Goal: Contribute content: Contribute content

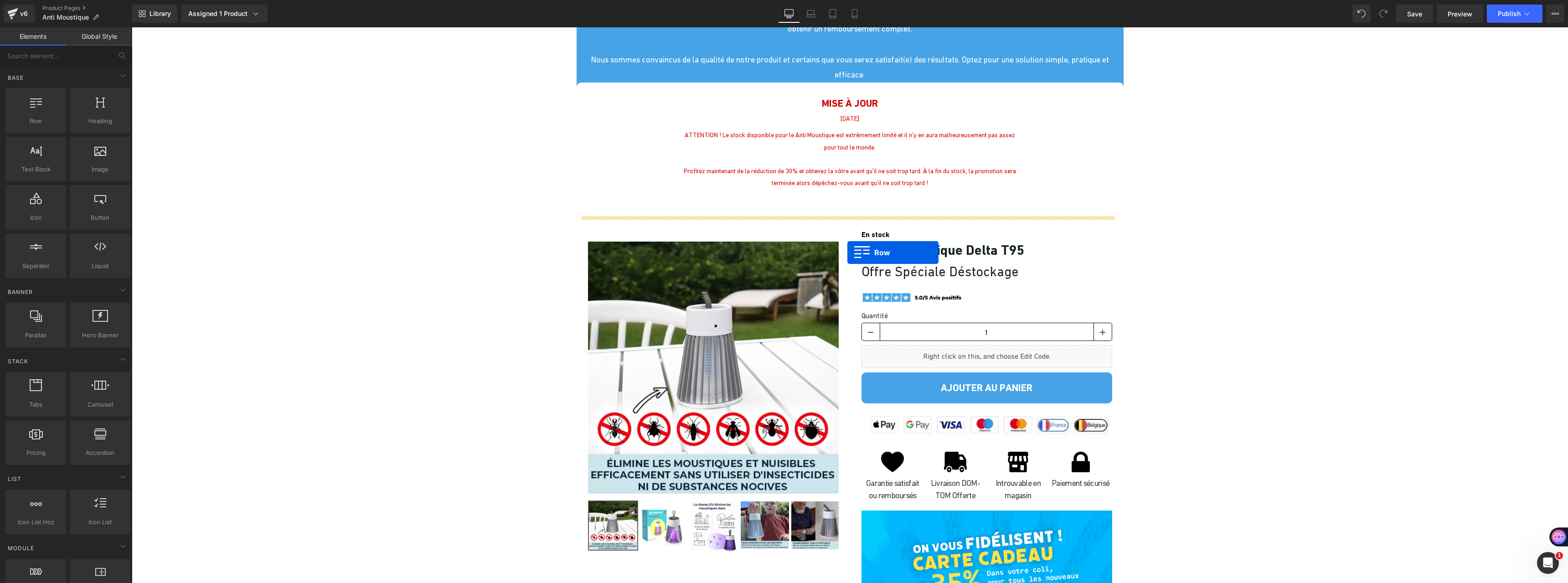
scroll to position [1687, 0]
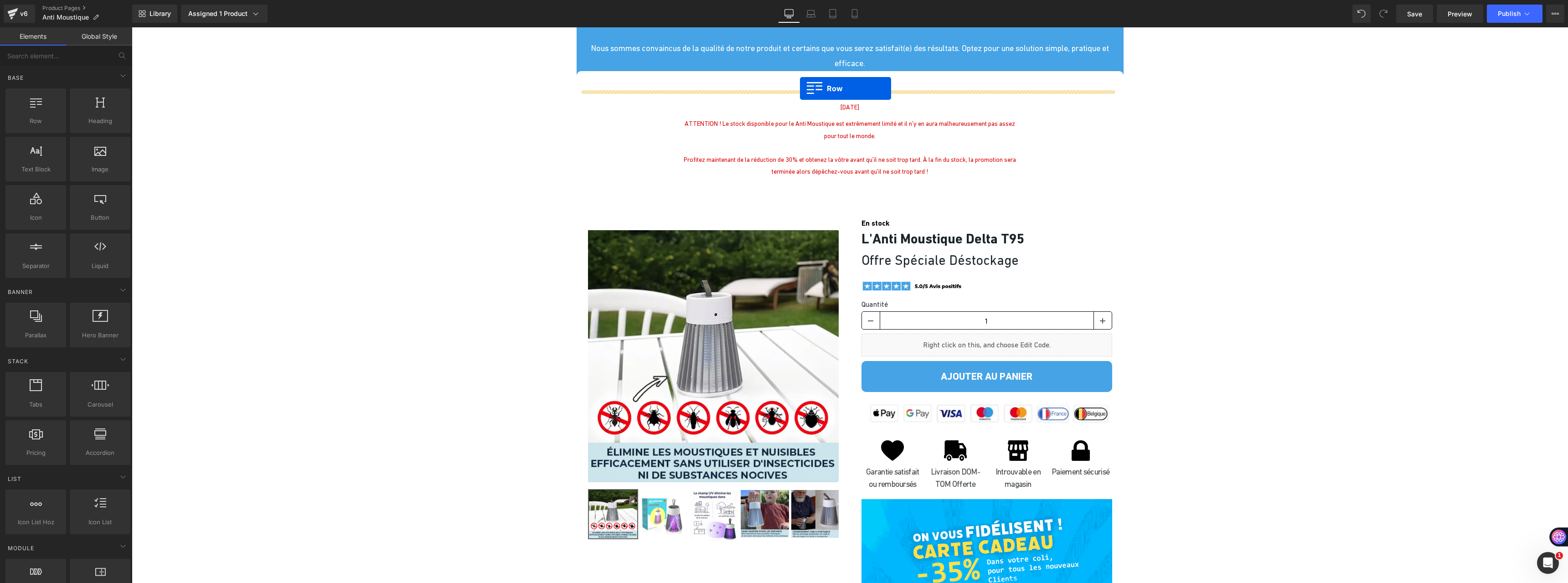
drag, startPoint x: 581, startPoint y: 69, endPoint x: 799, endPoint y: 88, distance: 218.8
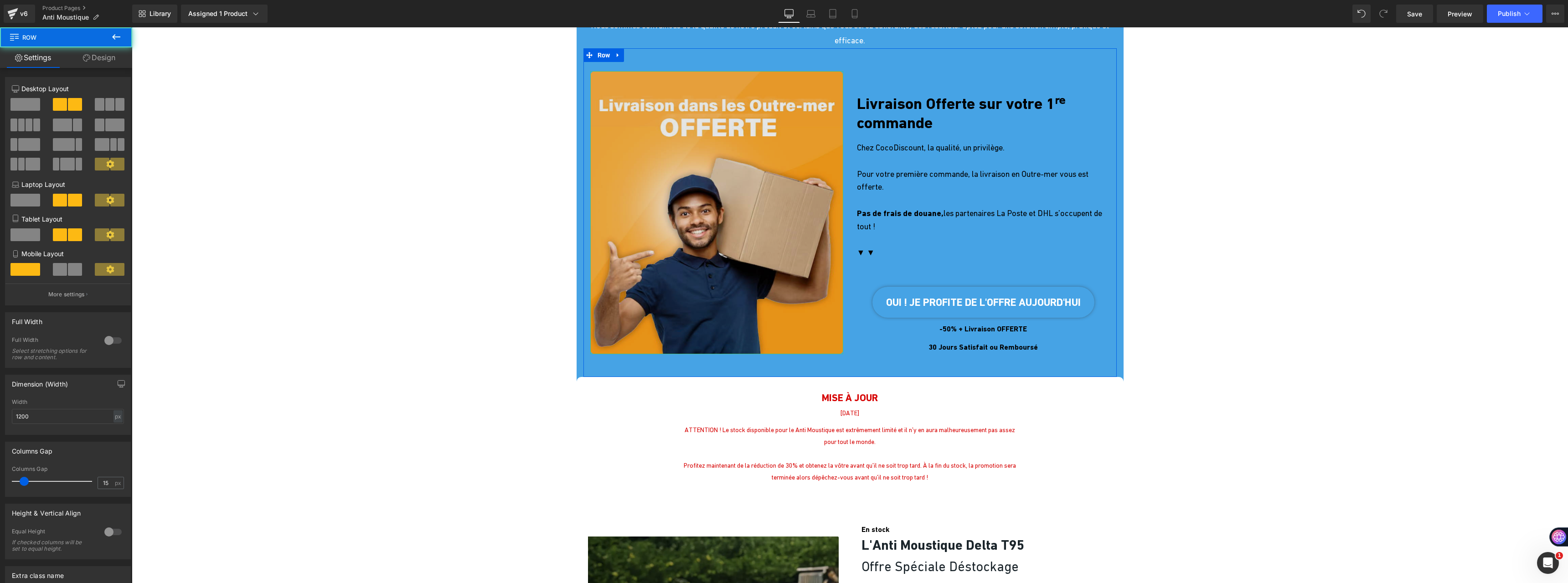
scroll to position [1664, 0]
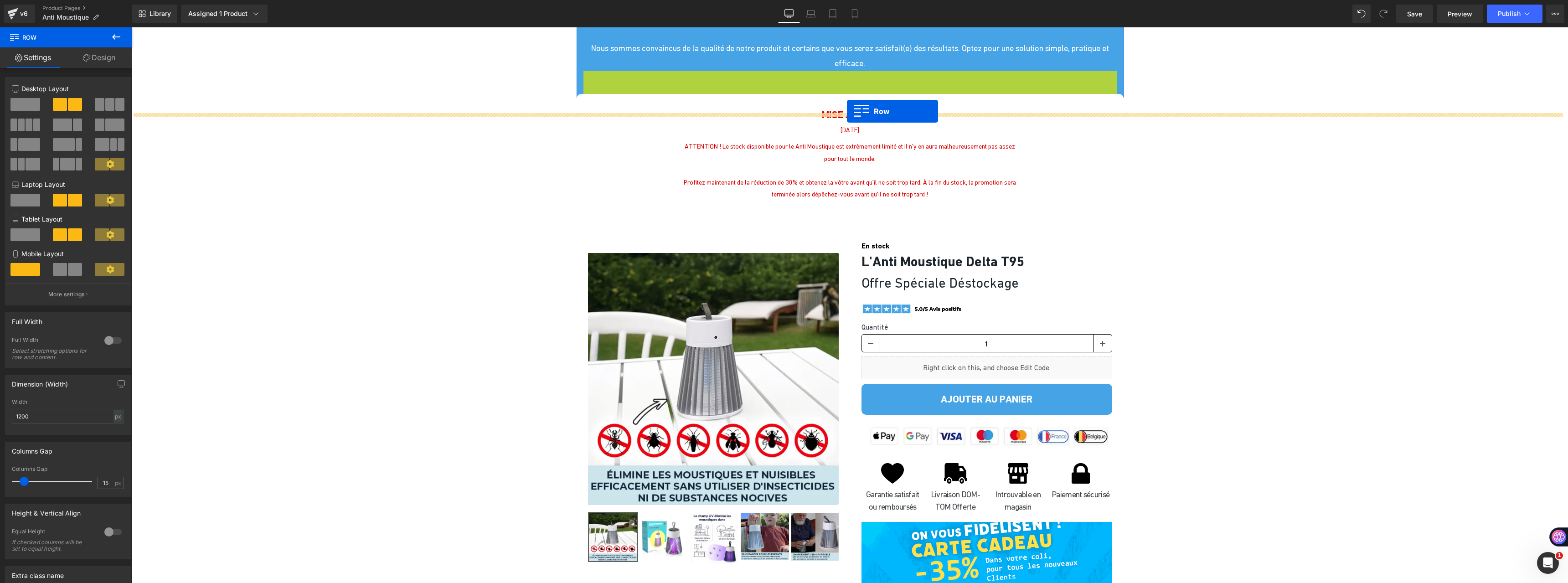
drag, startPoint x: 586, startPoint y: 99, endPoint x: 847, endPoint y: 112, distance: 261.3
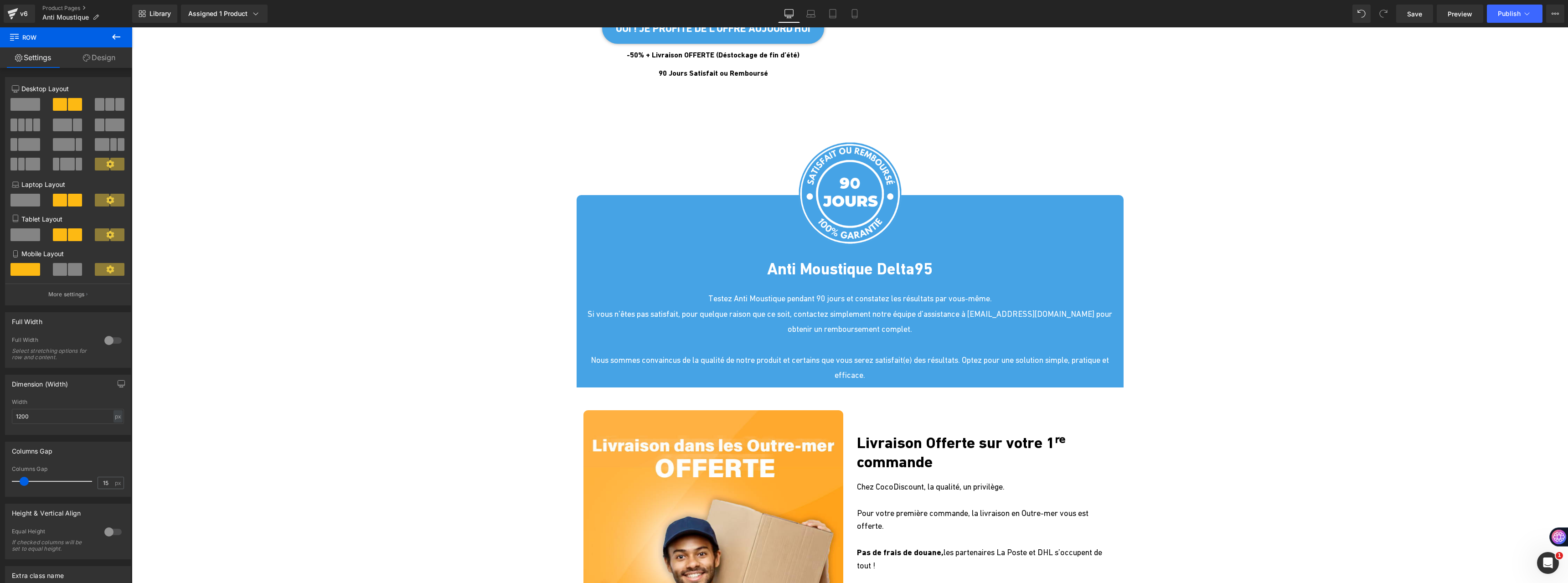
scroll to position [1436, 0]
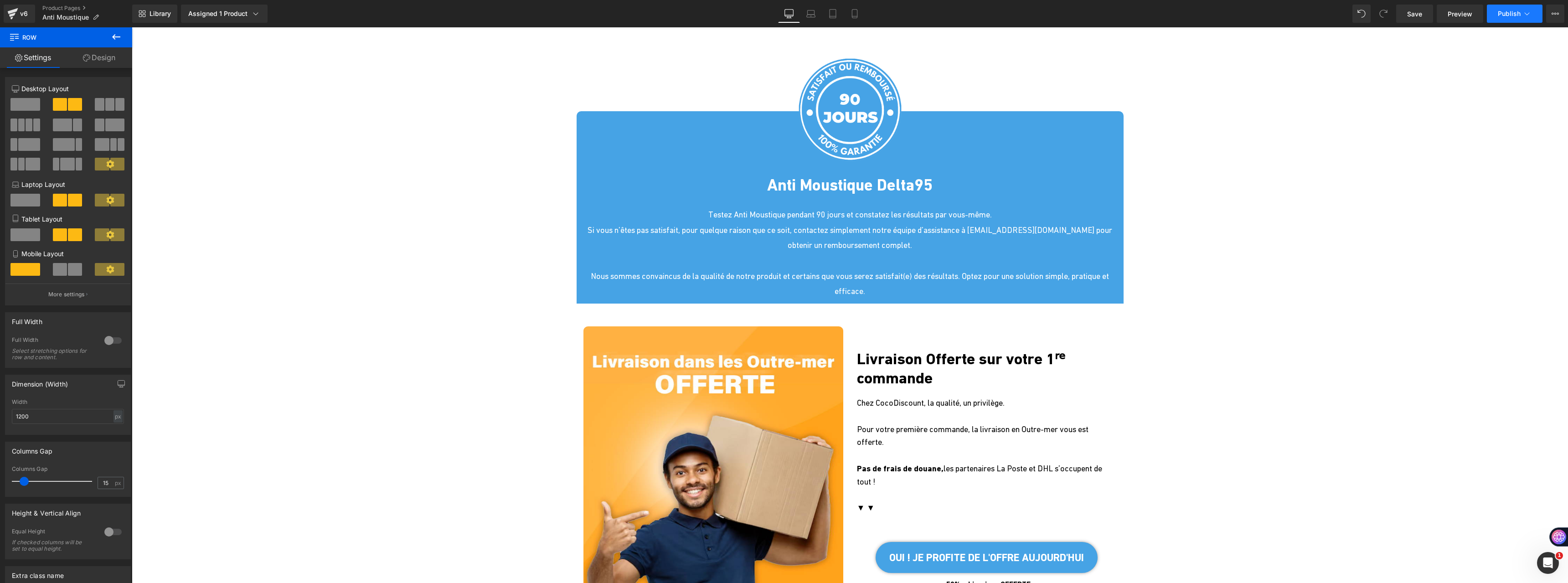
click at [1515, 14] on span "Publish" at bounding box center [1509, 13] width 23 height 7
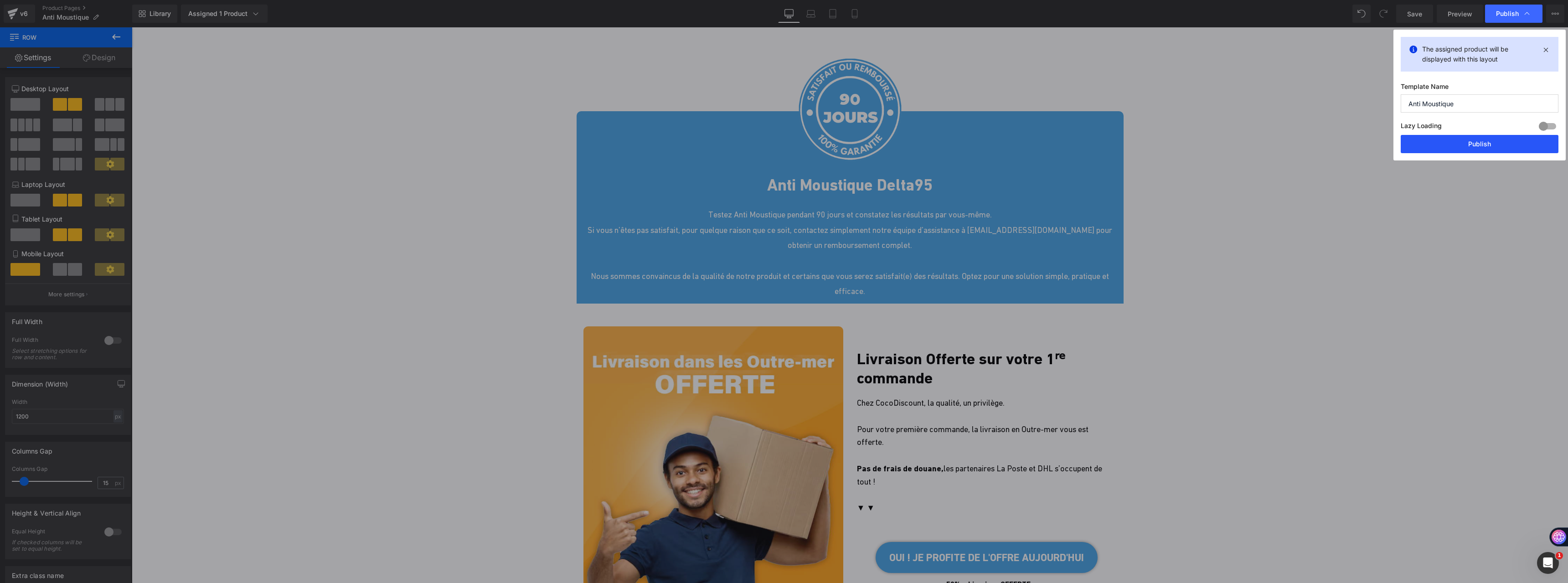
drag, startPoint x: 1465, startPoint y: 140, endPoint x: 671, endPoint y: 155, distance: 794.1
click at [1465, 140] on button "Publish" at bounding box center [1479, 144] width 158 height 18
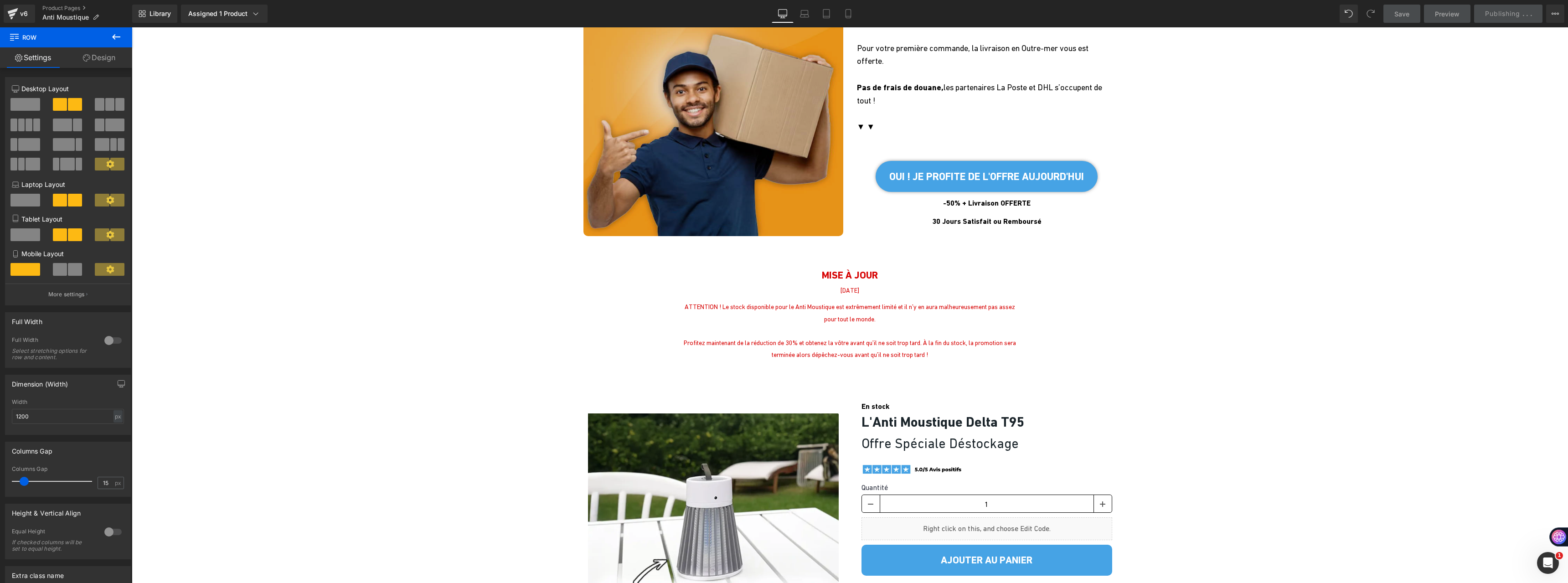
scroll to position [1891, 0]
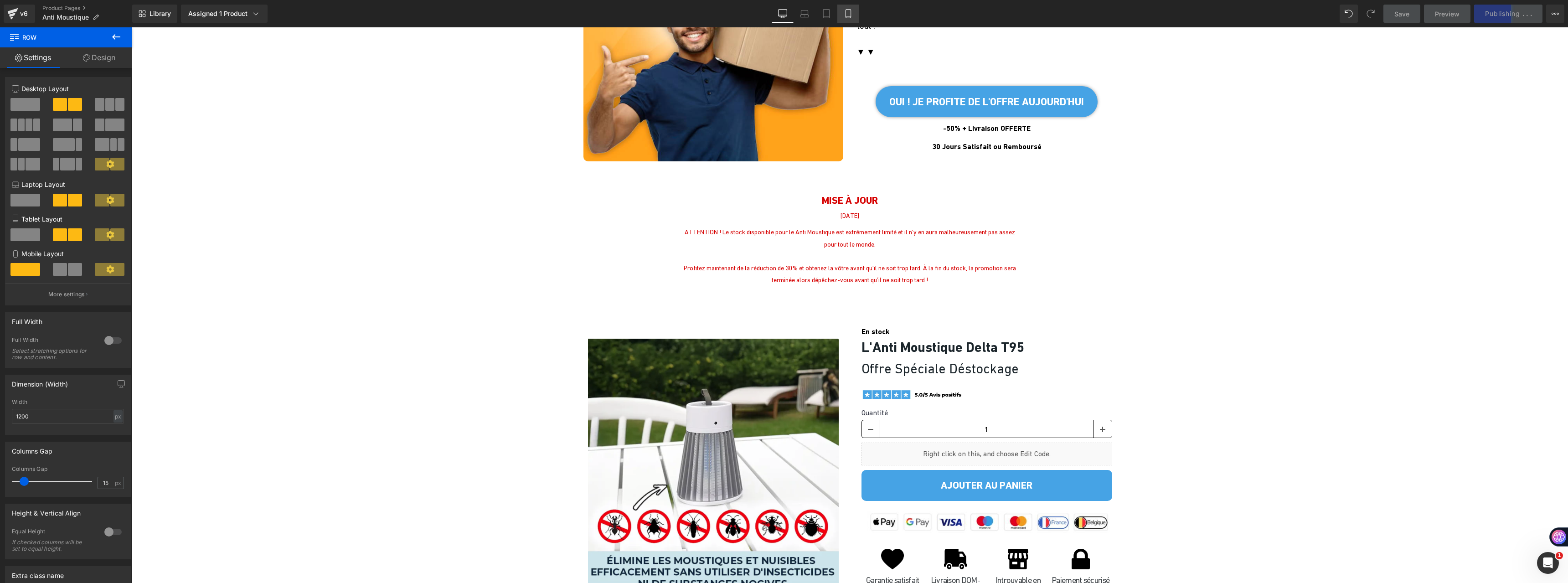
click at [853, 12] on icon at bounding box center [848, 13] width 9 height 9
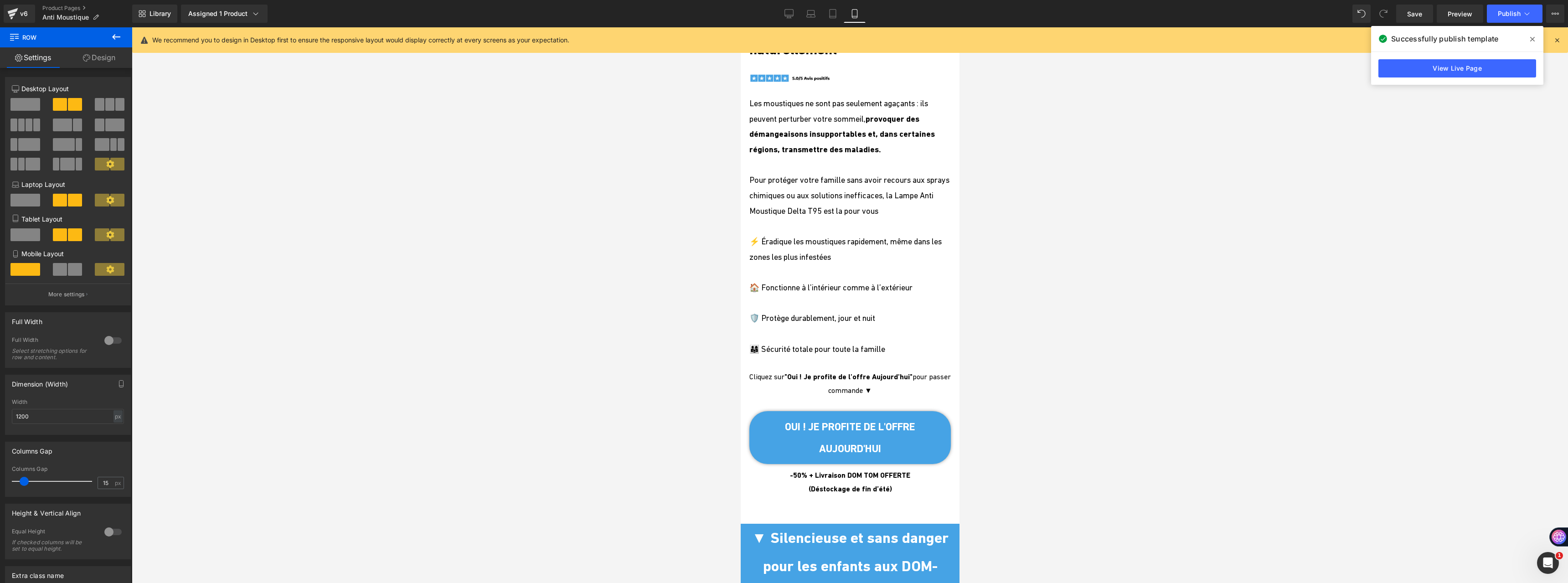
scroll to position [0, 0]
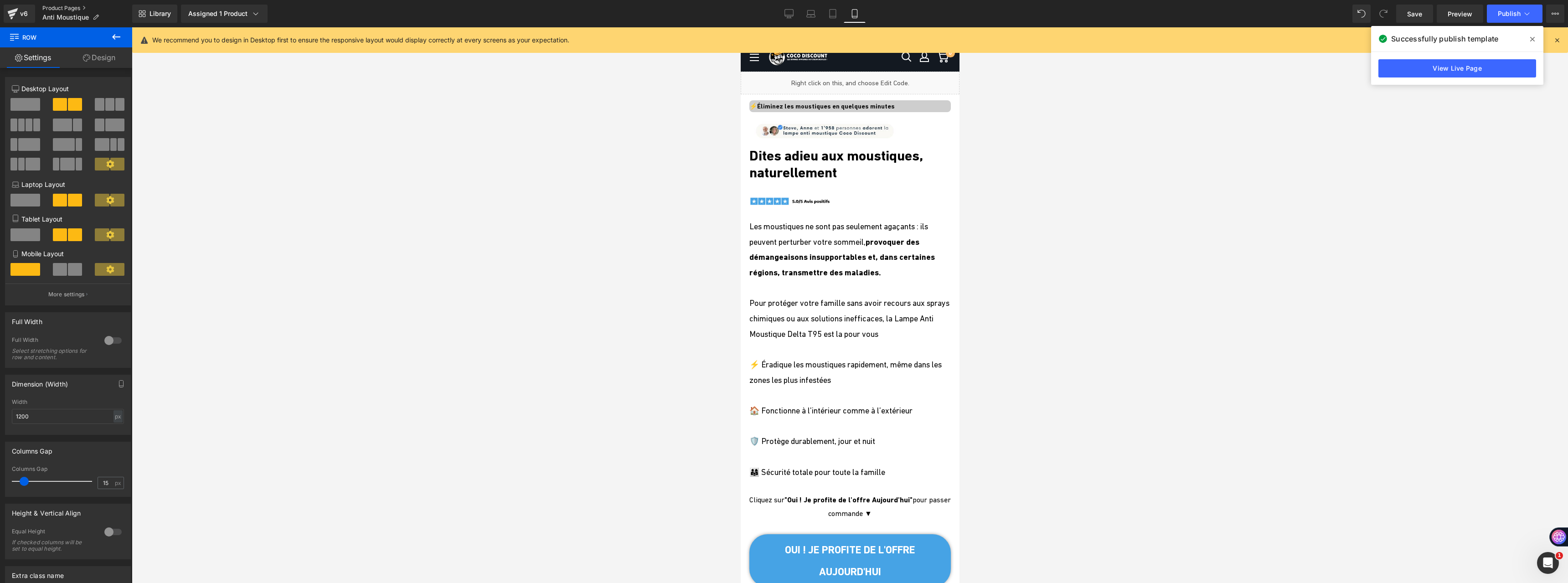
click at [56, 9] on link "Product Pages" at bounding box center [87, 8] width 90 height 7
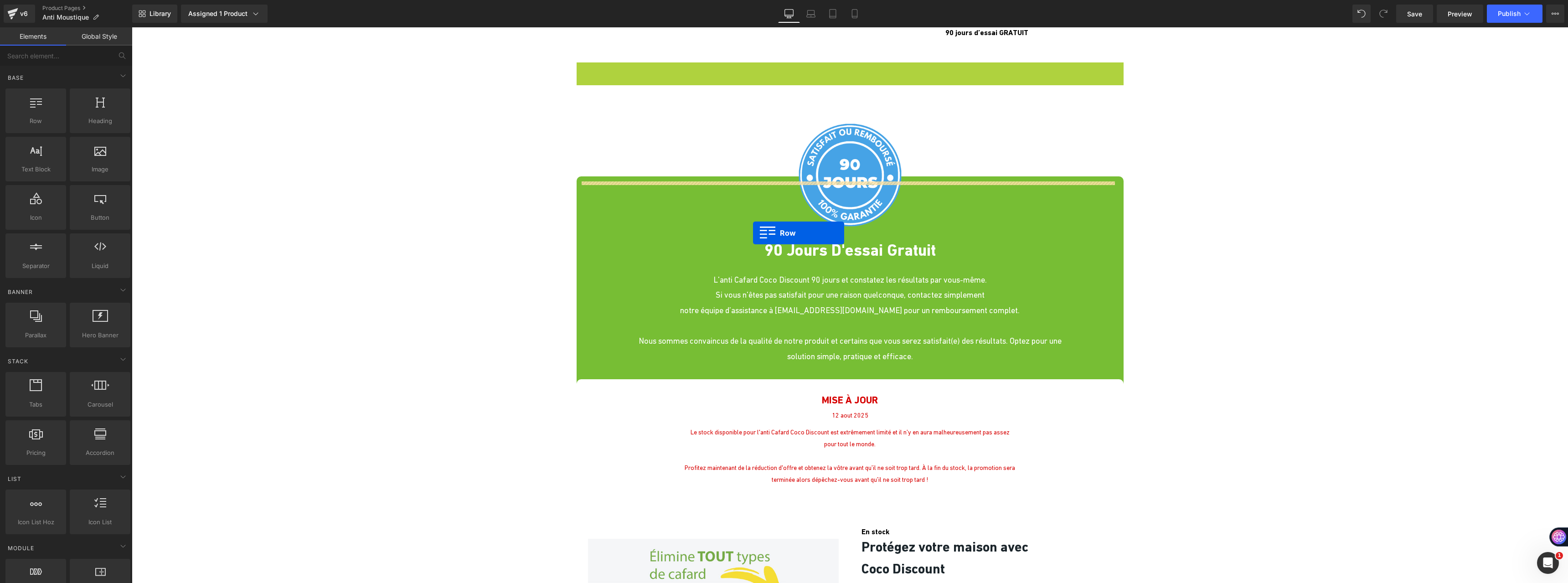
scroll to position [2872, 0]
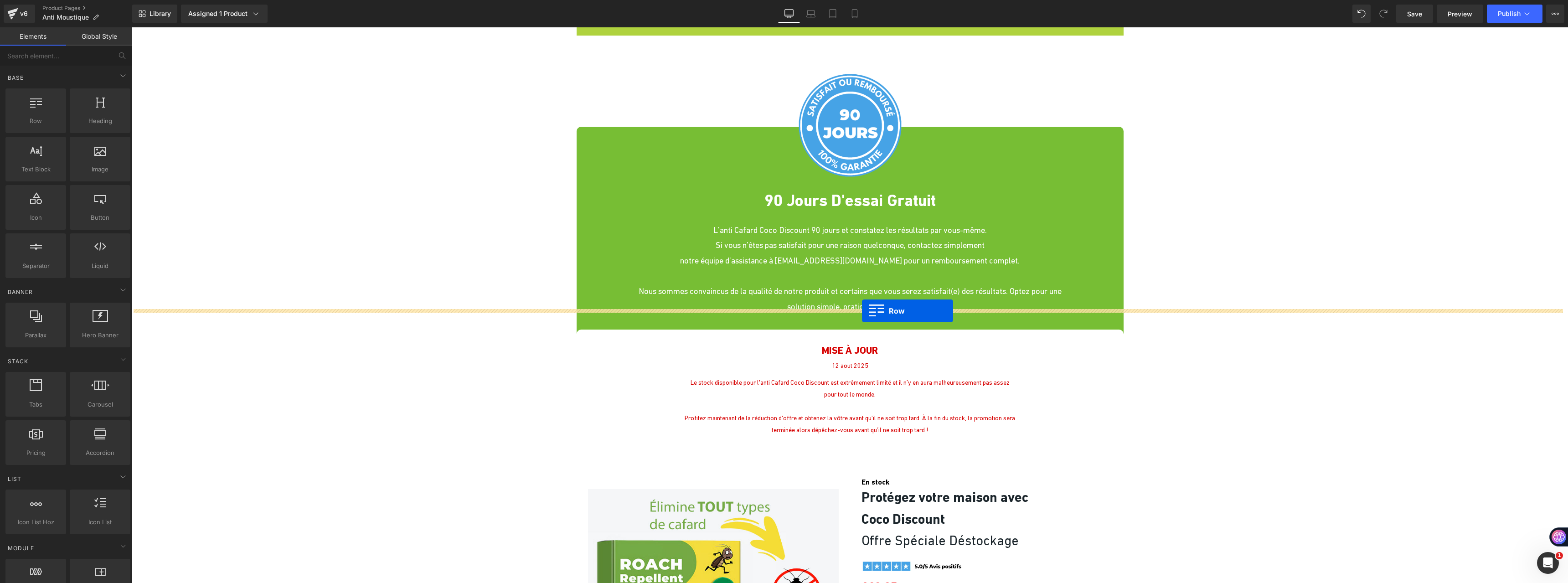
drag, startPoint x: 580, startPoint y: 131, endPoint x: 862, endPoint y: 311, distance: 334.6
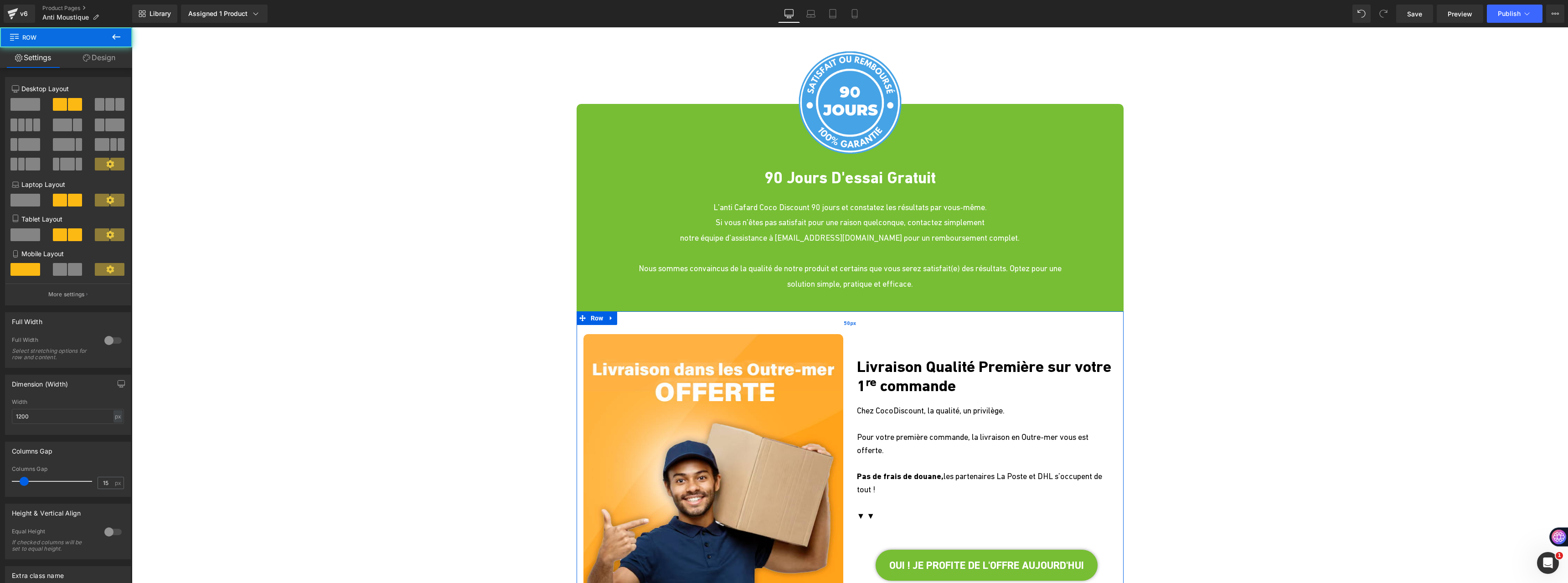
scroll to position [2849, 0]
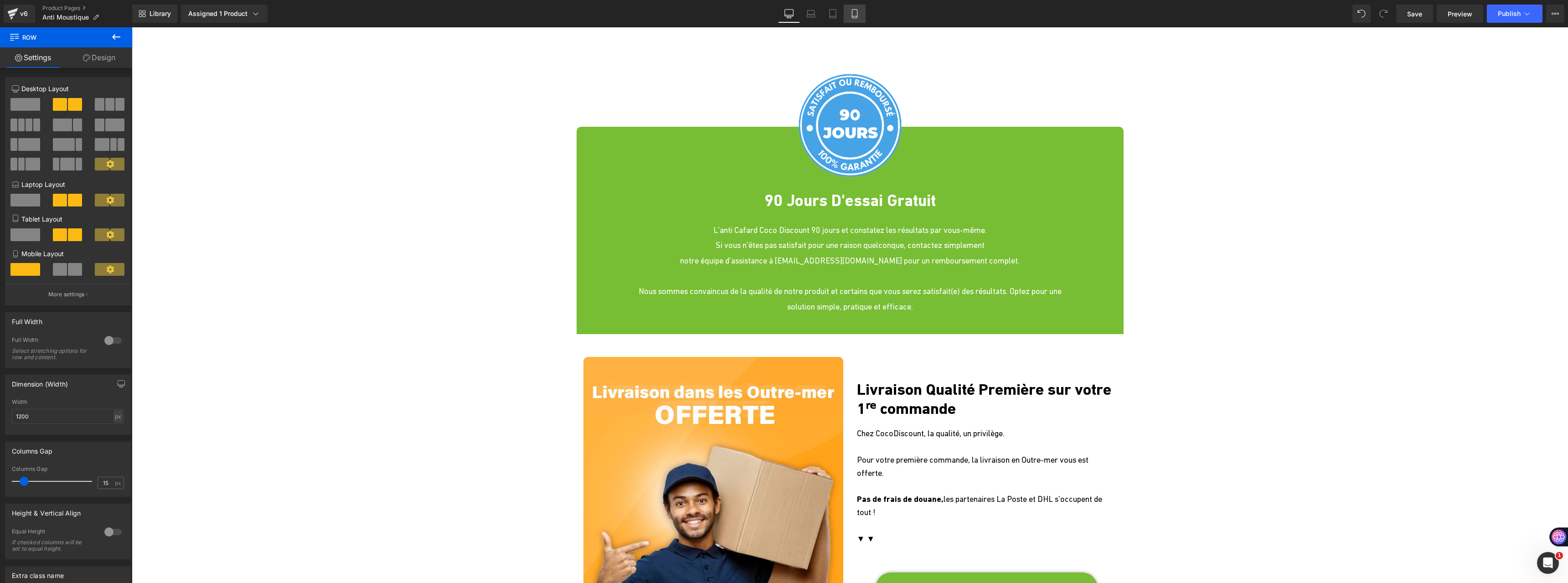
click at [857, 14] on icon at bounding box center [854, 13] width 9 height 9
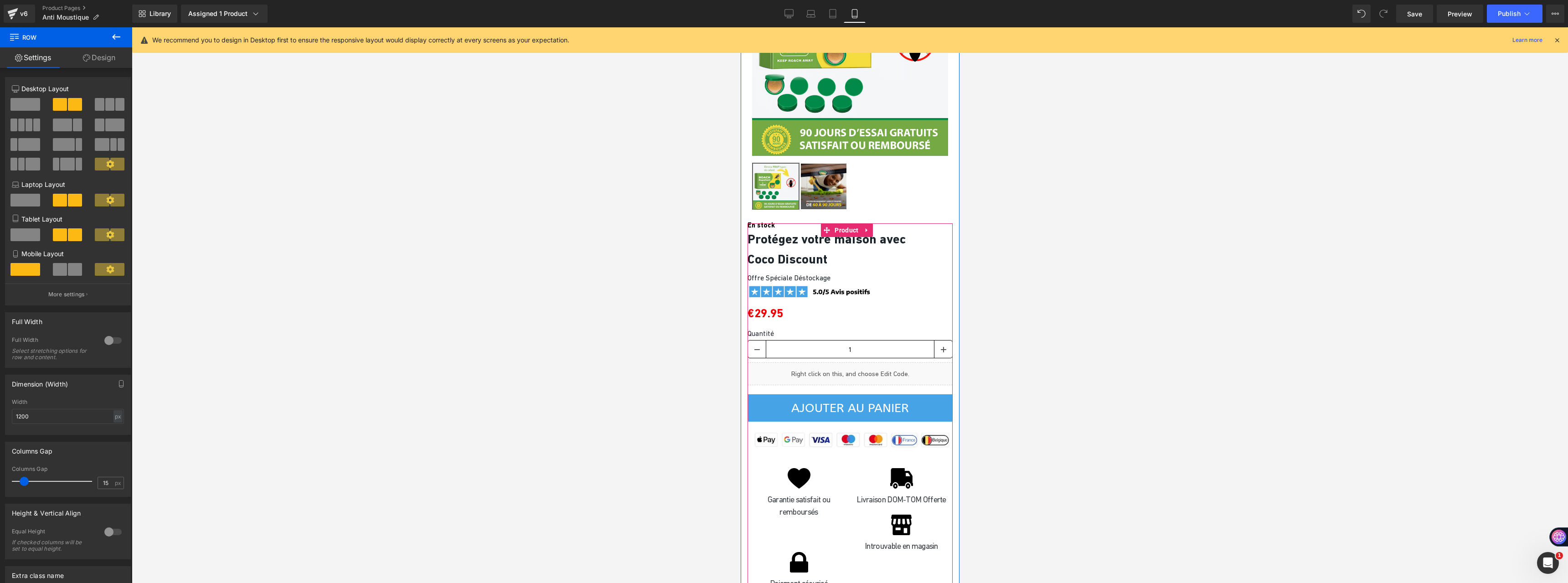
scroll to position [4916, 0]
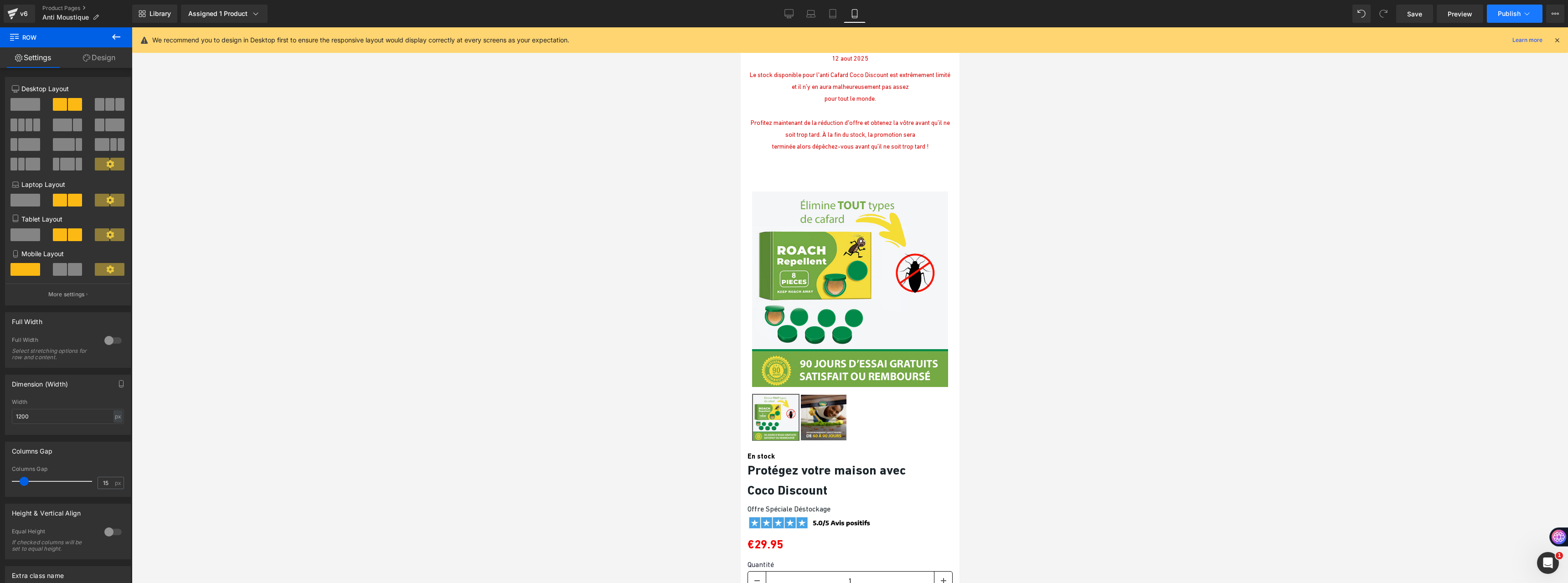
click at [1533, 16] on button "Publish" at bounding box center [1515, 14] width 55 height 18
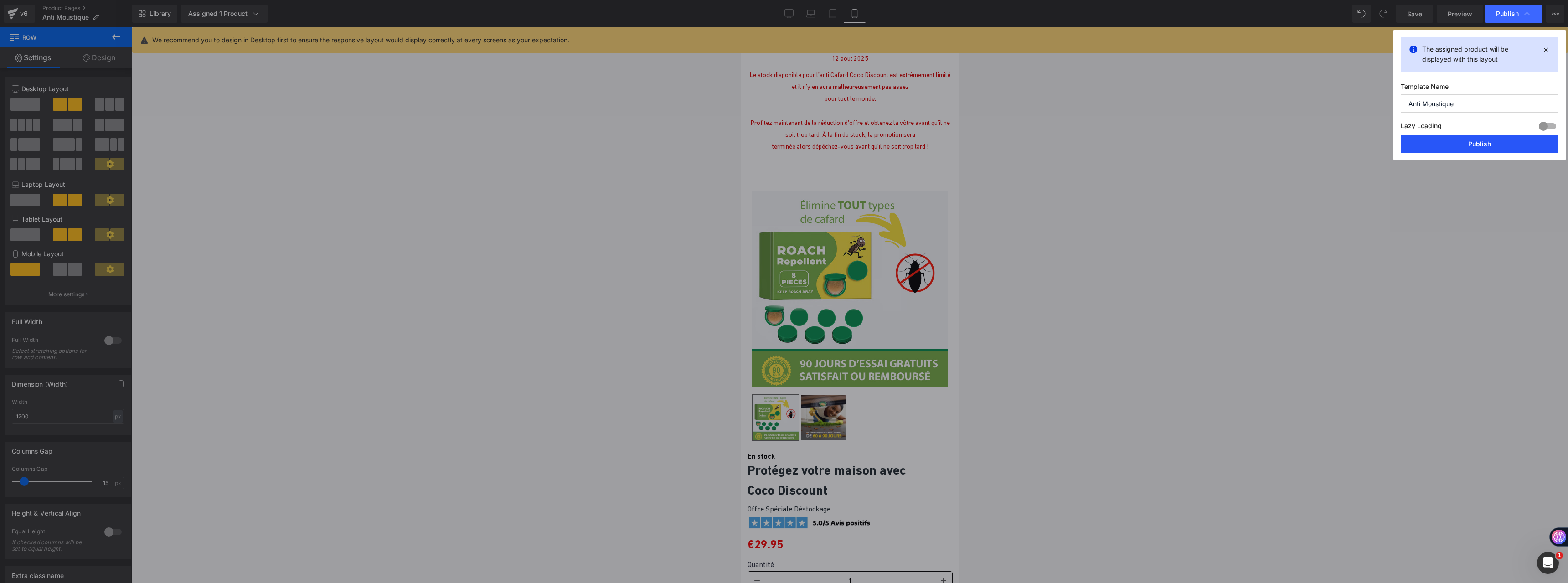
click at [1454, 147] on button "Publish" at bounding box center [1479, 144] width 158 height 18
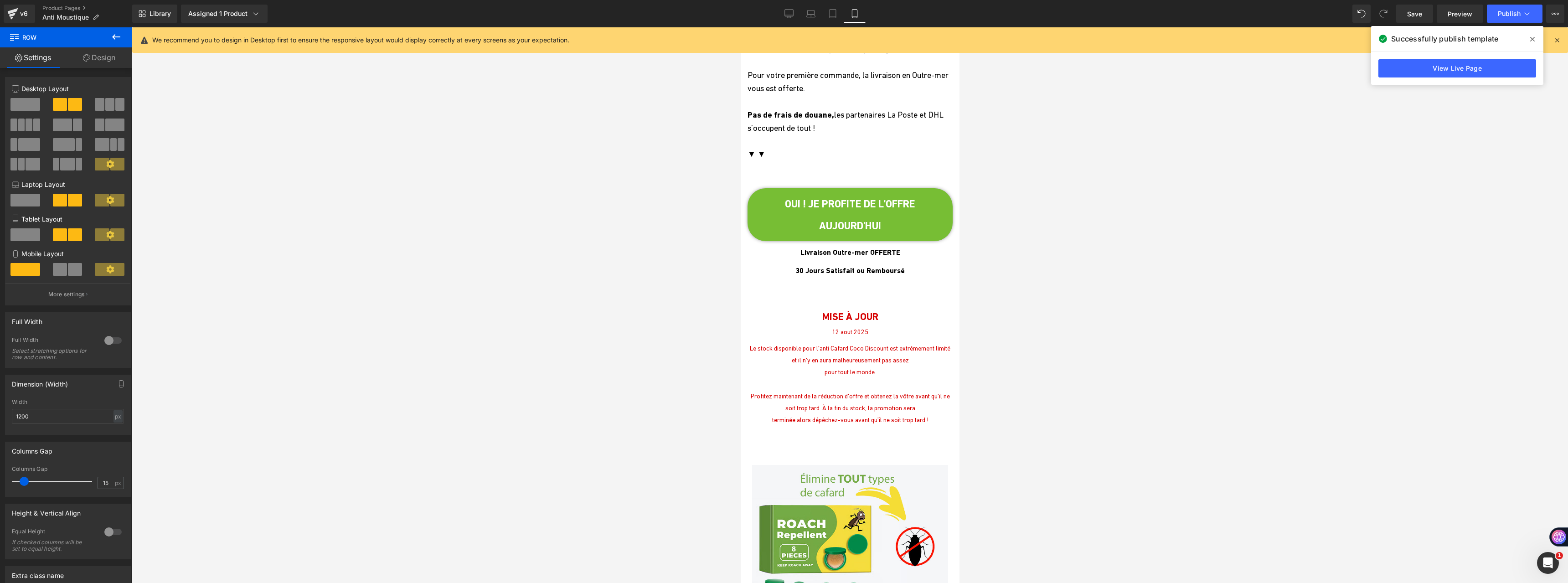
scroll to position [4642, 0]
click at [794, 267] on b "30 Jours Satisfait ou Remboursé" at bounding box center [849, 271] width 110 height 9
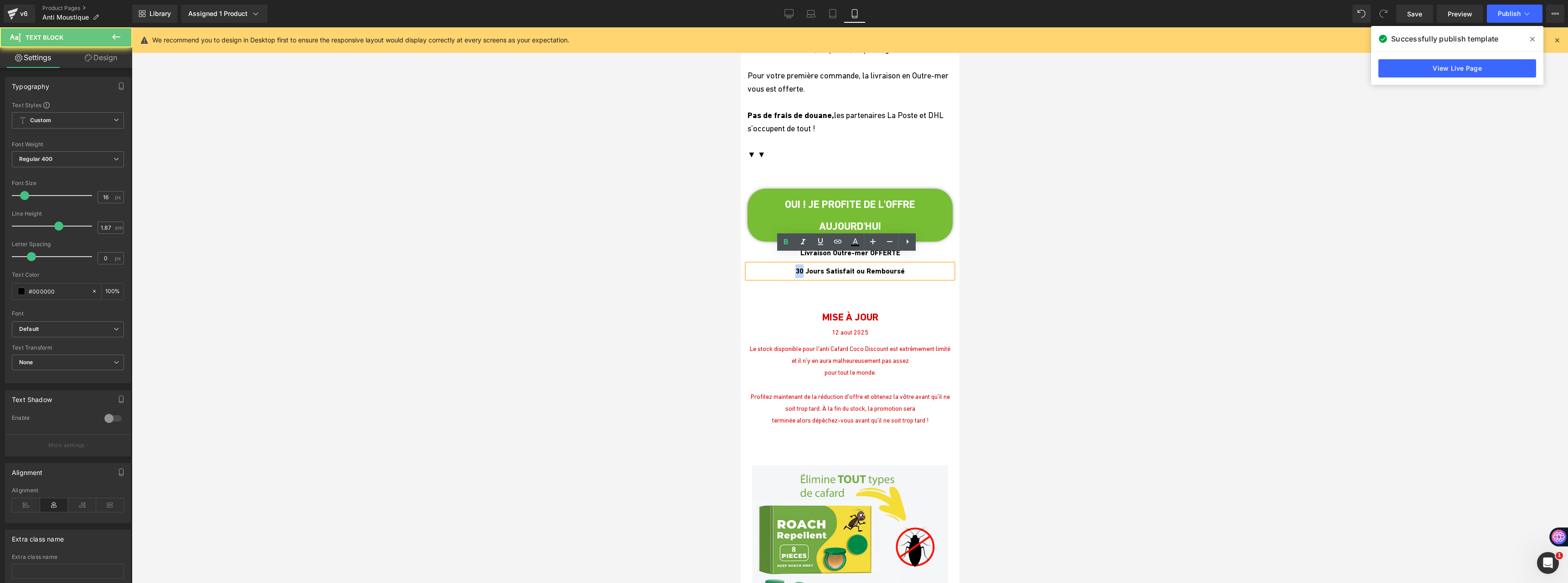
drag, startPoint x: 795, startPoint y: 260, endPoint x: 783, endPoint y: 257, distance: 12.4
click at [783, 265] on p "30 Jours Satisfait ou Remboursé" at bounding box center [850, 272] width 206 height 14
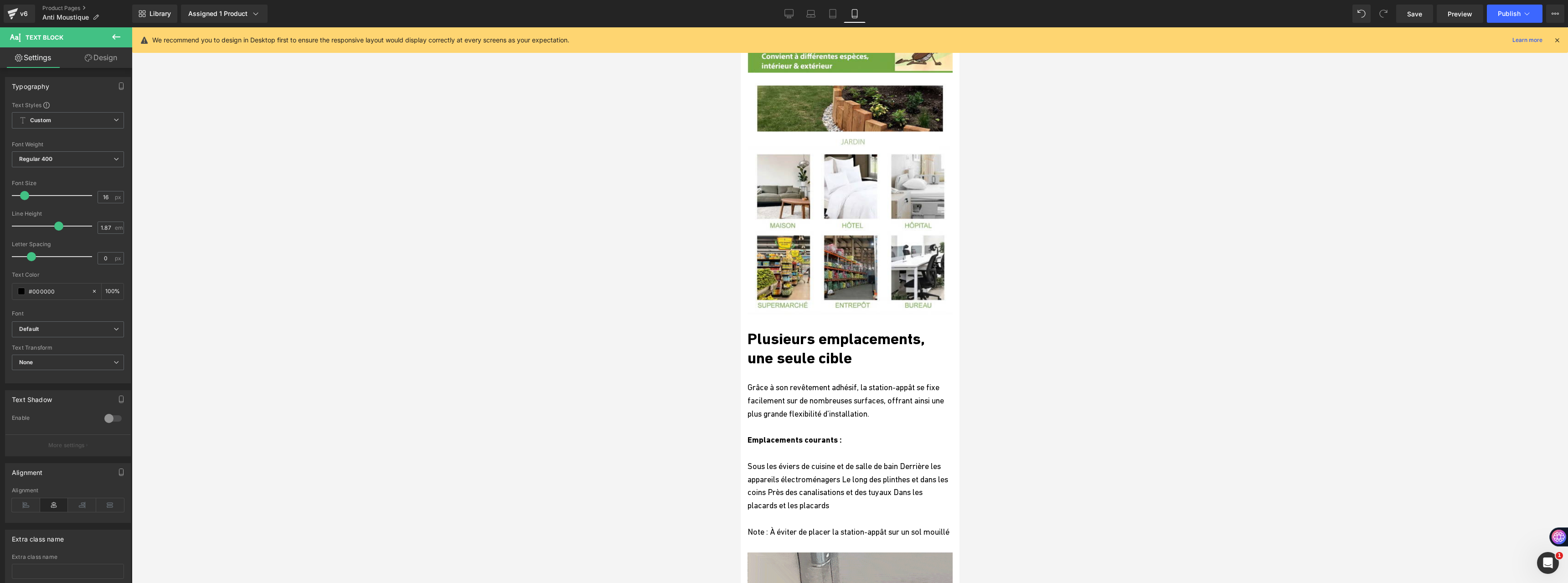
scroll to position [2456, 0]
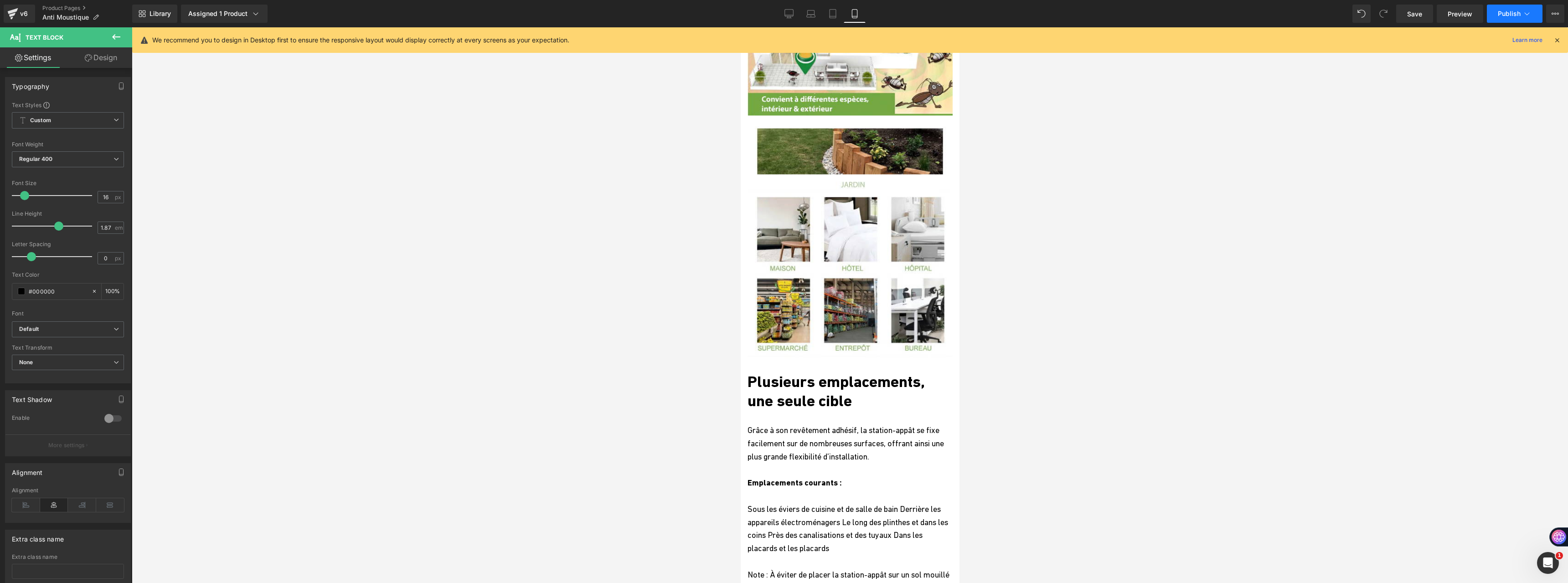
click at [1511, 19] on button "Publish" at bounding box center [1515, 14] width 55 height 18
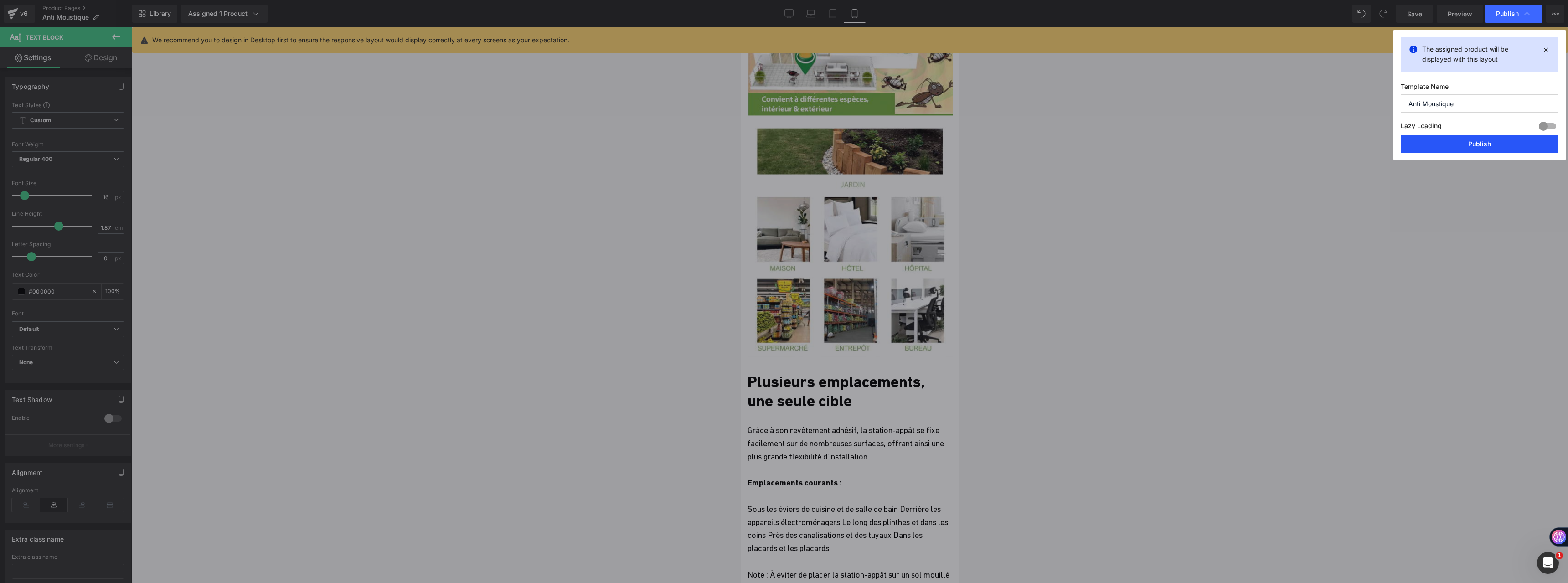
click at [1465, 147] on button "Publish" at bounding box center [1479, 144] width 158 height 18
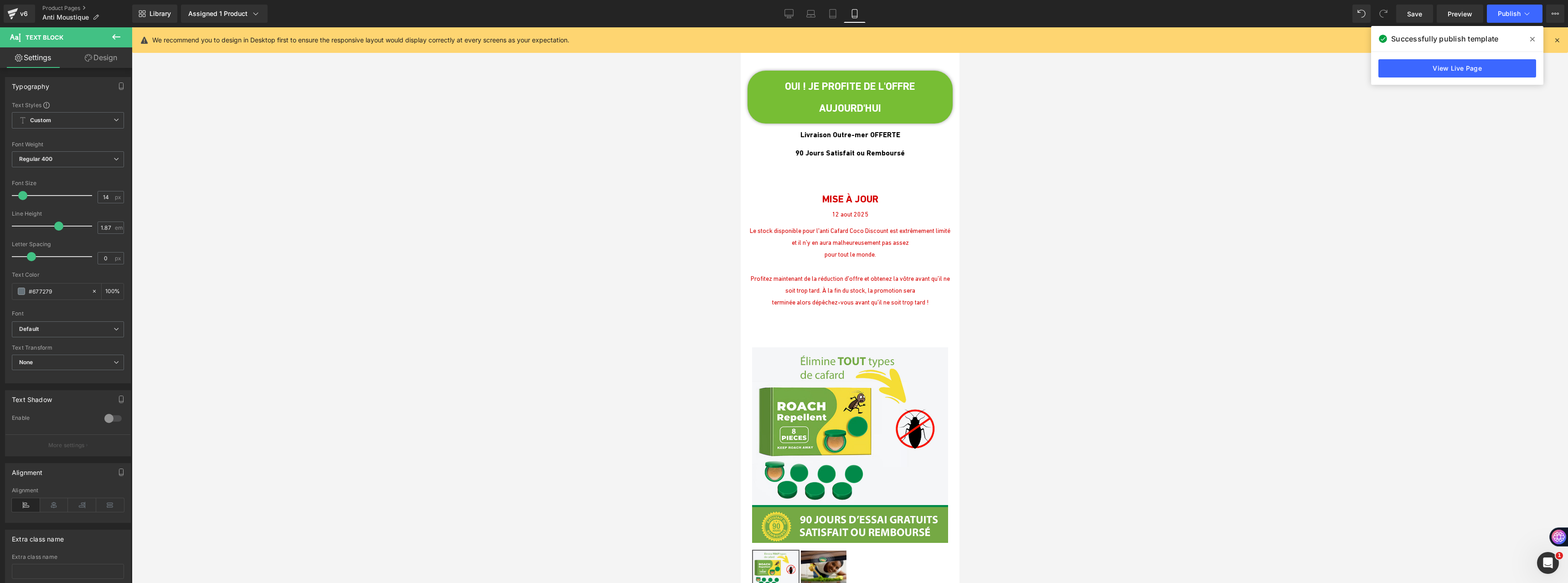
scroll to position [4695, 0]
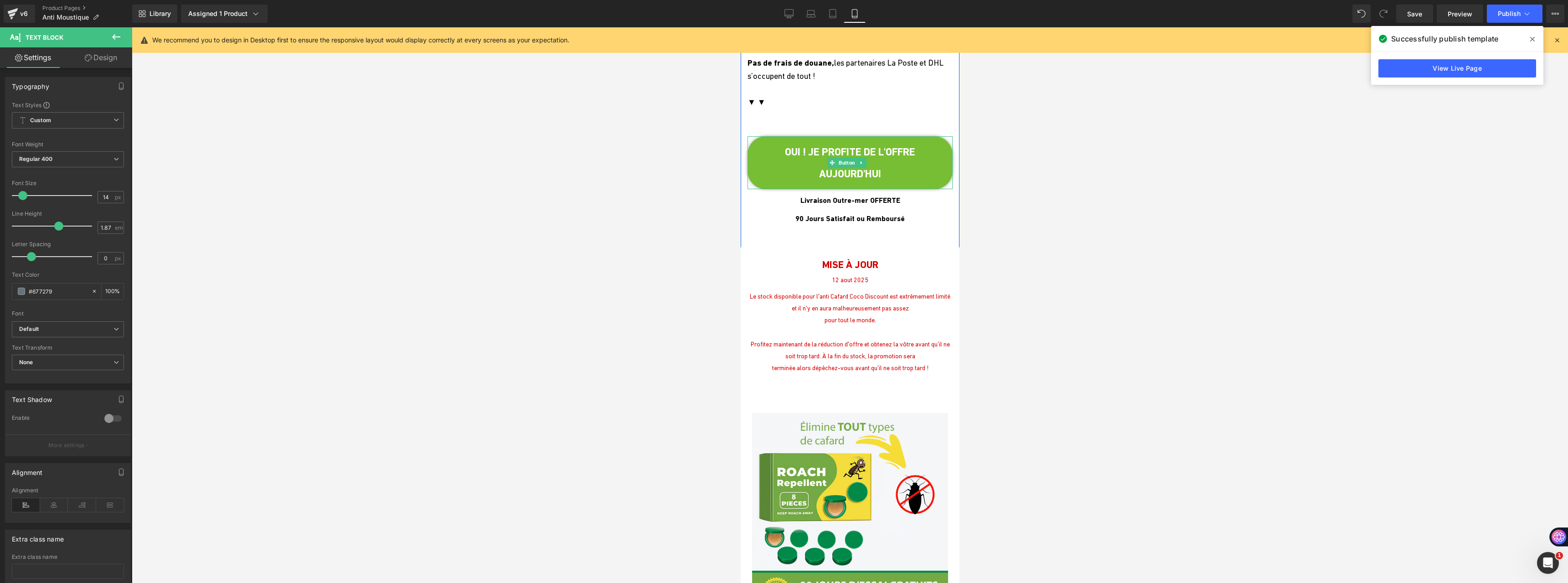
click at [884, 156] on span "OUI ! JE PROFITE DE L'OFFRE AUJOURD'HUI" at bounding box center [850, 163] width 178 height 43
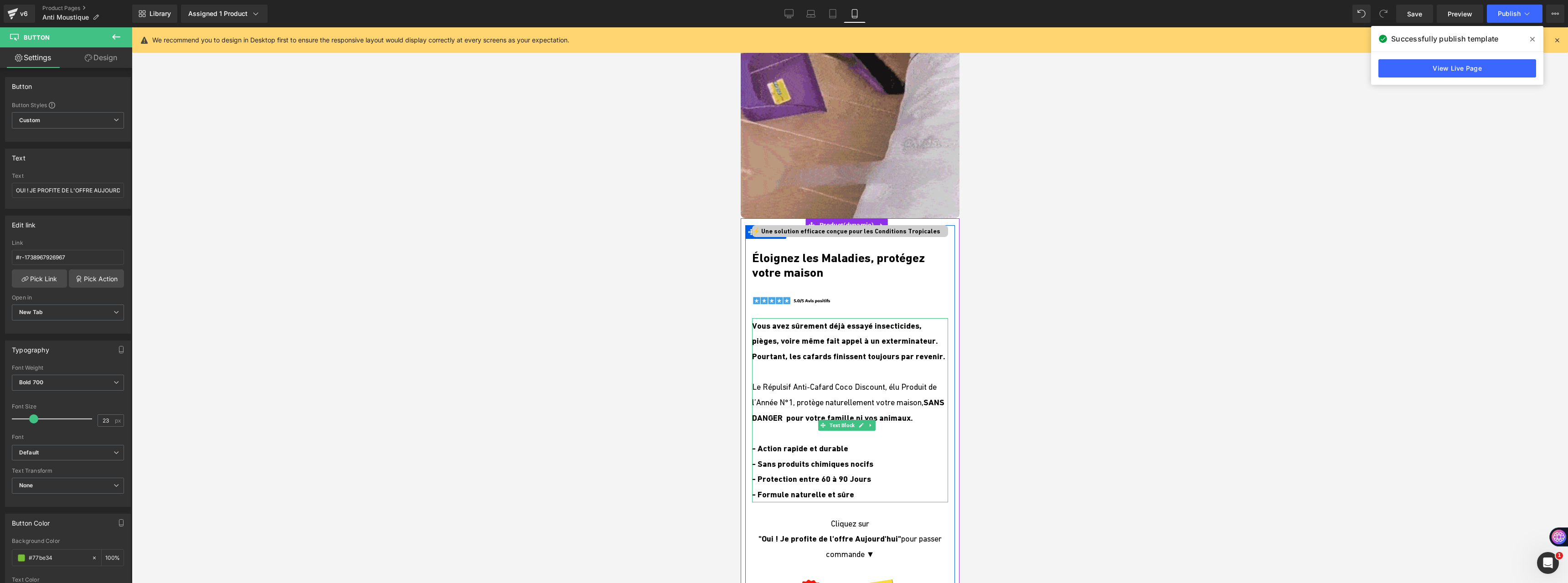
scroll to position [136, 0]
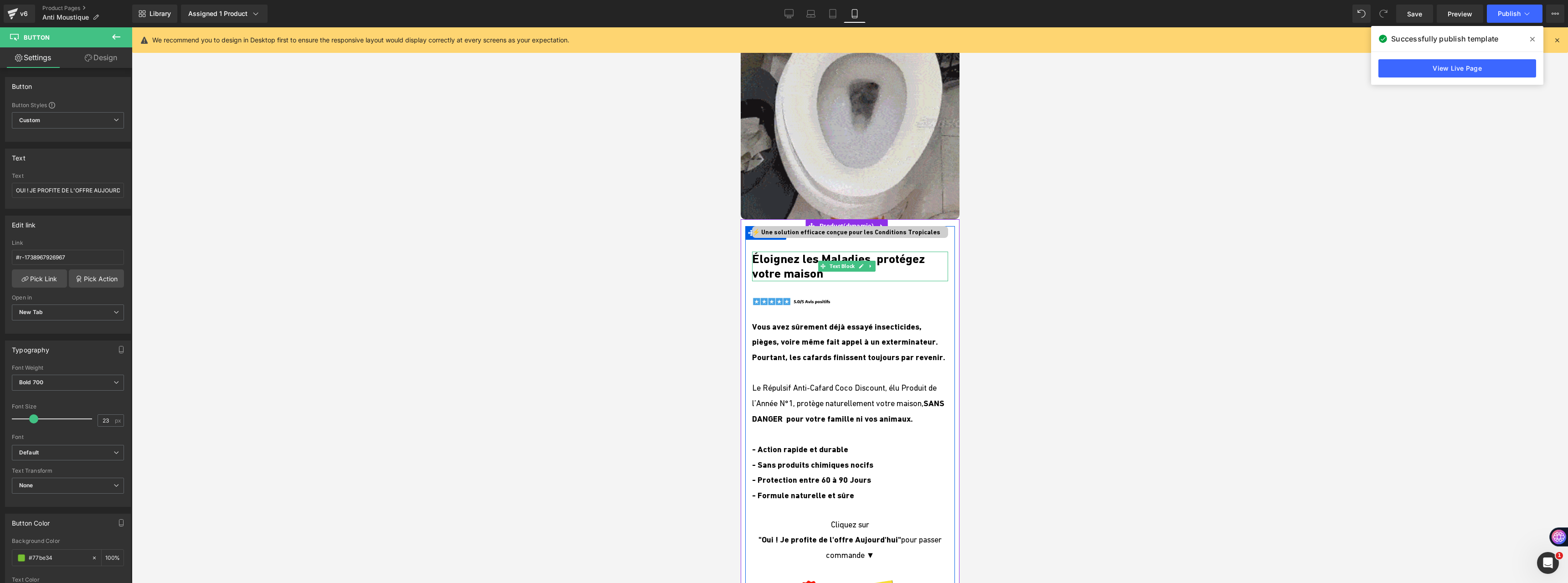
click at [786, 275] on p "Éloignez les Maladies, protégez votre maison" at bounding box center [850, 267] width 196 height 30
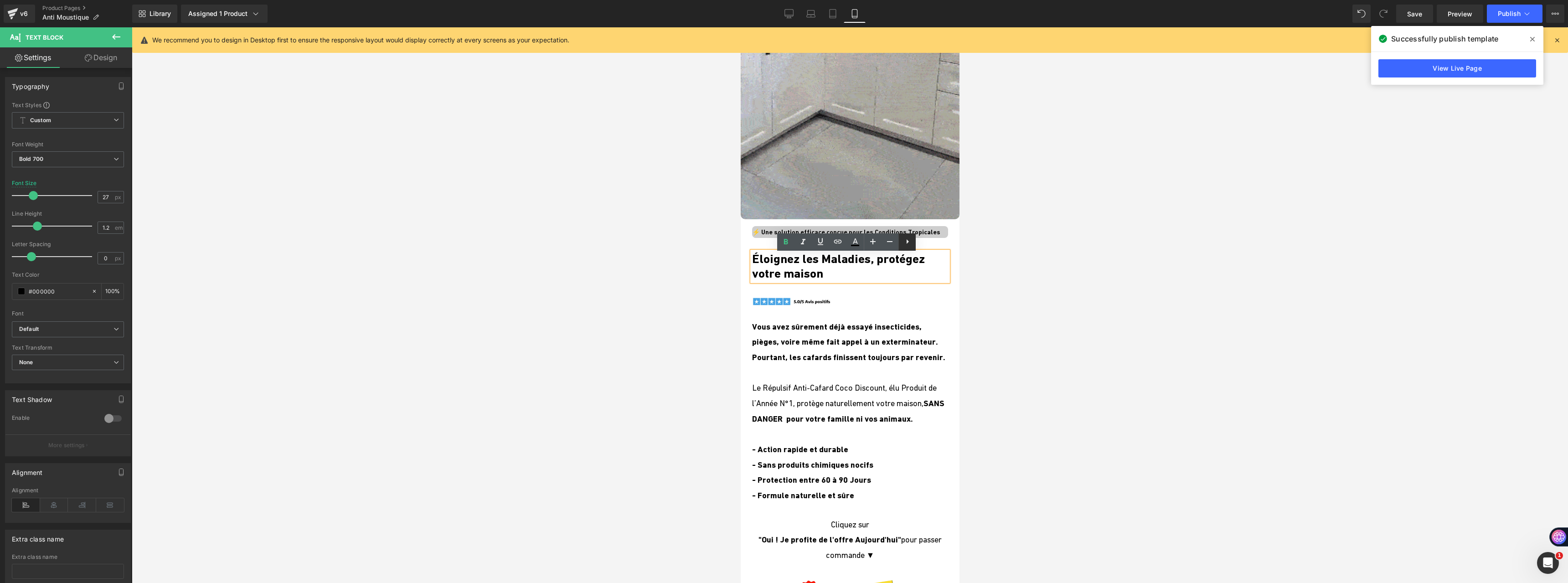
click at [909, 245] on icon at bounding box center [907, 241] width 11 height 11
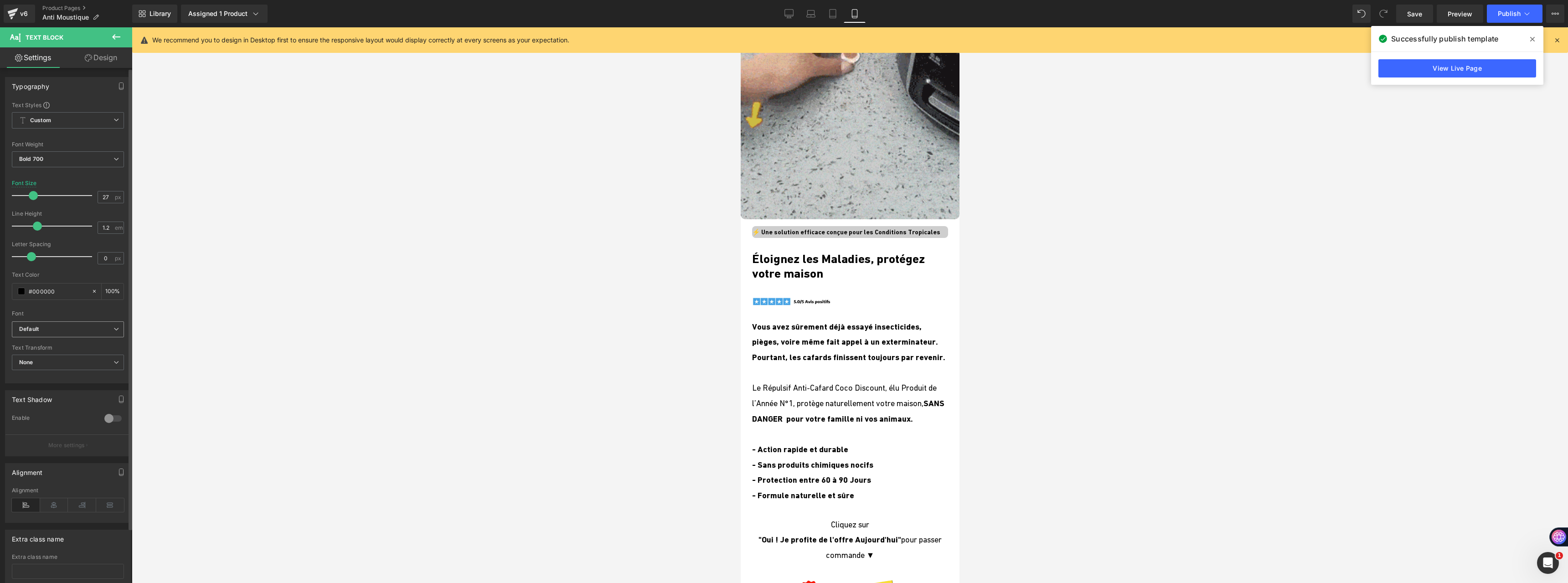
click at [63, 335] on span "Default" at bounding box center [67, 329] width 112 height 16
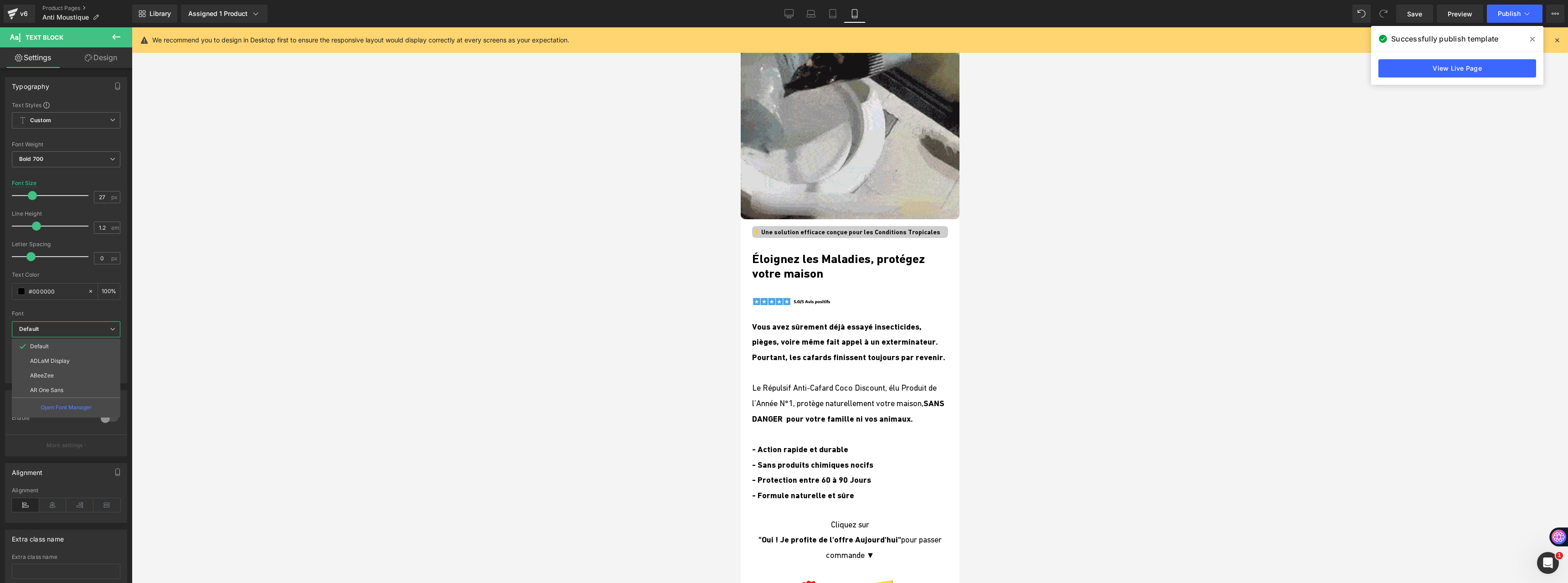
click at [360, 270] on div at bounding box center [849, 305] width 1436 height 555
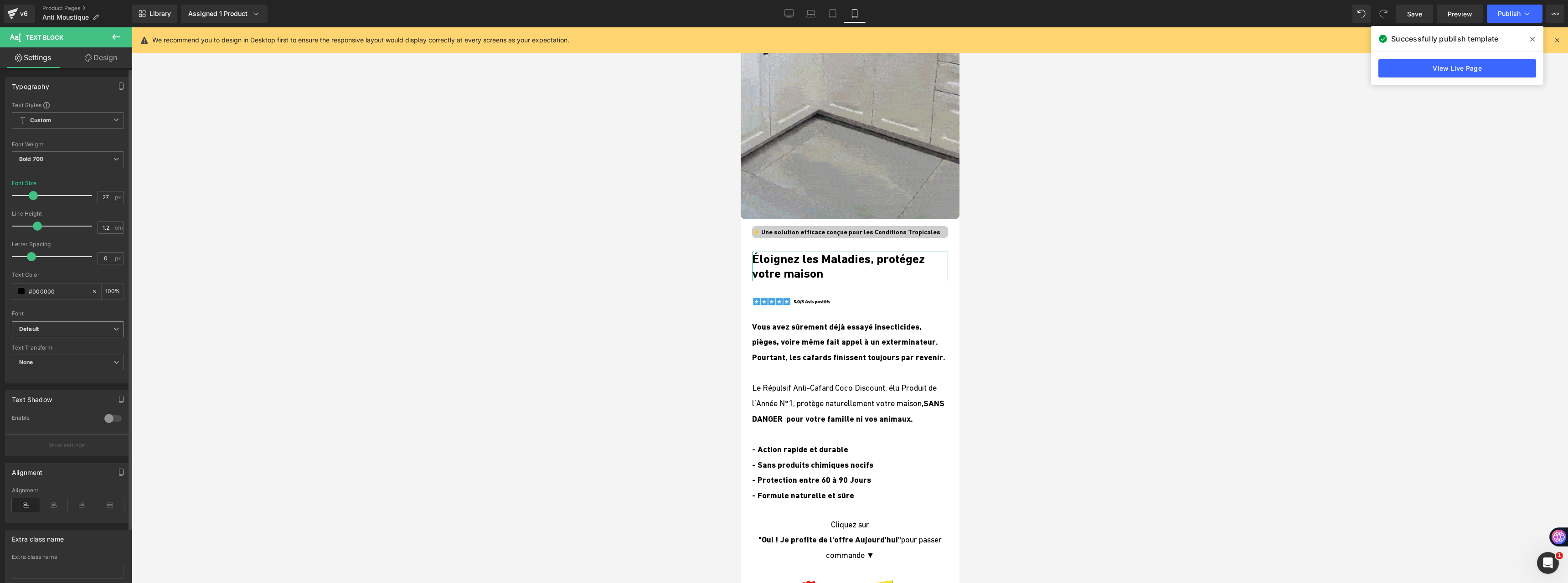
click at [89, 332] on b "Default" at bounding box center [65, 329] width 94 height 8
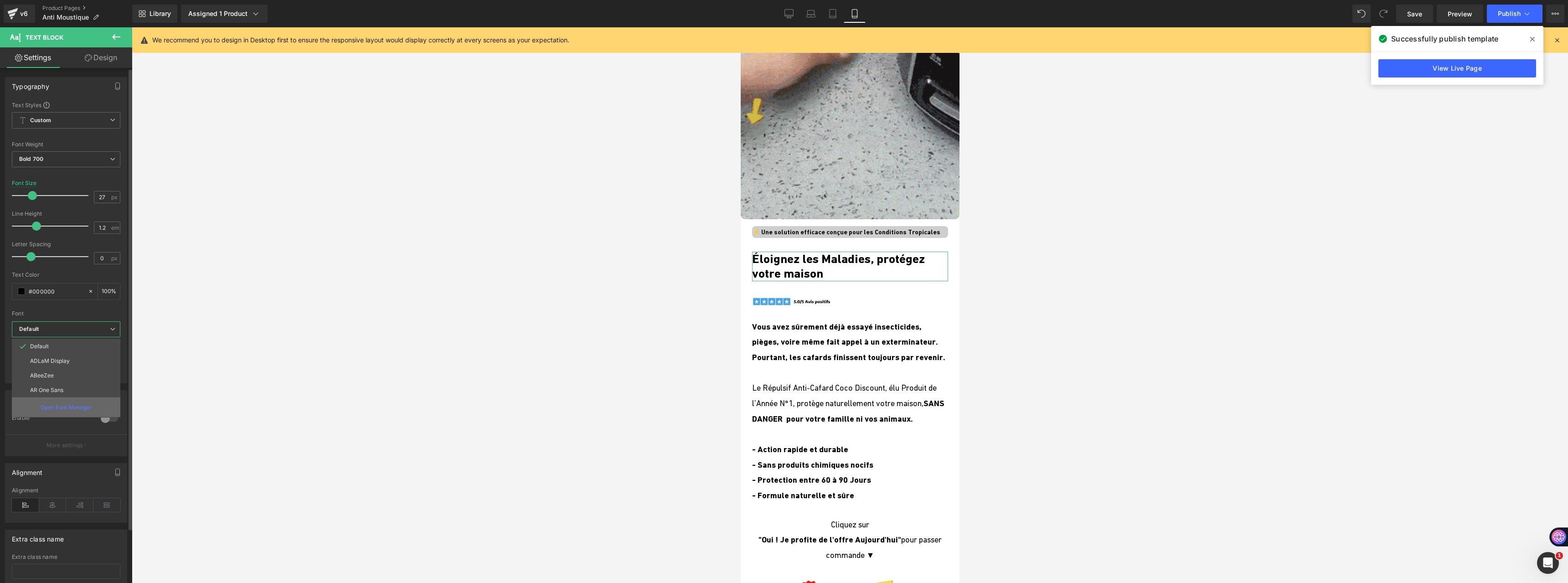
click at [74, 402] on div "Open Font Manager" at bounding box center [66, 407] width 109 height 20
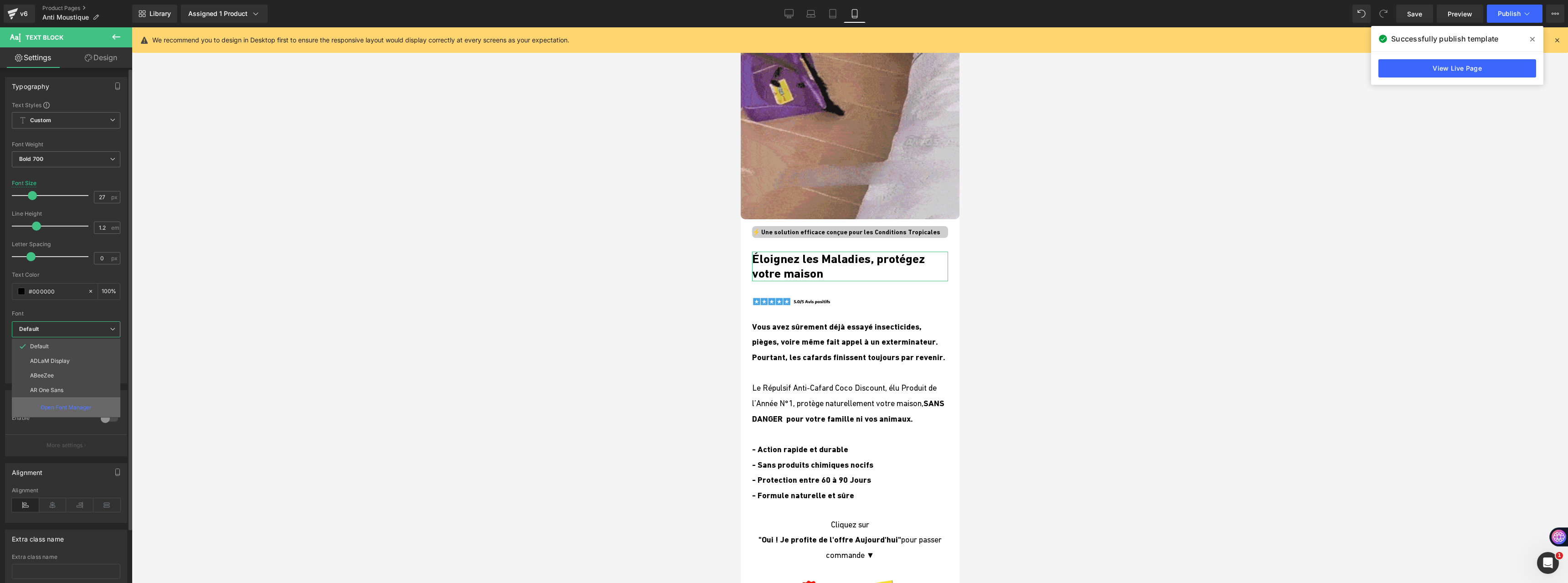
click at [74, 402] on div "Text Shadow" at bounding box center [66, 399] width 122 height 18
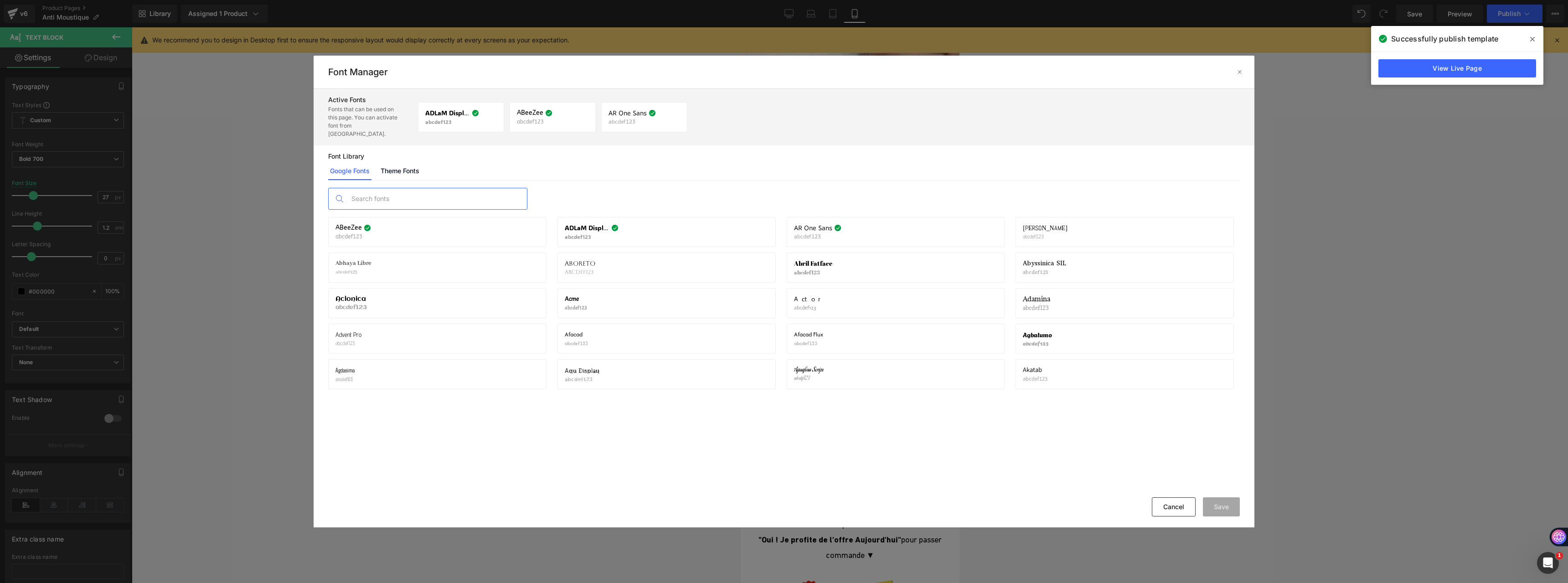
click at [386, 193] on input "text" at bounding box center [437, 198] width 180 height 21
type input "pop"
click at [1042, 233] on p "abcdef123" at bounding box center [1036, 236] width 29 height 6
click at [1073, 229] on div "Poppins abcdef123 Activate font" at bounding box center [1124, 232] width 204 height 16
click at [1219, 228] on icon at bounding box center [1218, 231] width 7 height 7
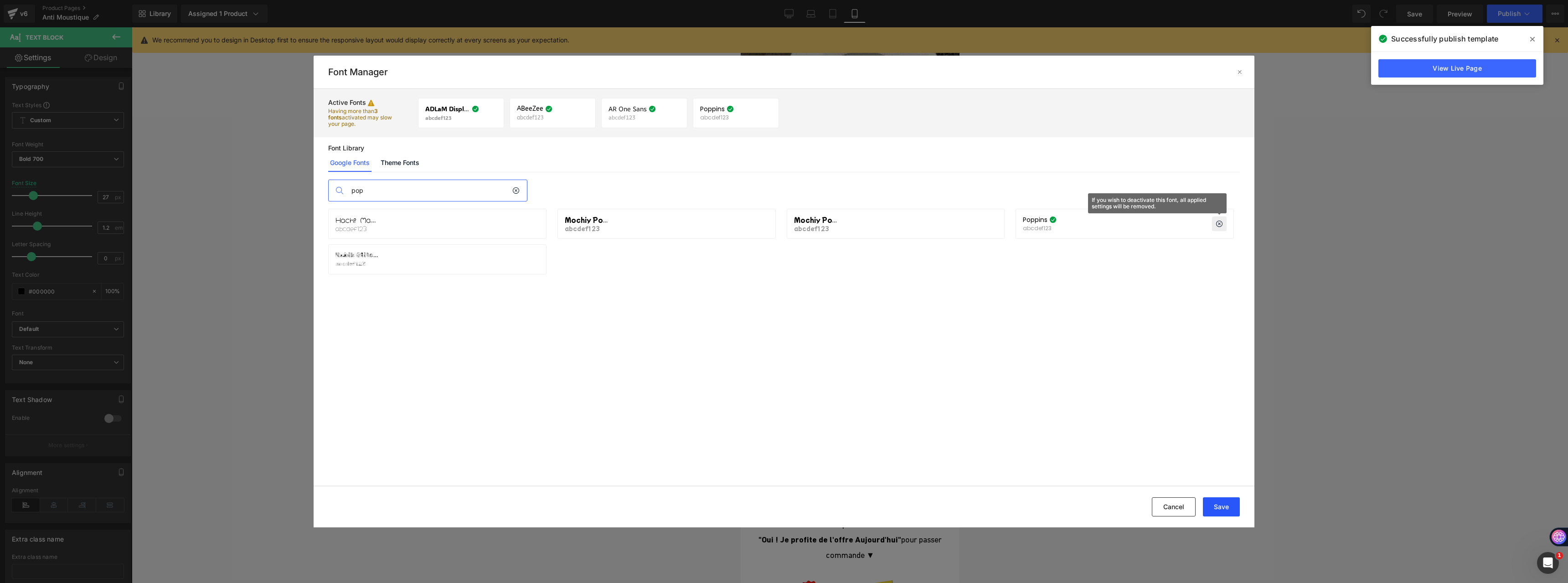
click at [1220, 504] on button "Save" at bounding box center [1220, 506] width 37 height 19
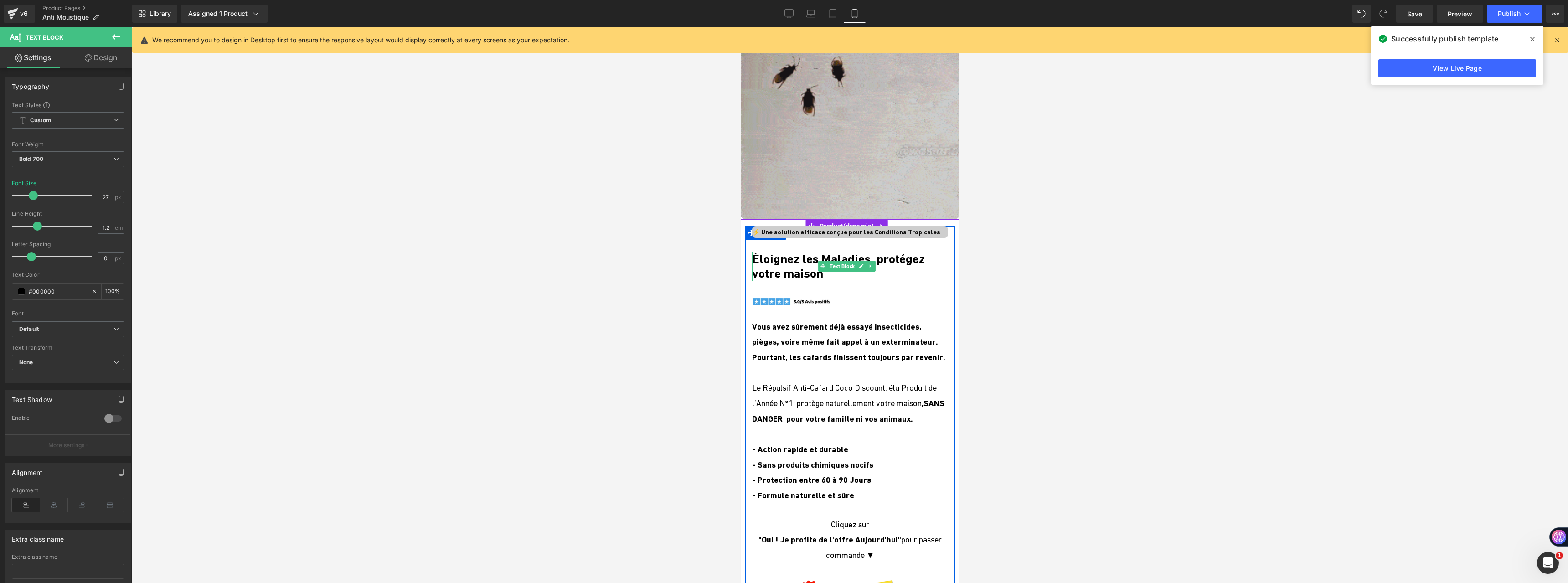
click at [780, 278] on p "Éloignez les Maladies, protégez votre maison" at bounding box center [850, 267] width 196 height 30
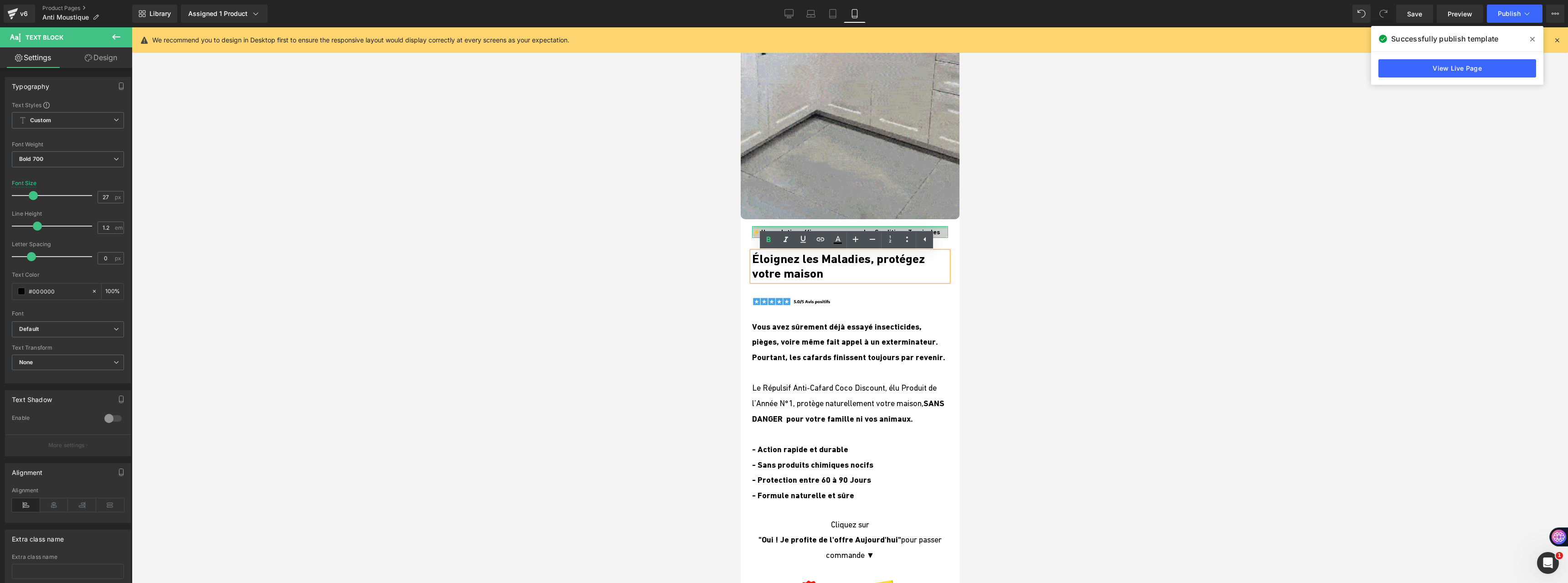
click at [776, 226] on div "⚡ Une solution efficace conçue pour les Conditions Tropicales Text Block" at bounding box center [850, 232] width 196 height 12
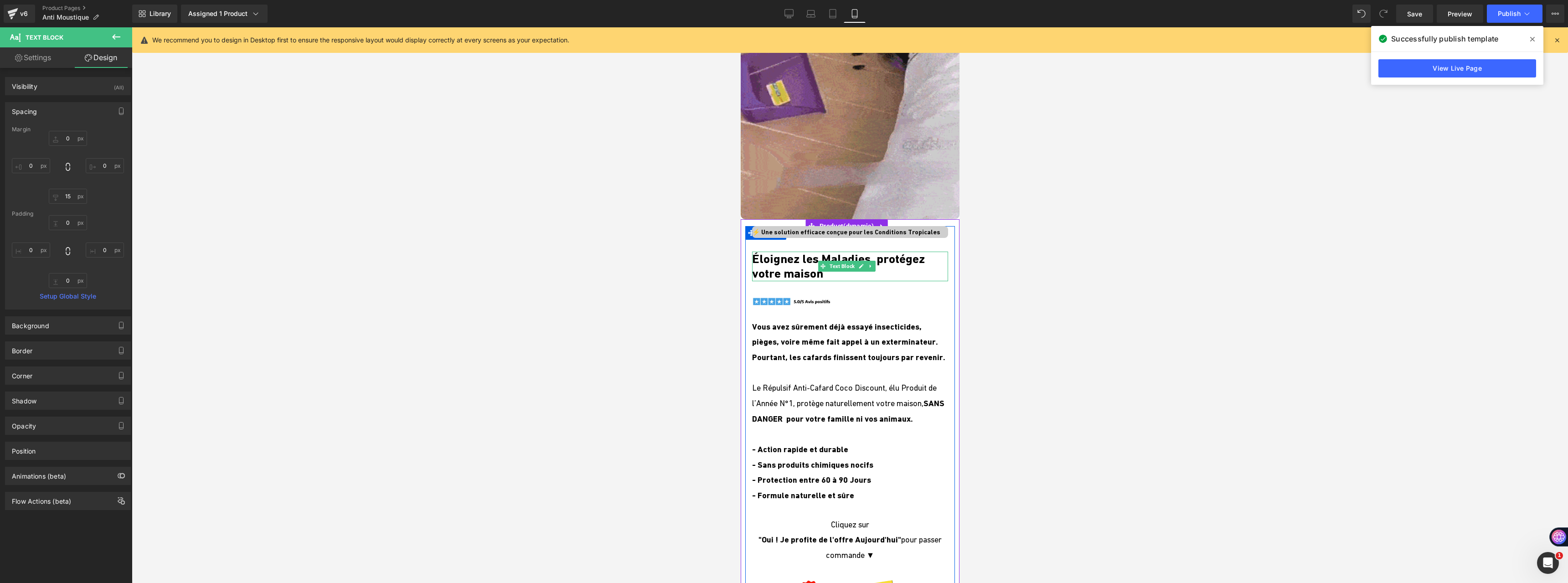
click at [786, 265] on p "Éloignez les Maladies, protégez votre maison" at bounding box center [850, 267] width 196 height 30
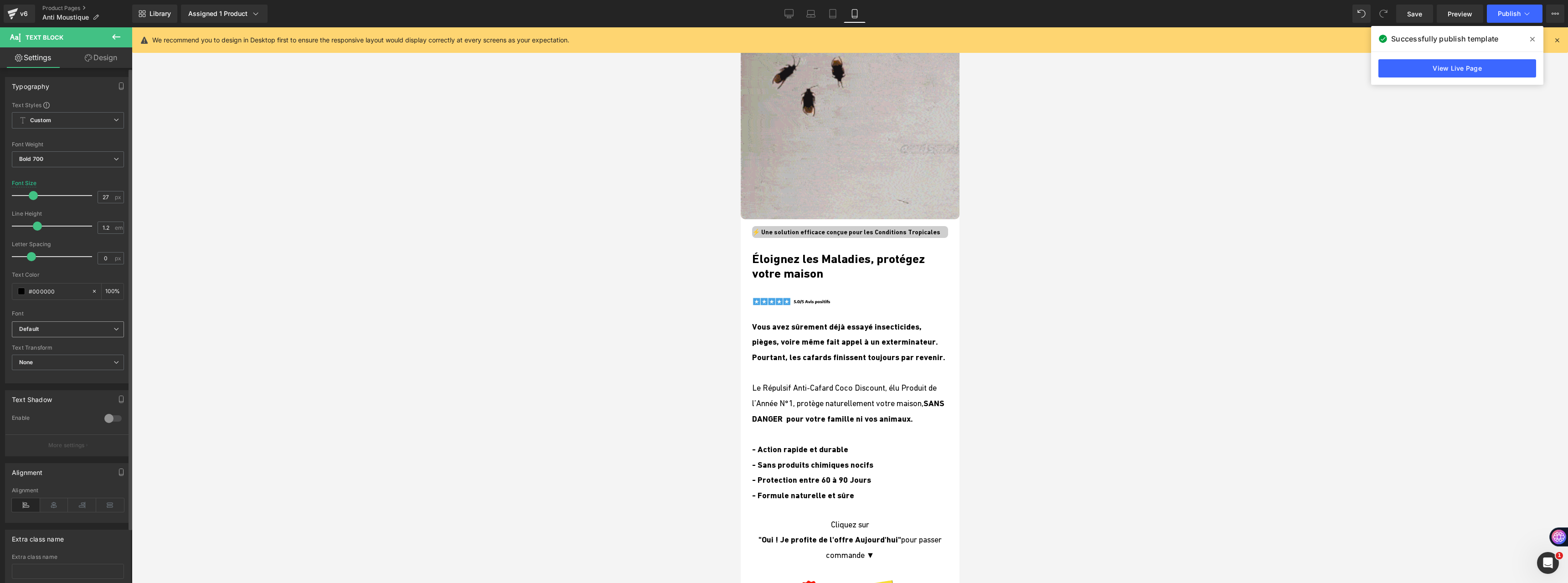
click at [81, 323] on span "Default" at bounding box center [67, 329] width 112 height 16
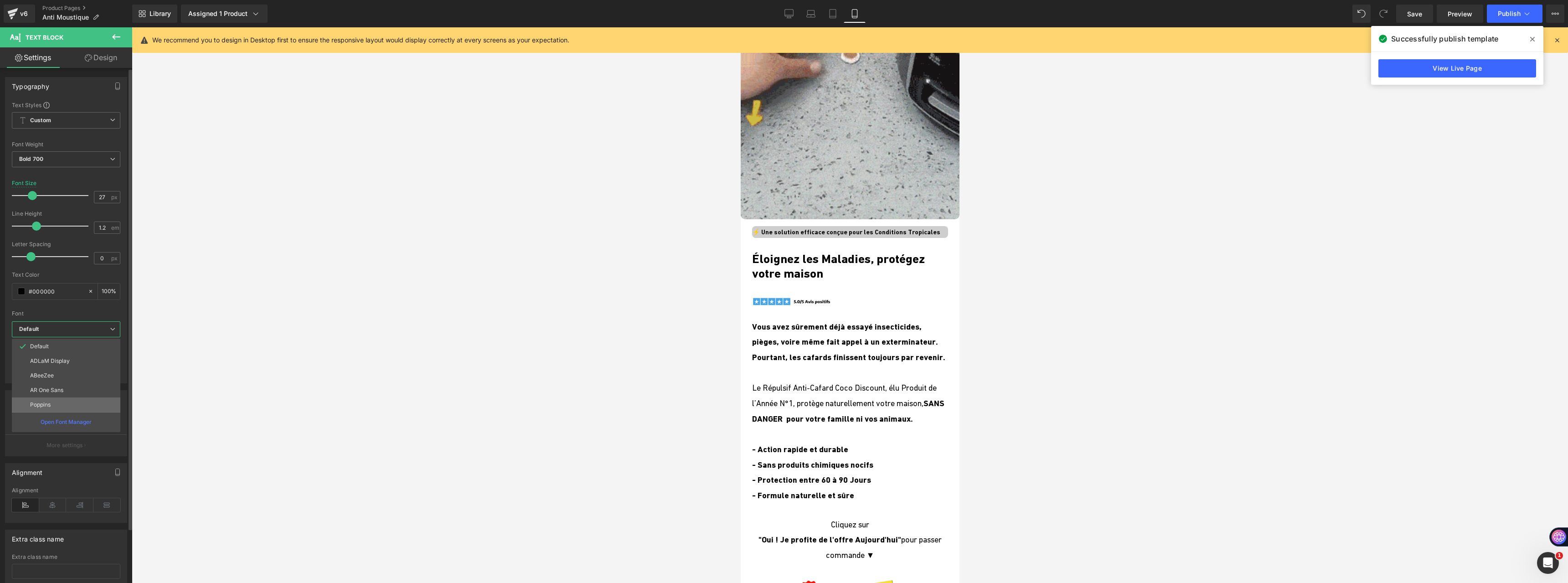
click at [56, 402] on li "Poppins" at bounding box center [66, 404] width 109 height 15
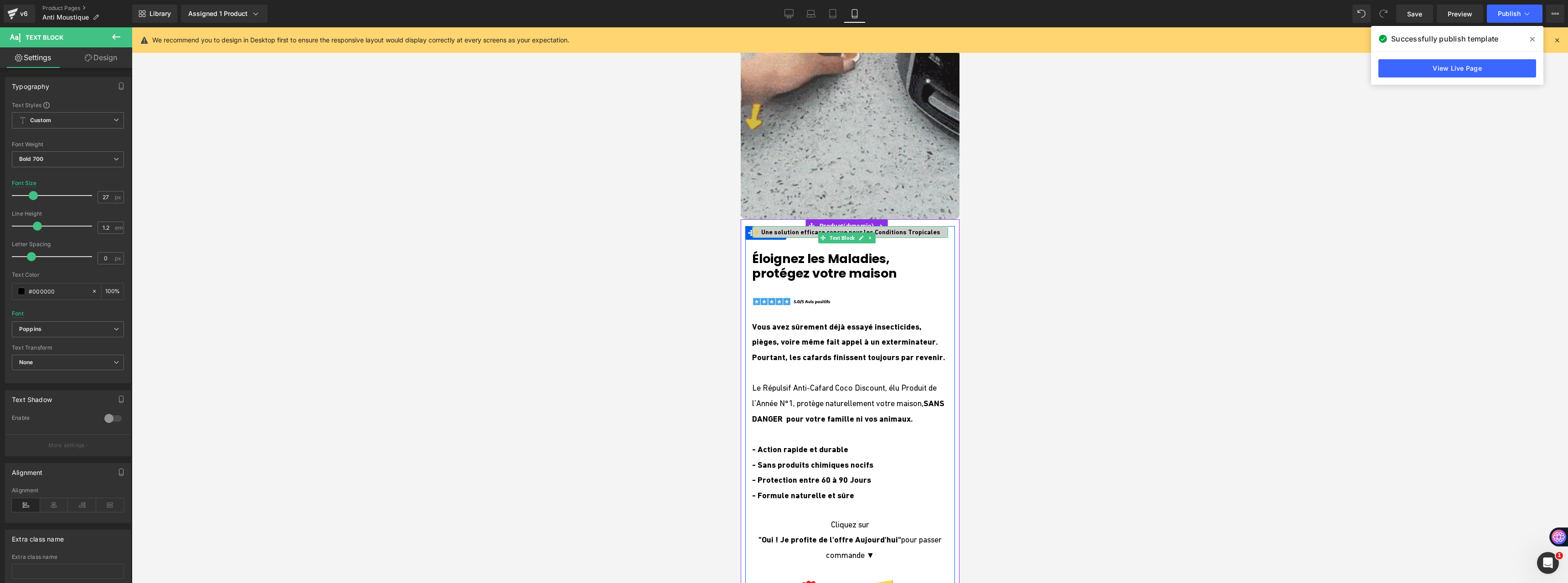
click at [769, 228] on span "⚡ Une solution efficace conçue pour les Conditions Tropicales" at bounding box center [846, 231] width 188 height 7
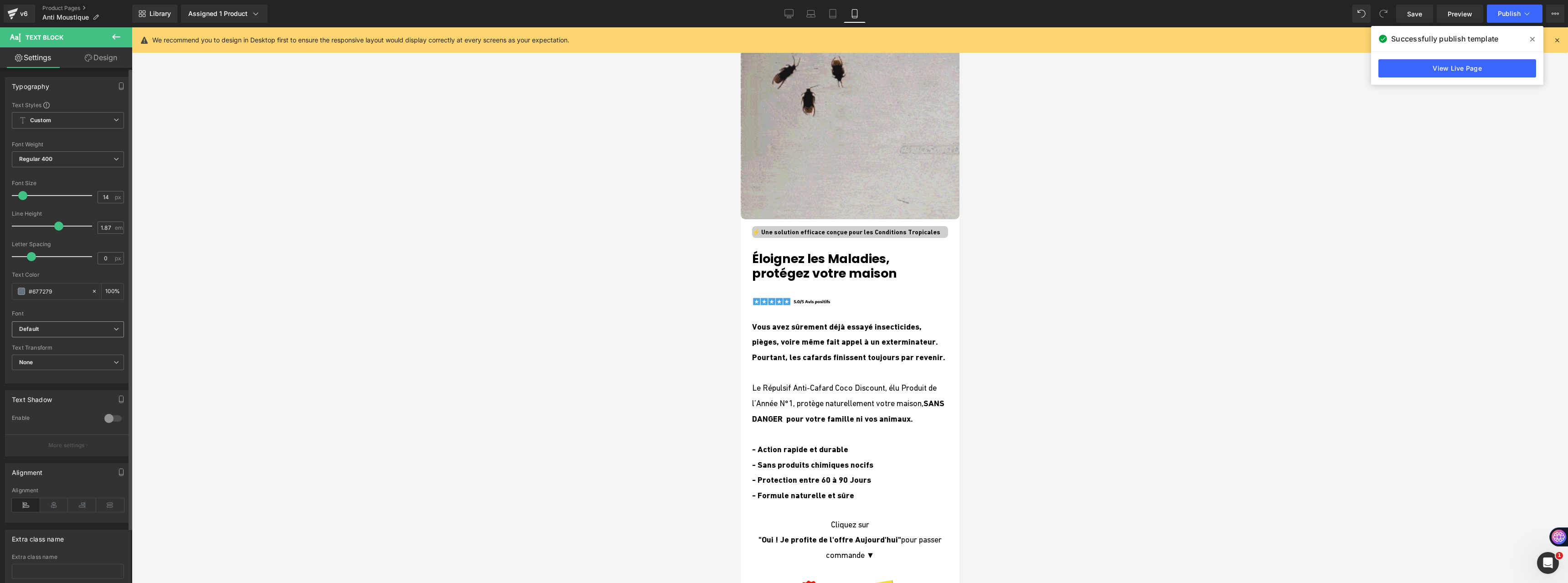
click at [81, 333] on span "Default" at bounding box center [67, 329] width 112 height 16
click at [67, 406] on li "Poppins" at bounding box center [66, 404] width 109 height 15
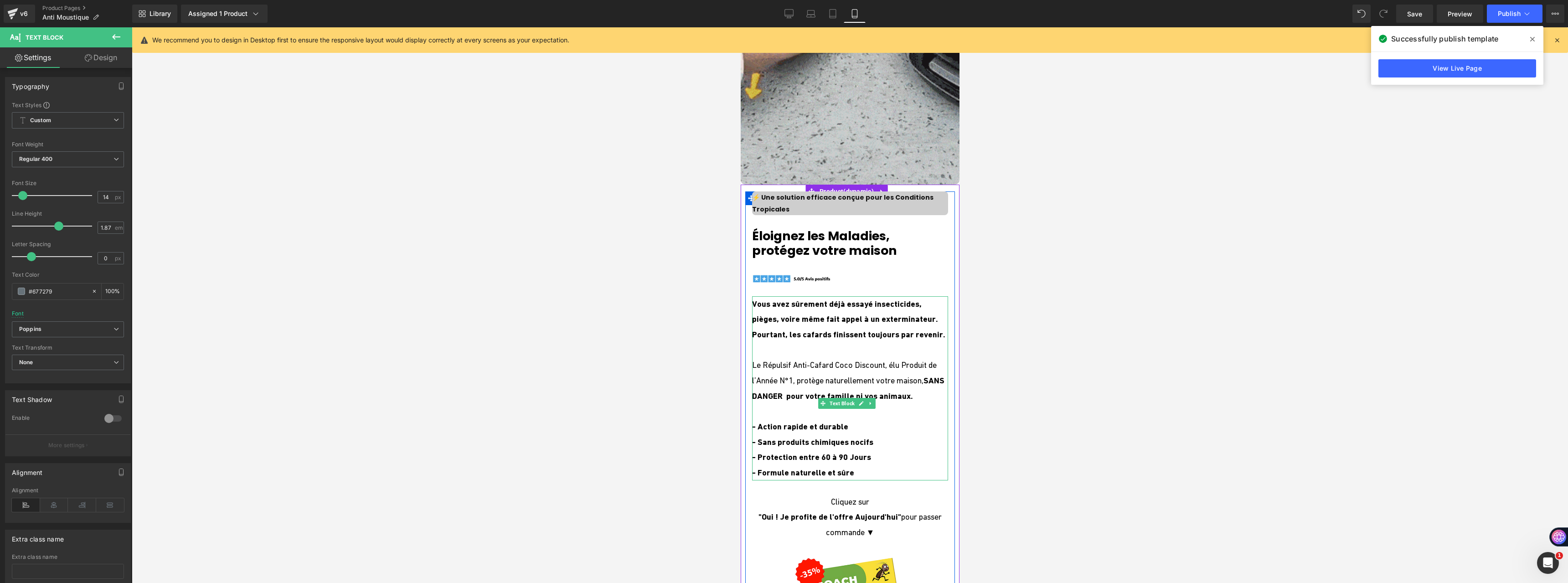
scroll to position [228, 0]
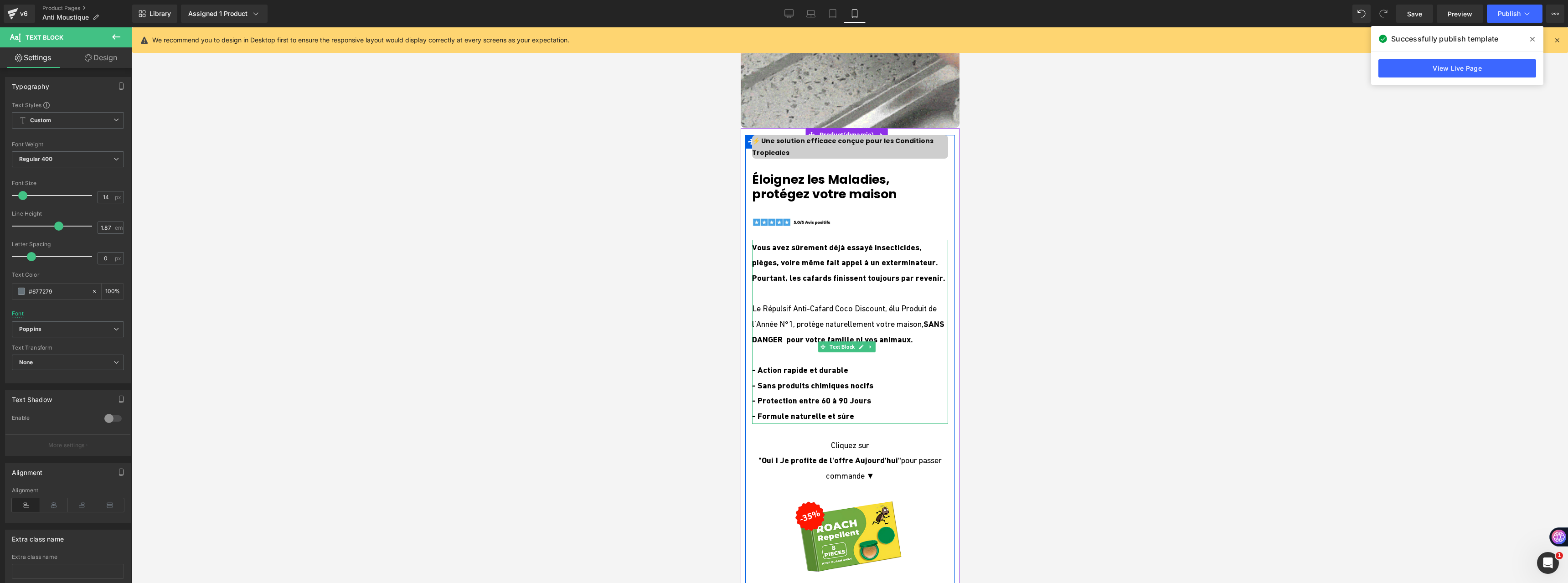
click at [814, 259] on p "Vous avez sûrement déjà essayé insecticides, pièges, voire même fait appel à un…" at bounding box center [850, 263] width 196 height 46
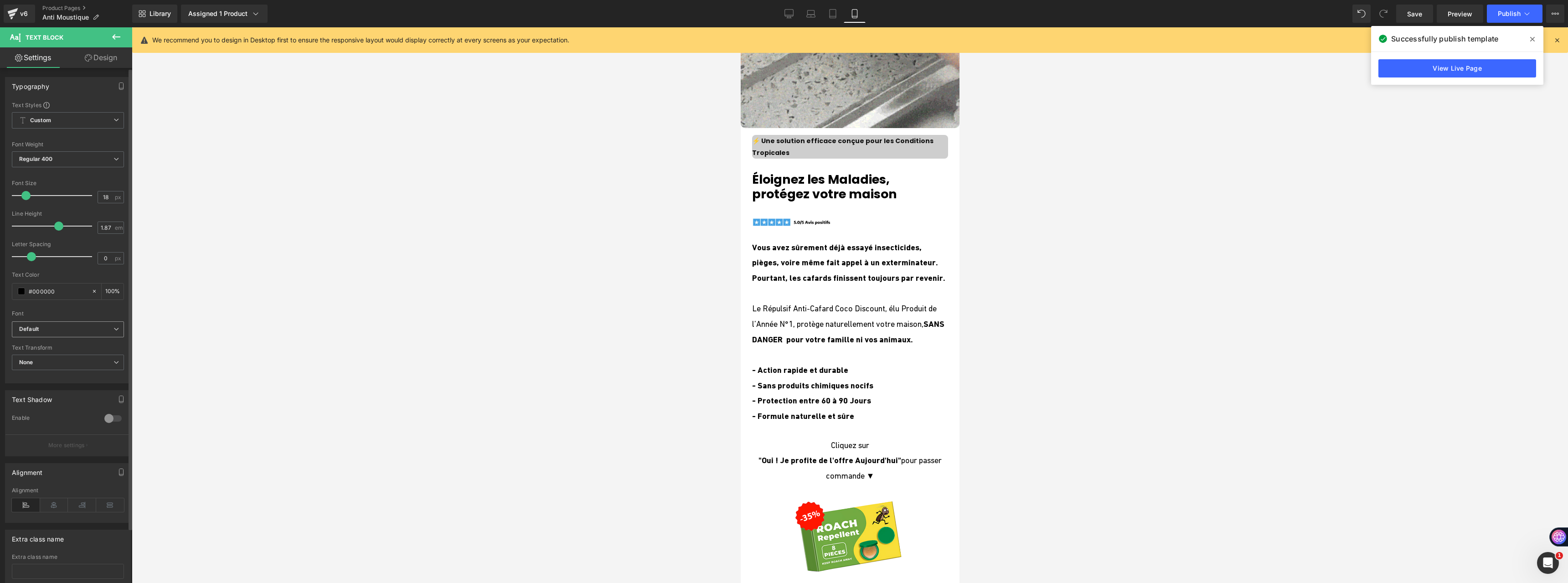
click at [81, 333] on b "Default" at bounding box center [65, 329] width 94 height 8
click at [63, 405] on li "Poppins" at bounding box center [66, 404] width 109 height 15
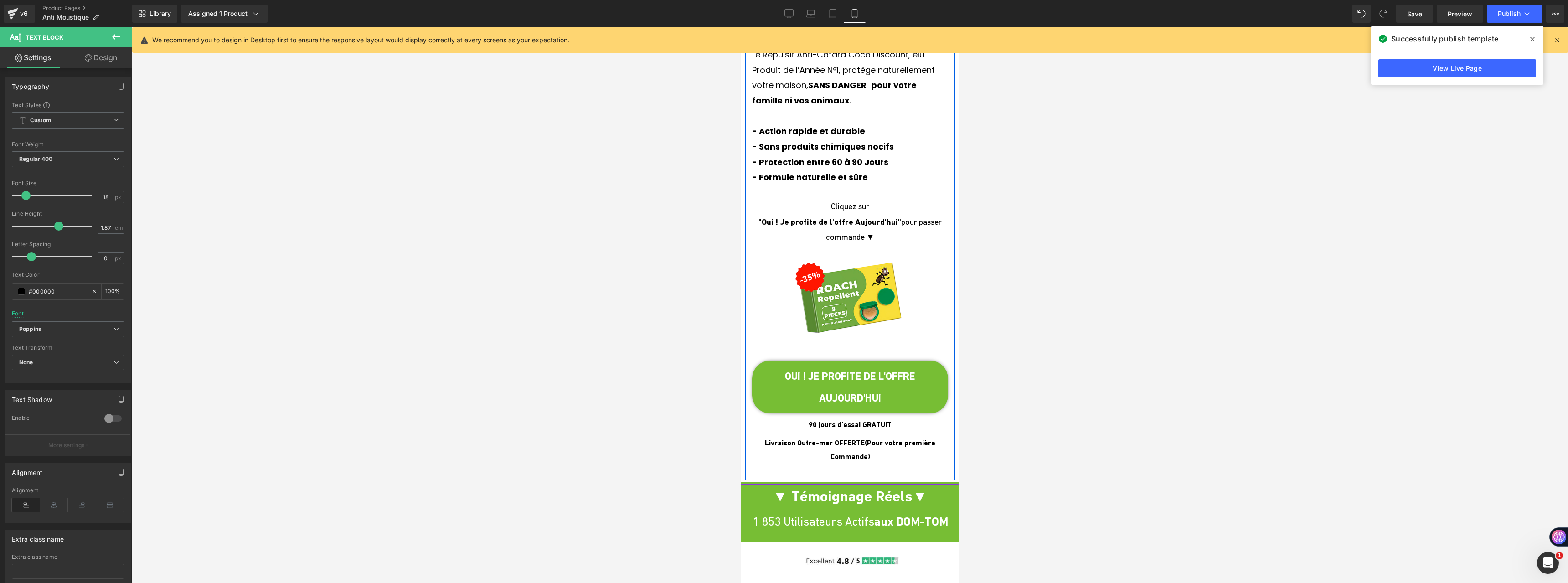
scroll to position [501, 0]
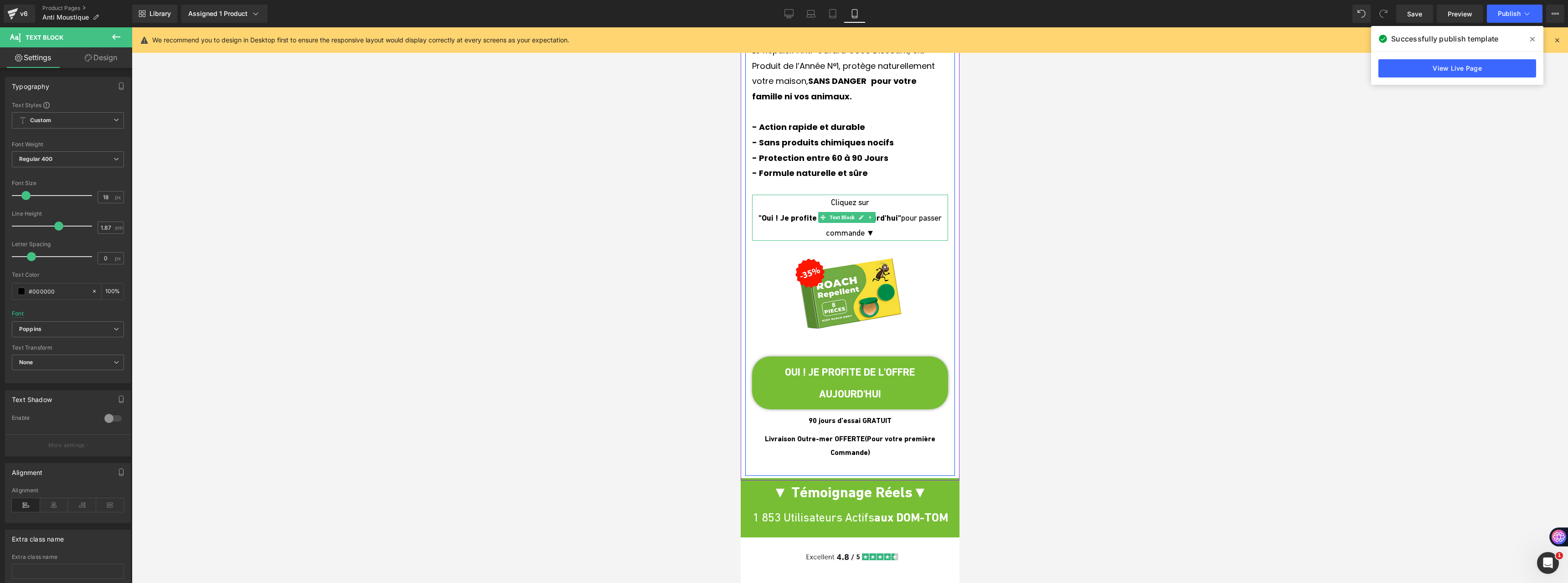
click at [775, 212] on strong ""Oui ! Je profite de l'offre Aujourd'hui"" at bounding box center [829, 217] width 142 height 10
click at [83, 324] on span "Default" at bounding box center [67, 329] width 112 height 16
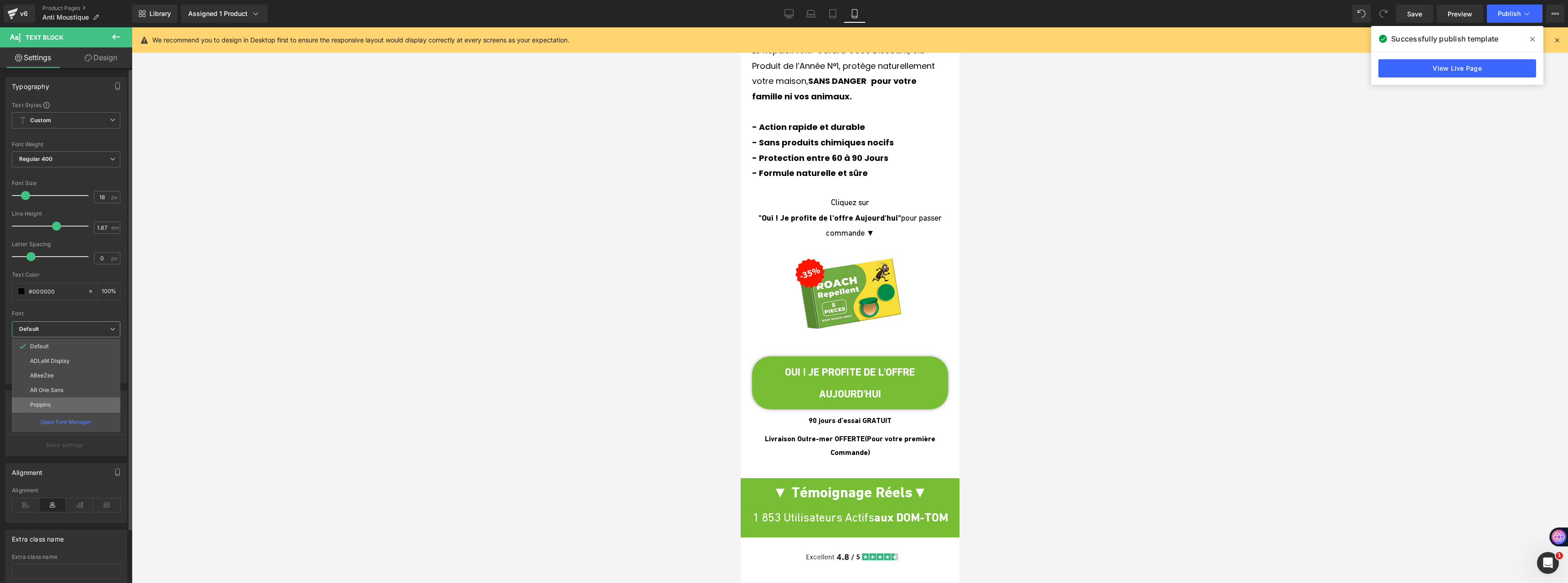
click at [53, 400] on li "Poppins" at bounding box center [66, 404] width 109 height 15
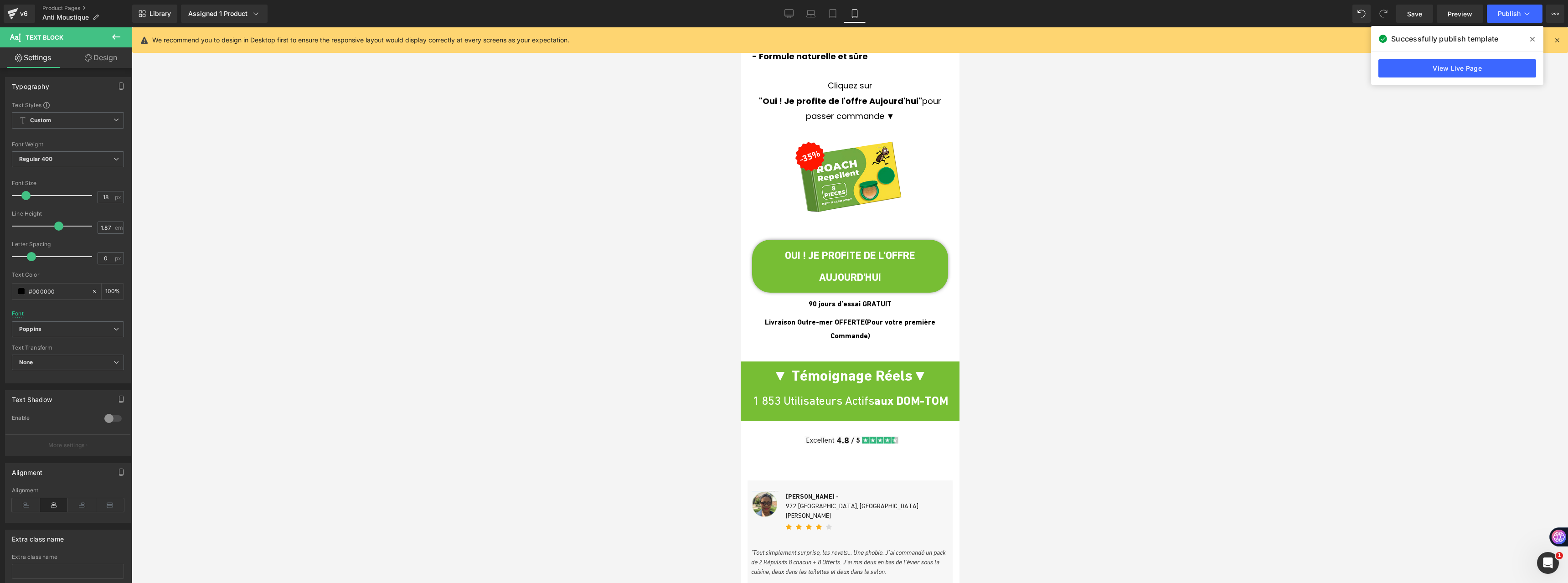
scroll to position [684, 0]
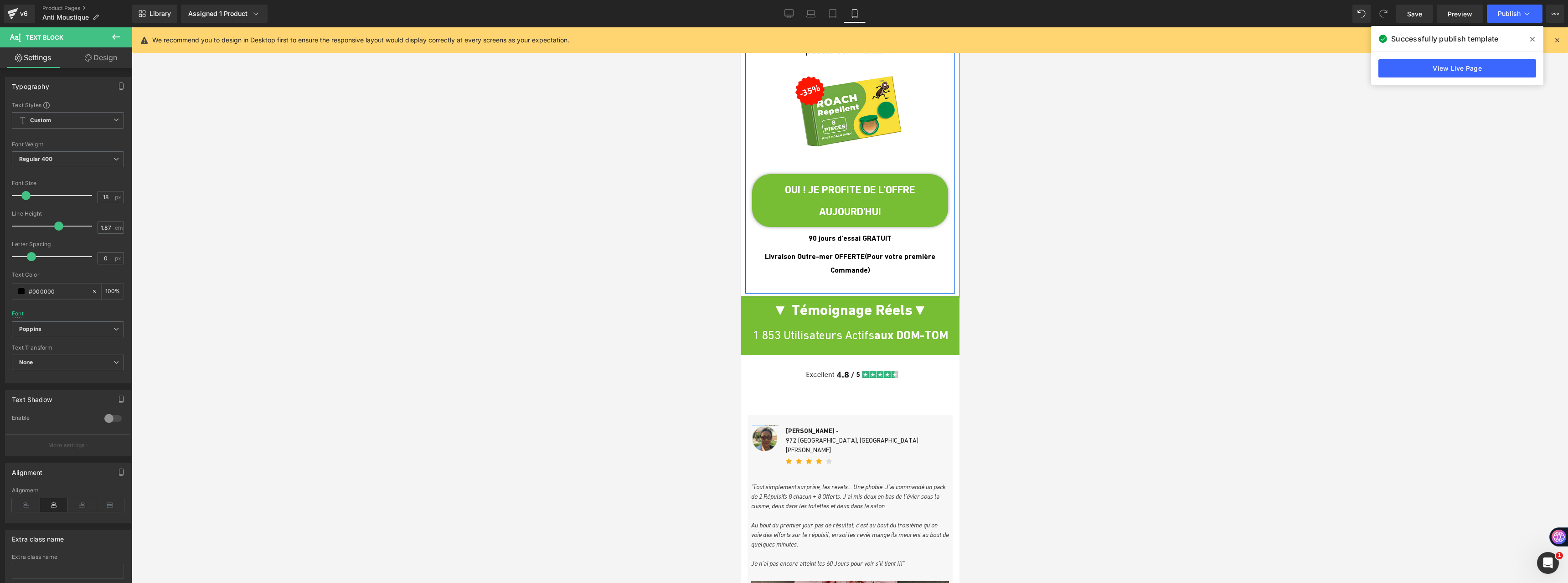
click at [773, 252] on strong "Livraison Outre-mer OFFERTE" at bounding box center [813, 256] width 100 height 9
click at [39, 323] on span "Default" at bounding box center [67, 329] width 112 height 16
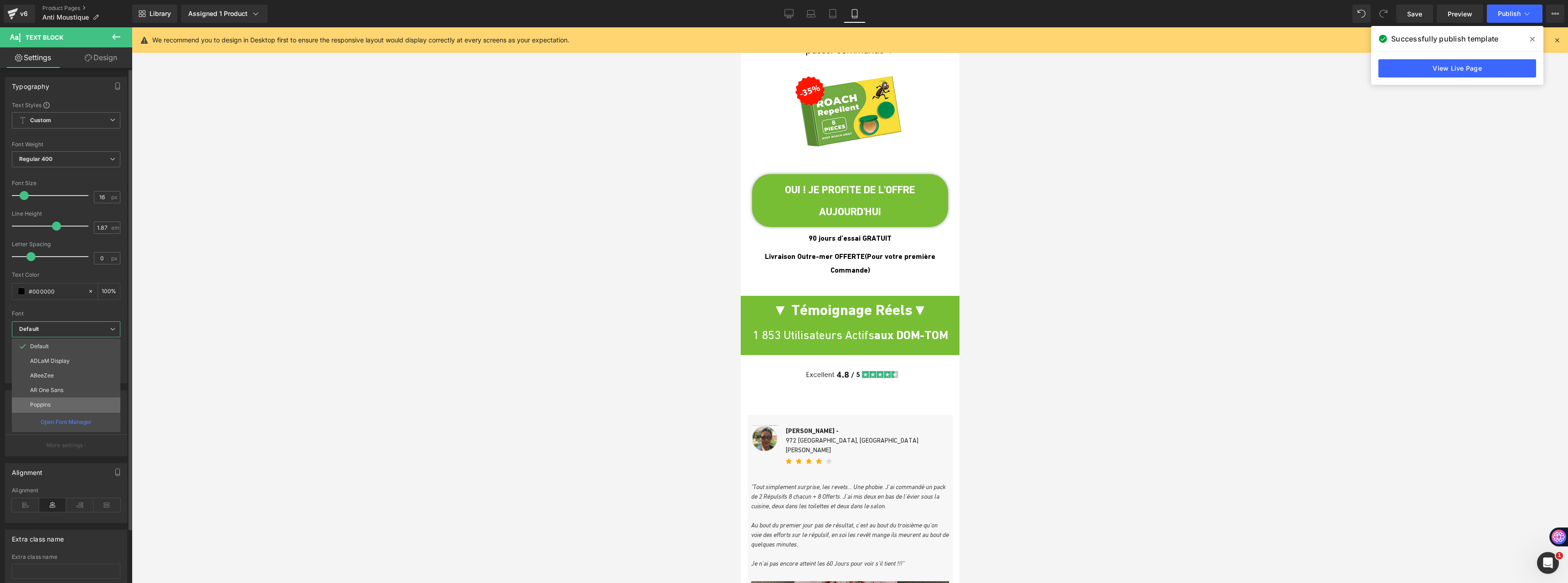
click at [43, 402] on p "Poppins" at bounding box center [40, 404] width 21 height 6
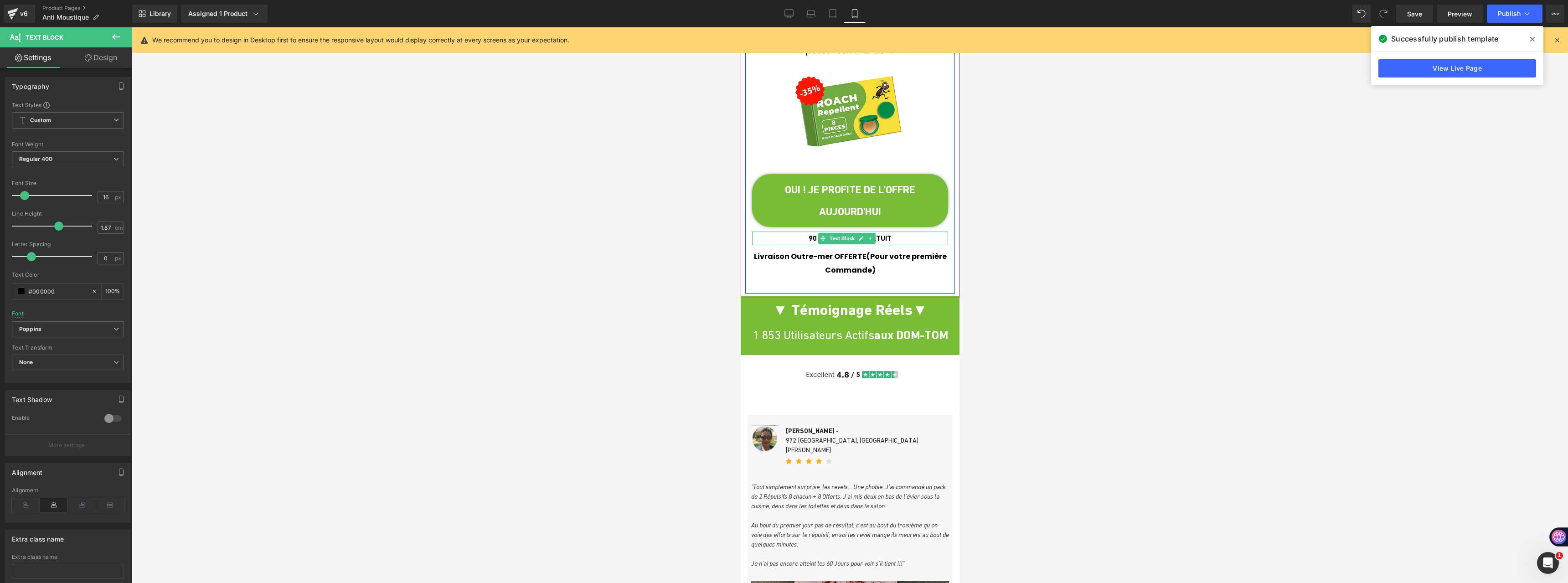
click at [797, 231] on p "90 jours d’essai GRATUIT" at bounding box center [850, 238] width 196 height 14
click at [75, 332] on b "Default" at bounding box center [65, 329] width 94 height 8
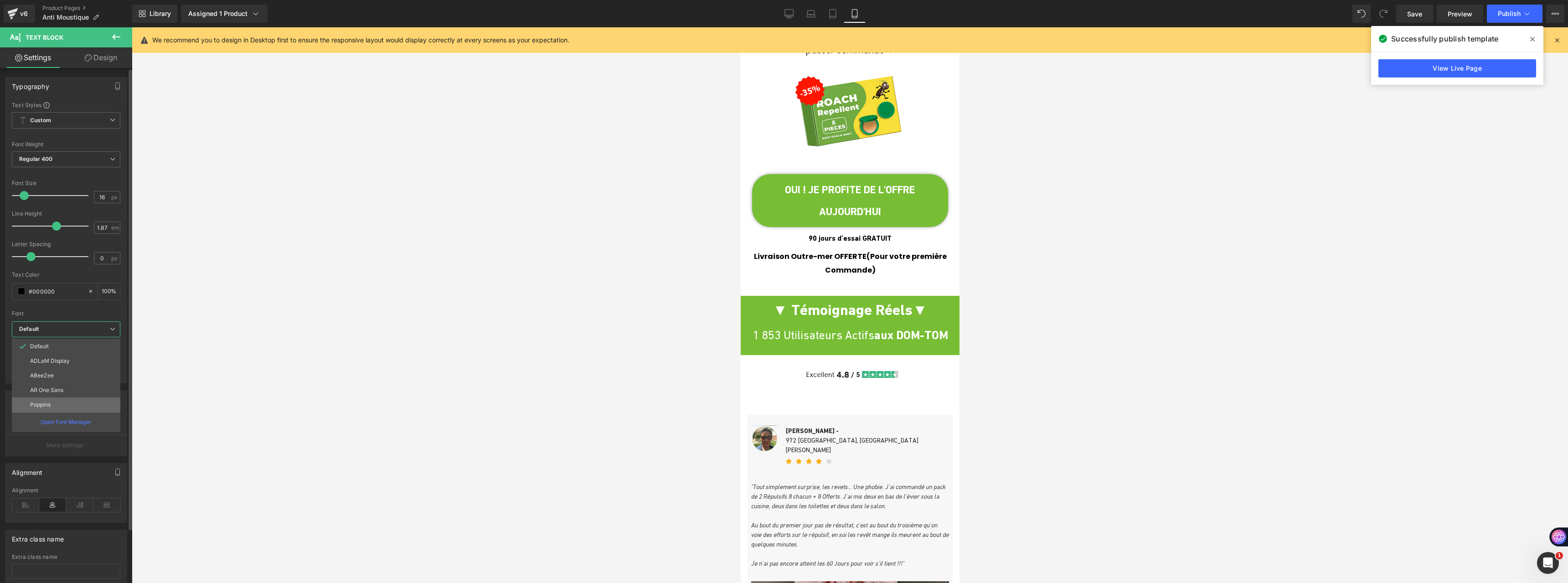
click at [67, 399] on li "Poppins" at bounding box center [66, 404] width 109 height 15
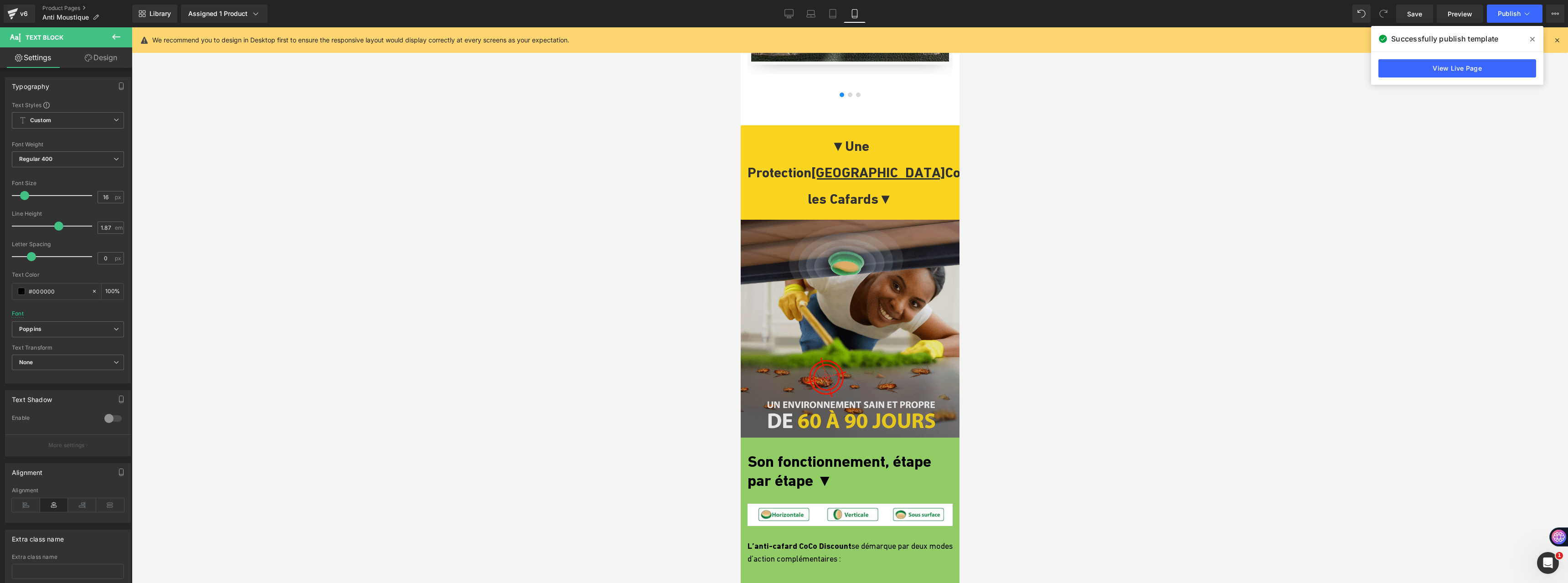
scroll to position [1276, 0]
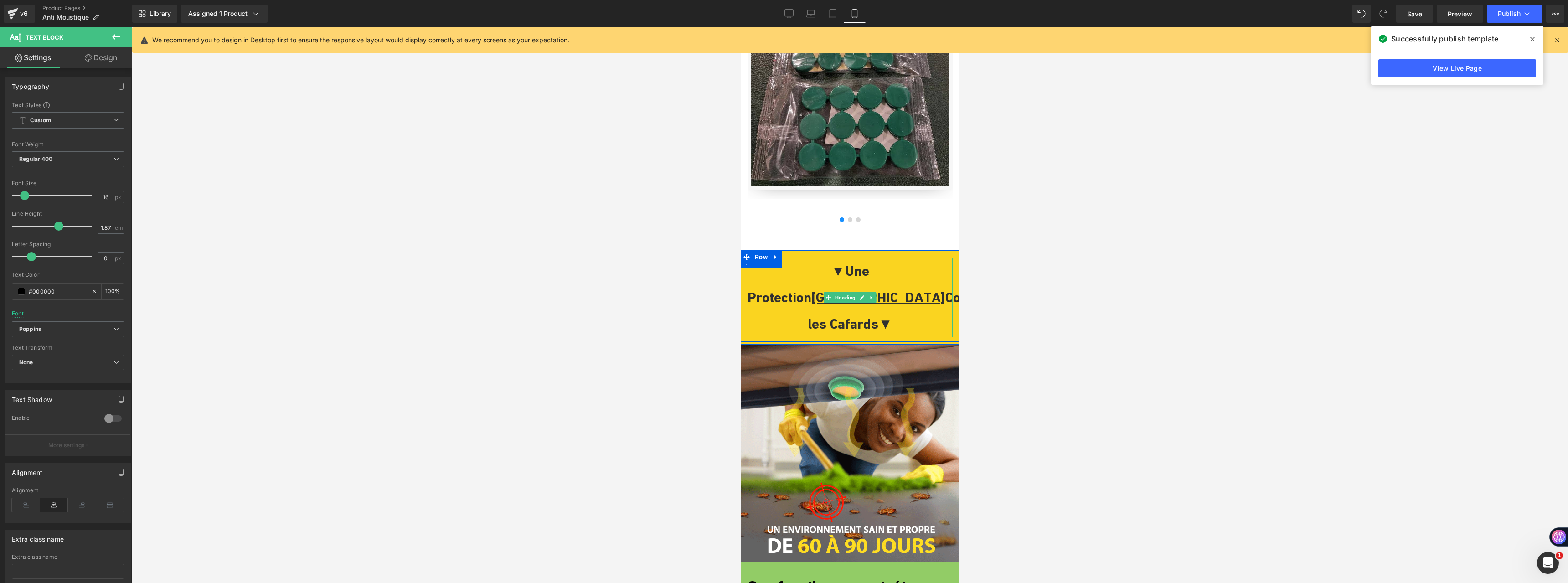
click at [799, 267] on h1 "▼ Une Protection Long Terme Contre les Cafards ▼" at bounding box center [850, 297] width 206 height 79
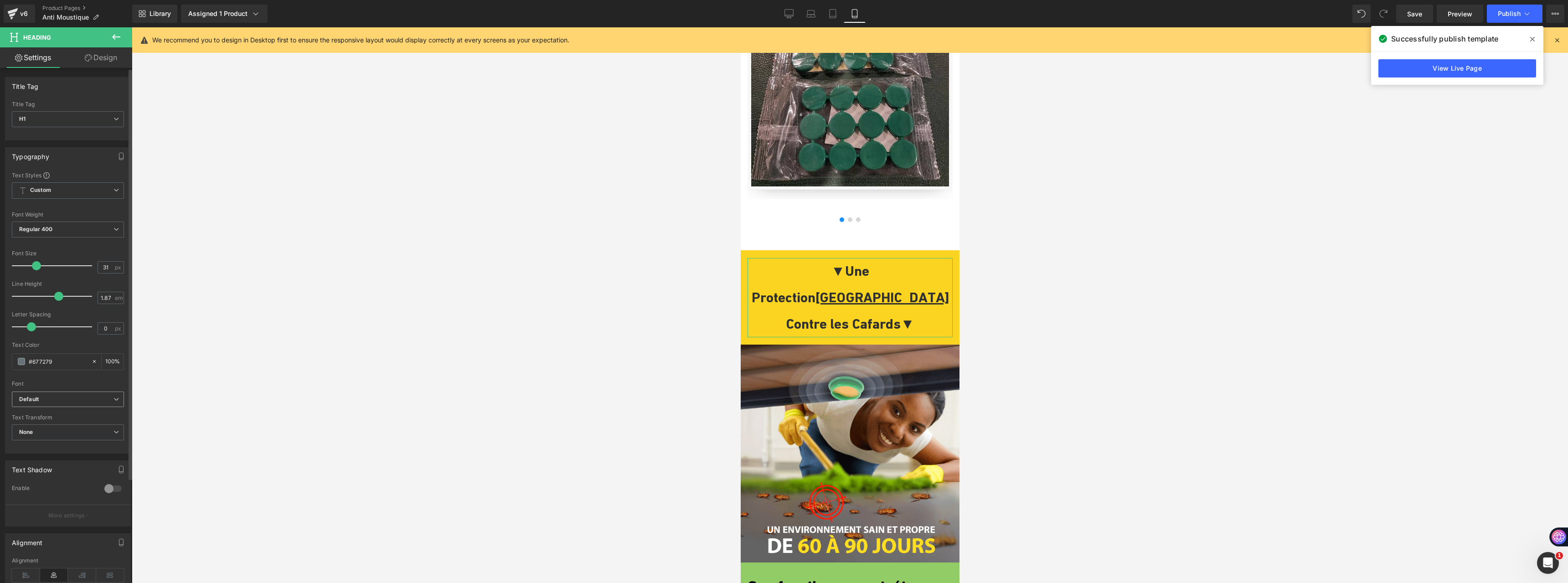
click at [88, 394] on span "Default" at bounding box center [67, 399] width 112 height 16
click at [60, 477] on li "Poppins" at bounding box center [66, 474] width 109 height 15
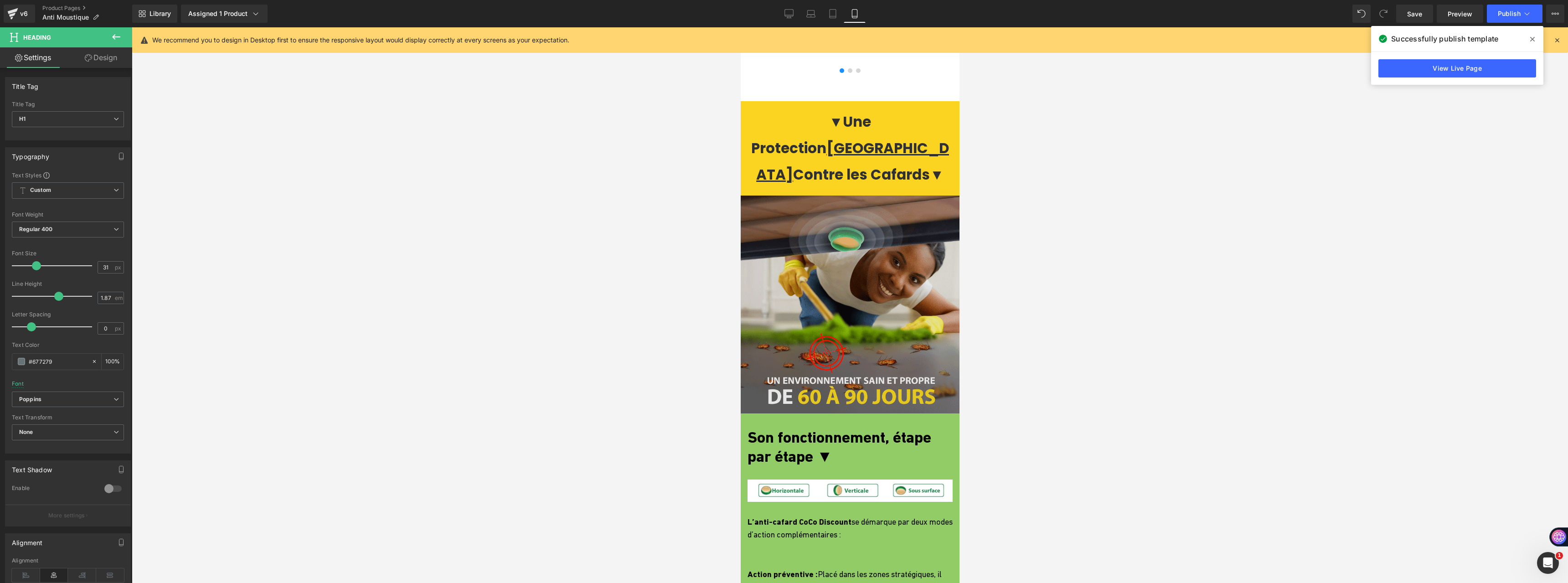
scroll to position [1595, 0]
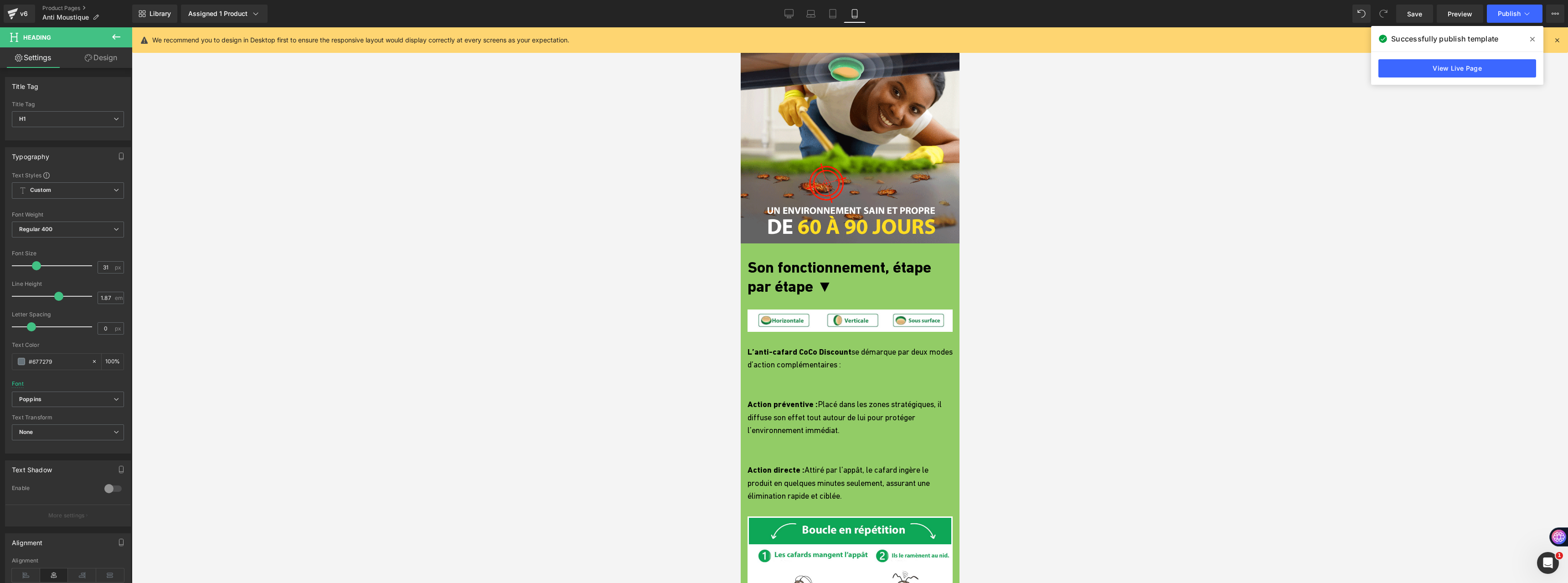
click at [774, 258] on p "Son fonctionnement, étape par étape ▼" at bounding box center [850, 277] width 206 height 39
click at [73, 362] on span "None" at bounding box center [67, 363] width 112 height 16
click at [98, 335] on span "Default" at bounding box center [66, 329] width 109 height 16
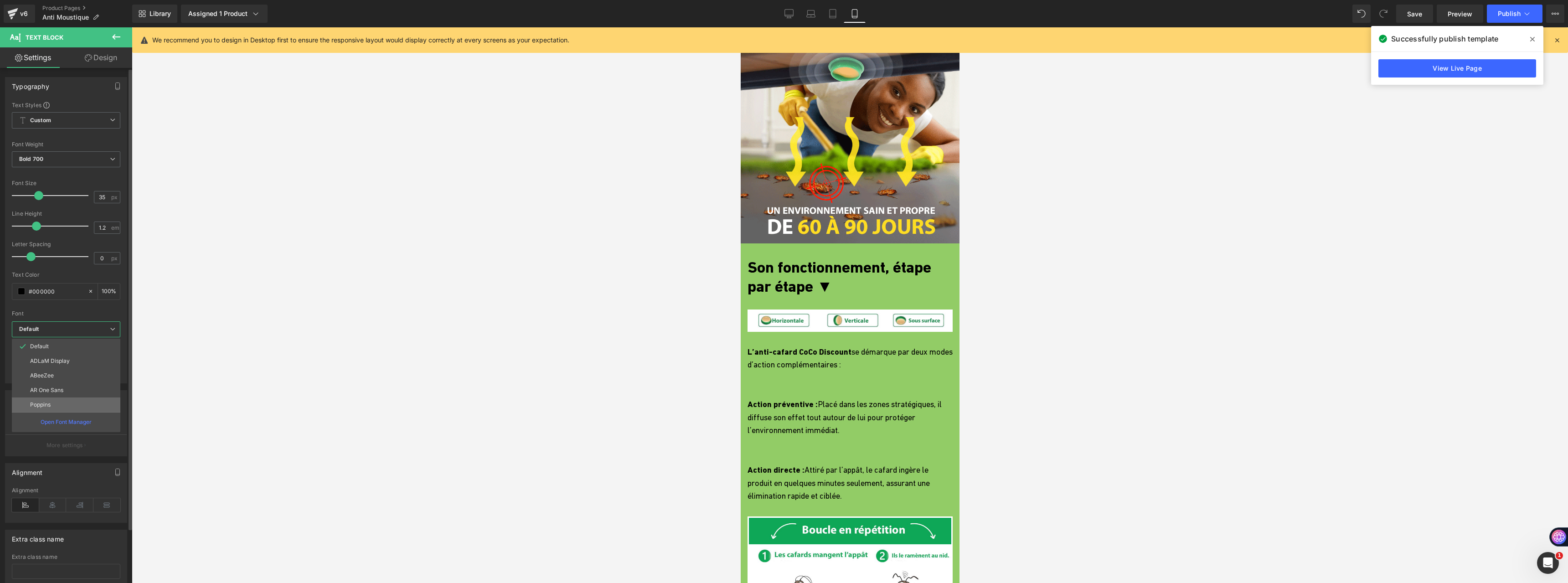
click at [82, 406] on li "Poppins" at bounding box center [66, 404] width 109 height 15
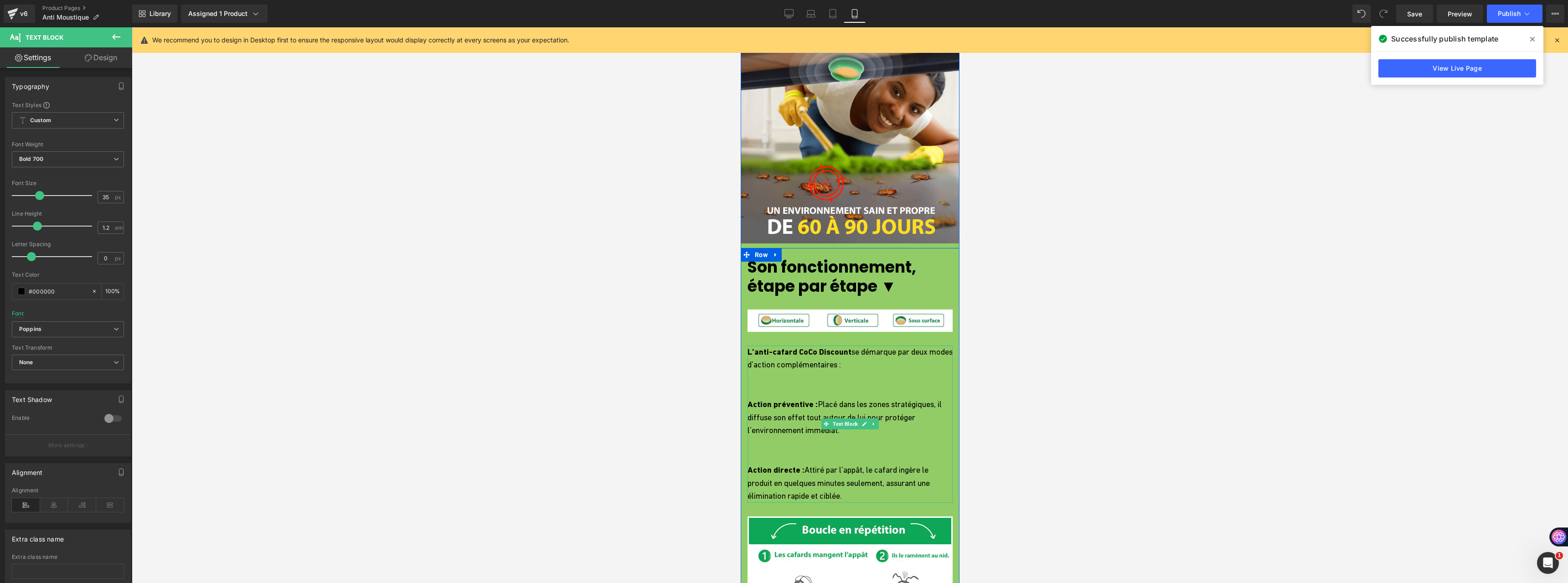
click at [801, 372] on p at bounding box center [850, 377] width 206 height 13
click at [55, 327] on b "Default" at bounding box center [65, 329] width 94 height 8
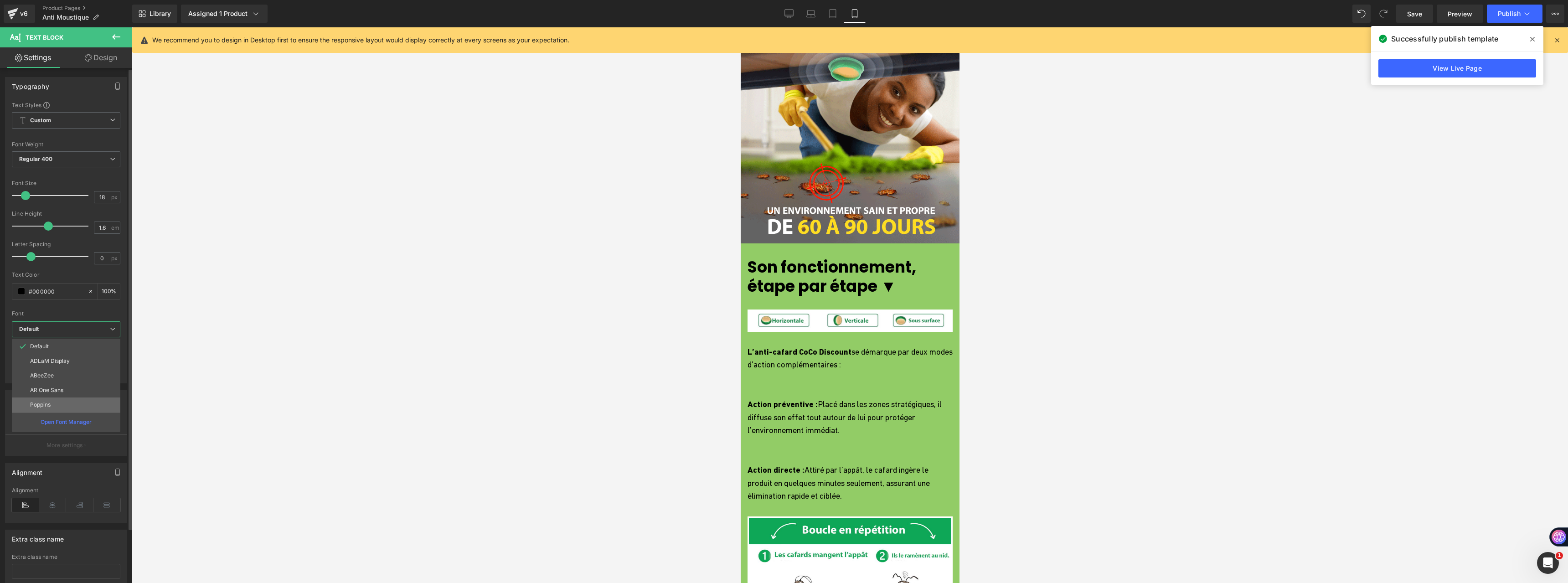
click at [70, 400] on li "Poppins" at bounding box center [66, 404] width 109 height 15
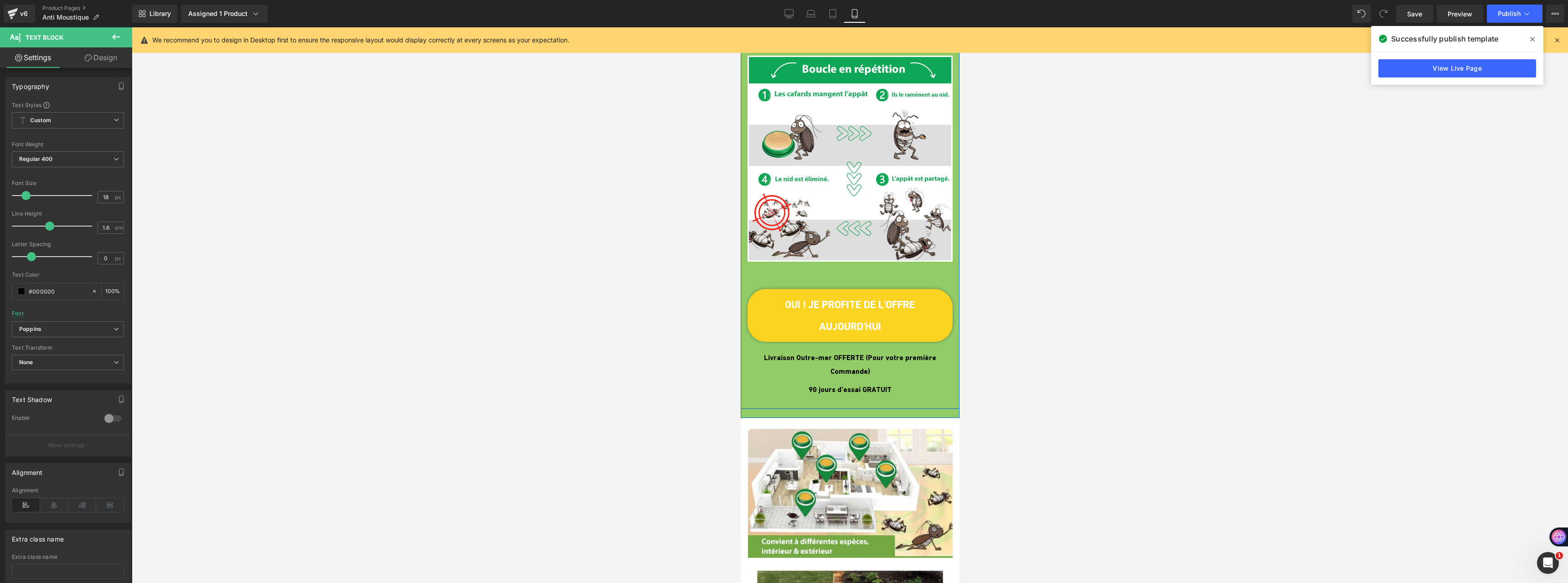
scroll to position [2097, 0]
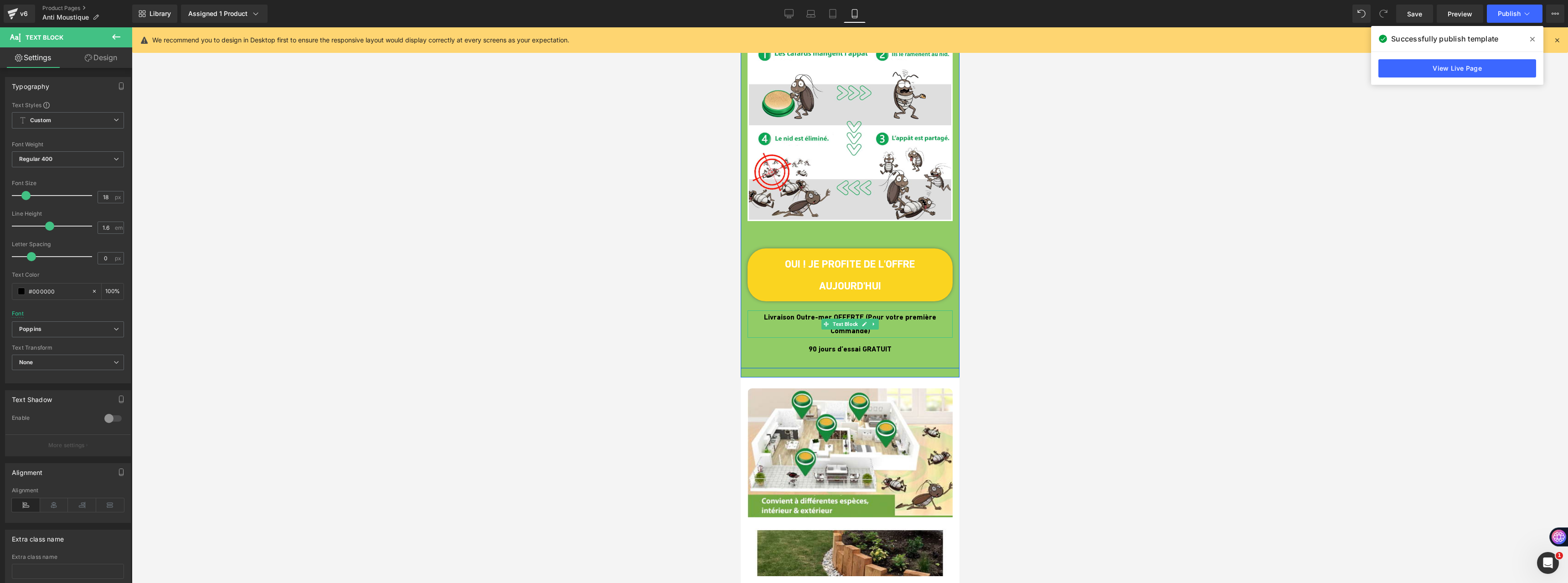
click at [800, 312] on span "Livraison Outre-mer OFFERTE (Pour votre première Commande)" at bounding box center [850, 323] width 172 height 23
click at [72, 321] on span "Default" at bounding box center [67, 329] width 112 height 16
click at [72, 399] on li "Poppins" at bounding box center [66, 404] width 109 height 15
click at [810, 345] on span "90 jours d’essai GRATUIT" at bounding box center [850, 349] width 83 height 9
click at [41, 332] on b "Default" at bounding box center [65, 329] width 94 height 8
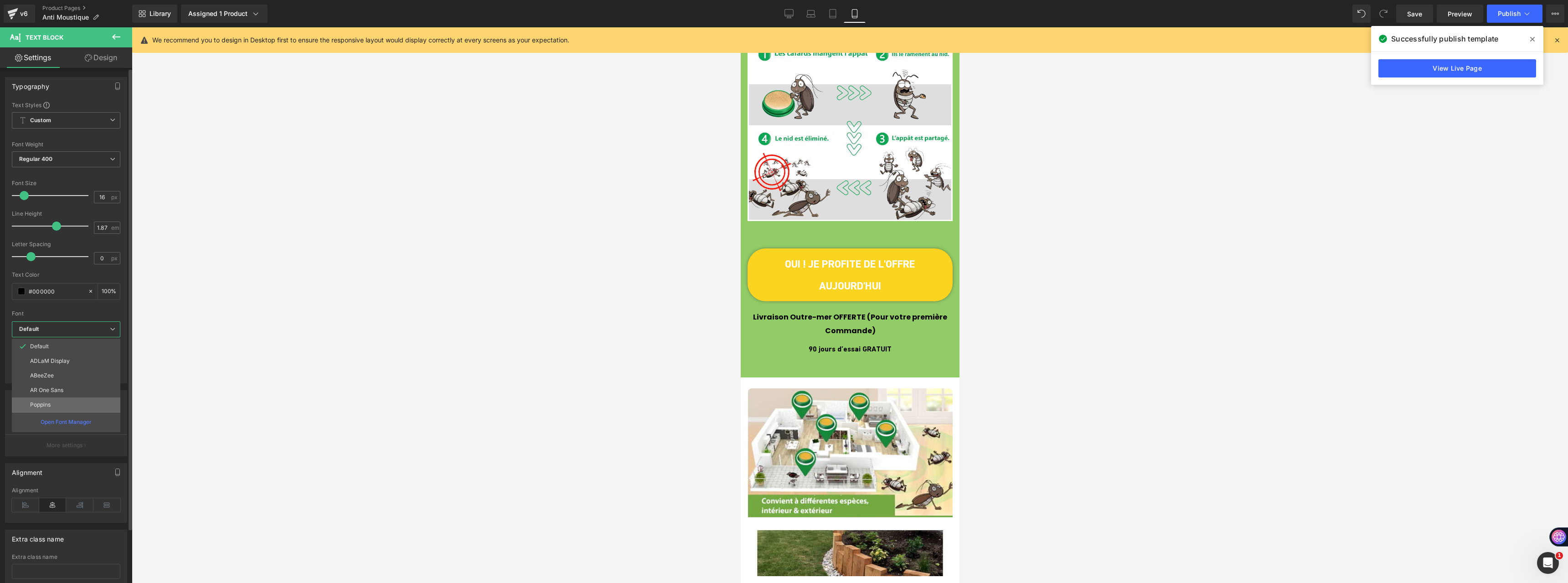
click at [66, 397] on li "Poppins" at bounding box center [66, 404] width 109 height 15
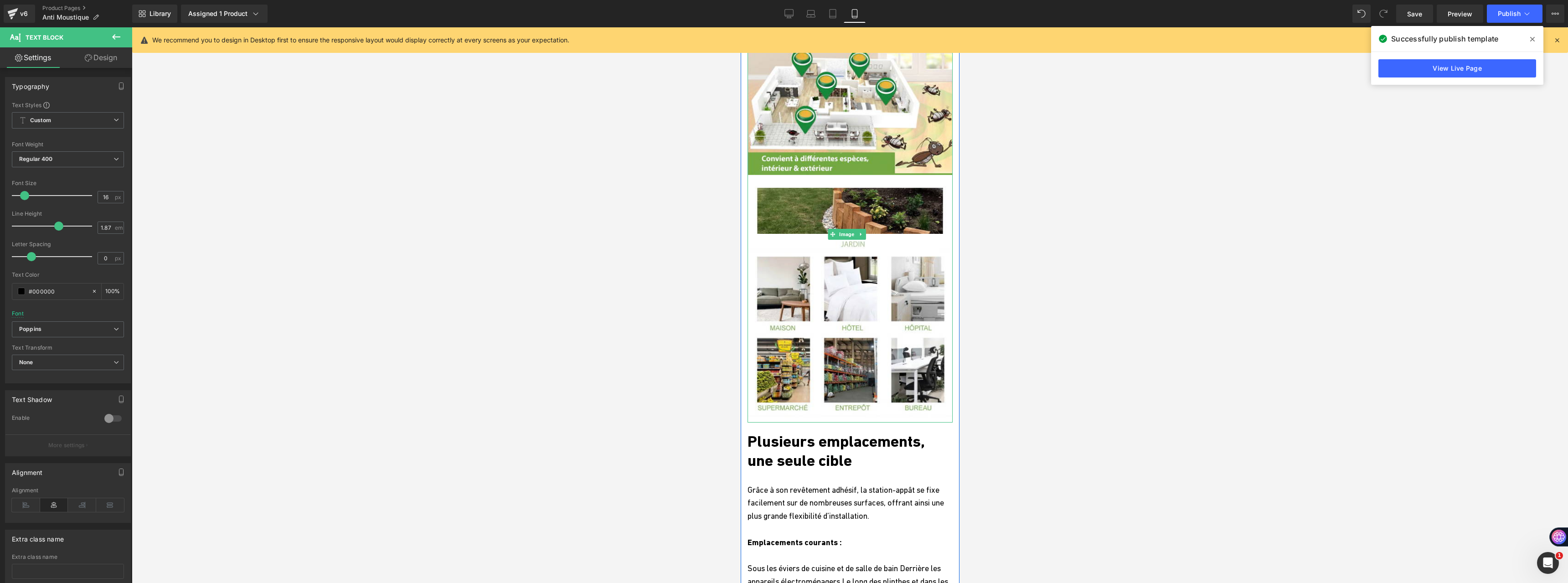
scroll to position [2507, 0]
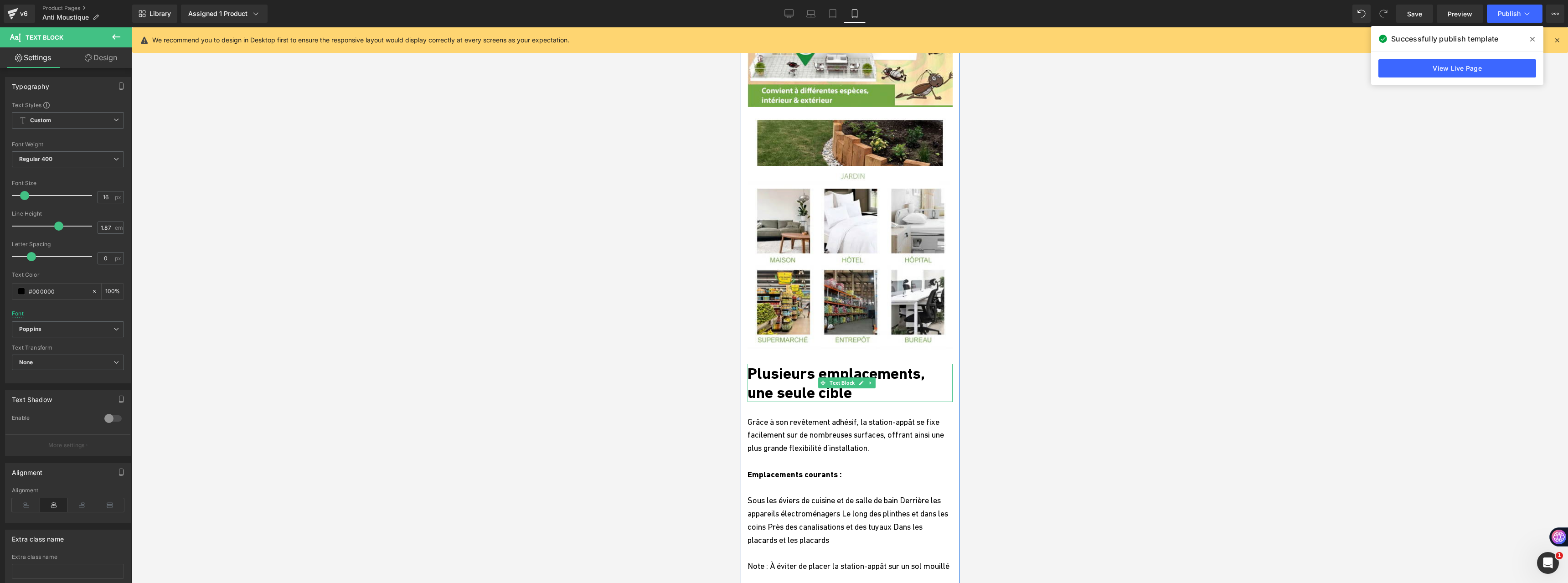
click at [770, 364] on p "Plusieurs emplacements, une seule cible" at bounding box center [850, 382] width 206 height 39
click at [59, 335] on span "Default" at bounding box center [67, 329] width 112 height 16
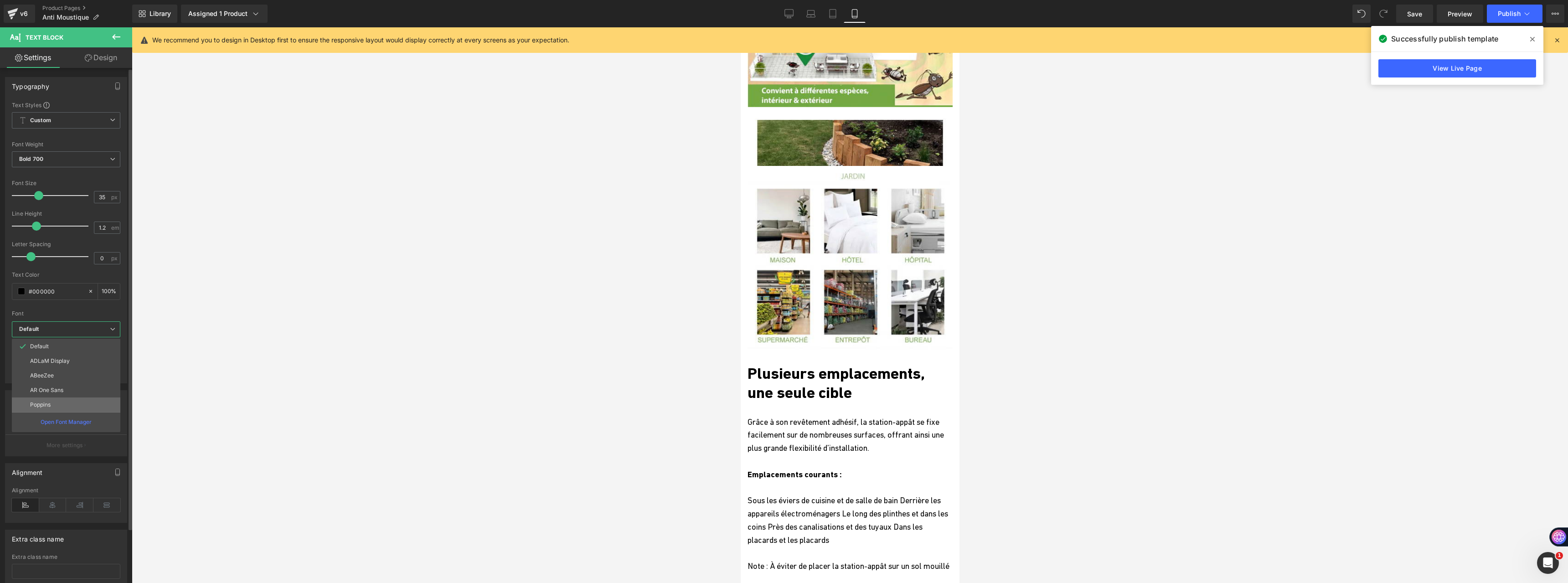
click at [67, 400] on li "Poppins" at bounding box center [66, 404] width 109 height 15
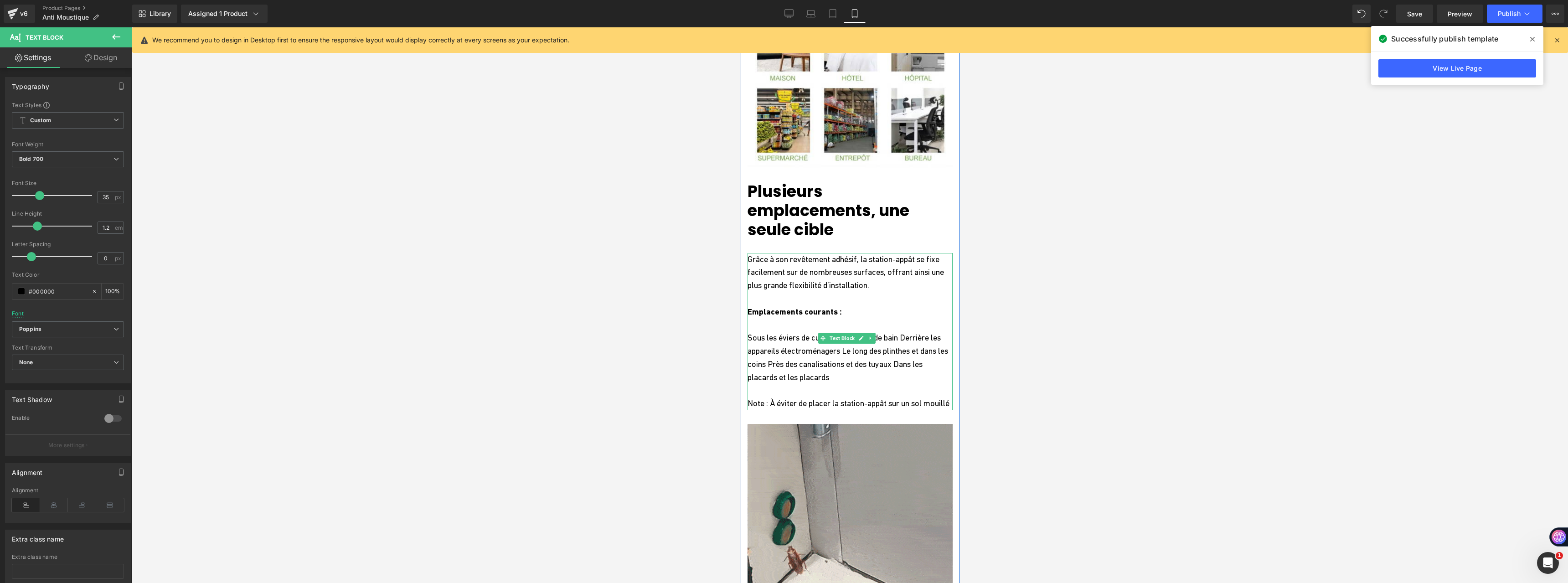
scroll to position [2689, 0]
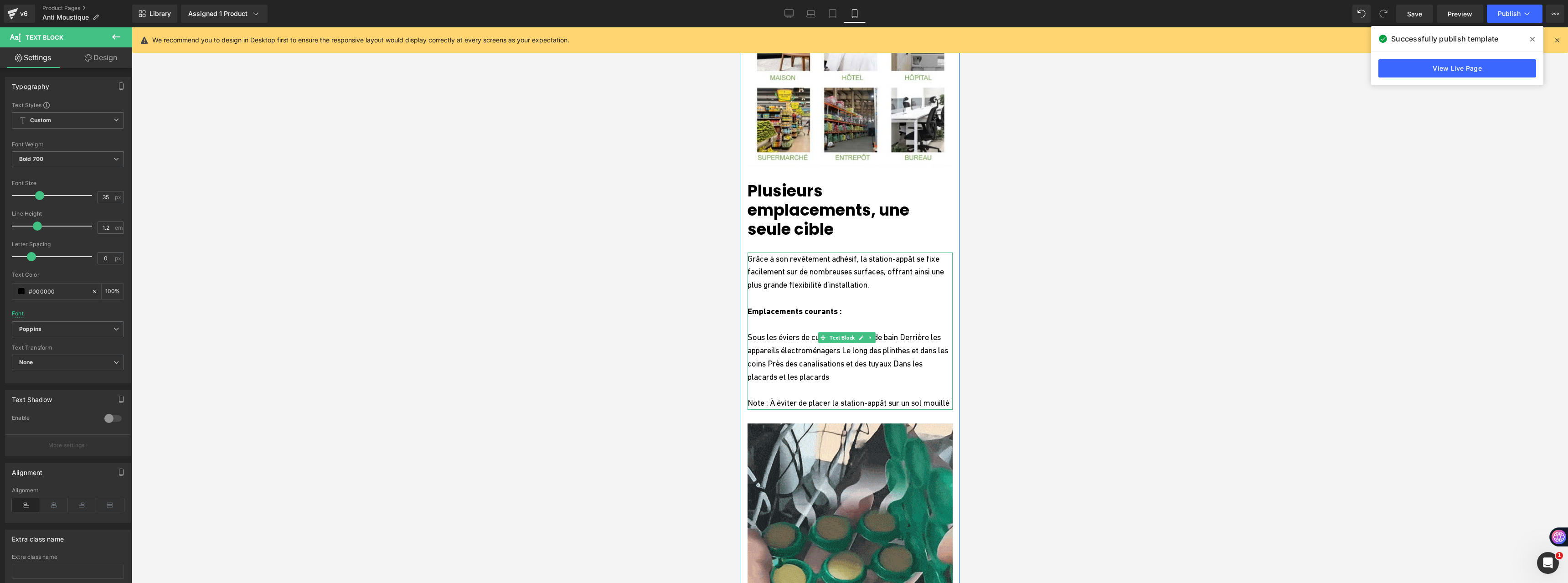
click at [796, 318] on p at bounding box center [850, 324] width 206 height 13
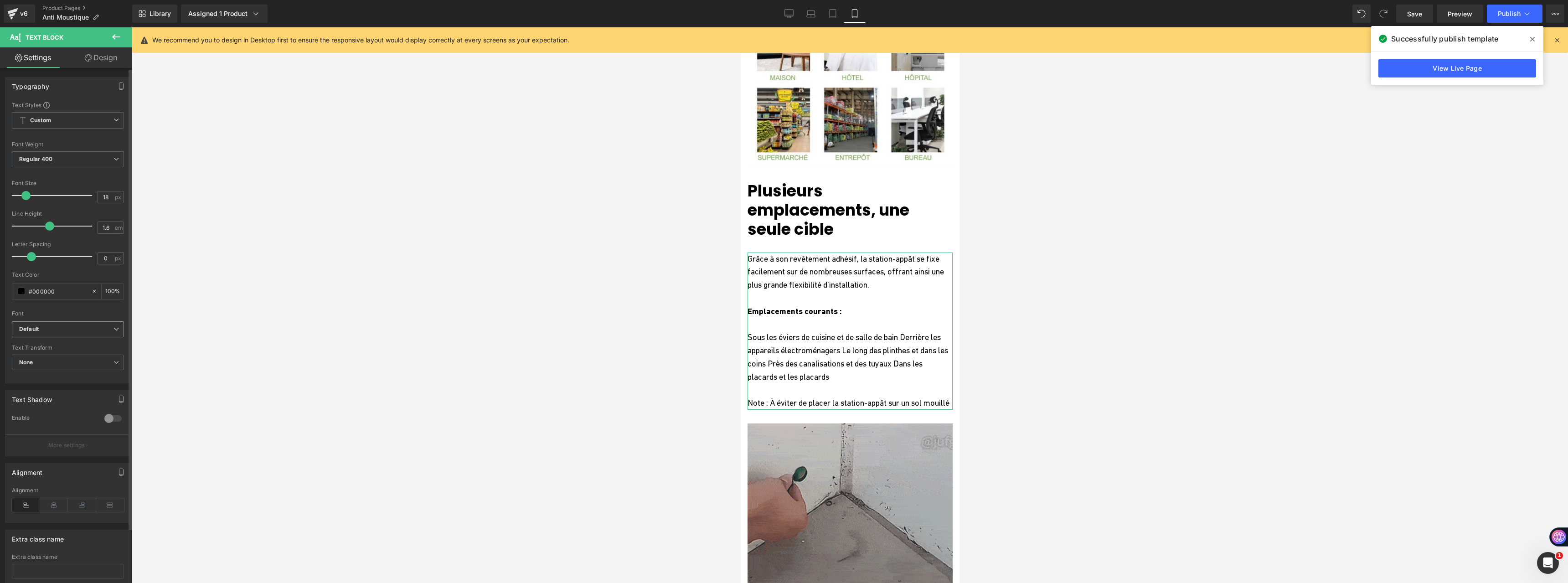
click at [70, 334] on span "Default" at bounding box center [67, 329] width 112 height 16
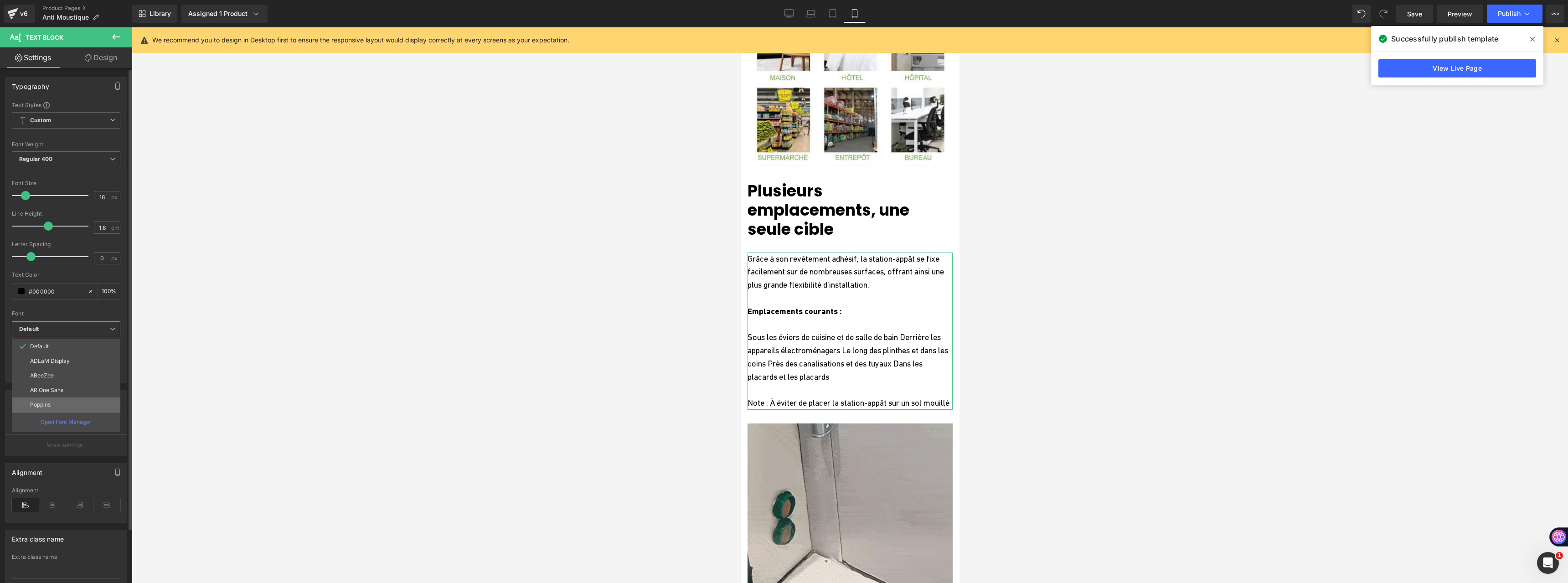
click at [62, 398] on li "Poppins" at bounding box center [66, 404] width 109 height 15
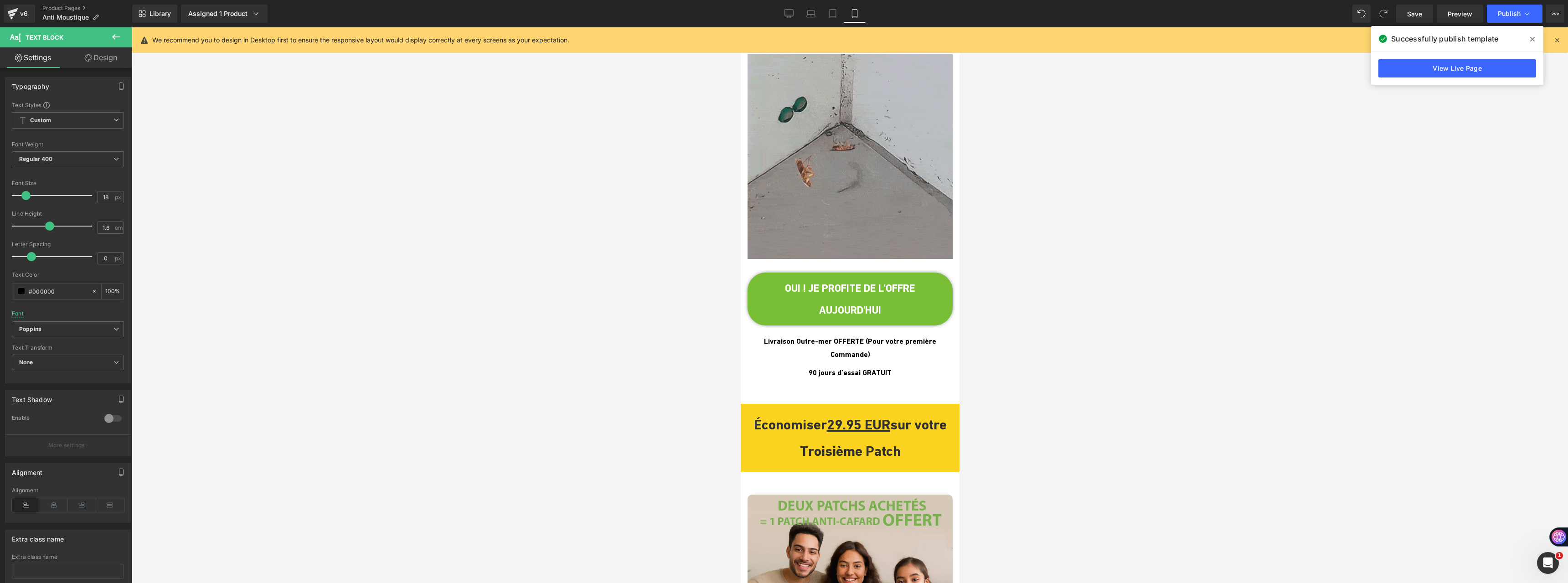
scroll to position [3099, 0]
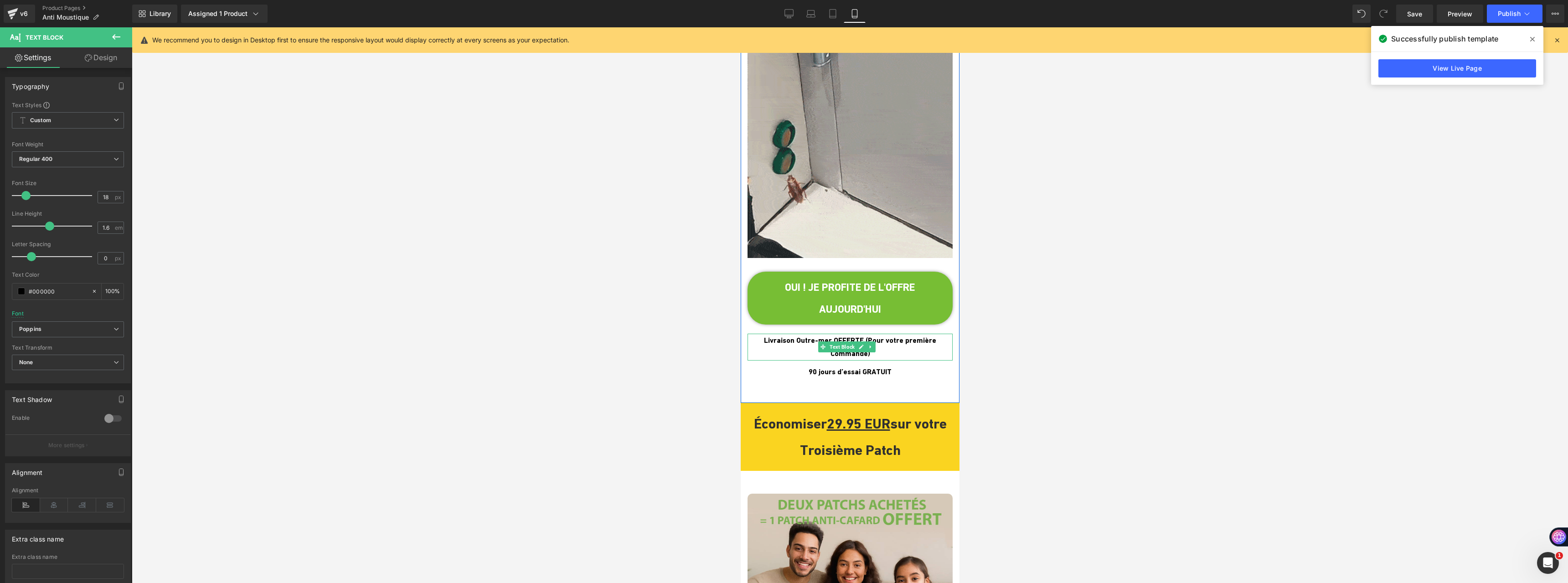
click at [789, 336] on span "Livraison Outre-mer OFFERTE (Pour votre première Commande)" at bounding box center [850, 347] width 172 height 23
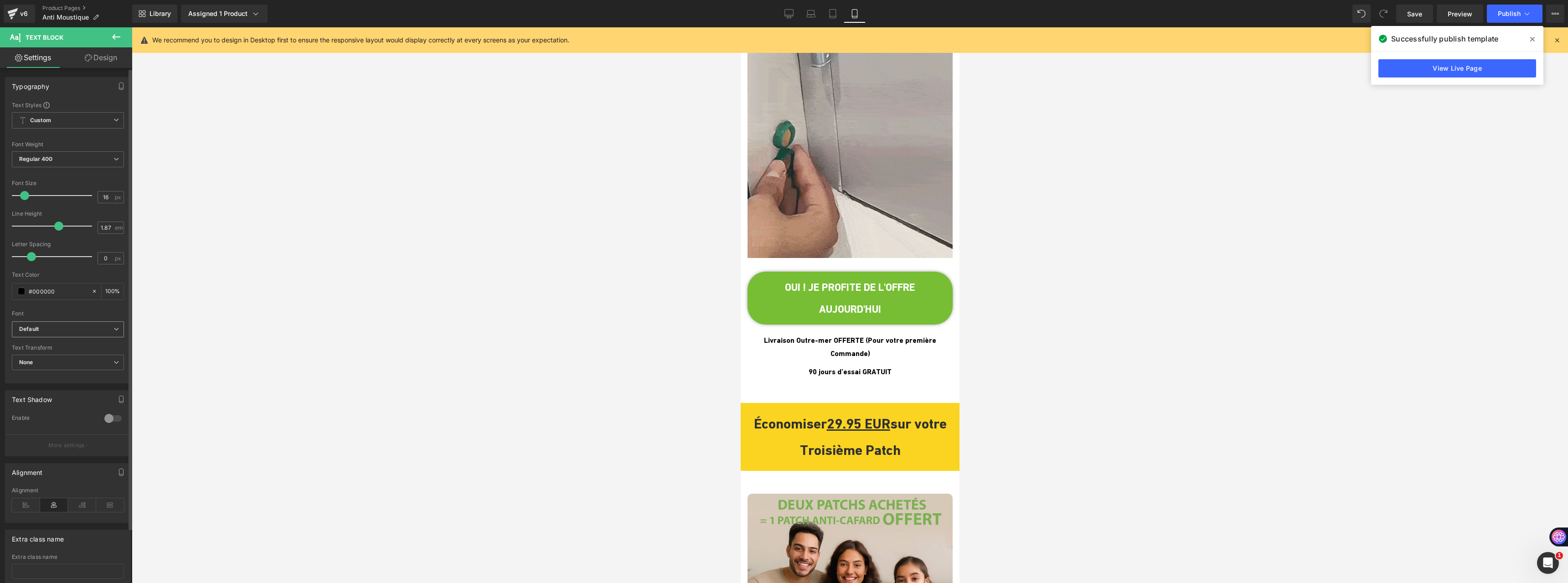
click at [99, 328] on b "Default" at bounding box center [65, 329] width 94 height 8
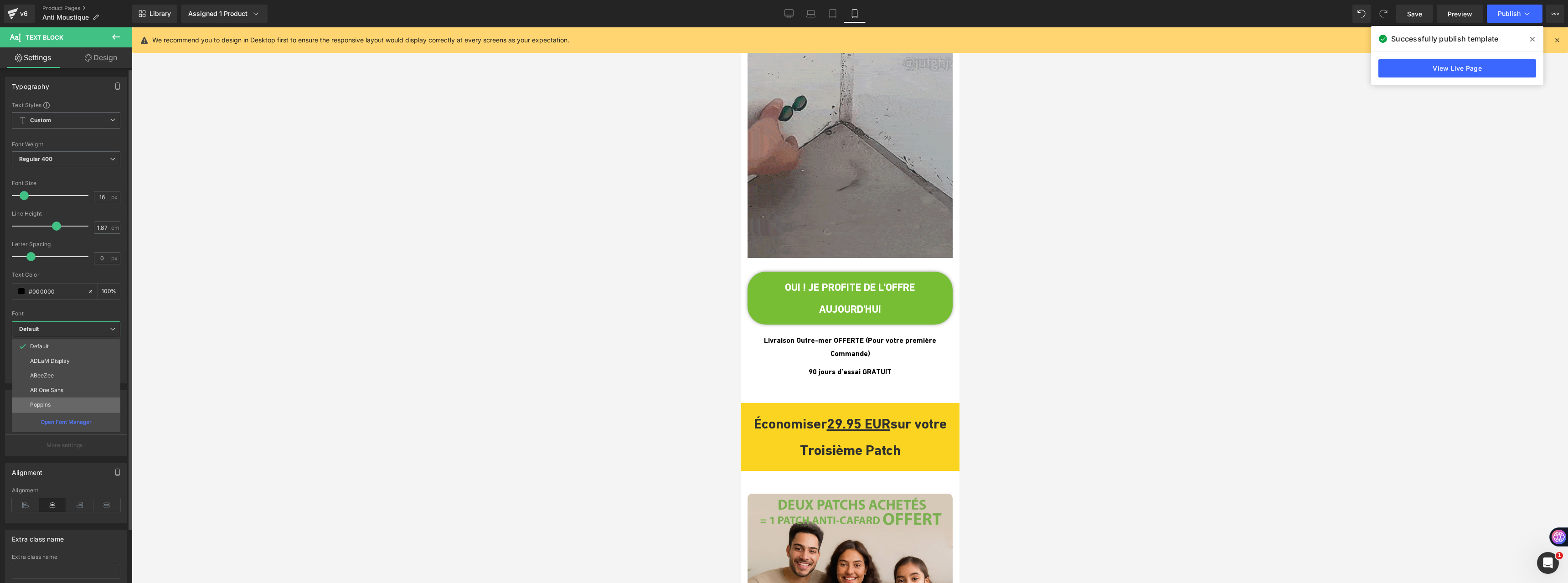
click at [81, 400] on li "Poppins" at bounding box center [66, 404] width 109 height 15
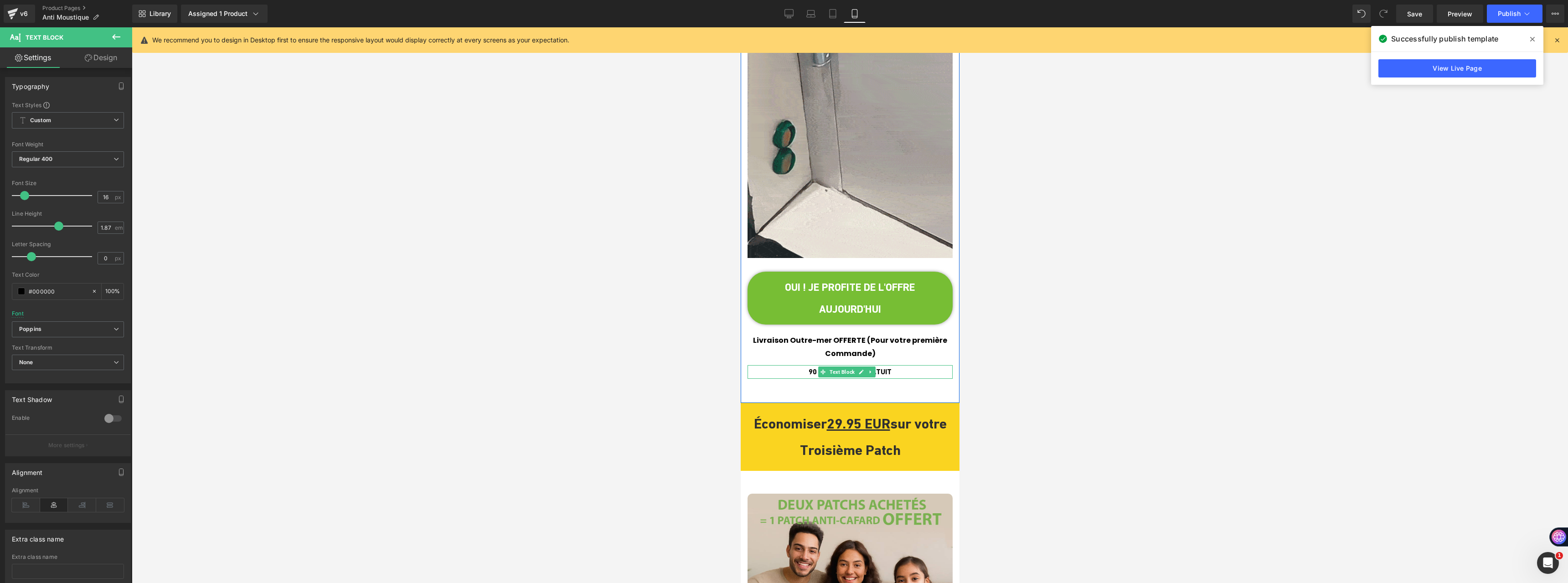
click at [799, 365] on p "90 jours d’essai GRATUIT" at bounding box center [850, 372] width 206 height 14
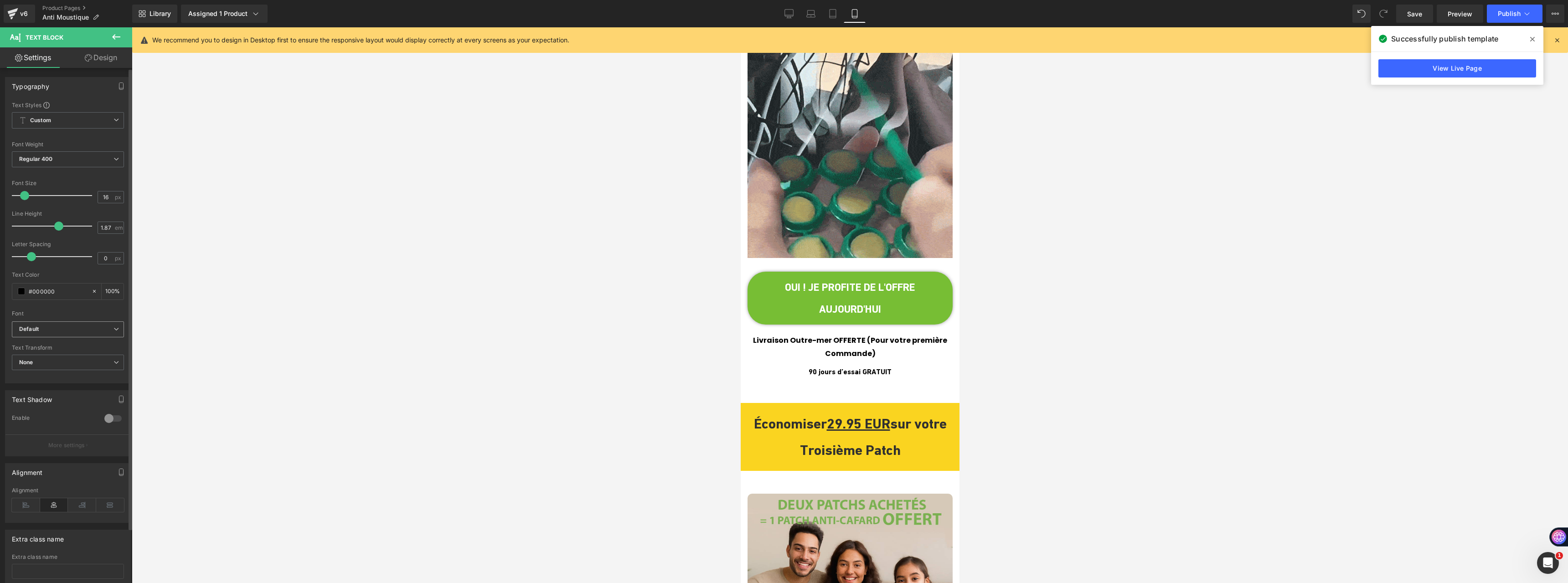
click at [51, 333] on span "Default" at bounding box center [67, 329] width 112 height 16
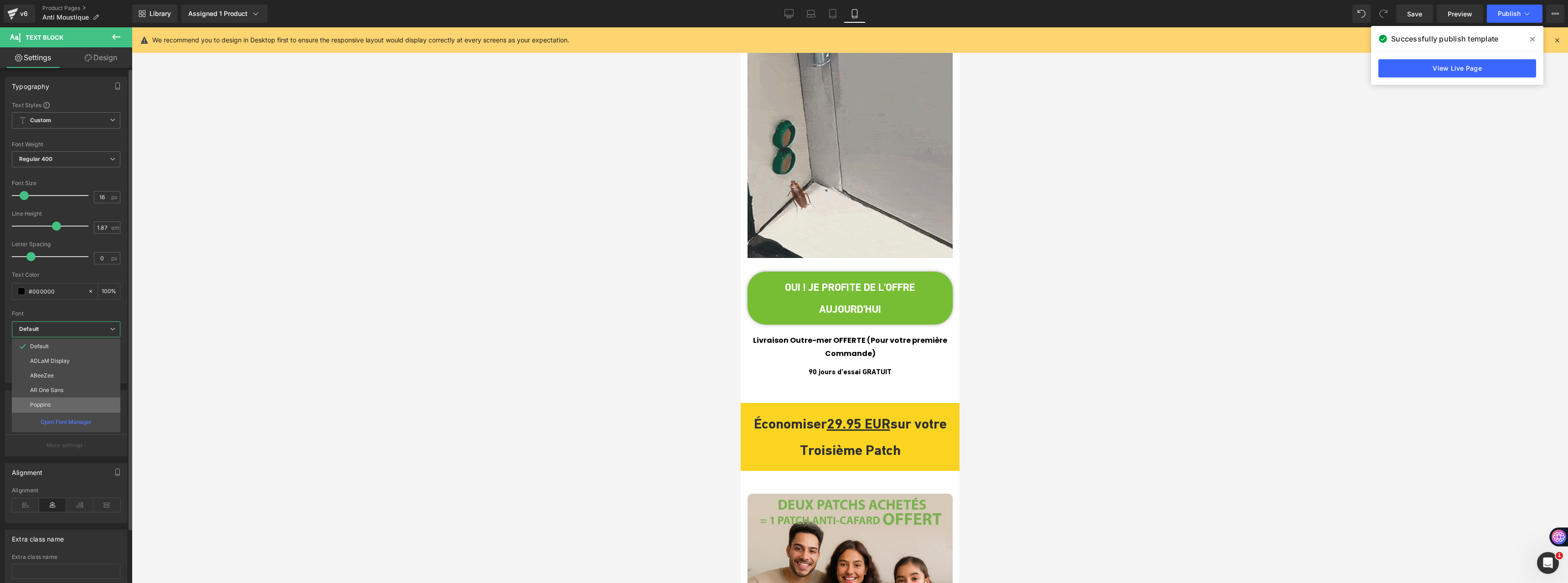
click at [62, 402] on li "Poppins" at bounding box center [66, 404] width 109 height 15
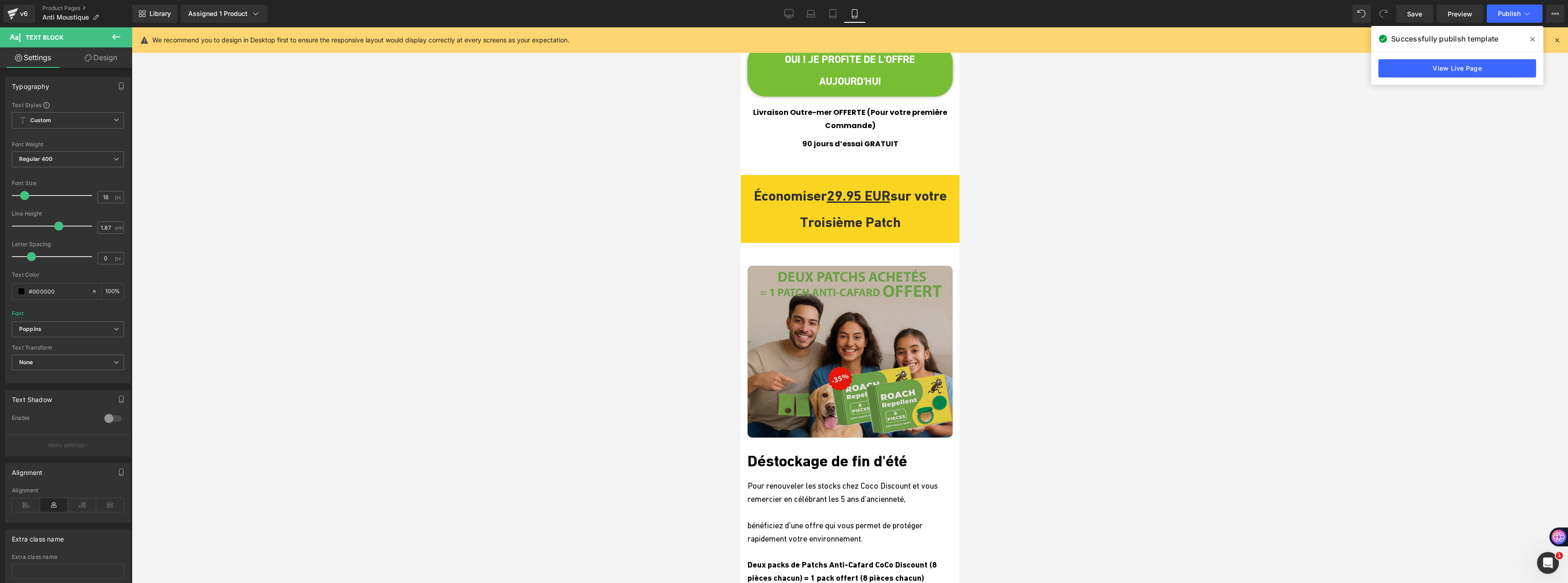
scroll to position [3373, 0]
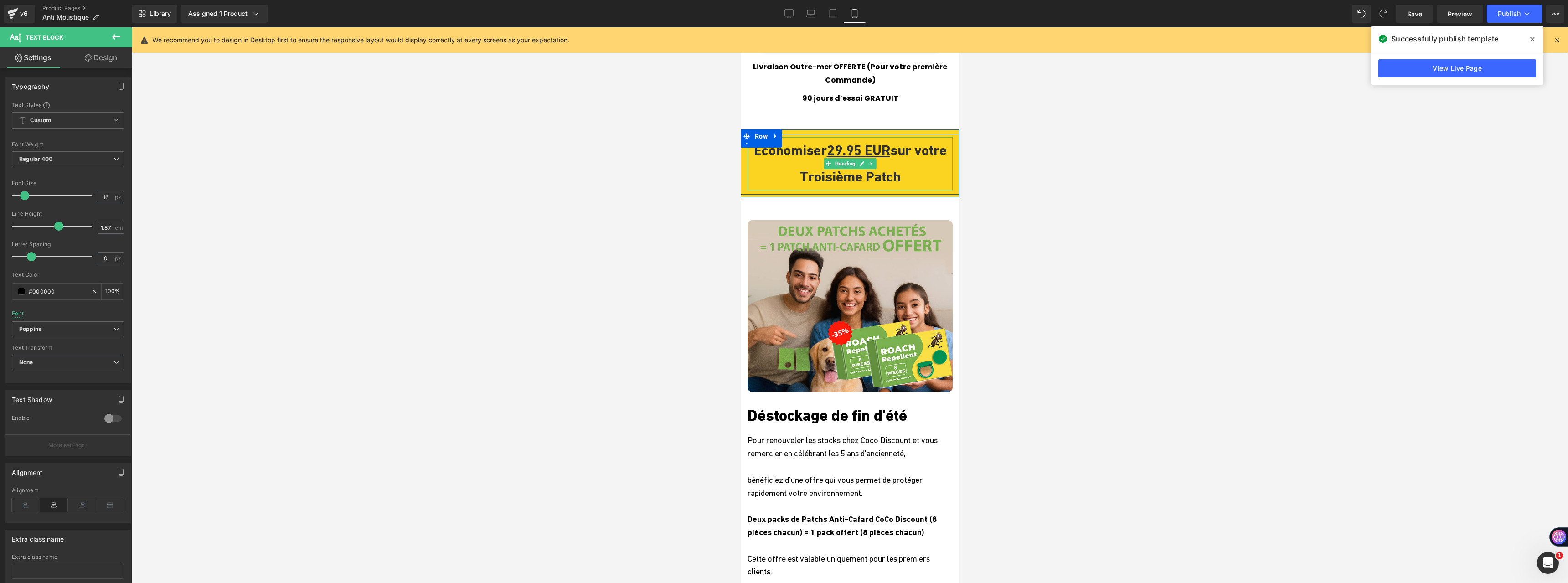
click at [793, 141] on span "Économiser 29.95 EUR sur votre Troisième Patch" at bounding box center [849, 162] width 193 height 42
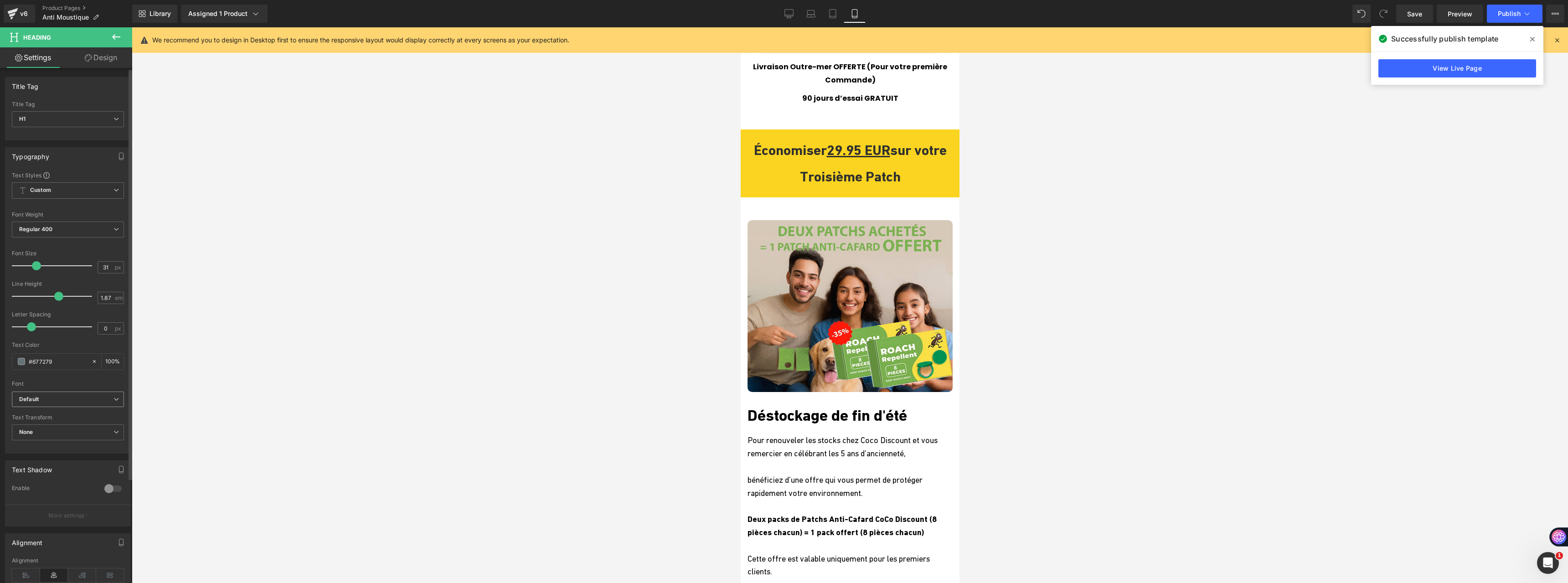
click at [77, 399] on b "Default" at bounding box center [65, 399] width 94 height 8
click at [58, 471] on li "Poppins" at bounding box center [66, 474] width 109 height 15
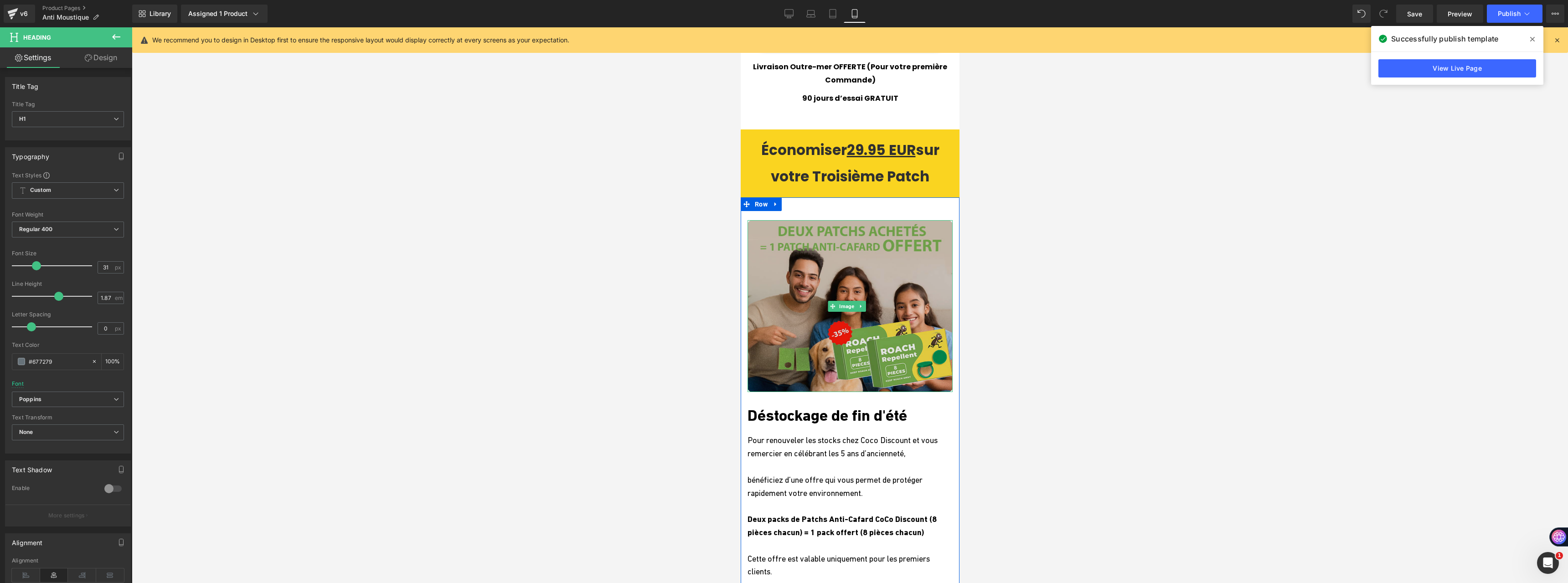
scroll to position [3510, 0]
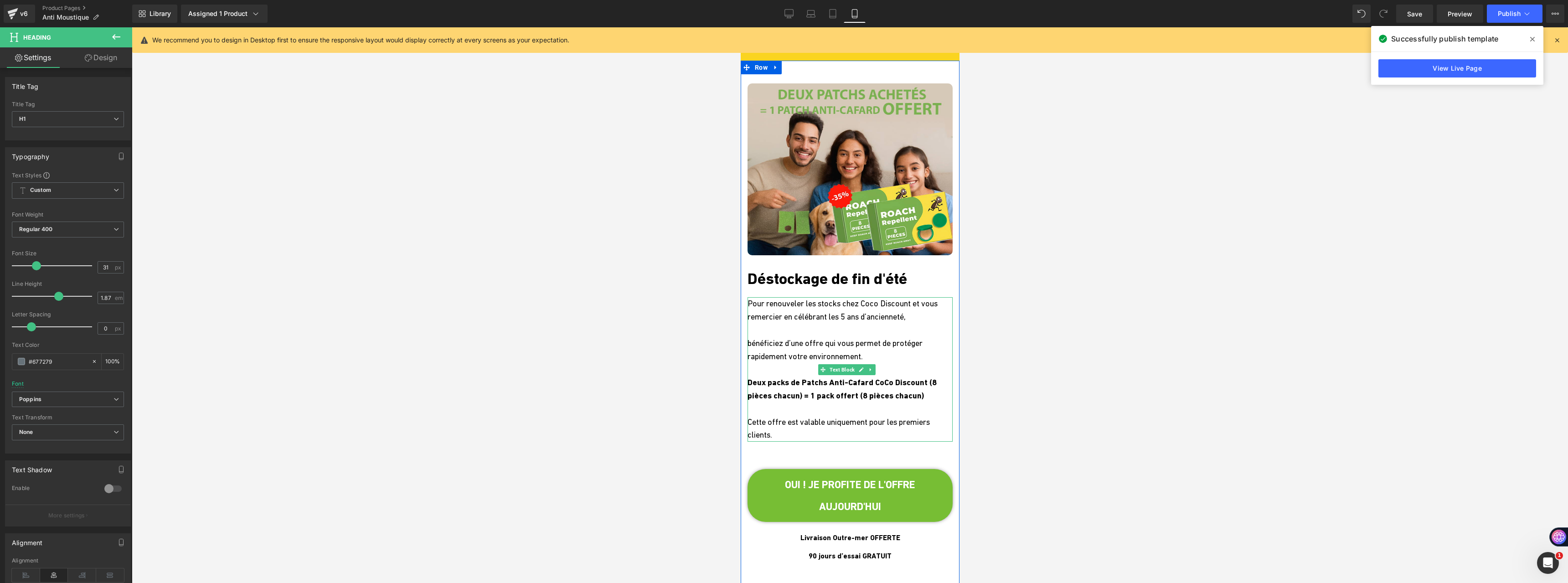
click at [807, 297] on p "Pour renouveler les stocks chez Coco Discount et vous remercier en célébrant le…" at bounding box center [850, 310] width 206 height 27
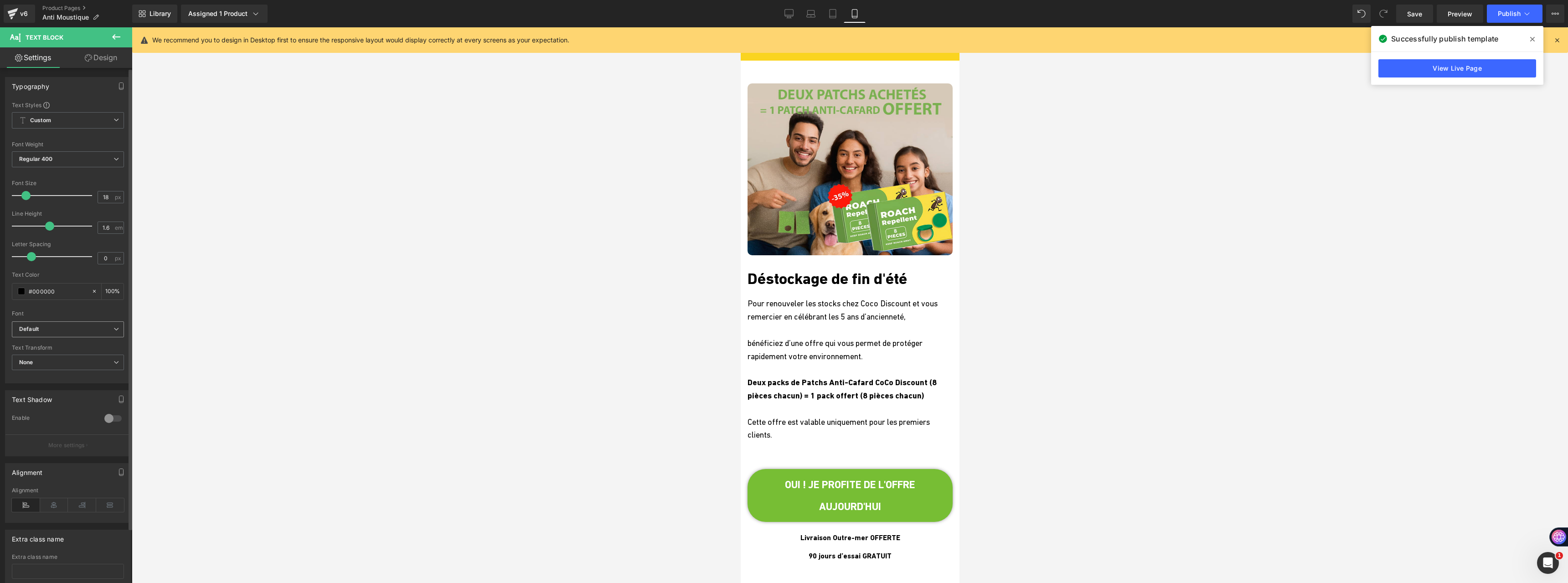
click at [93, 326] on b "Default" at bounding box center [65, 329] width 94 height 8
click at [82, 401] on li "Poppins" at bounding box center [66, 404] width 109 height 15
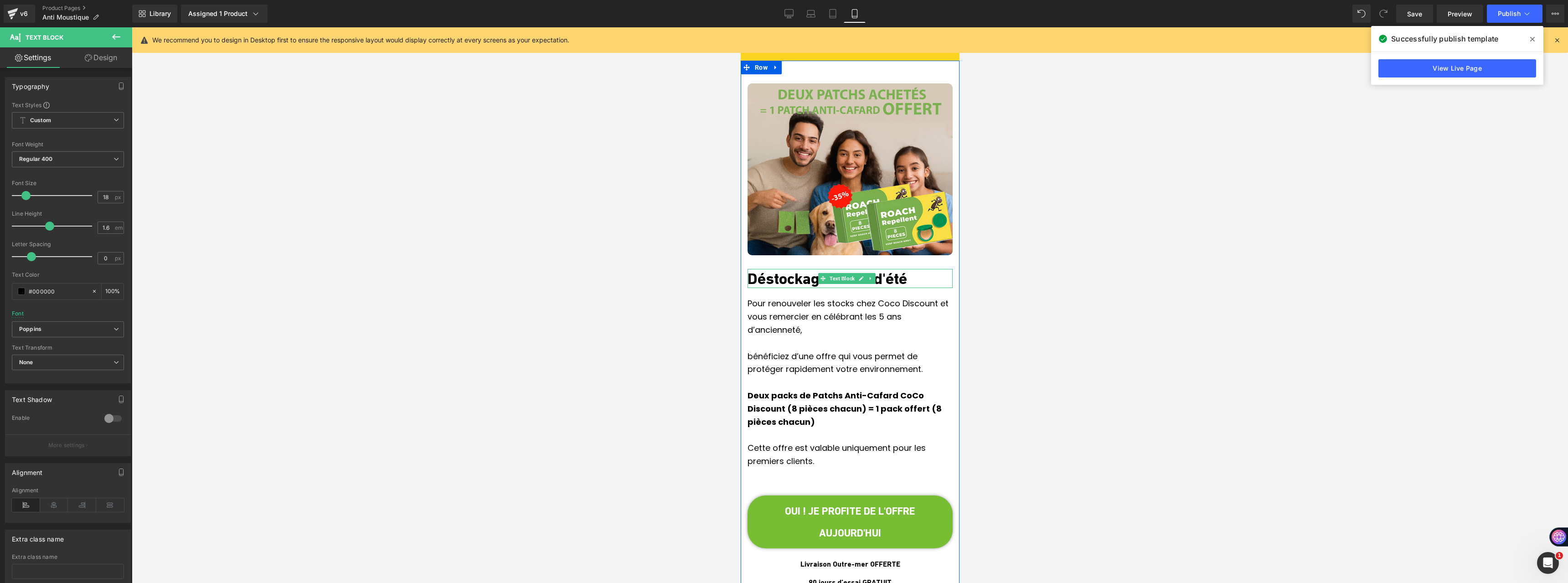
click at [778, 269] on p "Déstockage de fin d'été" at bounding box center [850, 278] width 206 height 19
click at [102, 318] on div "Font Default ADLaM Display ABeeZee AR One Sans Poppins Default Default ADLaM Di…" at bounding box center [67, 210] width 112 height 220
click at [97, 331] on b "Default" at bounding box center [65, 329] width 94 height 8
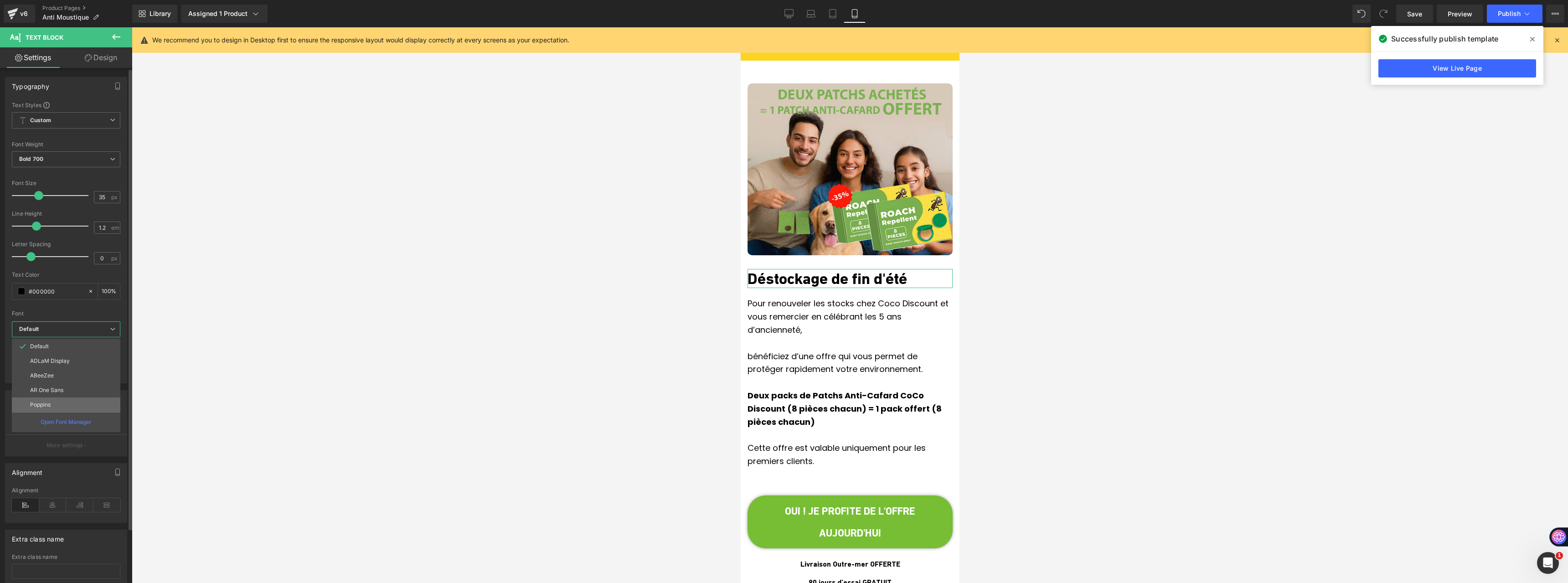
click at [75, 402] on li "Poppins" at bounding box center [66, 404] width 109 height 15
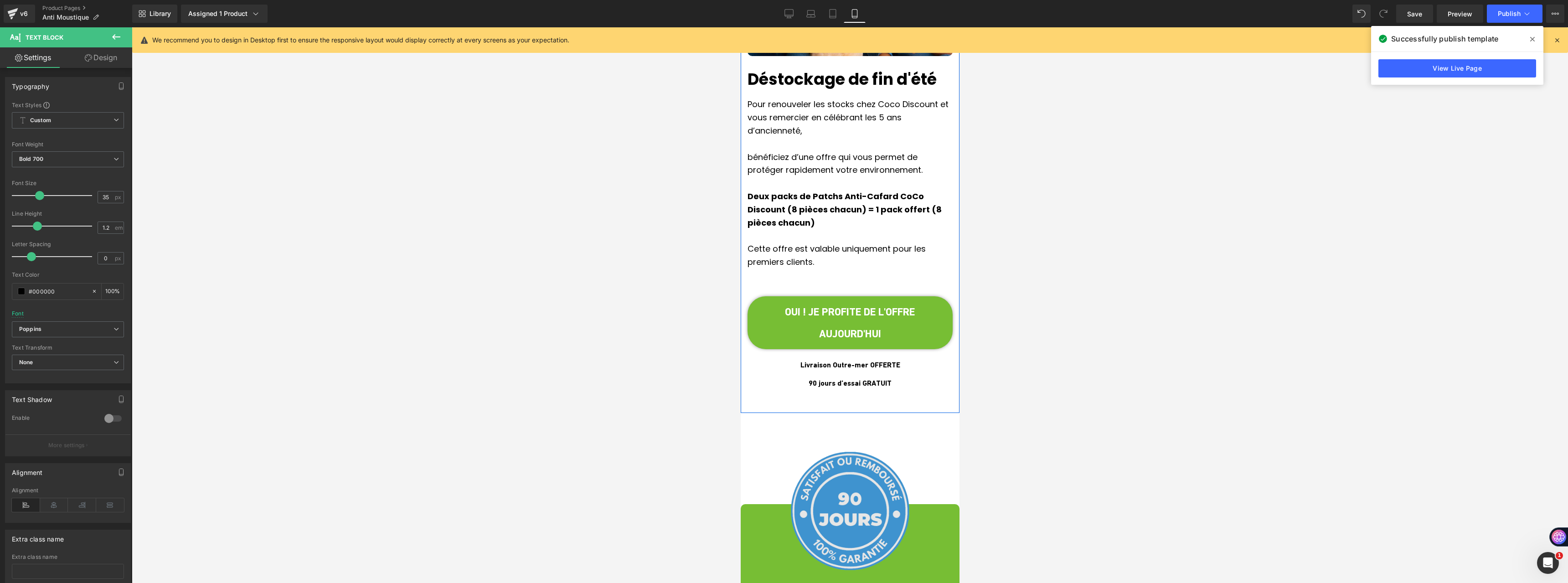
scroll to position [3783, 0]
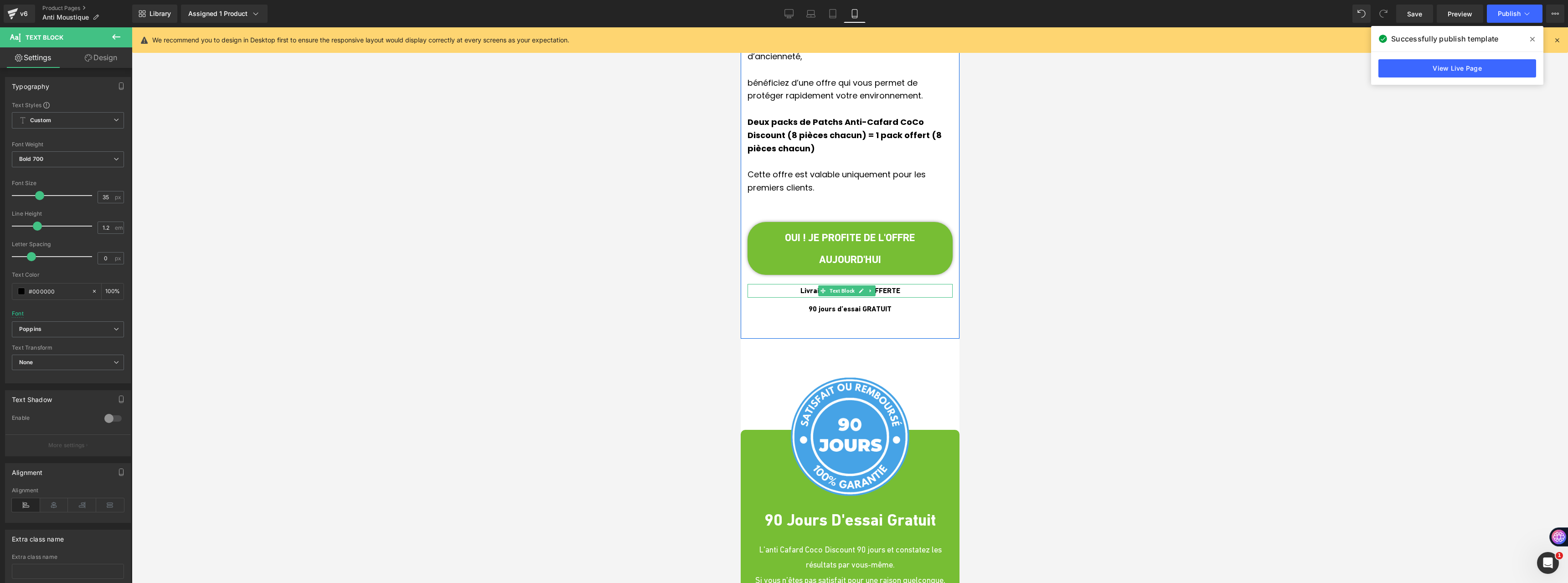
click at [804, 287] on span "Livraison Outre-mer OFFERTE" at bounding box center [849, 291] width 100 height 9
click at [62, 335] on span "Default" at bounding box center [67, 329] width 112 height 16
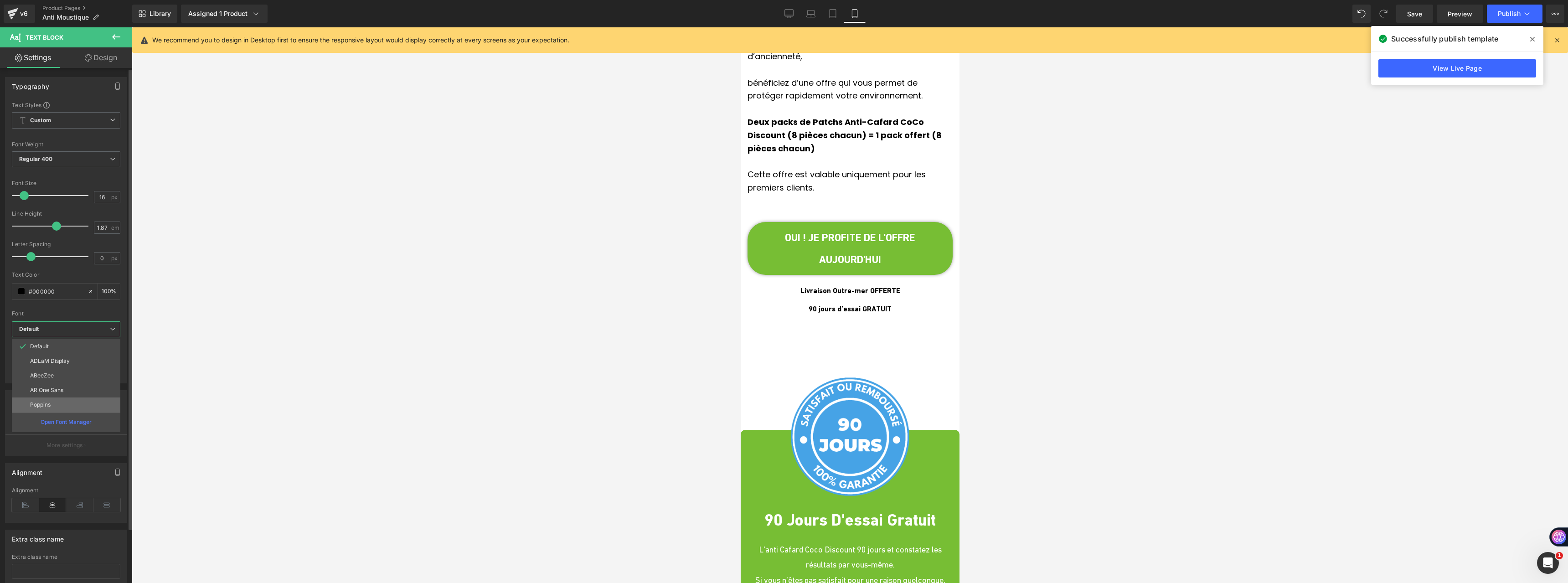
click at [48, 400] on li "Poppins" at bounding box center [66, 404] width 109 height 15
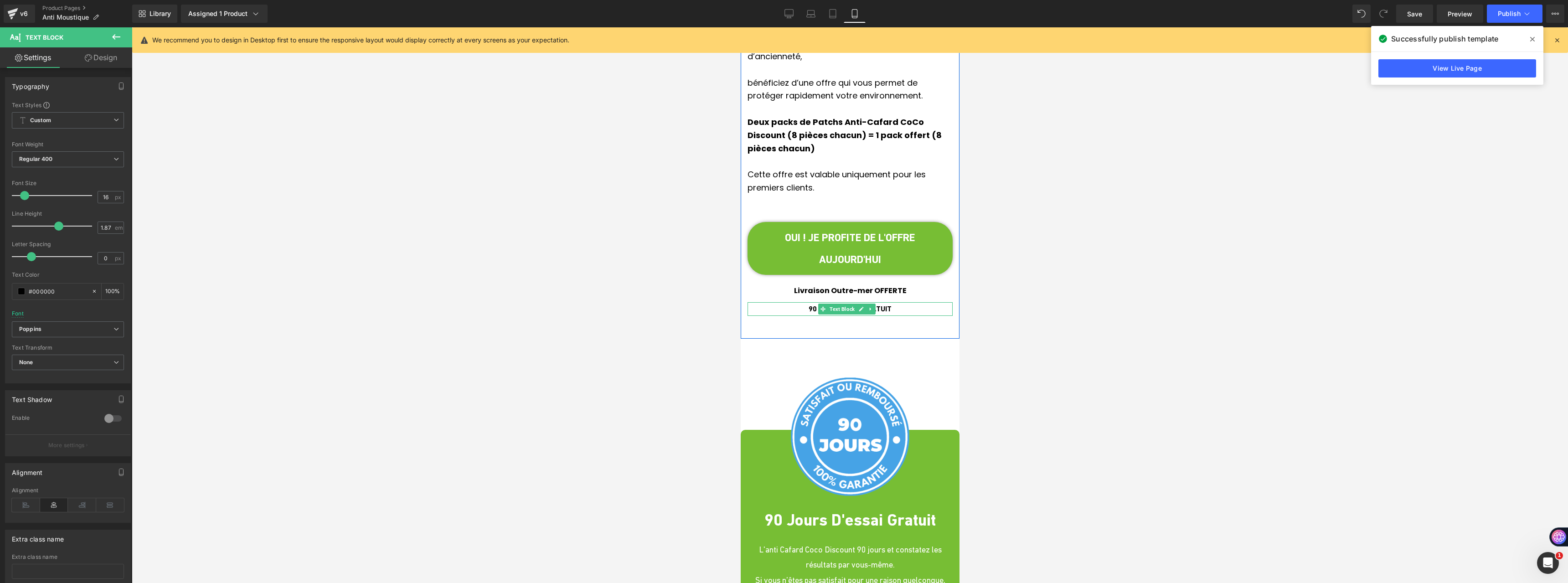
click at [808, 304] on span "90 jours d’essai GRATUIT" at bounding box center [850, 308] width 83 height 9
click at [65, 330] on b "Default" at bounding box center [65, 329] width 94 height 8
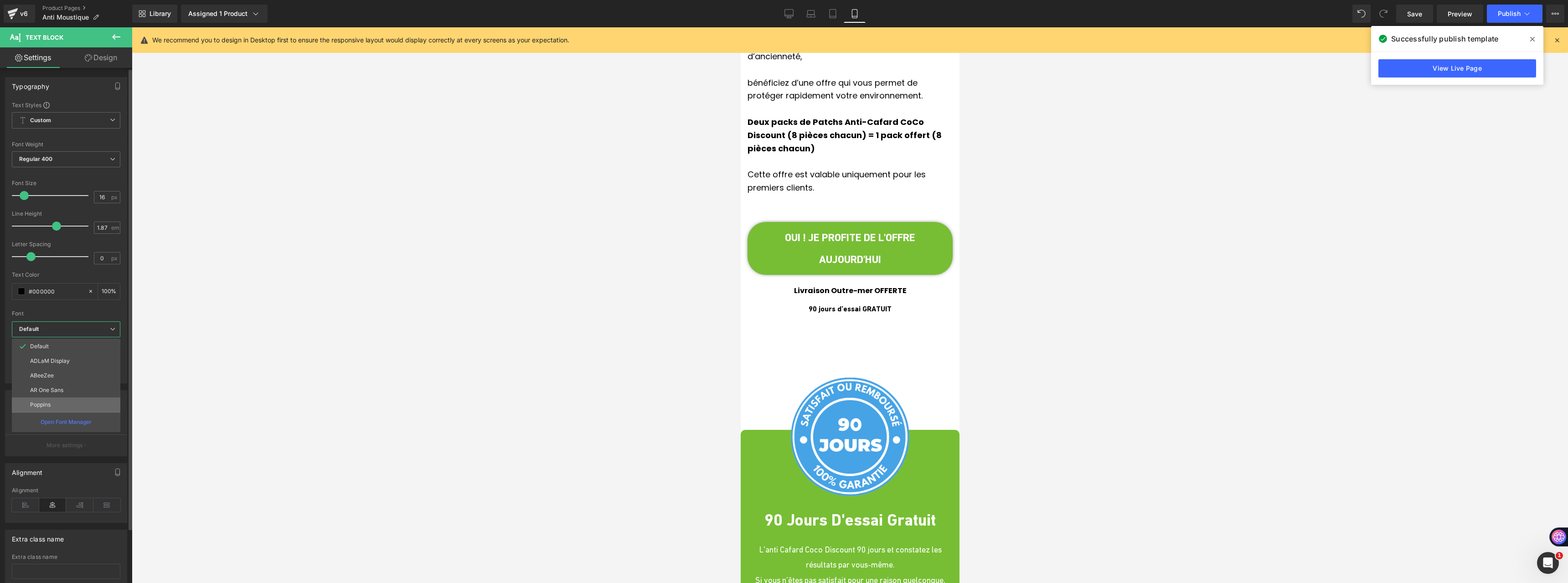
click at [46, 407] on p "Poppins" at bounding box center [40, 404] width 21 height 6
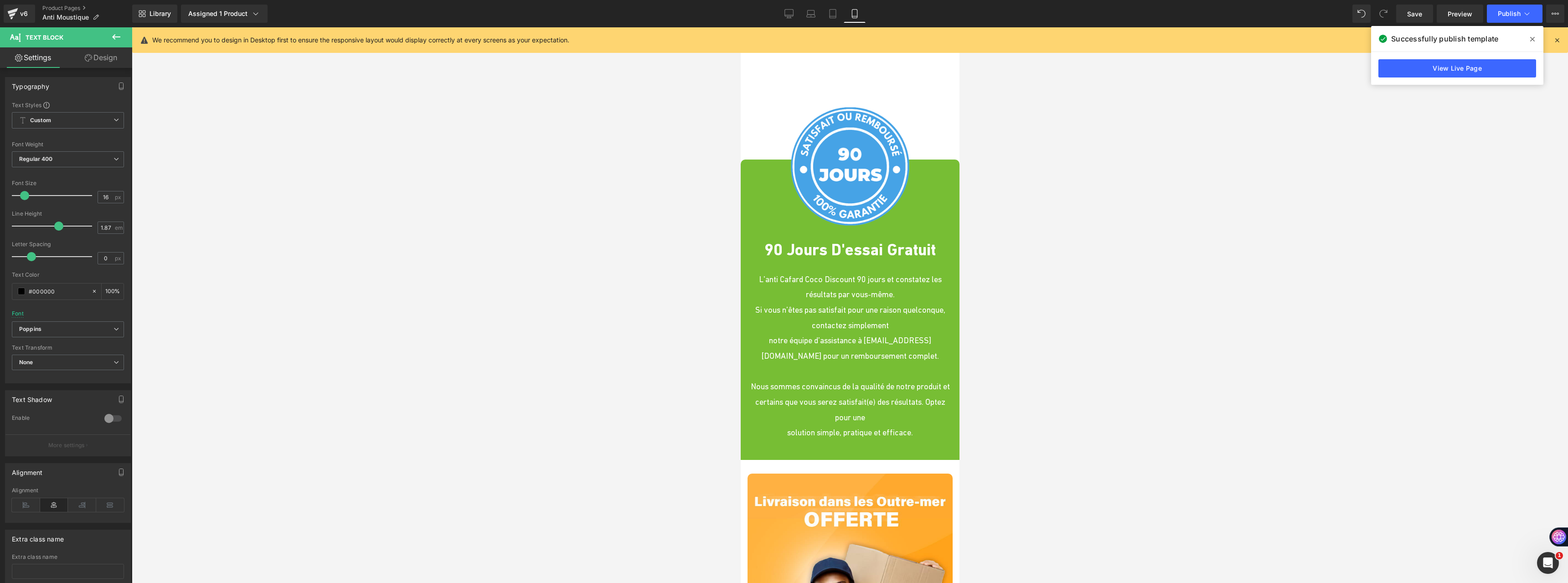
scroll to position [4056, 0]
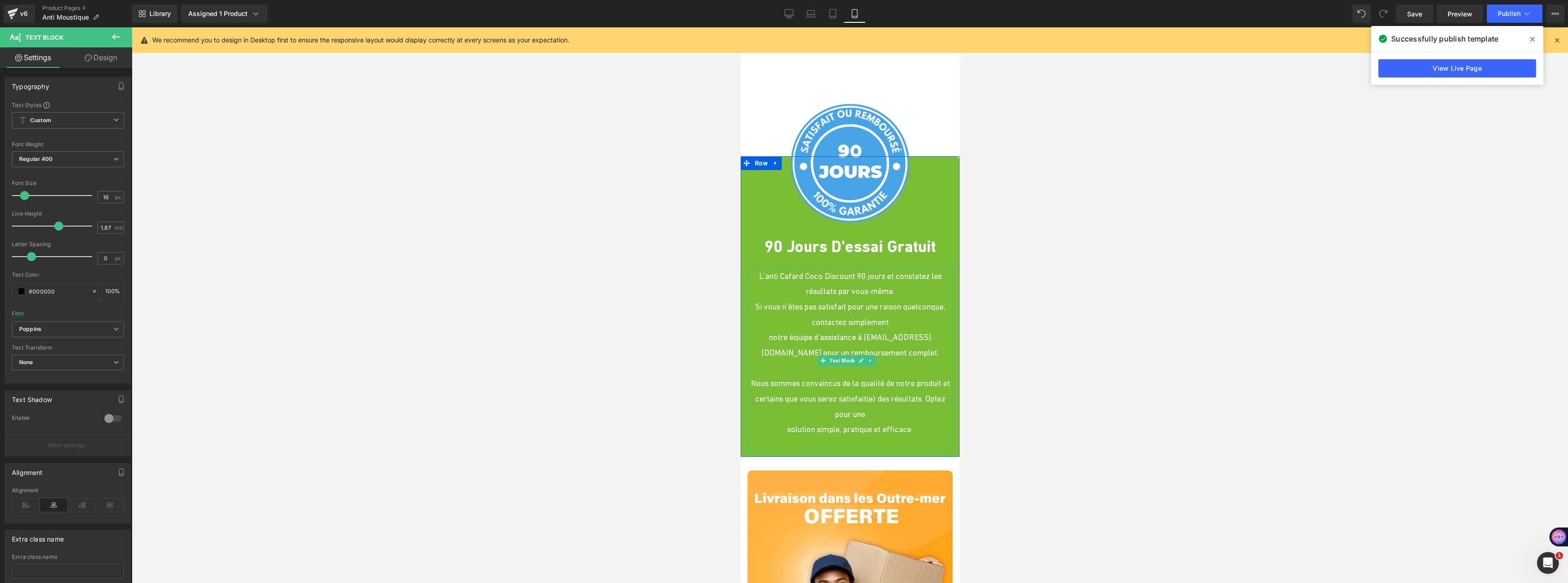
click at [801, 299] on p "Si vous n'êtes pas satisfait pour une raison quelconque, contactez simplement" at bounding box center [850, 314] width 206 height 31
click at [91, 332] on b "Default" at bounding box center [65, 329] width 94 height 8
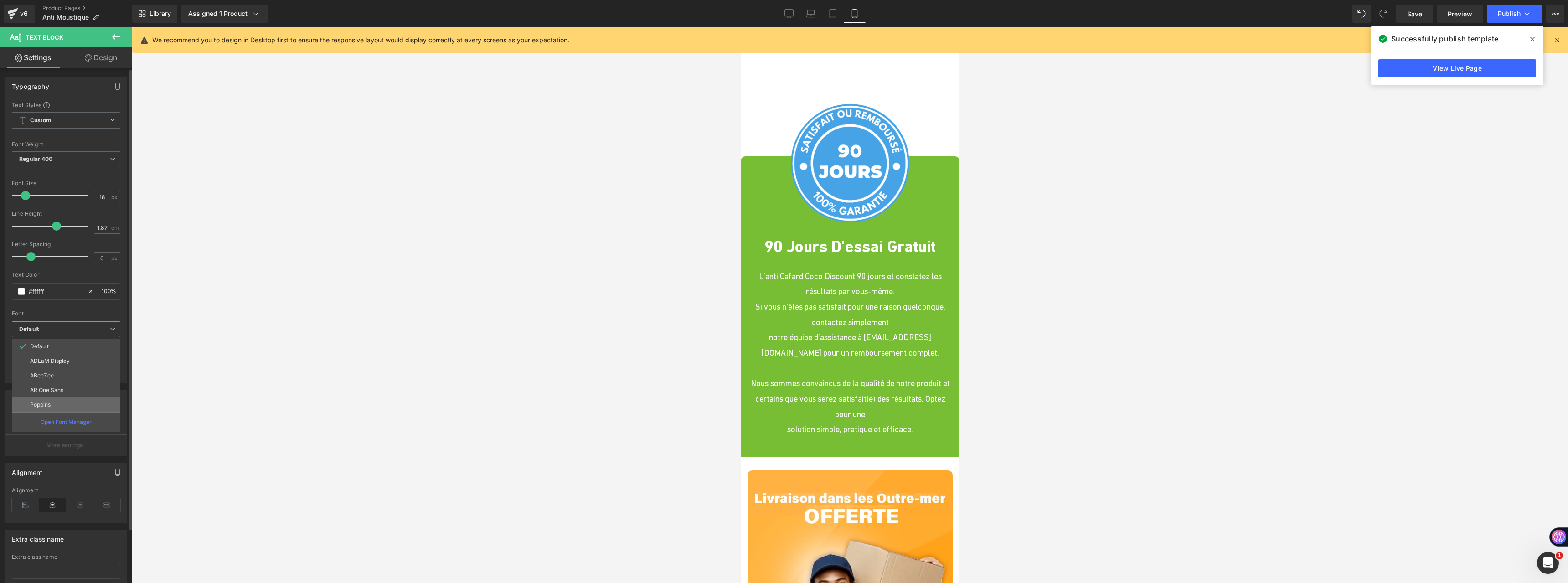
click at [71, 401] on li "Poppins" at bounding box center [66, 404] width 109 height 15
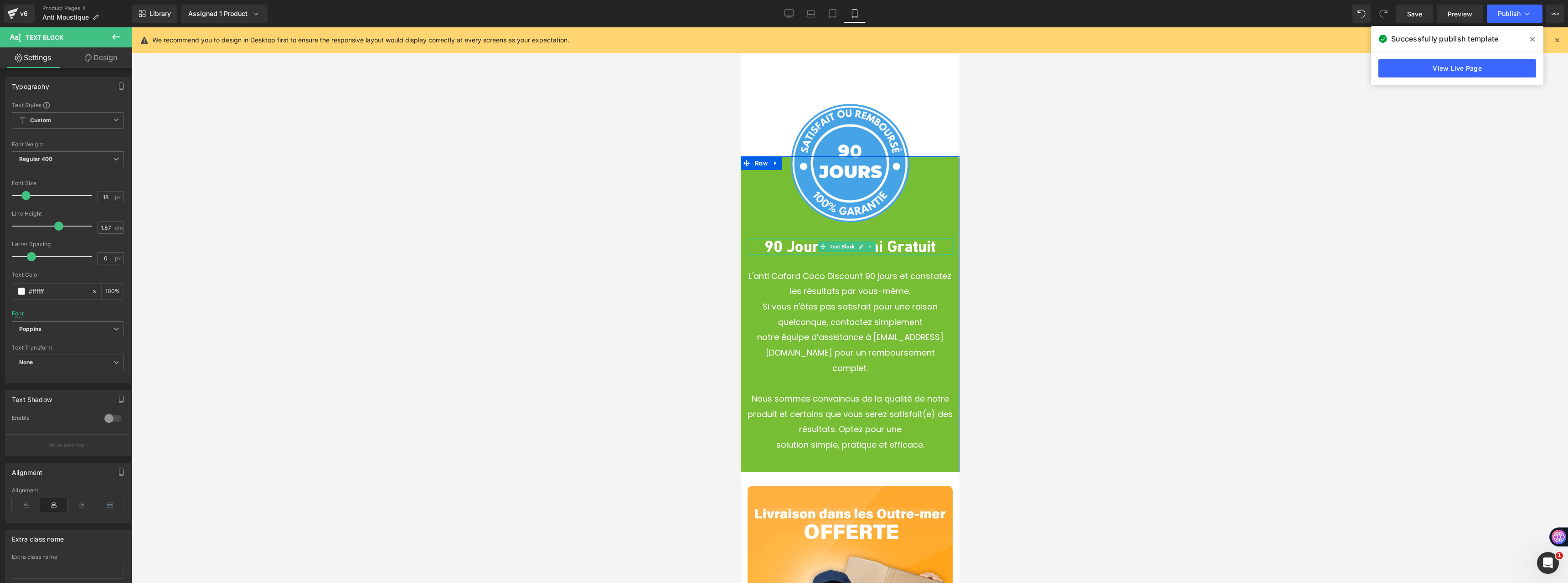
click at [770, 237] on b "90 Jours D'essai Gratuit" at bounding box center [849, 246] width 171 height 19
click at [92, 332] on b "Default" at bounding box center [65, 329] width 94 height 8
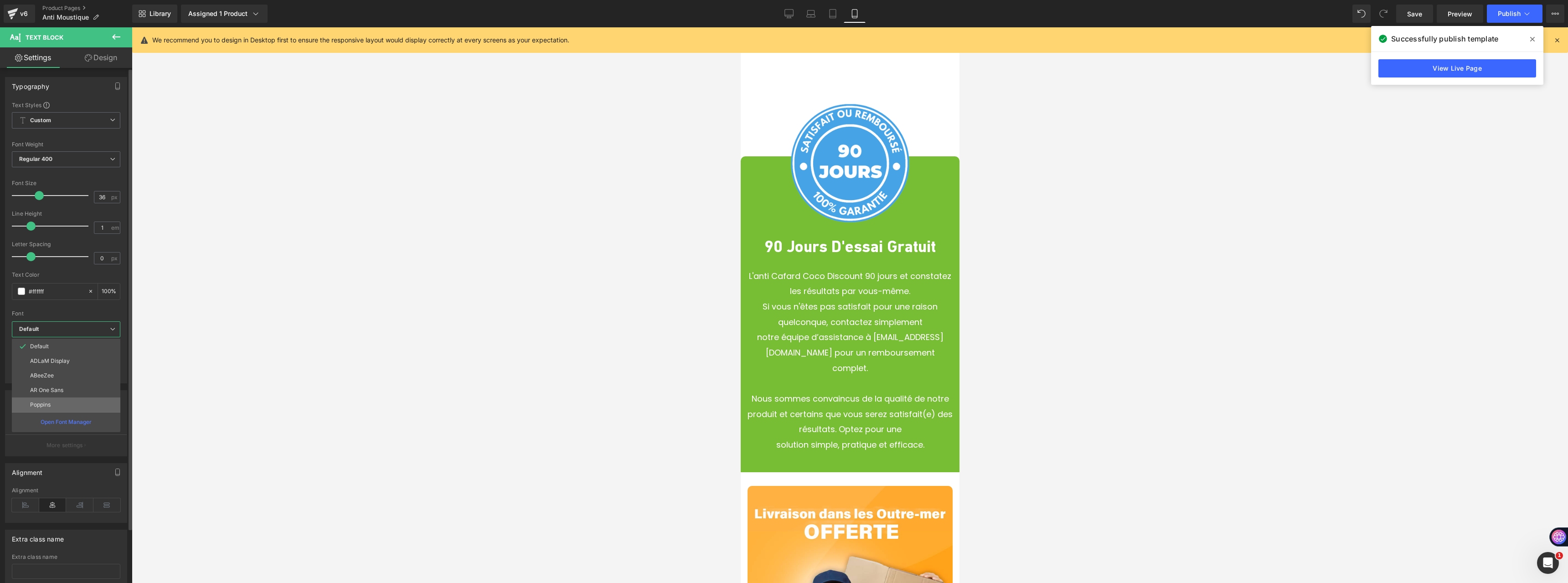
click at [69, 407] on li "Poppins" at bounding box center [66, 404] width 109 height 15
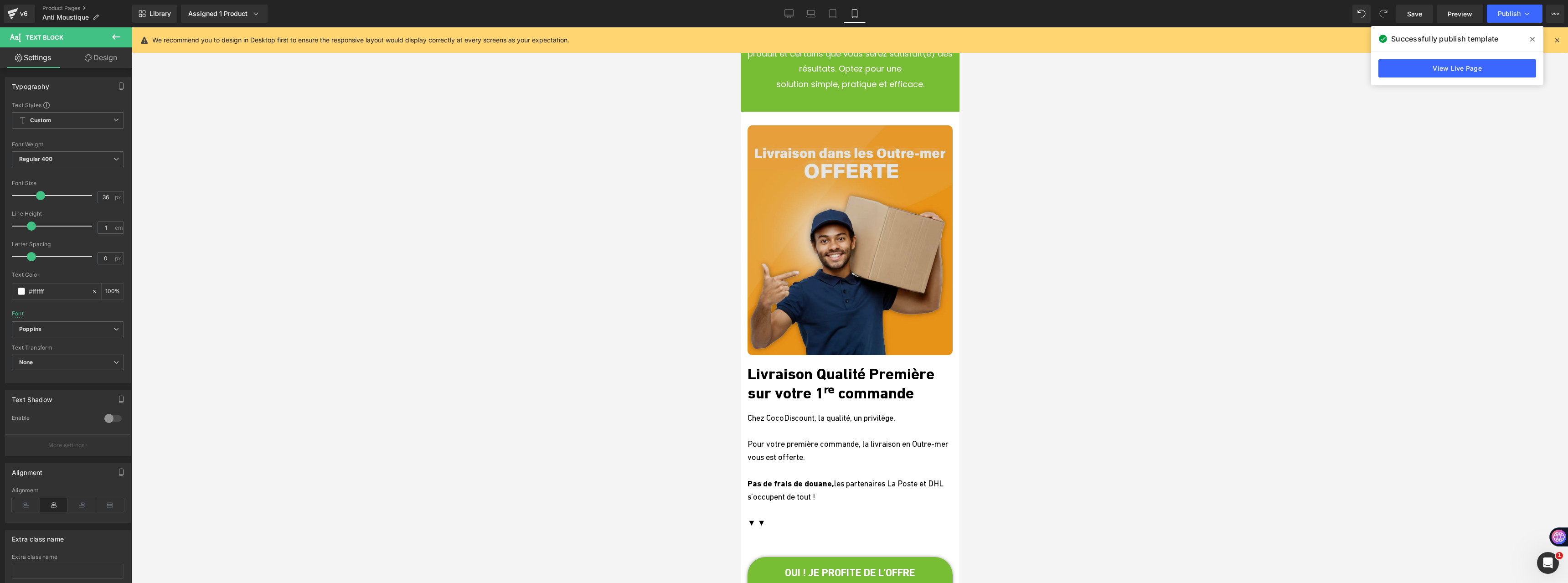
scroll to position [4421, 0]
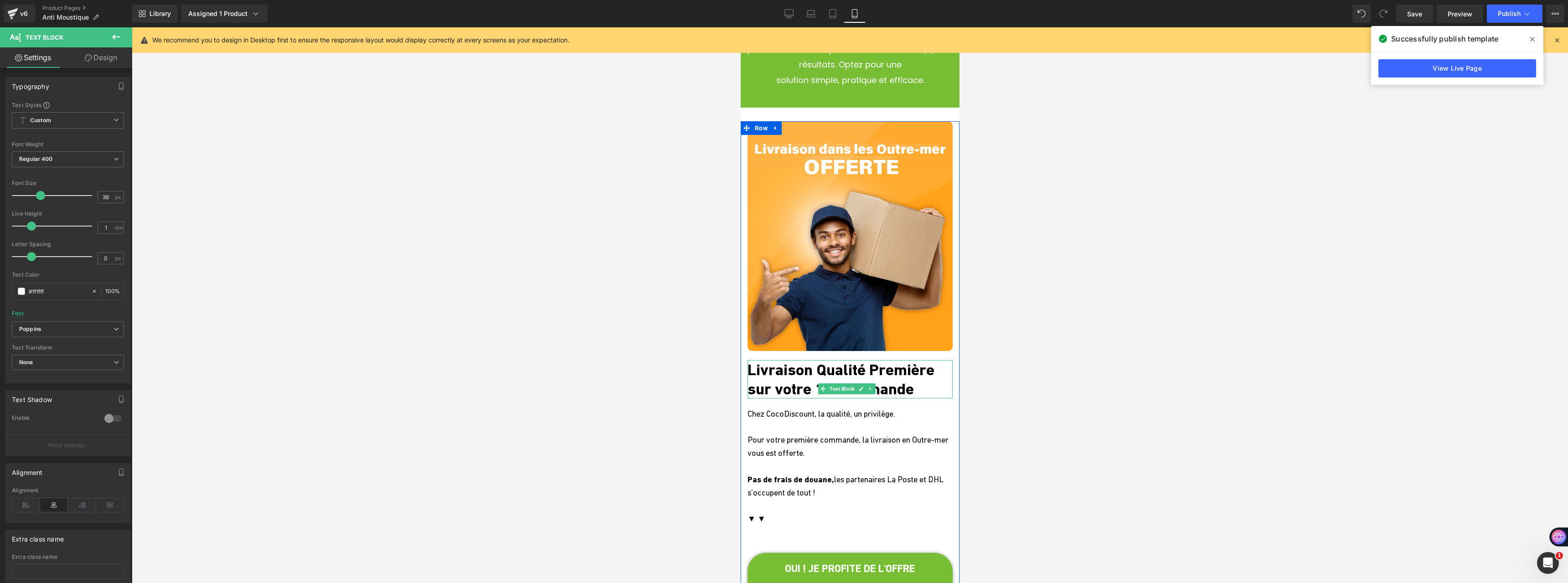
click at [780, 360] on p "Livraison Qualité Première sur votre 1ʳᵉ commande" at bounding box center [850, 378] width 206 height 39
click at [58, 332] on b "Default" at bounding box center [65, 329] width 94 height 8
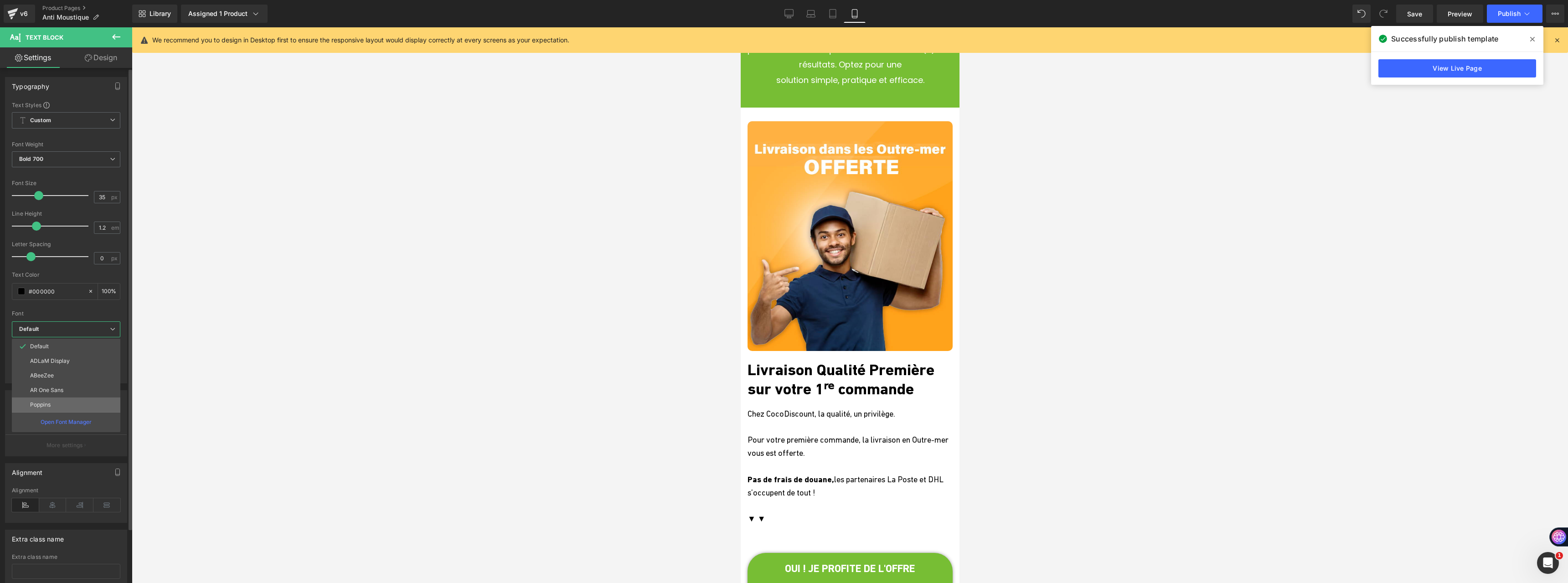
click at [53, 402] on li "Poppins" at bounding box center [66, 404] width 109 height 15
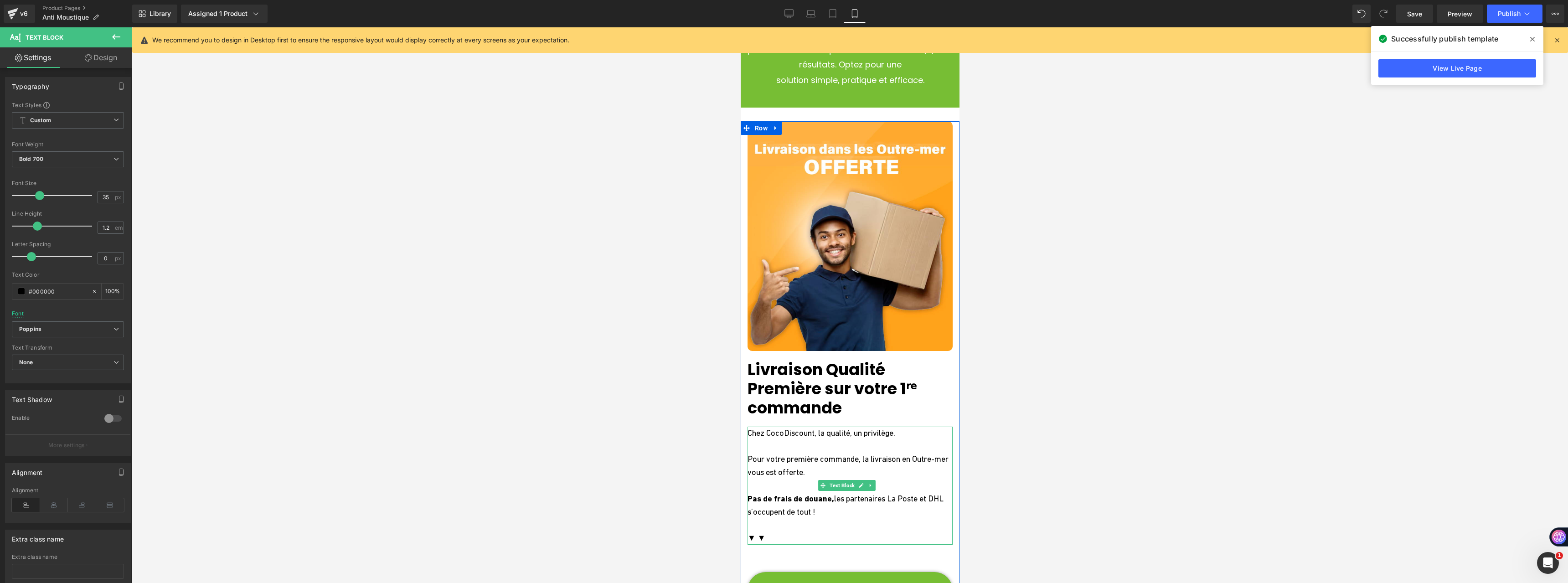
click at [759, 453] on p "Pour votre première commande, la livraison en Outre-mer vous est offerte." at bounding box center [850, 465] width 206 height 27
click at [64, 339] on div "Default Default ADLaM Display ABeeZee AR One Sans Poppins Open Font Manager" at bounding box center [67, 331] width 112 height 21
click at [65, 332] on b "Default" at bounding box center [65, 329] width 94 height 8
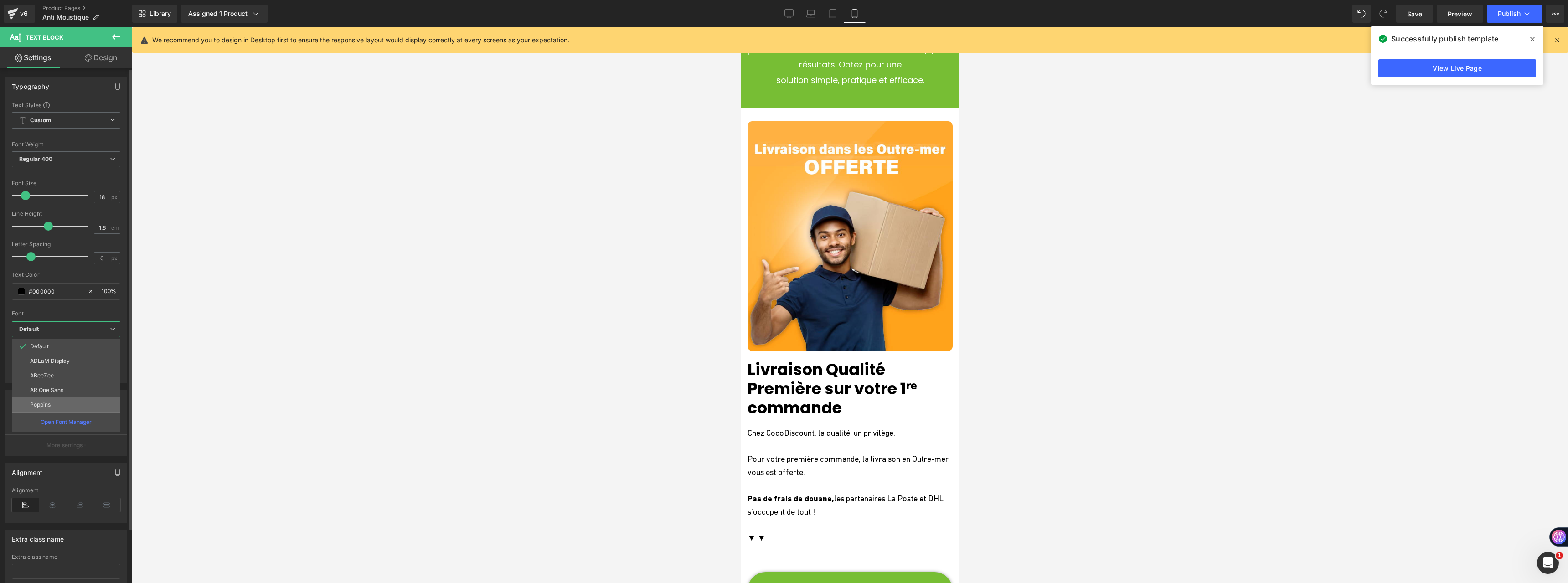
click at [59, 399] on li "Poppins" at bounding box center [66, 404] width 109 height 15
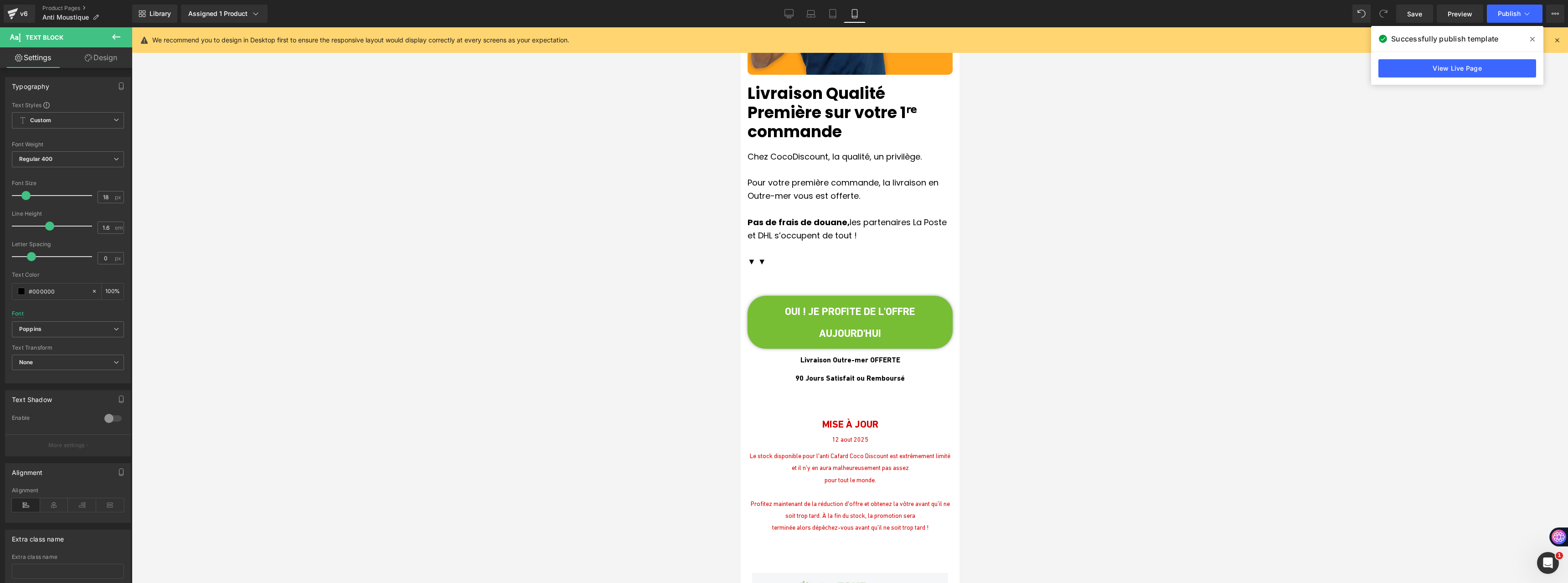
scroll to position [4786, 0]
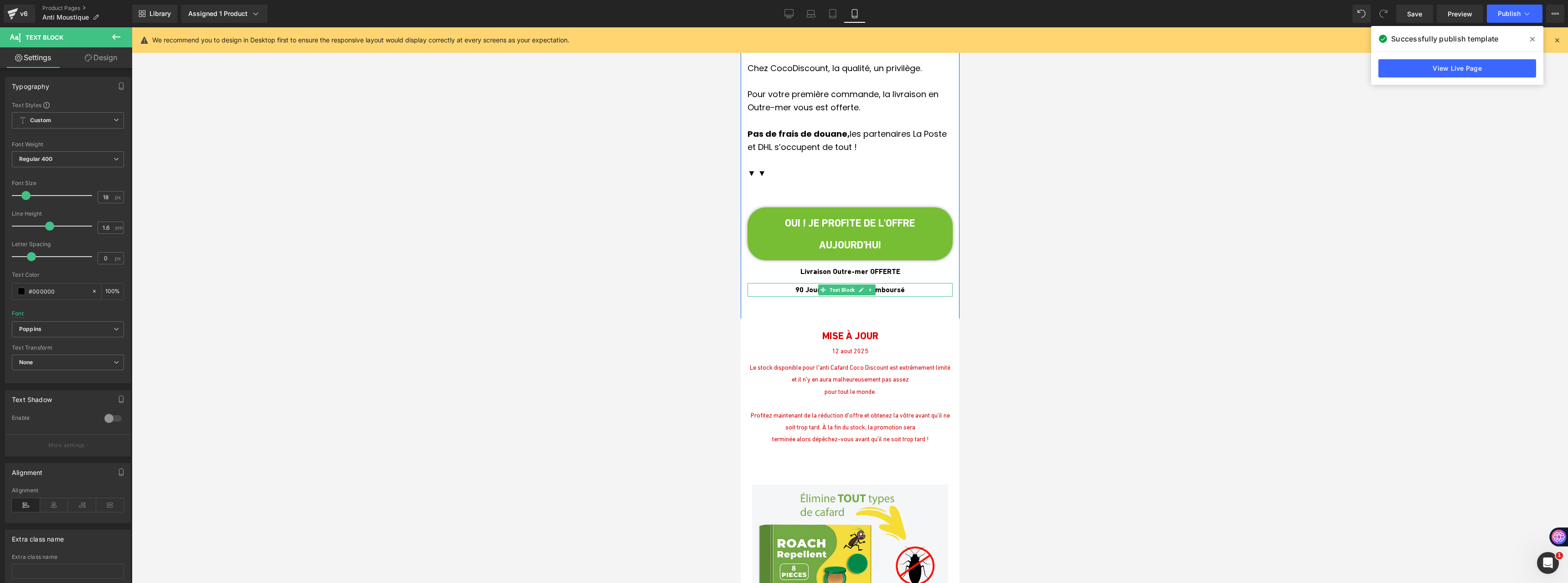
click at [794, 286] on b "90 Jours Satisfait ou Remboursé" at bounding box center [849, 290] width 110 height 9
click at [920, 283] on div "90 Jours Satisfait ou Remboursé" at bounding box center [850, 290] width 206 height 14
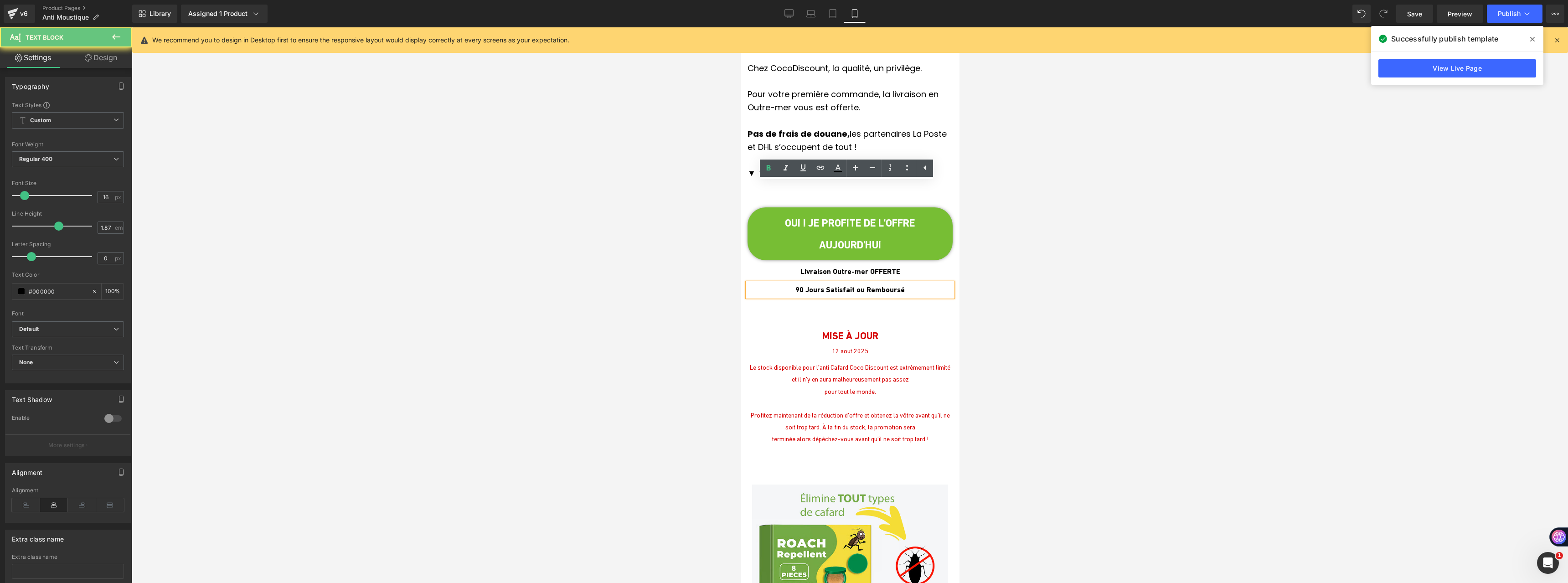
click at [927, 283] on p "90 Jours Satisfait ou Remboursé" at bounding box center [850, 290] width 206 height 14
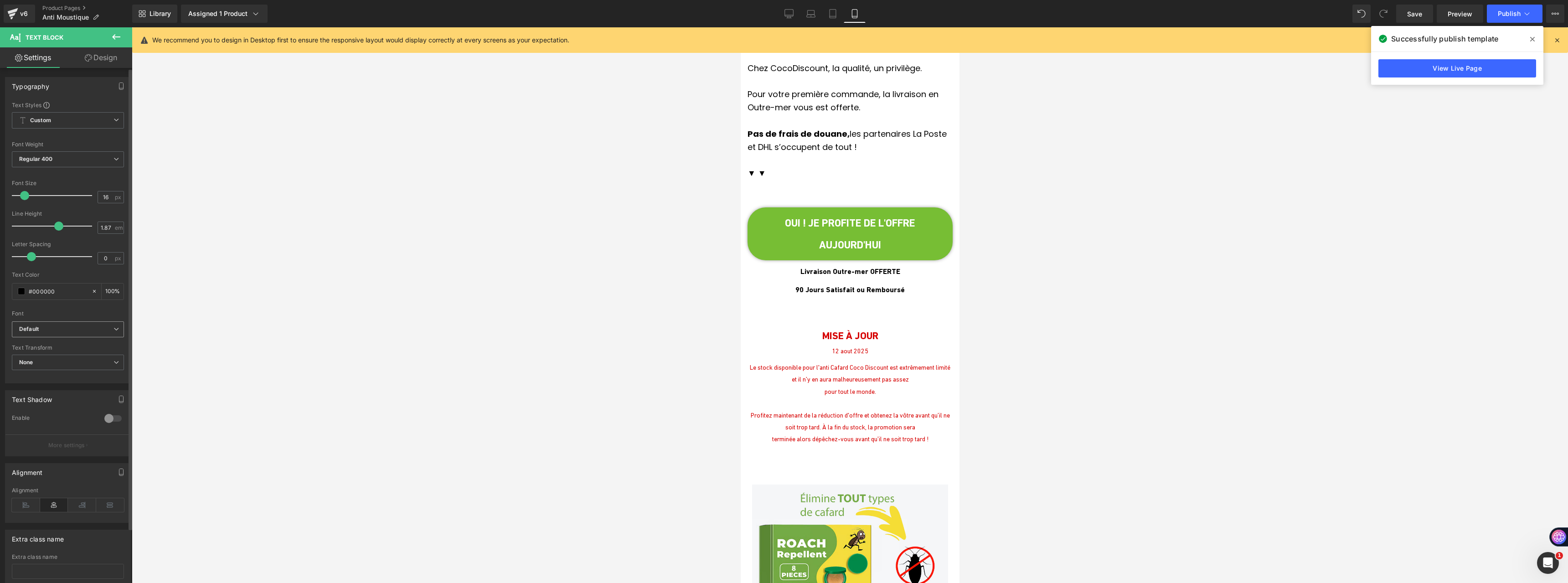
click at [74, 330] on b "Default" at bounding box center [65, 329] width 94 height 8
click at [70, 401] on li "Poppins" at bounding box center [66, 404] width 109 height 15
click at [799, 267] on b "Livraison Outre-mer OFFERTE" at bounding box center [849, 271] width 100 height 9
click at [55, 330] on b "Default" at bounding box center [65, 329] width 94 height 8
click at [34, 407] on p "Poppins" at bounding box center [40, 404] width 21 height 6
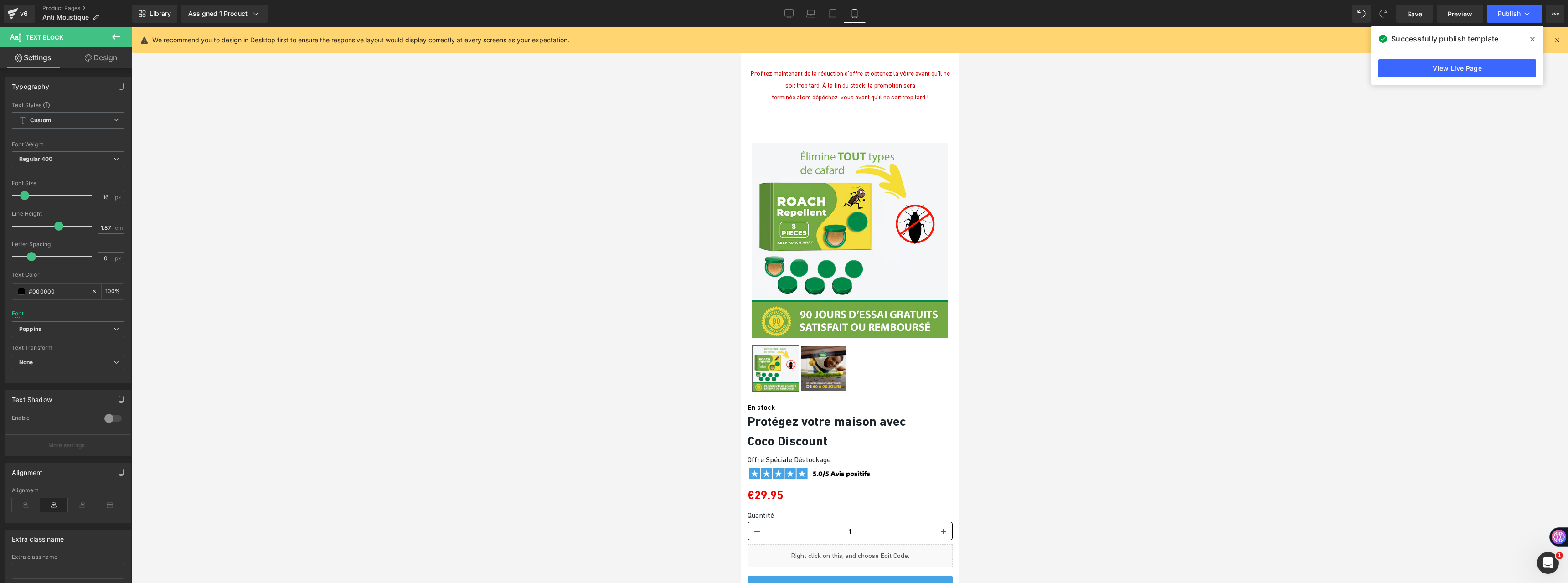
scroll to position [5196, 0]
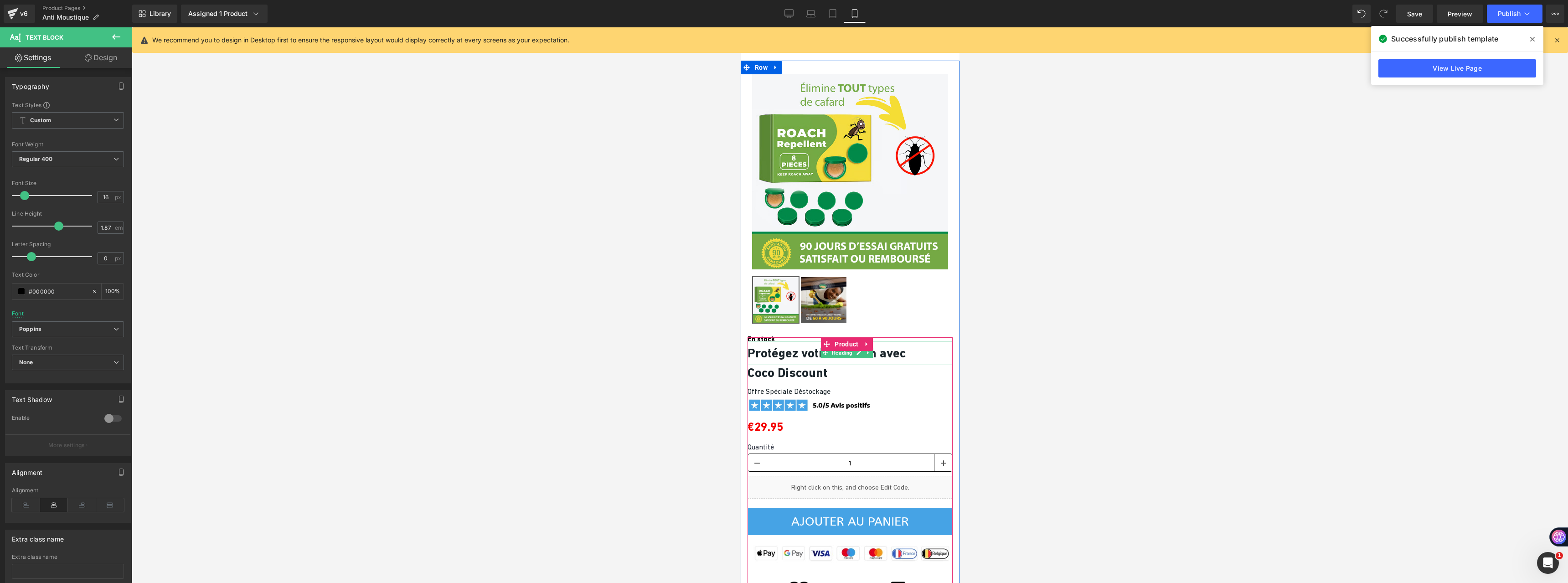
click at [792, 346] on b "Protégez votre maison avec" at bounding box center [826, 353] width 158 height 15
click at [97, 397] on b "Default" at bounding box center [65, 399] width 94 height 8
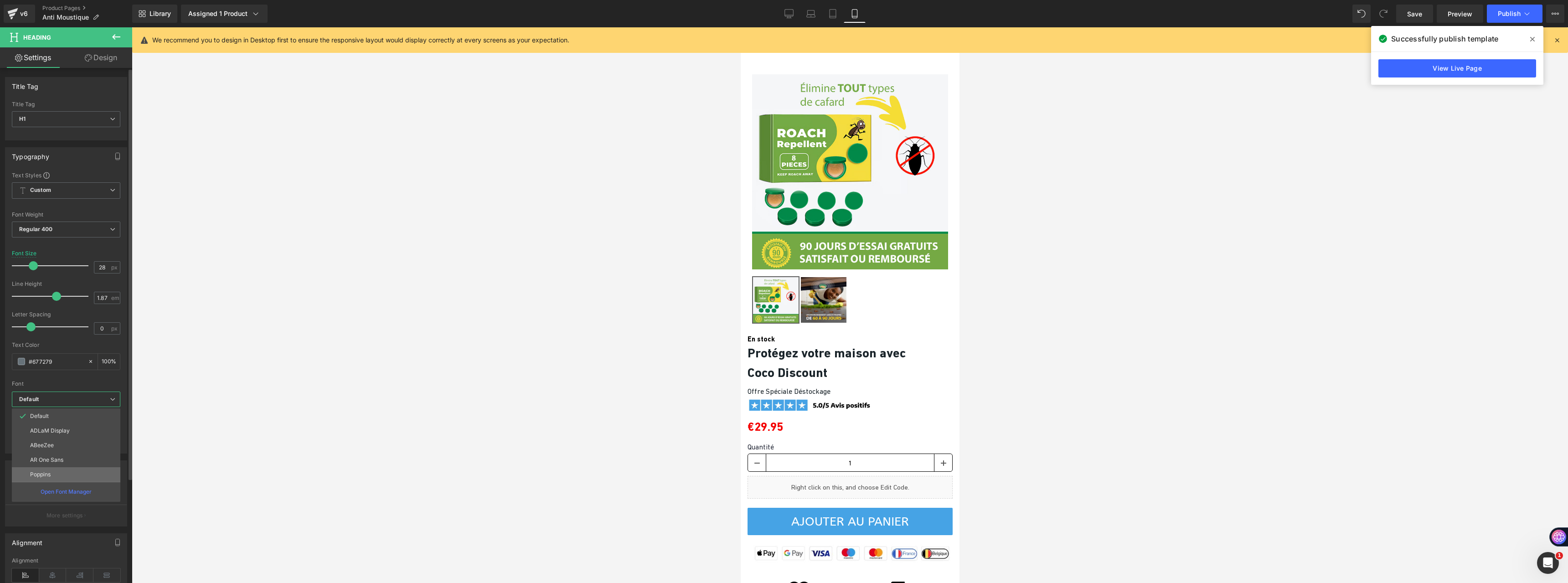
click at [97, 479] on li "Poppins" at bounding box center [66, 474] width 109 height 15
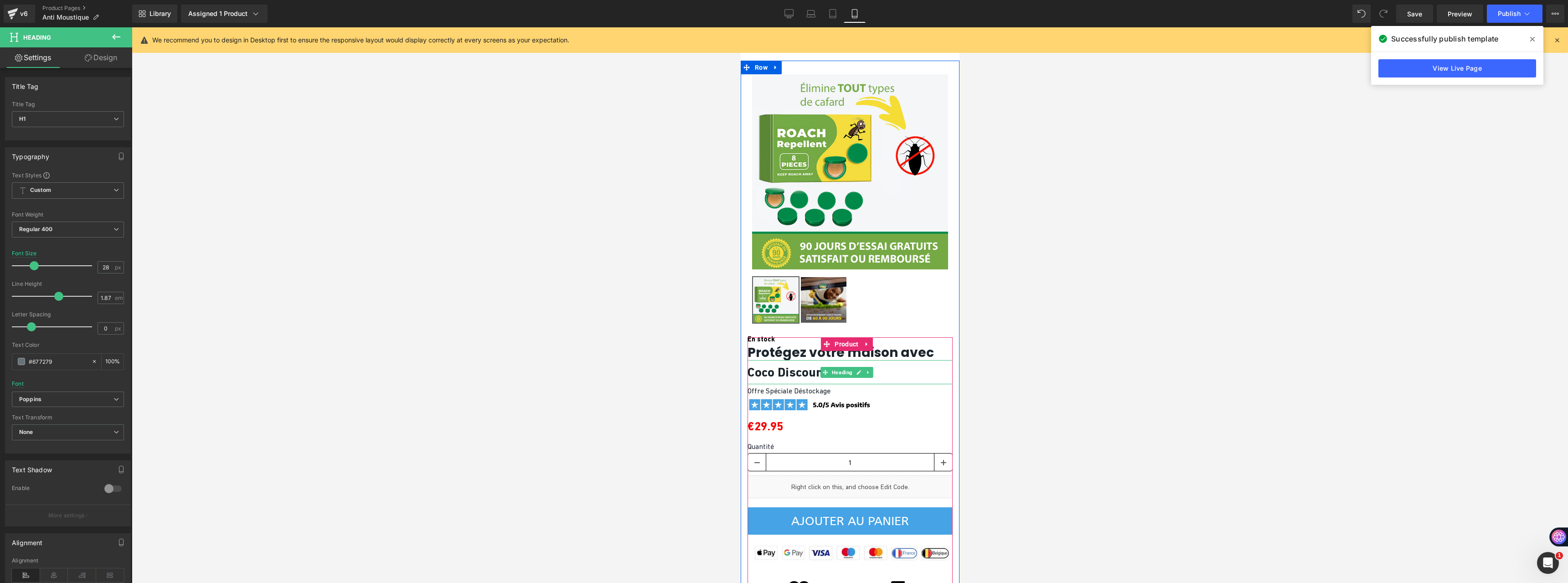
click at [779, 365] on b "Coco Discount" at bounding box center [786, 372] width 80 height 15
click at [52, 402] on b "Default" at bounding box center [65, 399] width 94 height 8
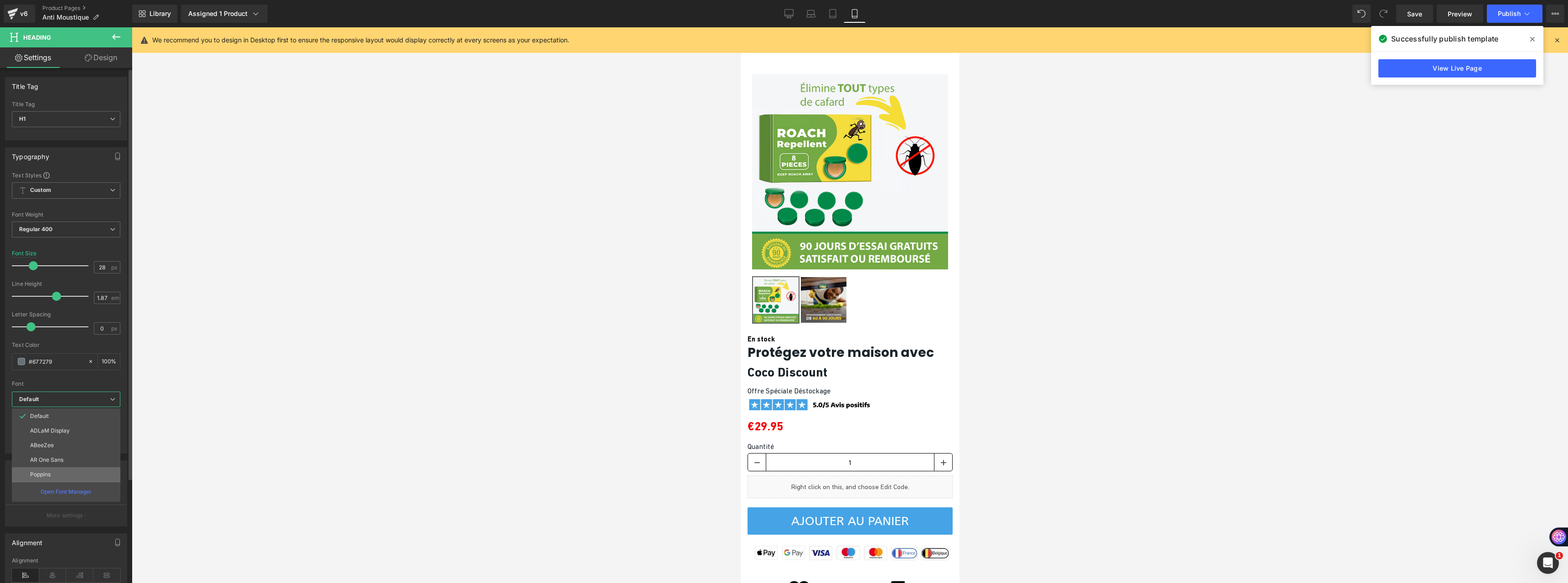
click at [48, 469] on li "Poppins" at bounding box center [66, 474] width 109 height 15
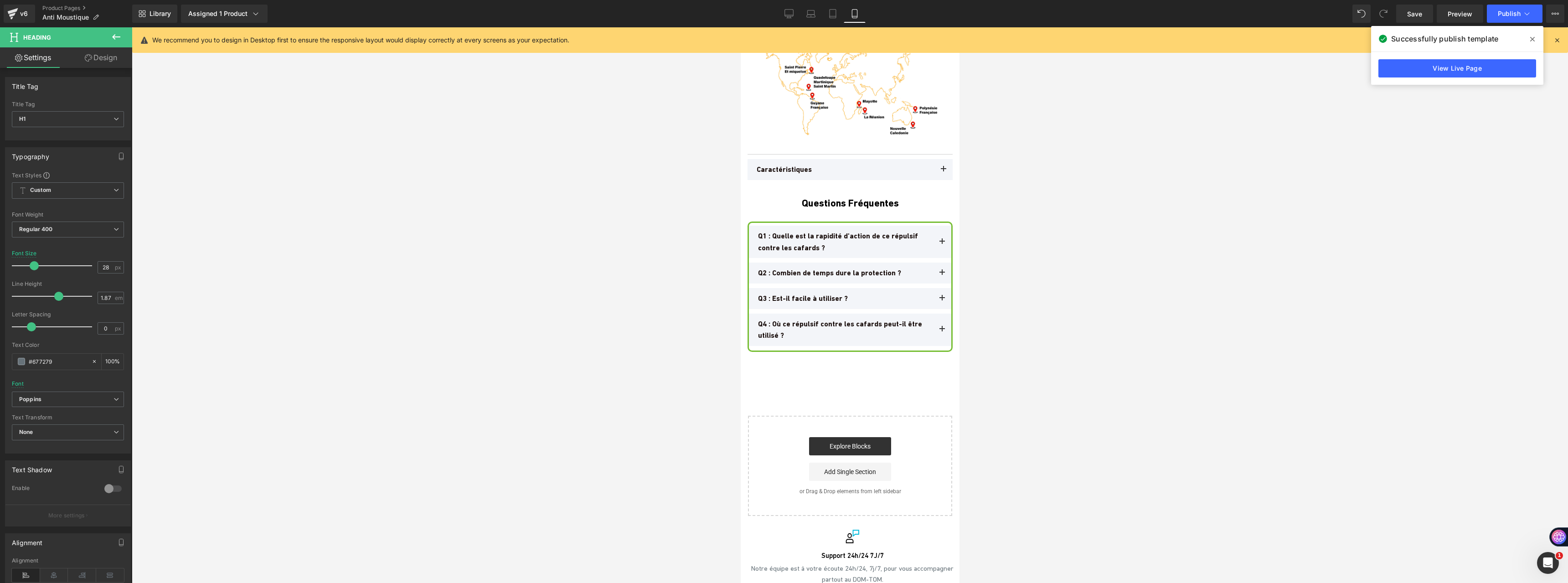
scroll to position [6108, 0]
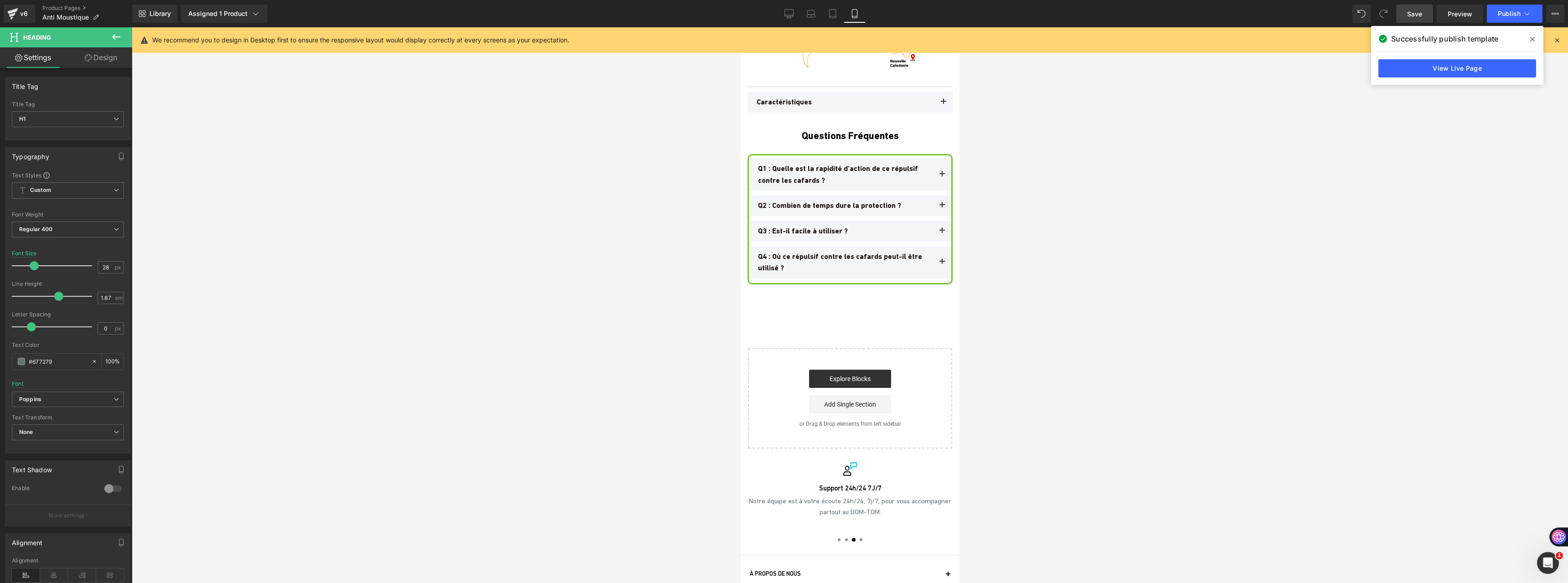
click at [1420, 19] on link "Save" at bounding box center [1414, 14] width 37 height 18
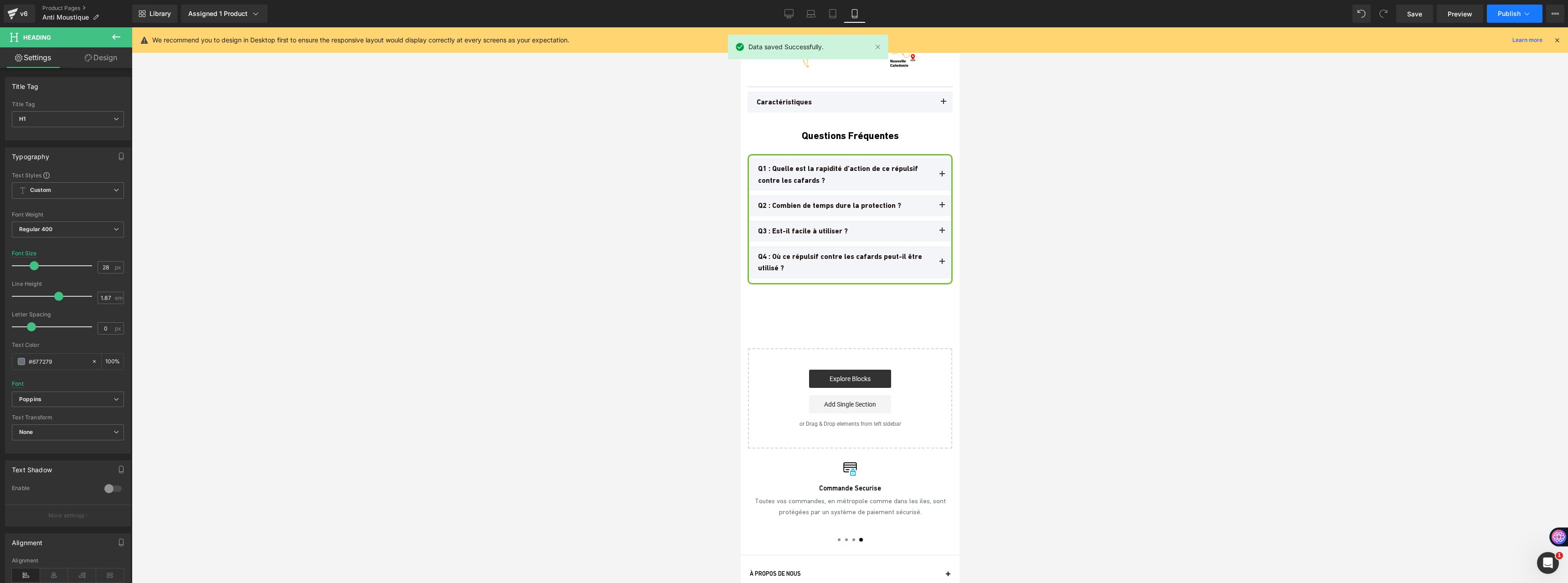
click at [1497, 12] on button "Publish" at bounding box center [1515, 14] width 55 height 18
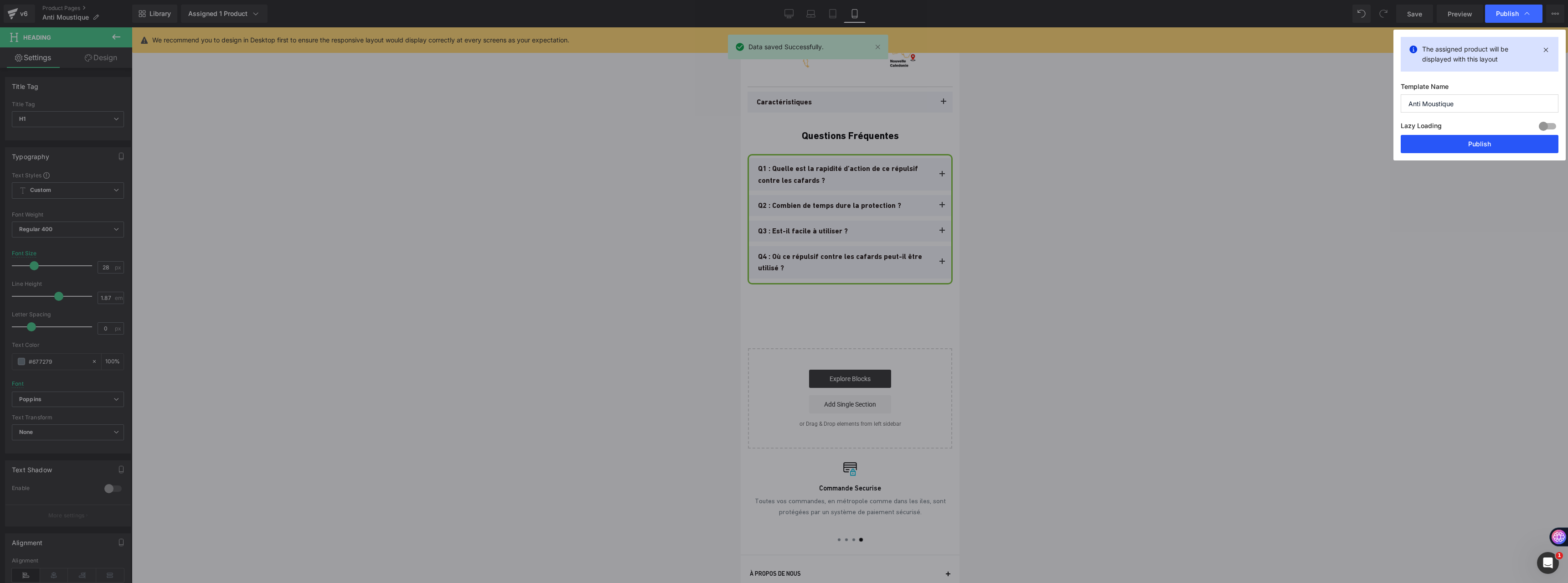
click at [1467, 147] on button "Publish" at bounding box center [1479, 144] width 158 height 18
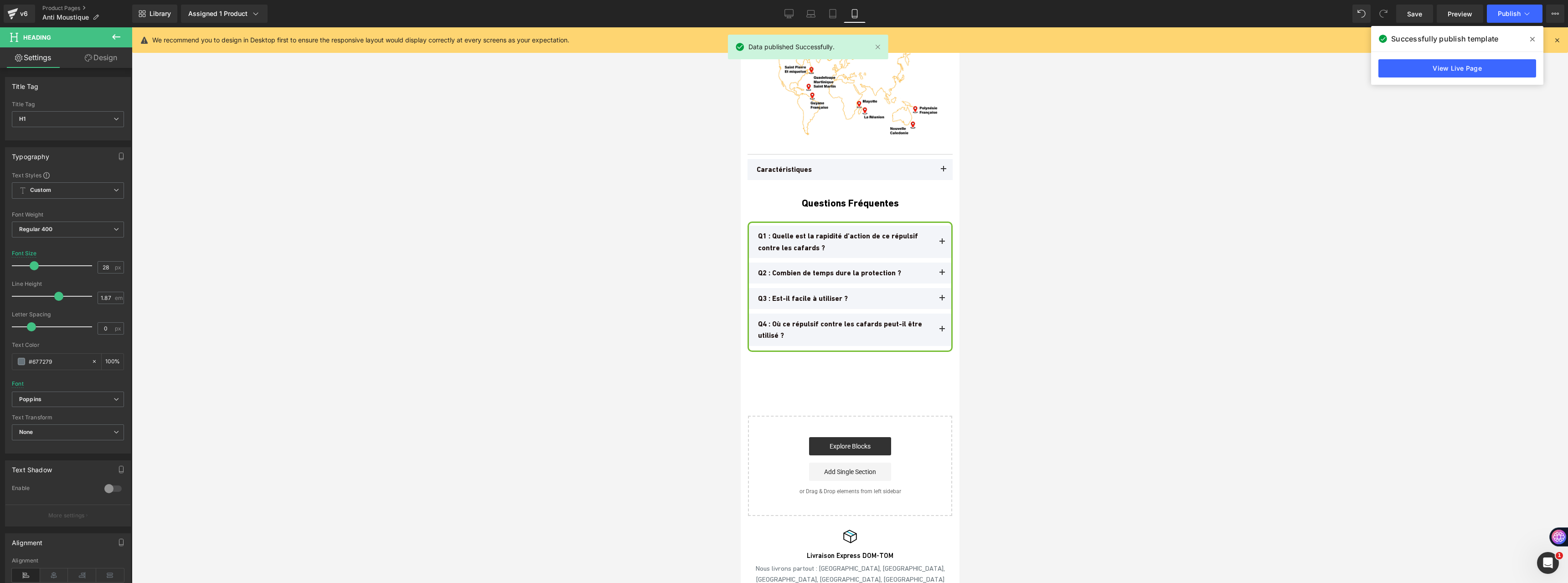
scroll to position [5970, 0]
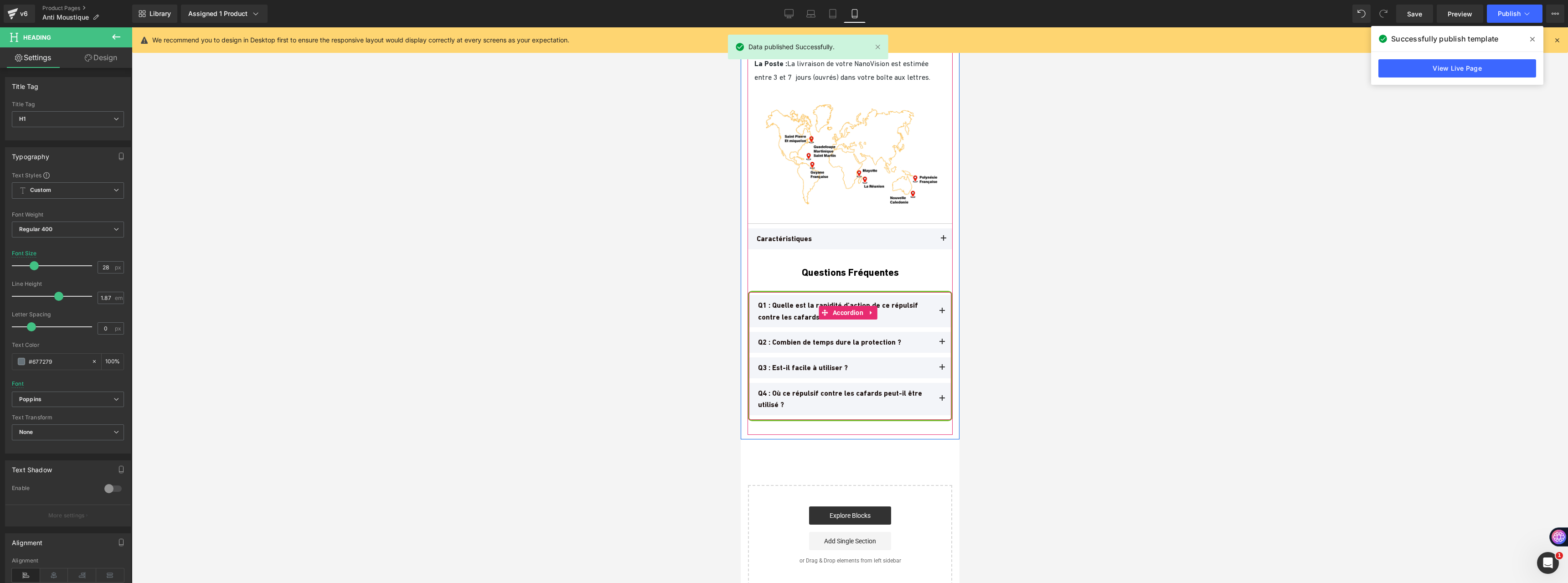
click at [937, 294] on button at bounding box center [942, 310] width 18 height 33
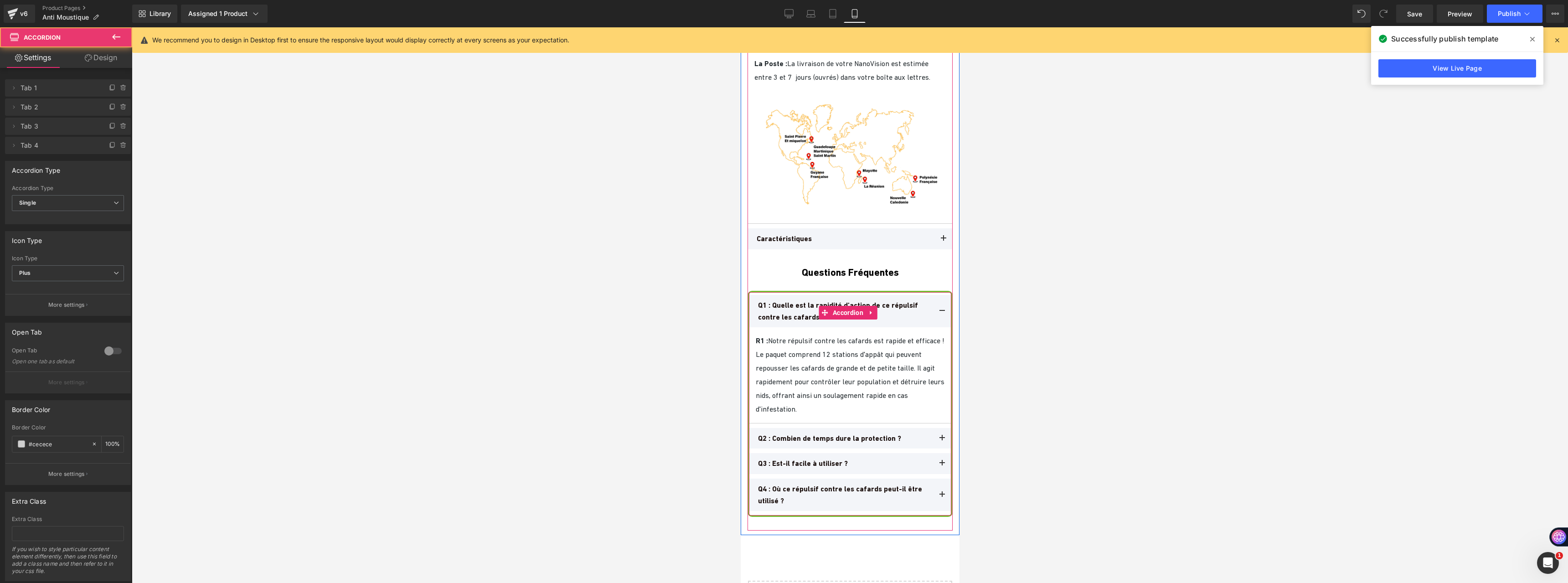
click at [937, 294] on button at bounding box center [942, 310] width 18 height 33
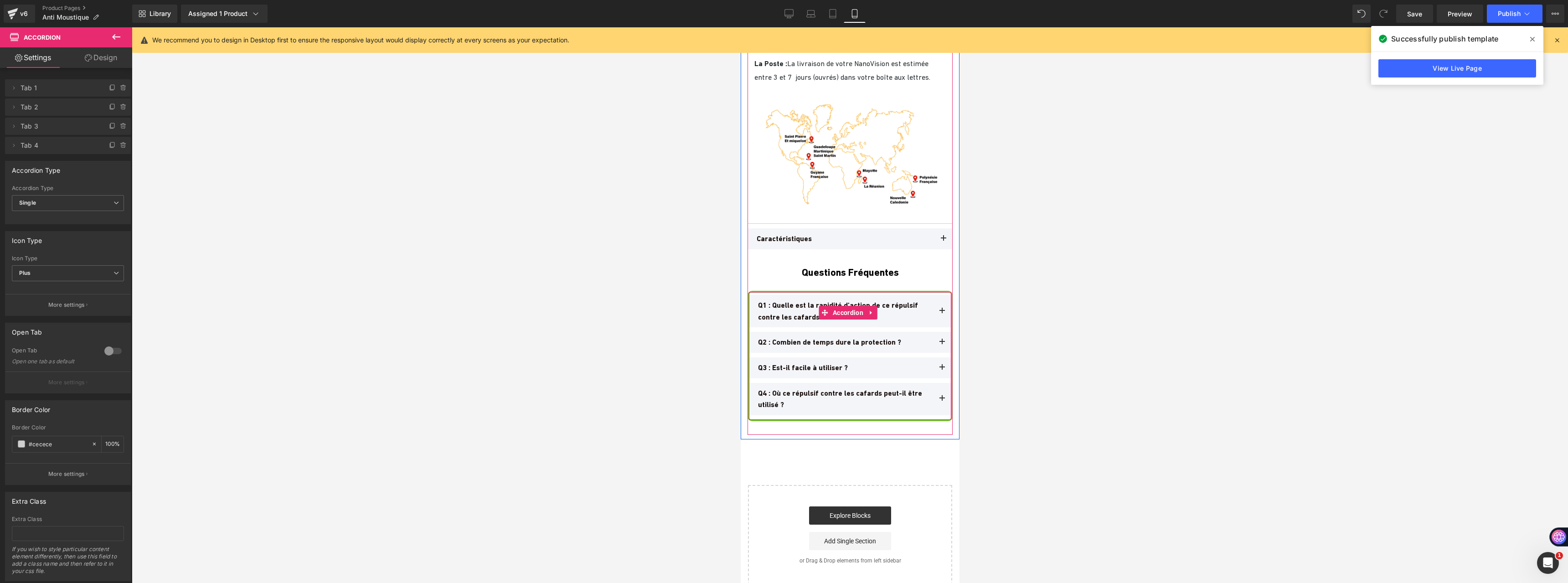
click at [936, 332] on button at bounding box center [942, 342] width 18 height 21
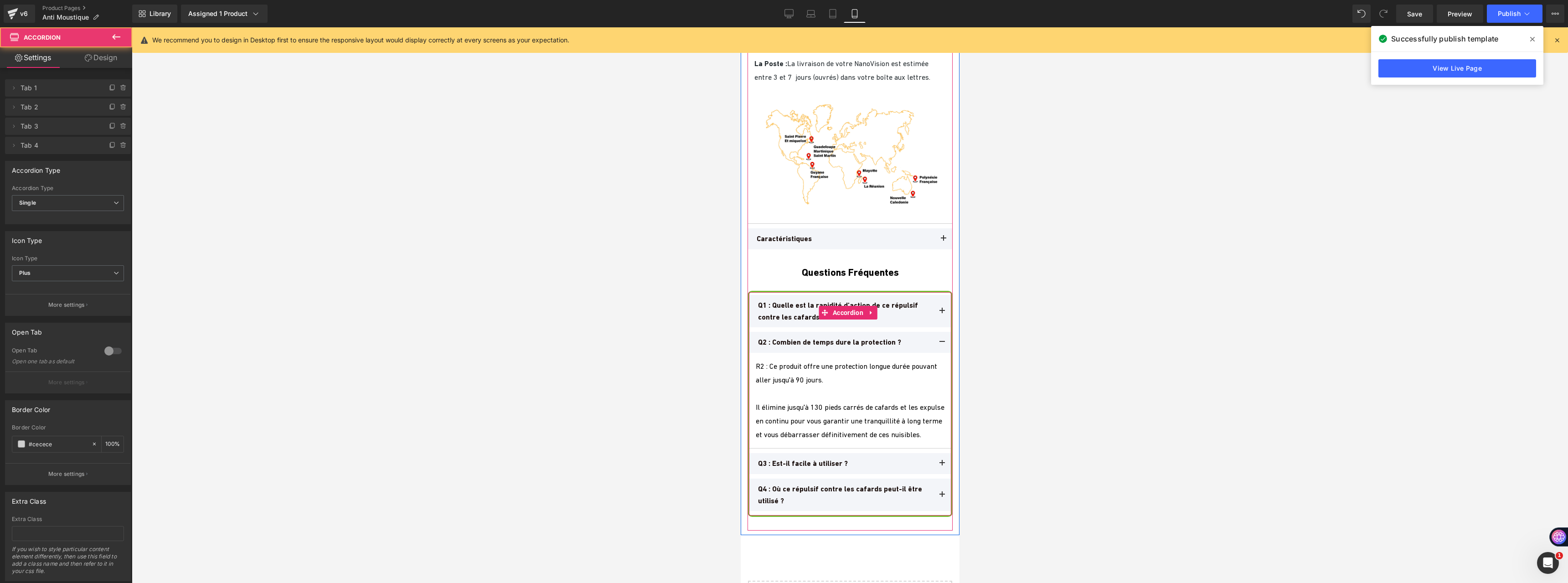
click at [936, 332] on button at bounding box center [942, 342] width 18 height 21
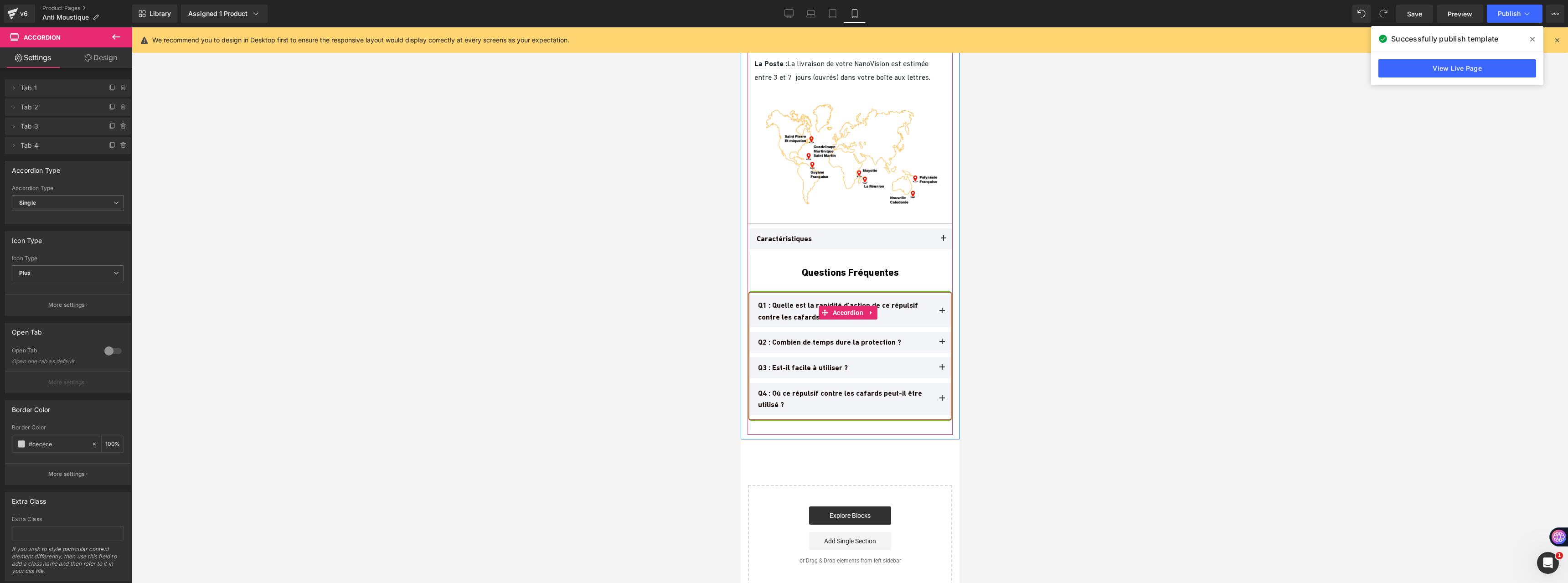
click at [942, 371] on span at bounding box center [942, 371] width 0 height 0
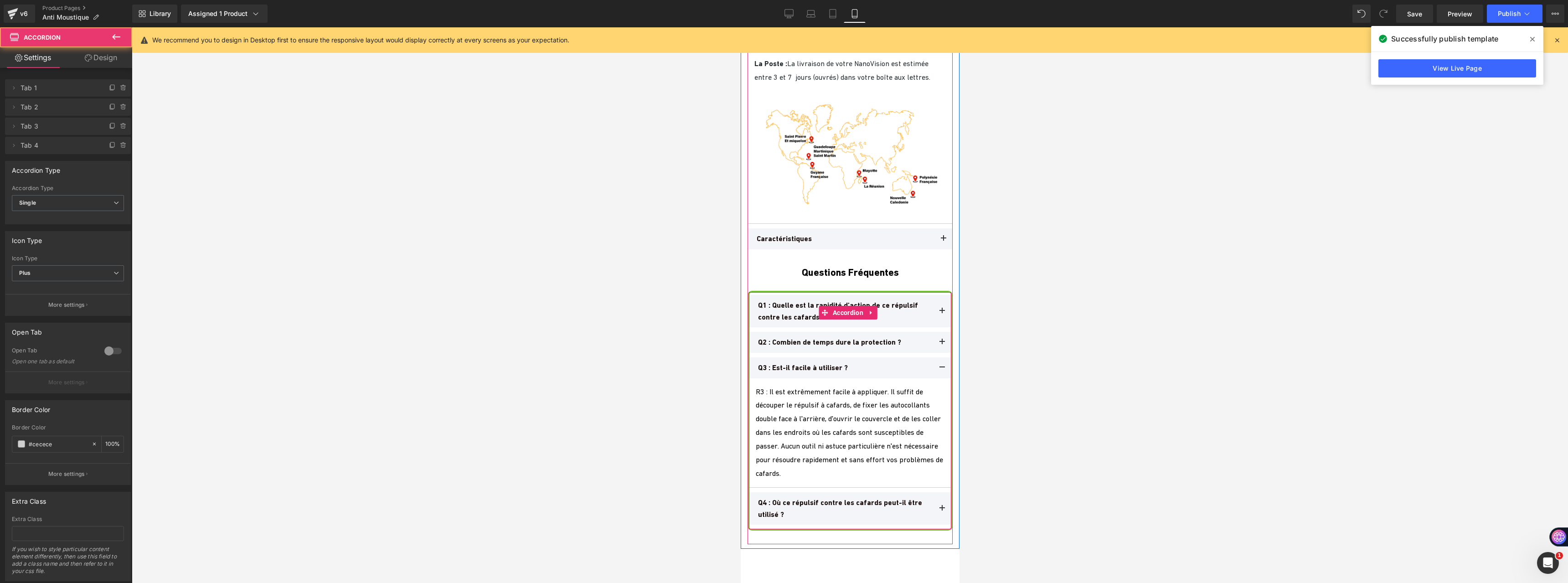
click at [933, 358] on button at bounding box center [942, 368] width 18 height 21
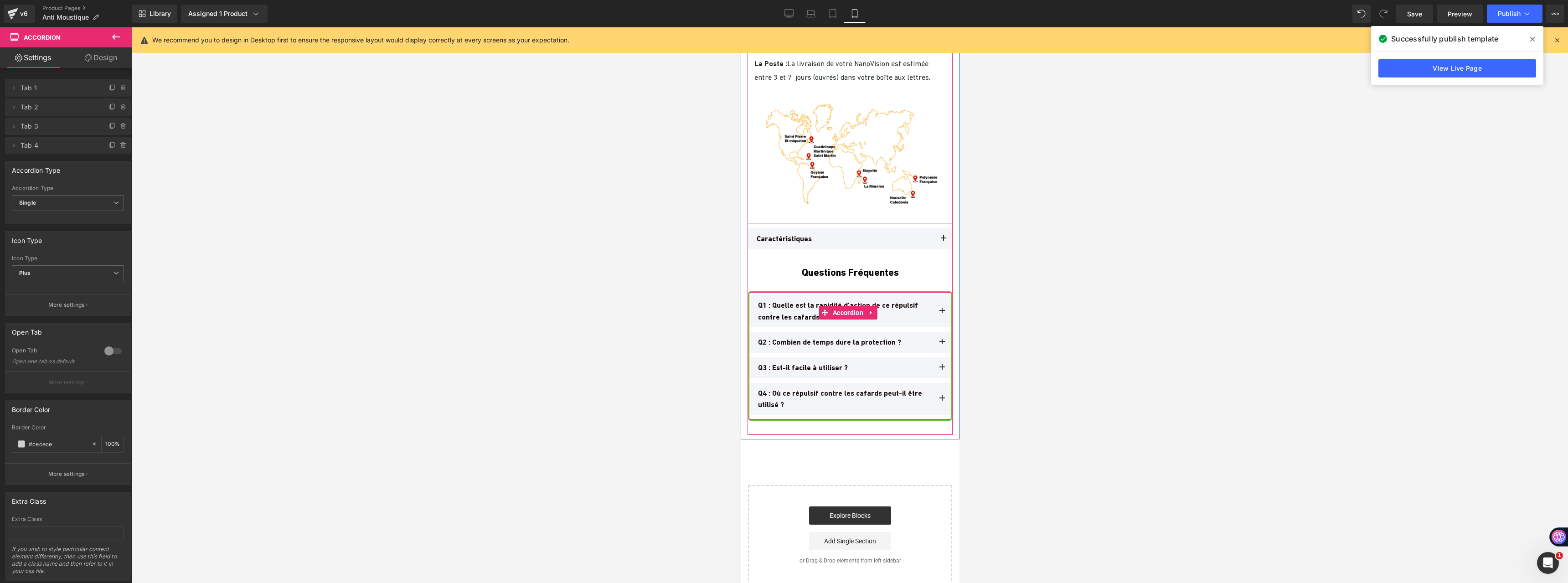
click at [933, 382] on button at bounding box center [942, 398] width 18 height 33
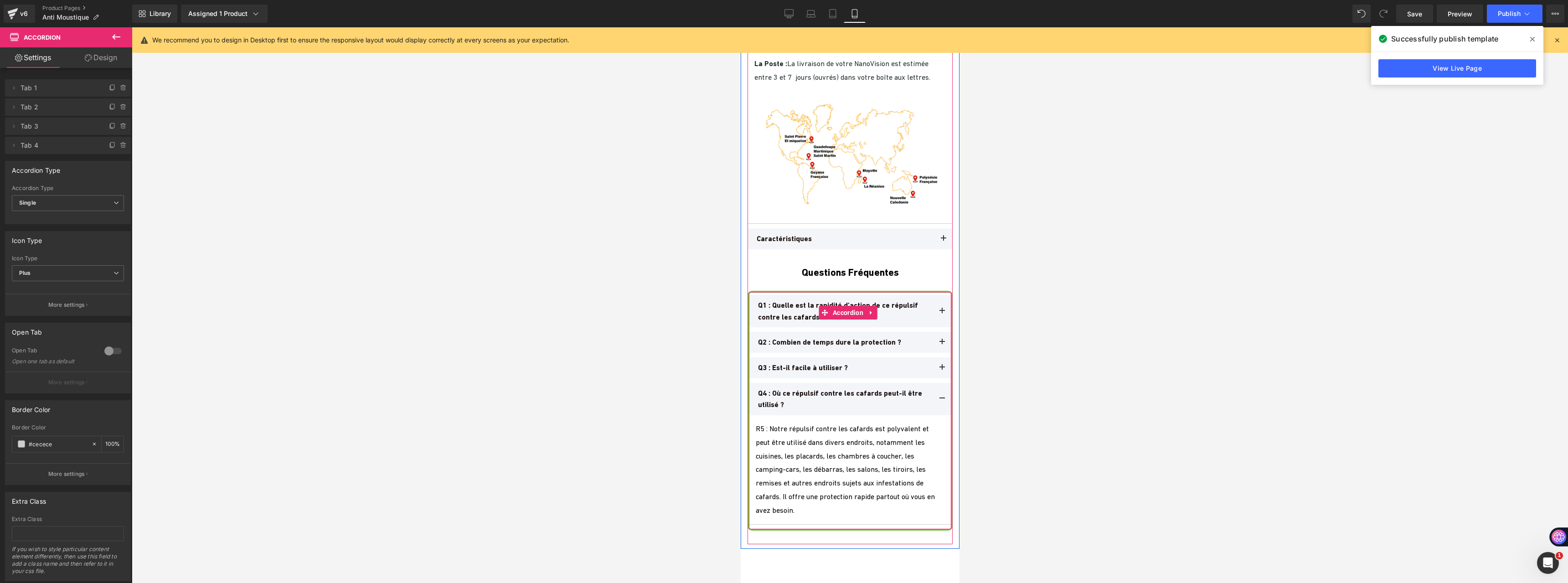
click at [933, 382] on button at bounding box center [942, 398] width 18 height 33
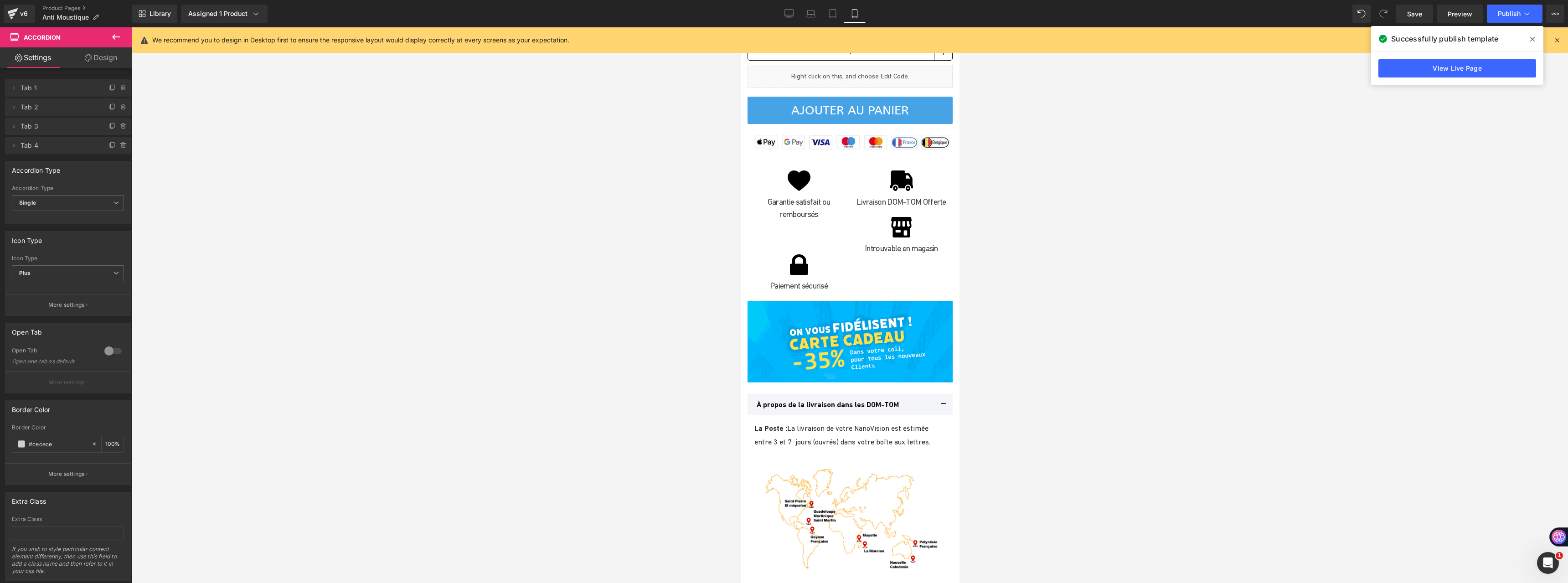
scroll to position [5560, 0]
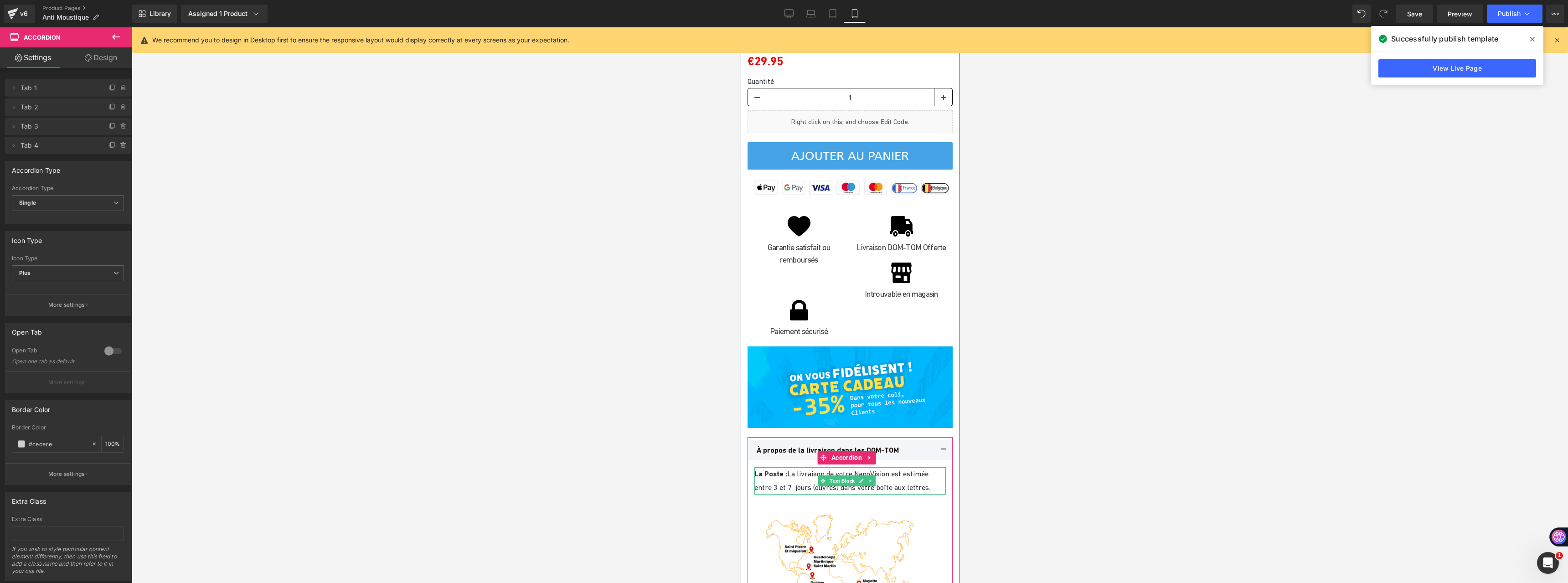
click at [797, 469] on span "La Poste : La livraison de votre NanoVision est estimée entre 3 et 7 jours (ouv…" at bounding box center [842, 480] width 176 height 22
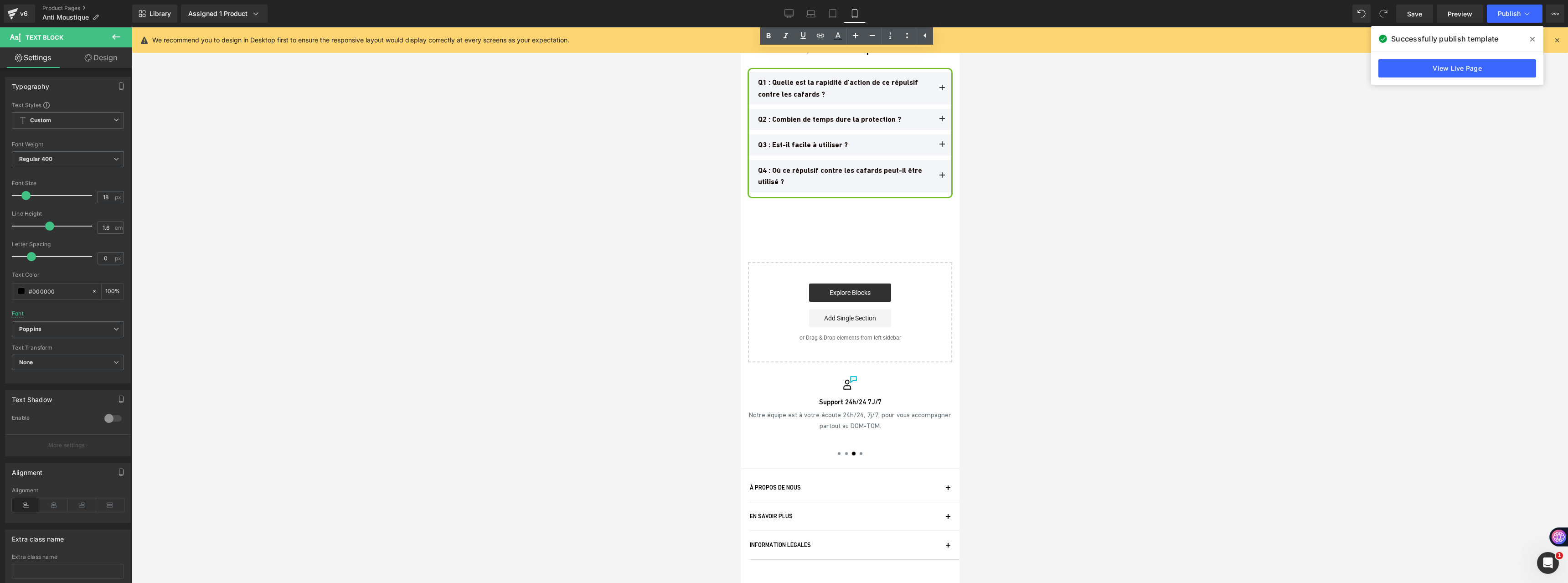
scroll to position [6011, 0]
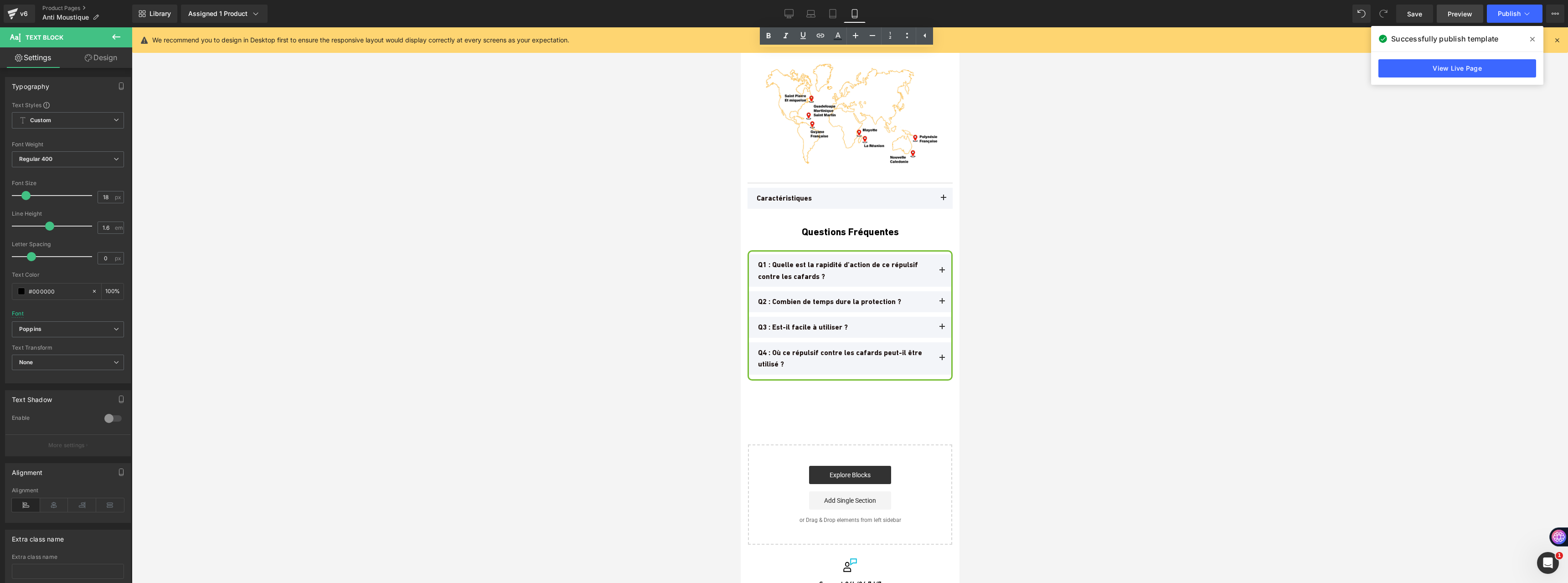
click at [1446, 17] on link "Preview" at bounding box center [1459, 14] width 46 height 18
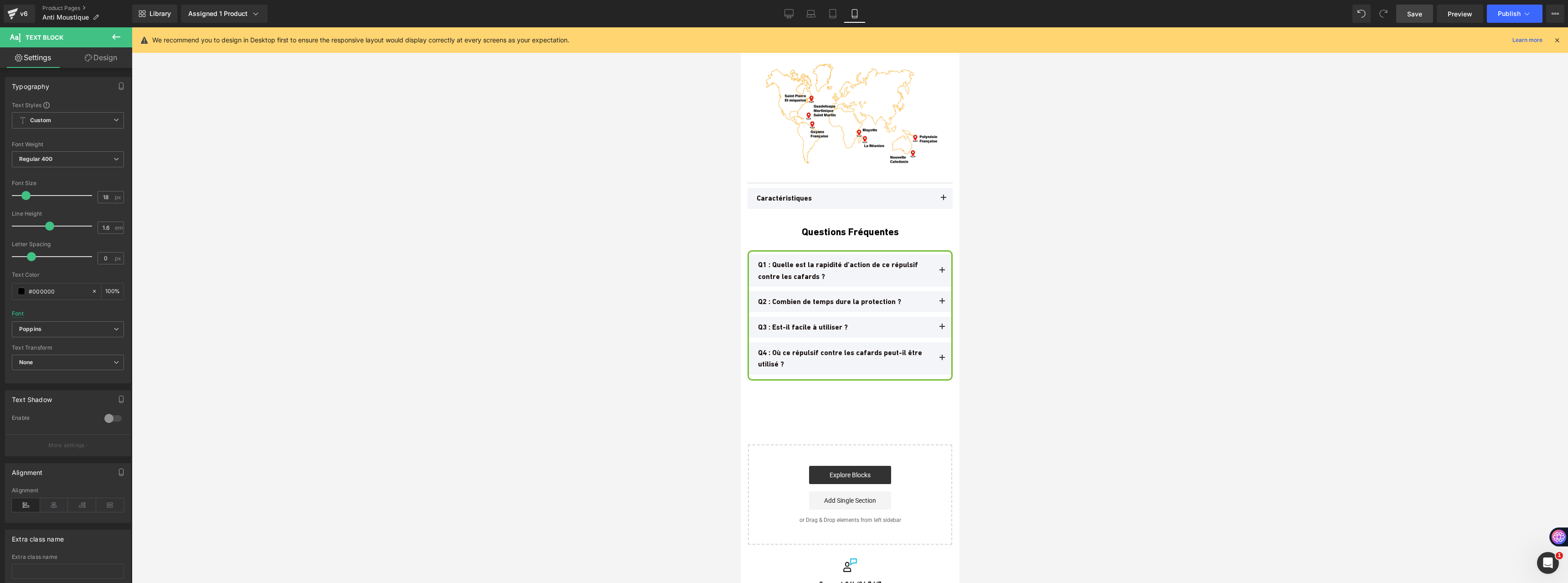
click at [1404, 16] on link "Save" at bounding box center [1414, 14] width 37 height 18
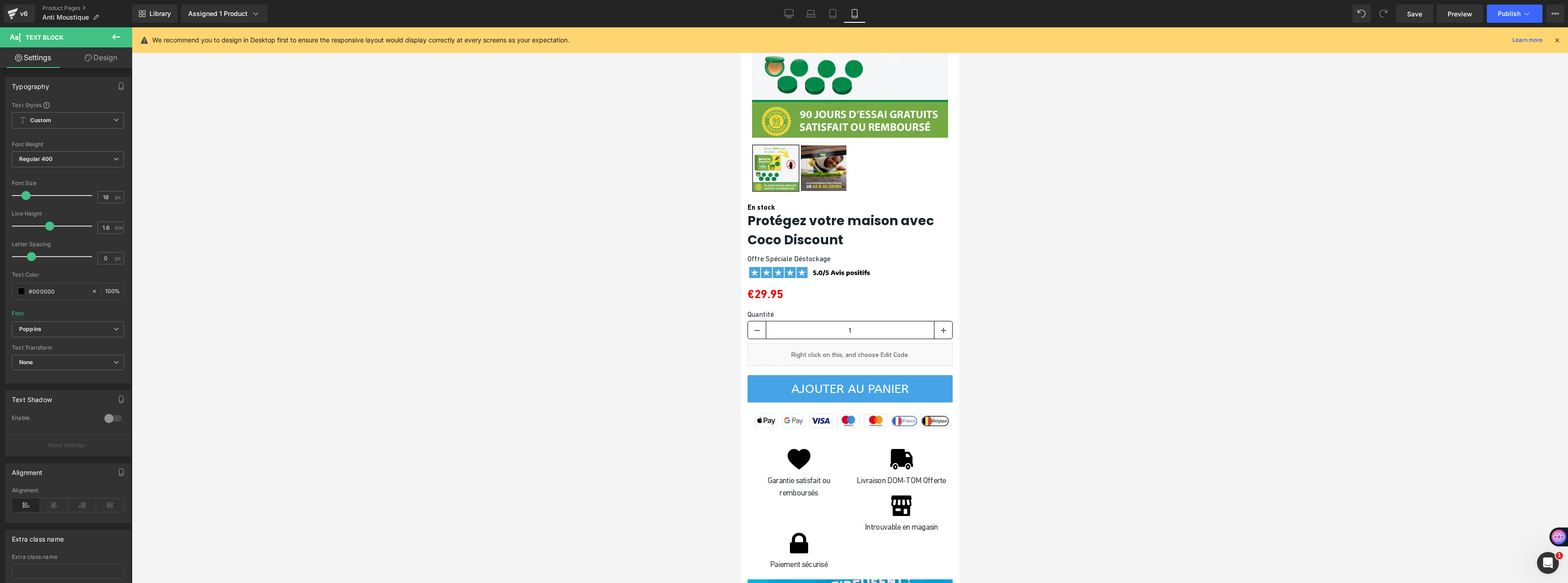
scroll to position [5100, 0]
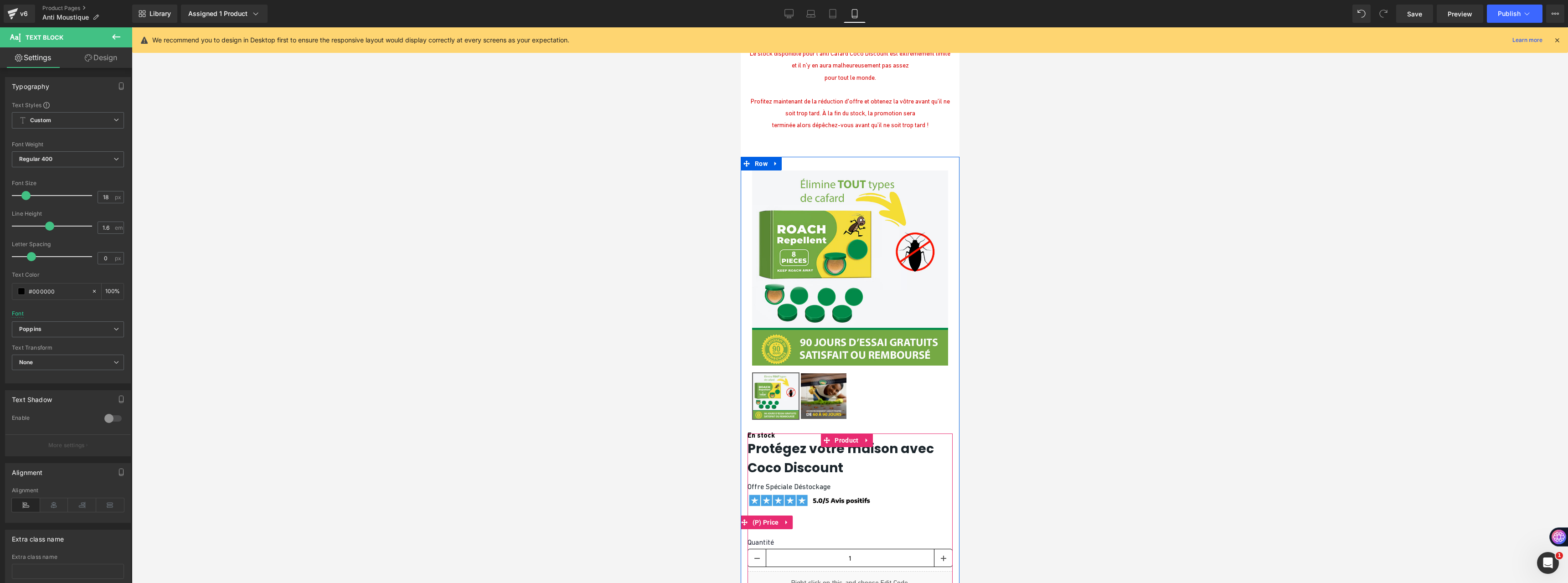
click at [802, 511] on div "€0 €29.95" at bounding box center [850, 522] width 206 height 23
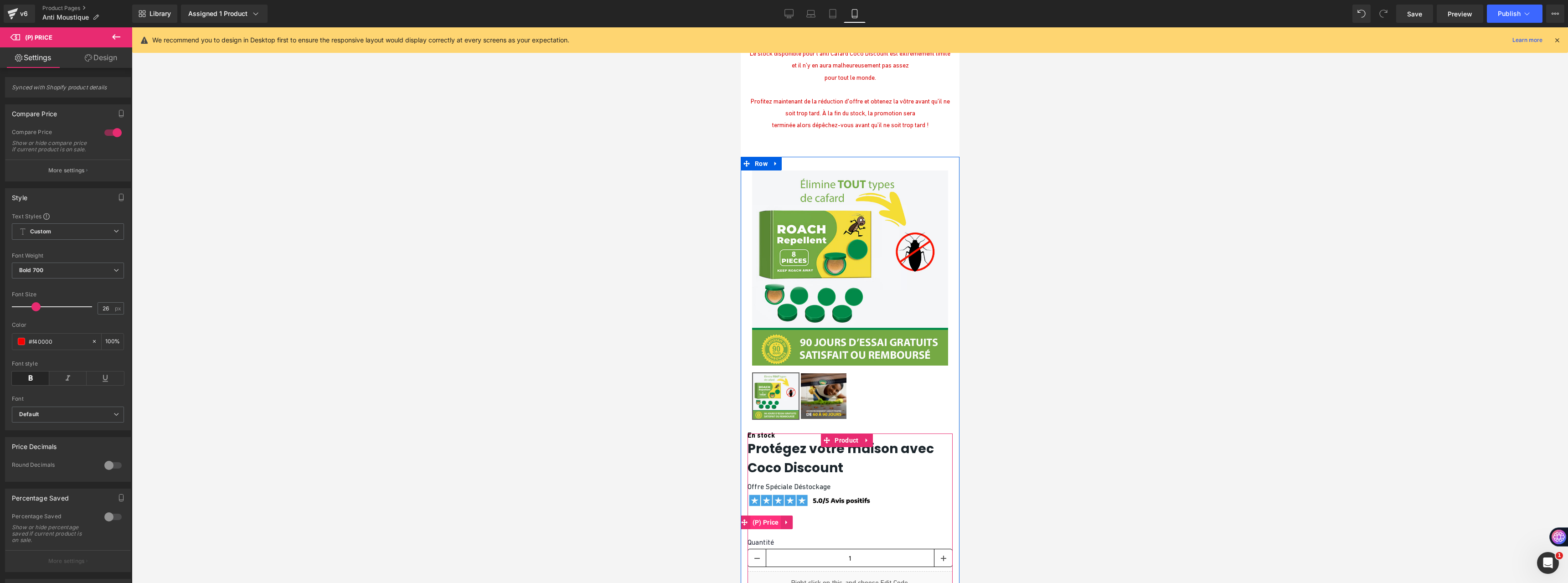
click at [767, 516] on span "(P) Price" at bounding box center [765, 523] width 31 height 14
click at [112, 42] on icon at bounding box center [116, 37] width 11 height 11
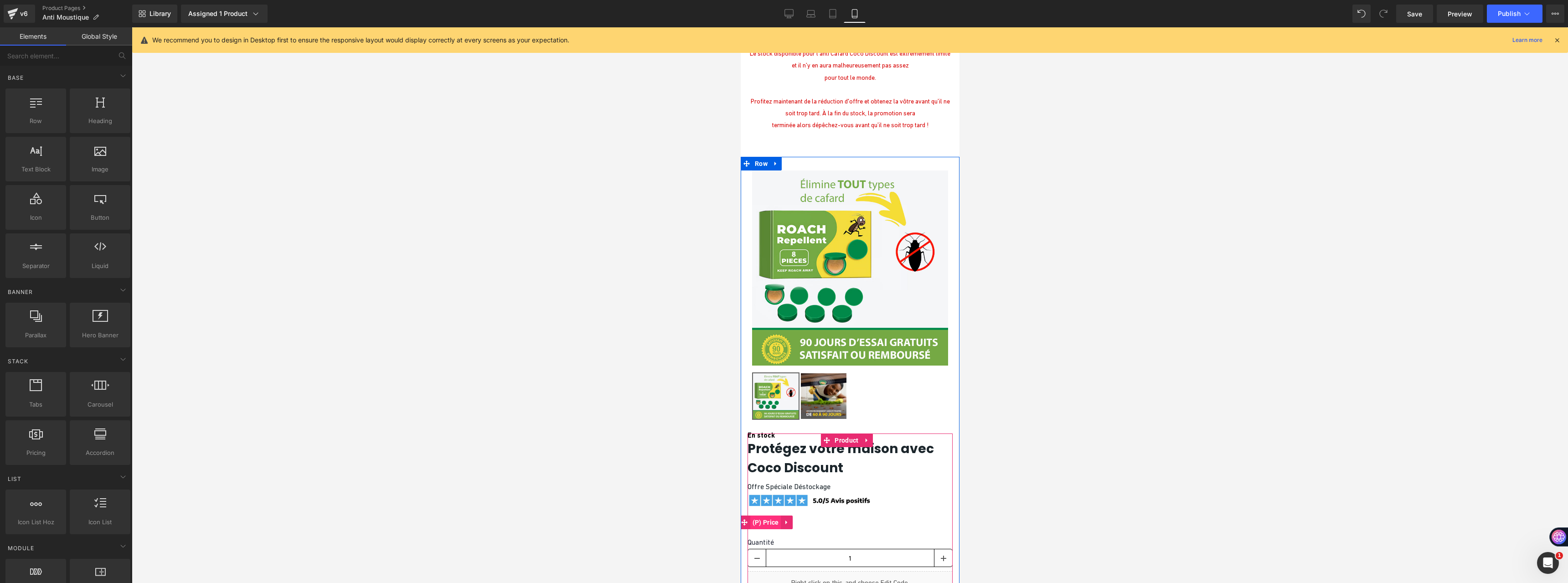
click at [770, 516] on span "(P) Price" at bounding box center [765, 523] width 31 height 14
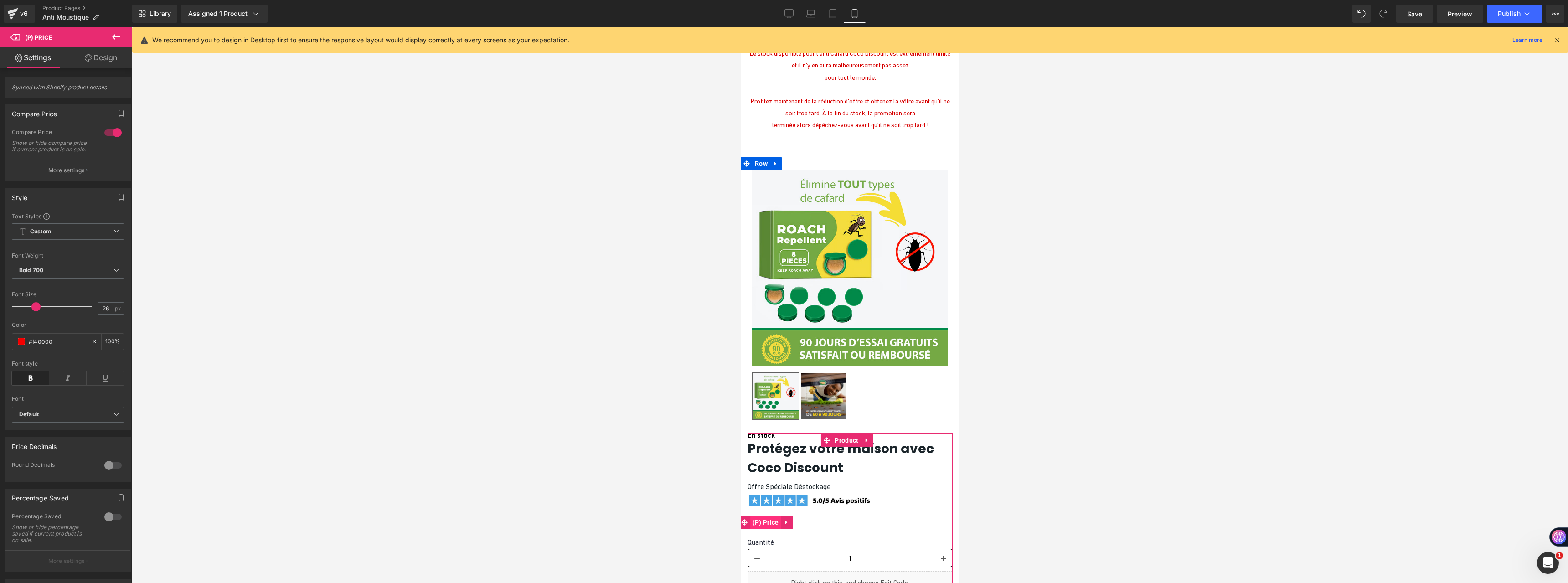
click at [763, 516] on span "(P) Price" at bounding box center [765, 523] width 31 height 14
click at [109, 63] on link "Design" at bounding box center [101, 57] width 66 height 21
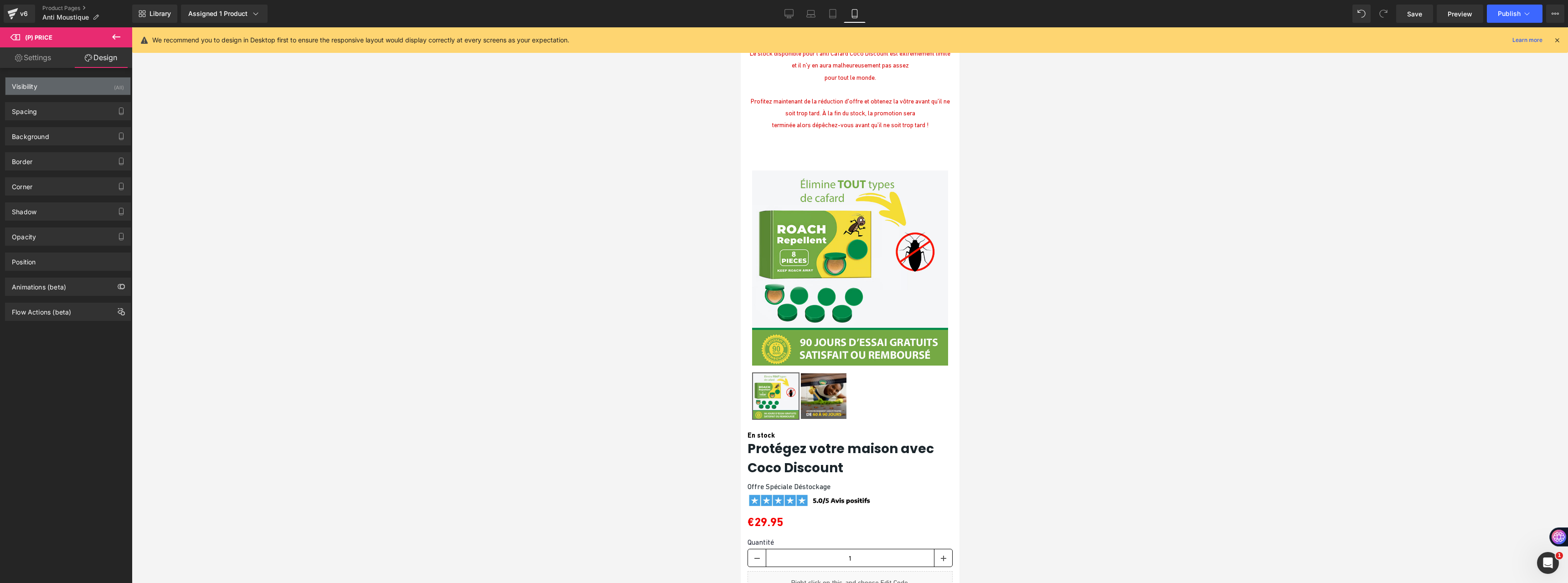
click at [33, 90] on div "Visibility (All)" at bounding box center [68, 86] width 124 height 18
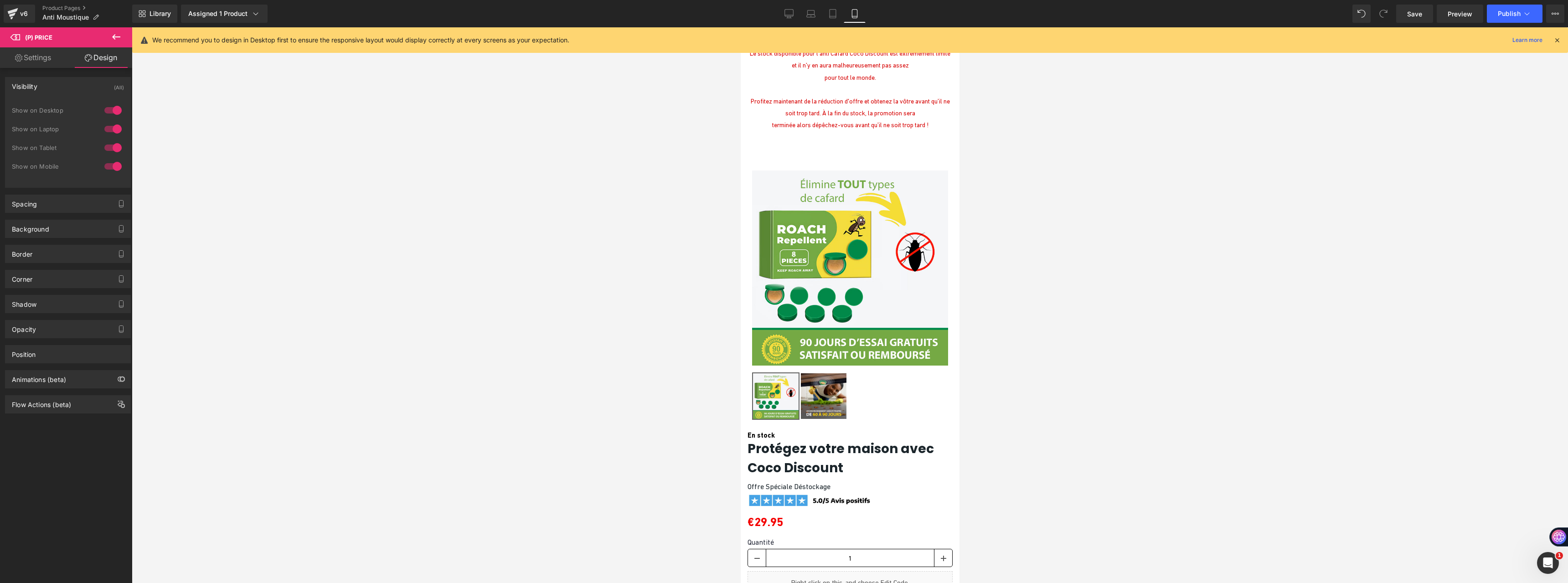
click at [113, 164] on div at bounding box center [113, 166] width 22 height 15
click at [1406, 18] on link "Save" at bounding box center [1414, 14] width 37 height 18
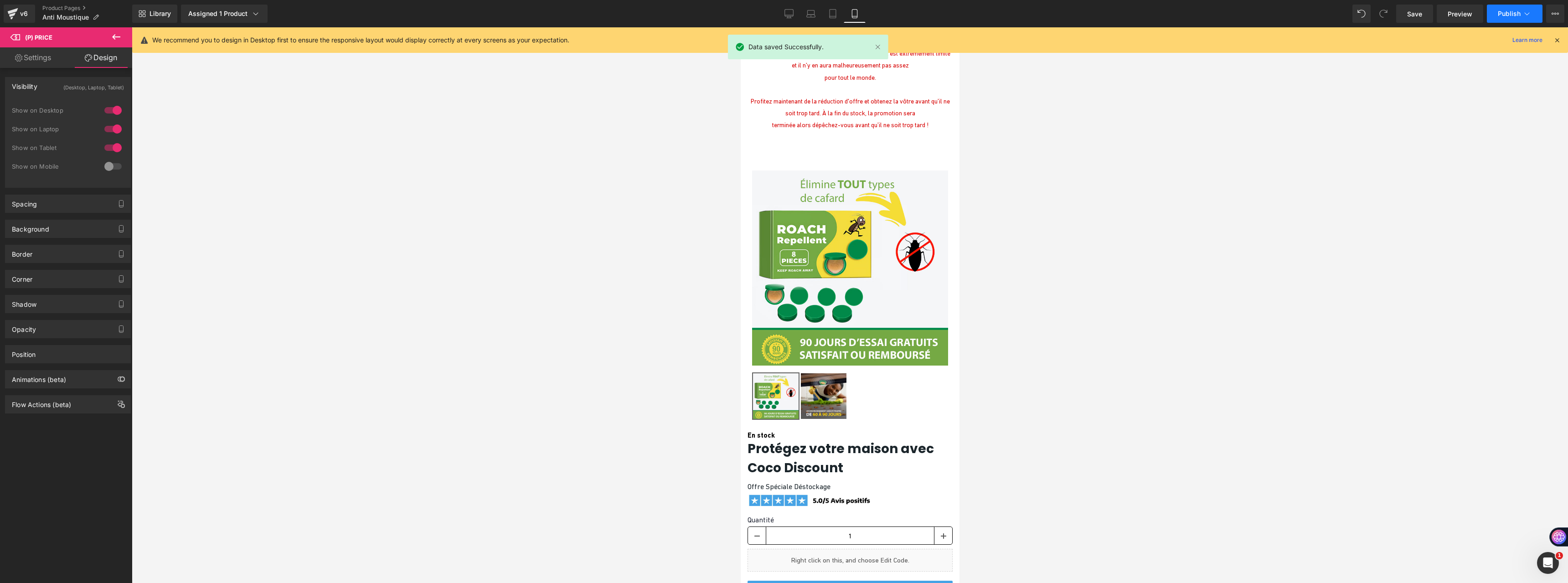
click at [1503, 17] on span "Publish" at bounding box center [1509, 13] width 23 height 7
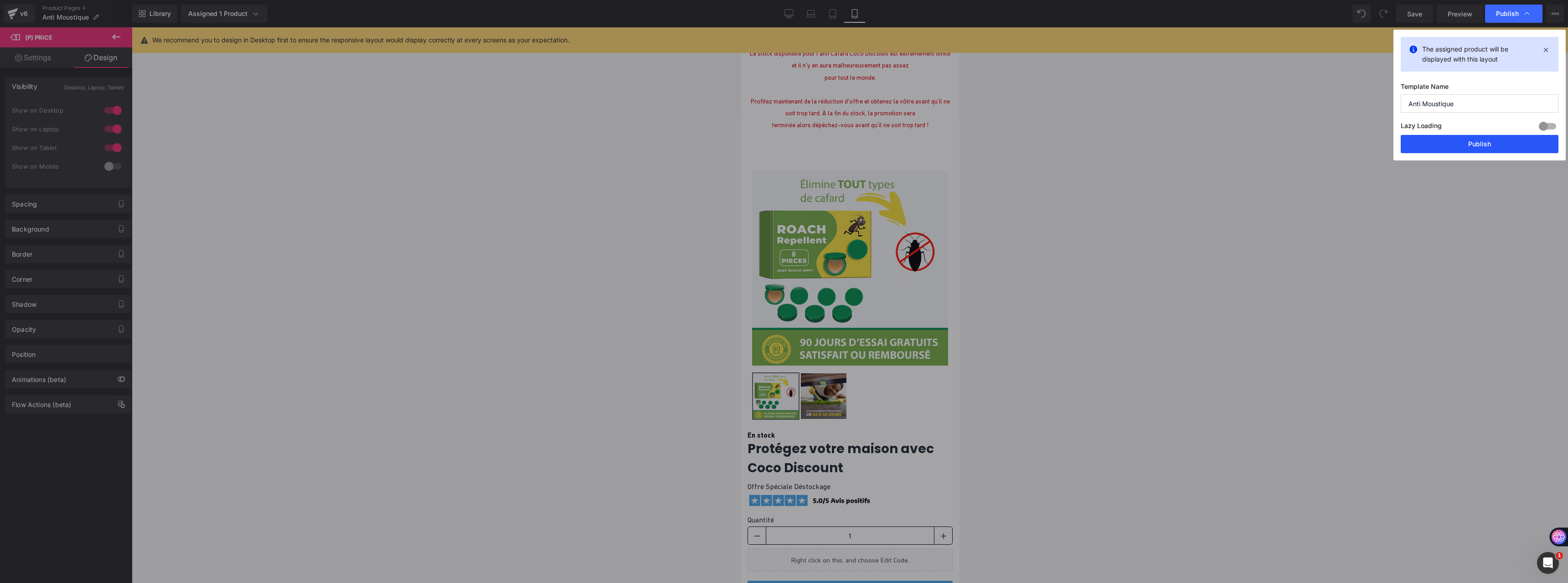
click at [1488, 149] on button "Publish" at bounding box center [1479, 144] width 158 height 18
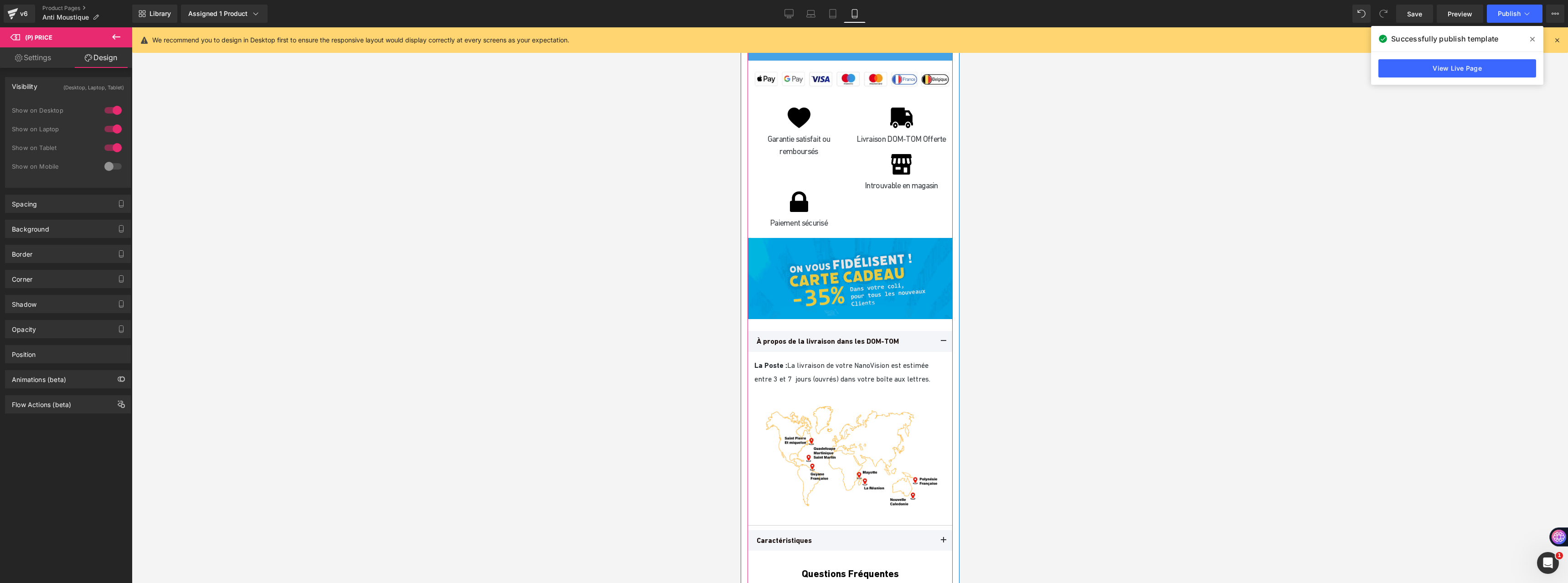
scroll to position [5602, 0]
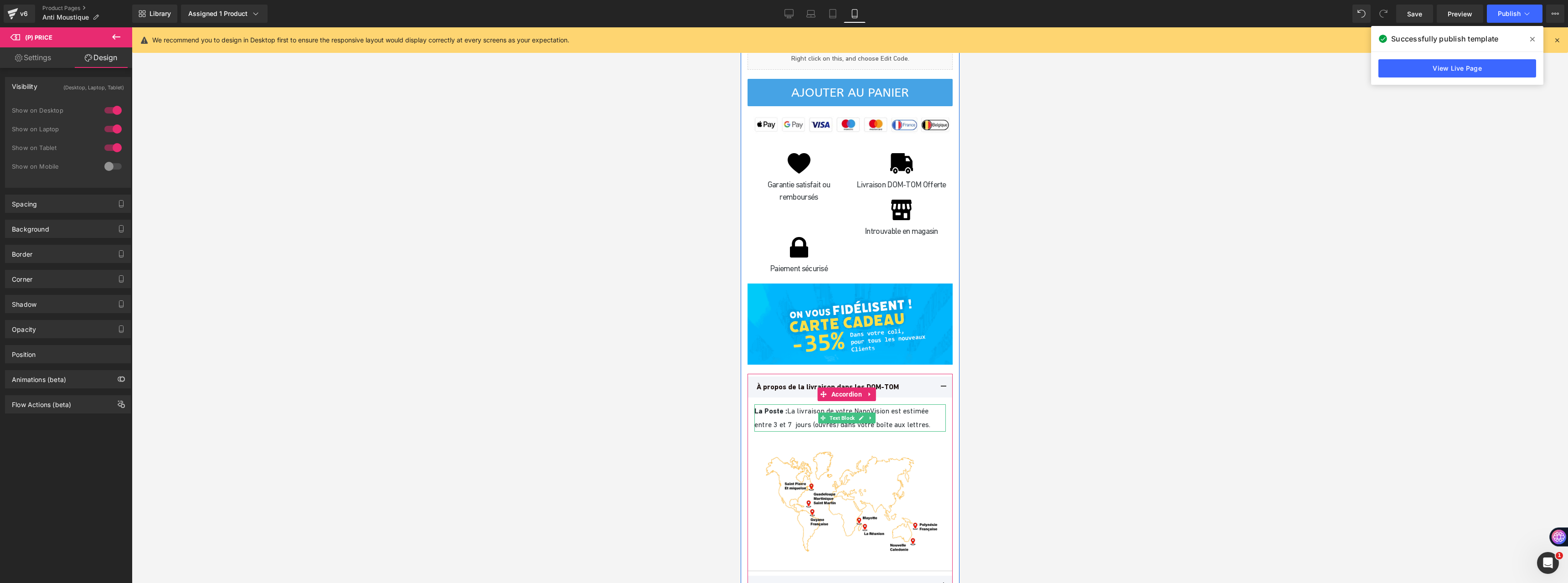
click at [793, 404] on p "La Poste : La livraison de votre NanoVision est estimée entre 3 et 7 jours (ouv…" at bounding box center [850, 418] width 192 height 28
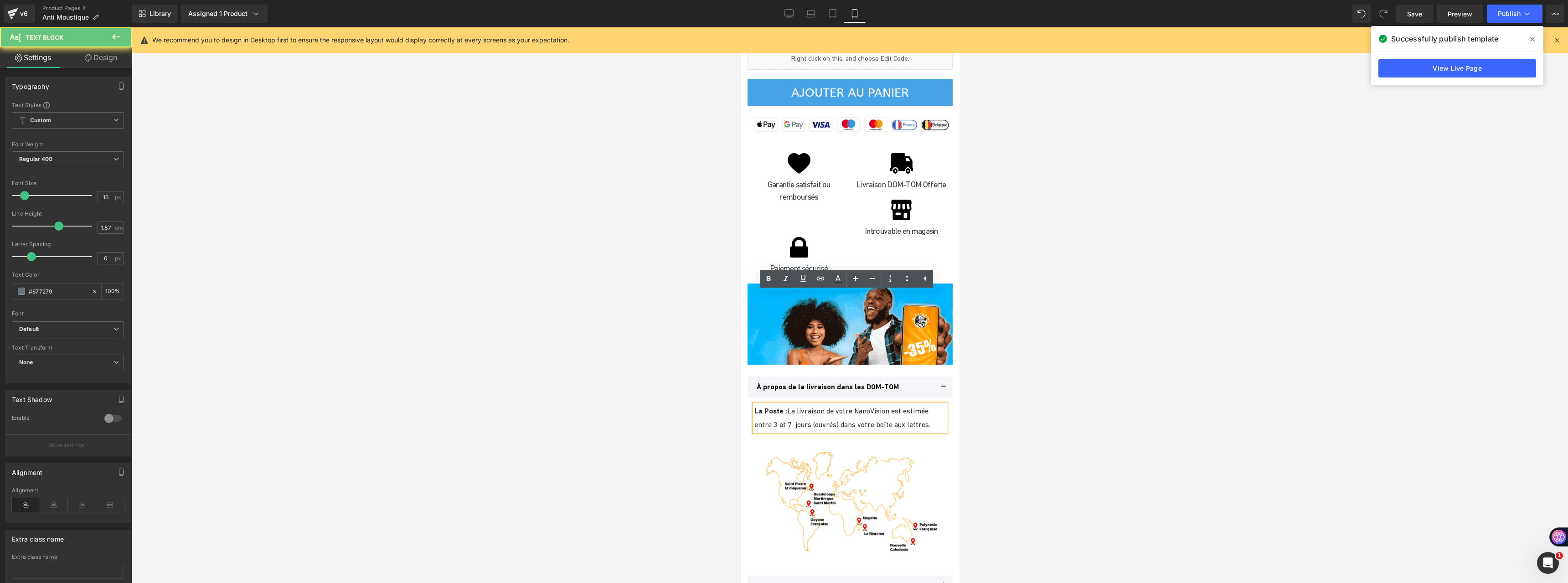
click at [867, 406] on span "La Poste : La livraison de votre NanoVision est estimée entre 3 et 7 jours (ouv…" at bounding box center [842, 417] width 176 height 22
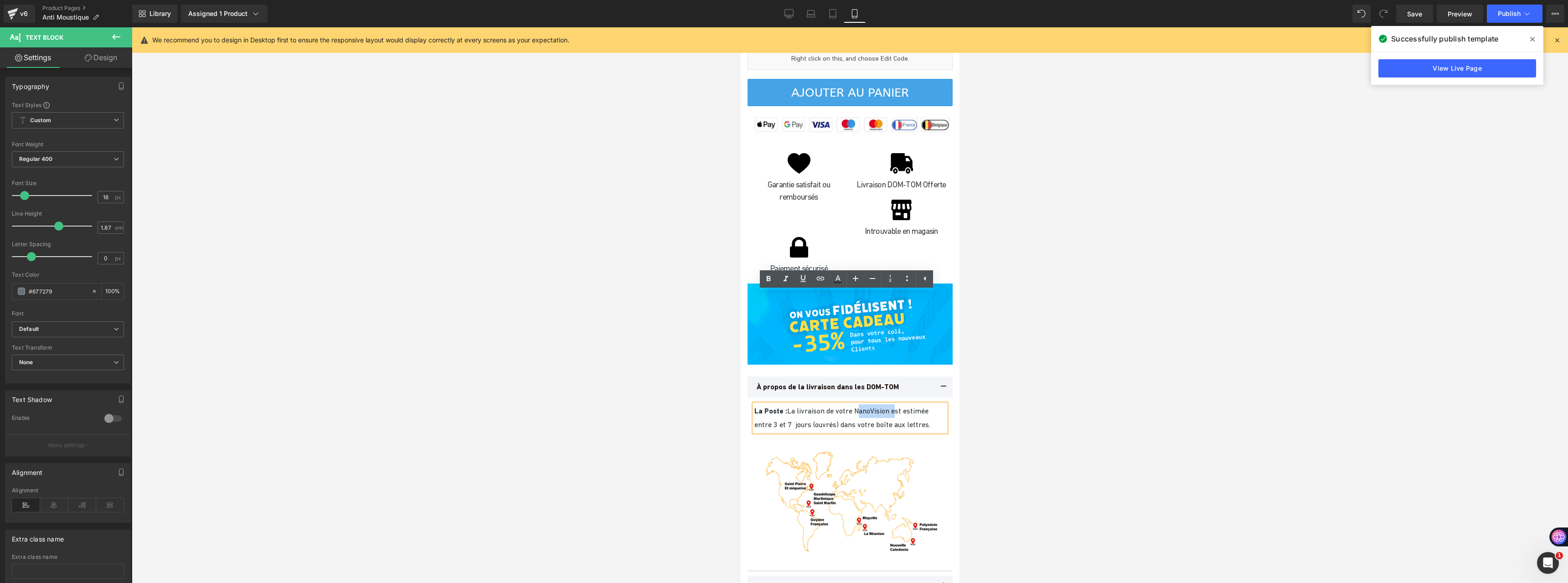
click at [867, 406] on span "La Poste : La livraison de votre NanoVision est estimée entre 3 et 7 jours (ouv…" at bounding box center [842, 417] width 176 height 22
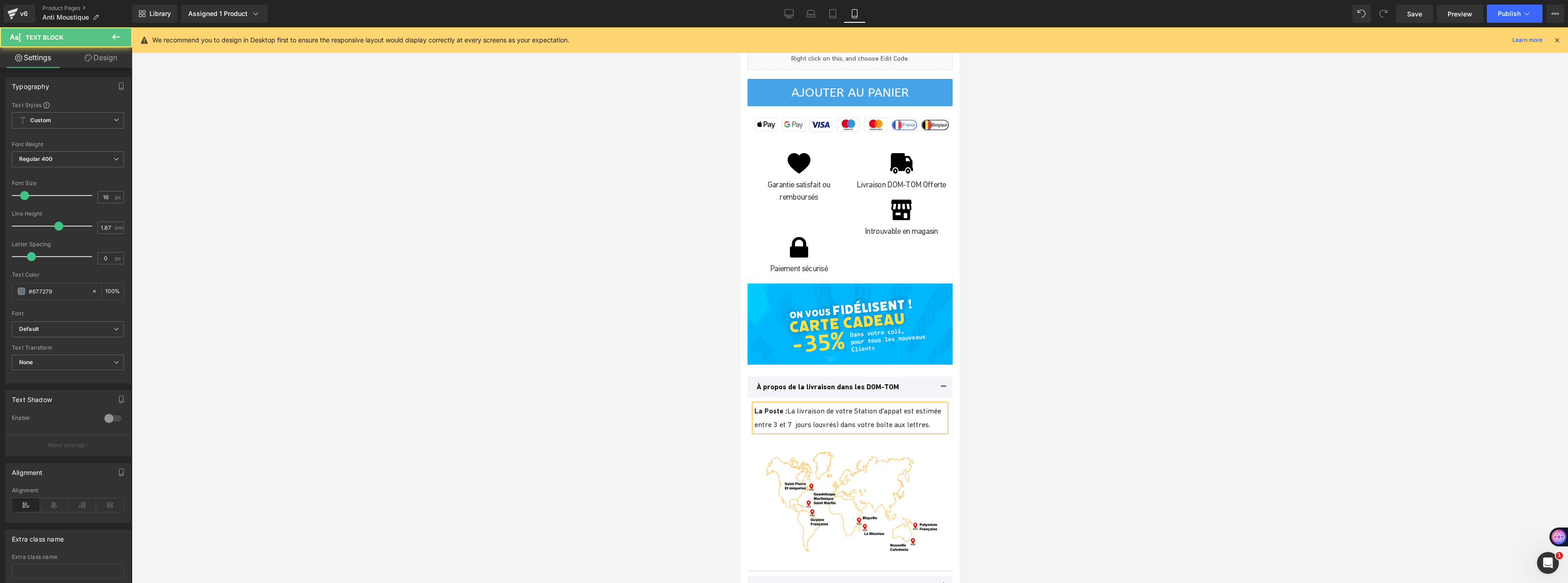
click at [898, 404] on p "La Poste : La livraison de votre Station d'appat est estimée entre 3 et 7 jours…" at bounding box center [850, 418] width 192 height 28
click at [898, 406] on span "La Poste : La livraison de votre Station d'appat est estimée entre 3 et 7 jours…" at bounding box center [847, 417] width 187 height 22
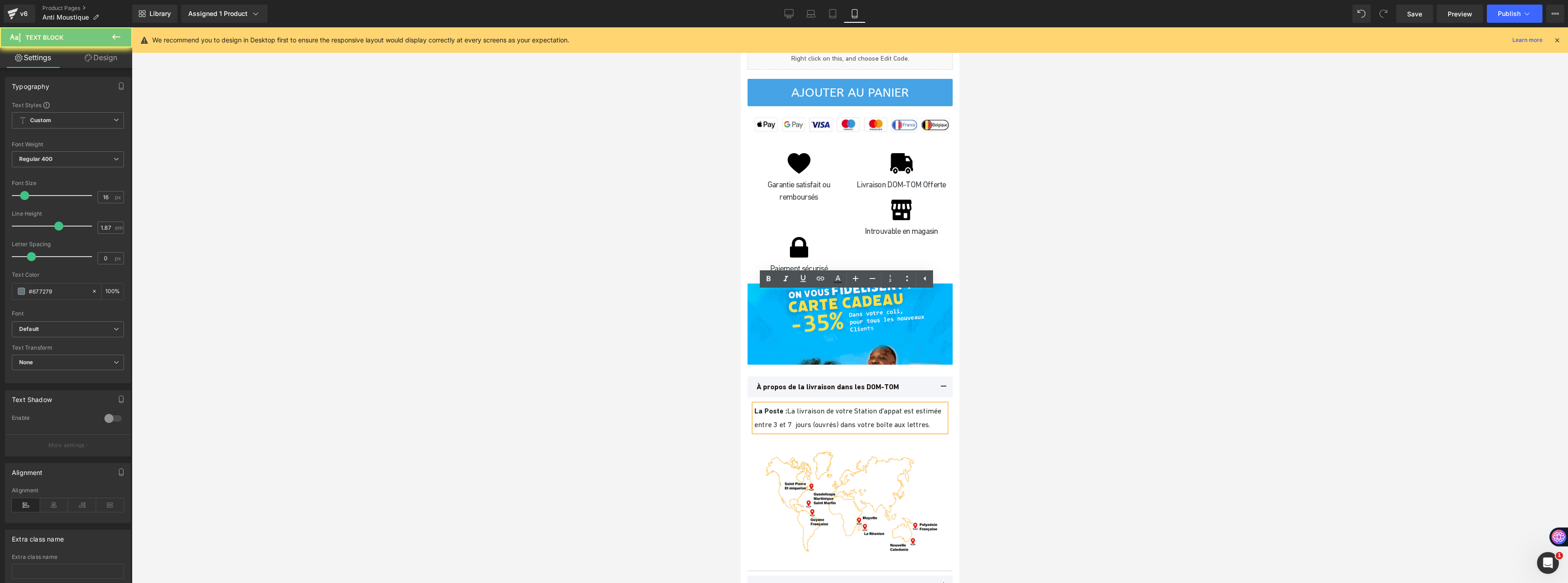
click at [897, 406] on span "La Poste : La livraison de votre Station d'appat est estimée entre 3 et 7 jours…" at bounding box center [847, 417] width 187 height 22
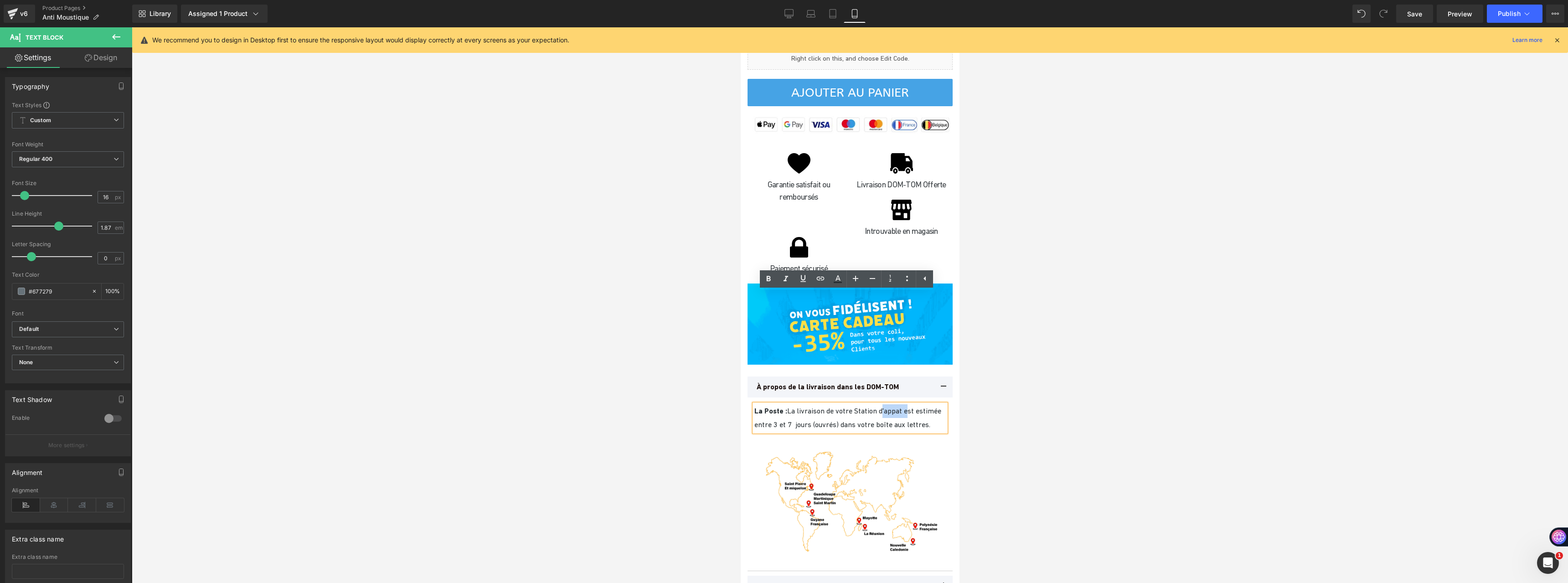
click at [897, 406] on span "La Poste : La livraison de votre Station d'appat est estimée entre 3 et 7 jours…" at bounding box center [847, 417] width 187 height 22
click at [905, 406] on span "La Poste : La livraison de votre Station d'appat est estimée entre 3 et 7 jours…" at bounding box center [847, 417] width 187 height 22
drag, startPoint x: 906, startPoint y: 297, endPoint x: 859, endPoint y: 298, distance: 47.0
click at [859, 406] on span "La Poste : La livraison de votre Station d'appat est estimée entre 3 et 7 jours…" at bounding box center [847, 417] width 187 height 22
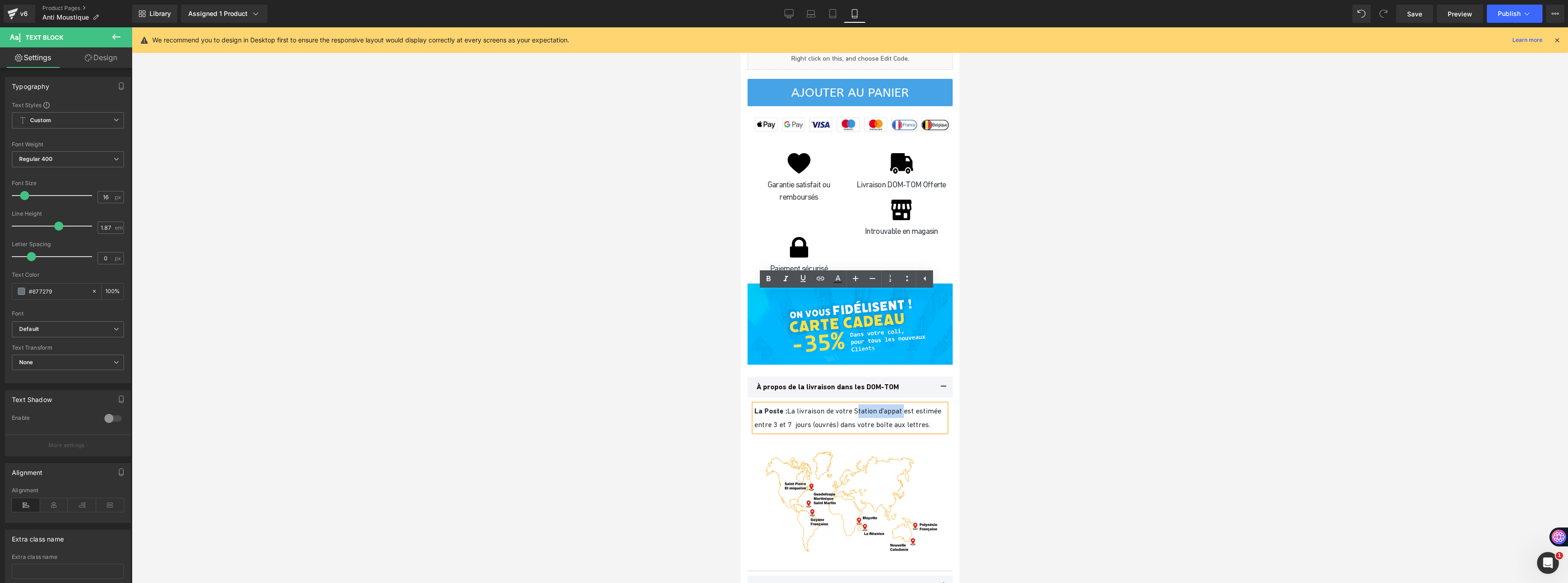
copy span "Station d'appat"
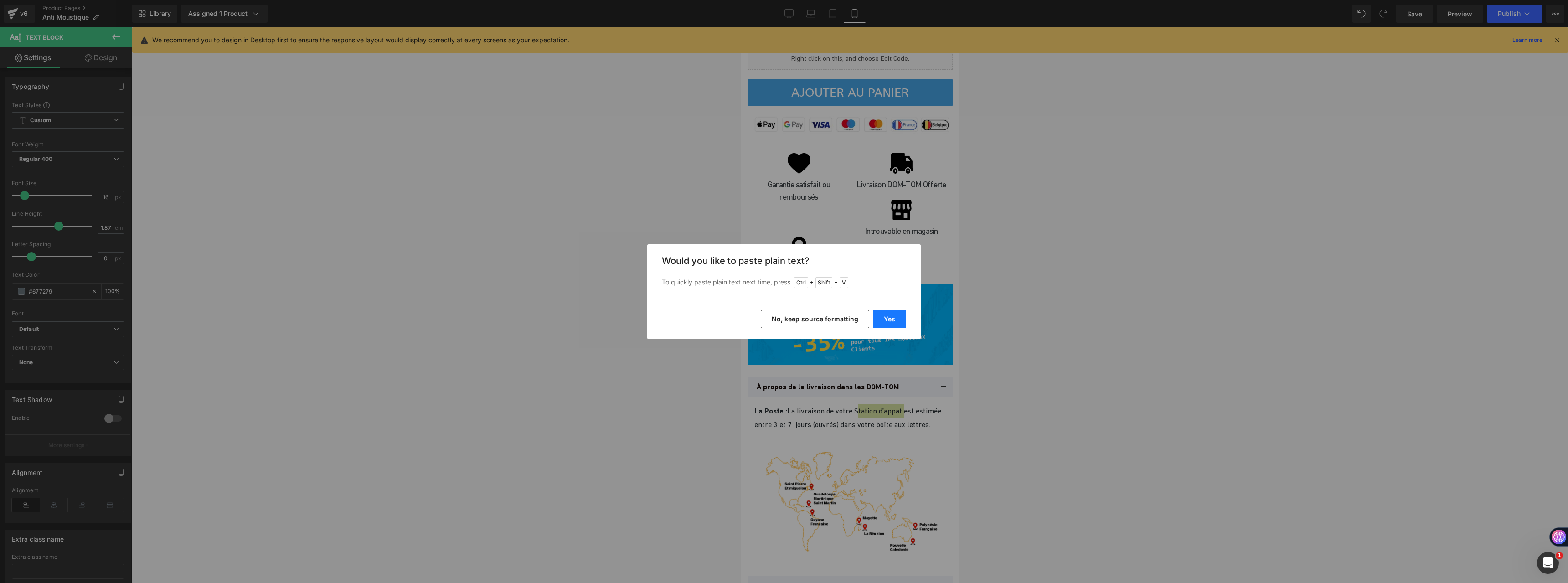
click at [881, 319] on button "Yes" at bounding box center [889, 319] width 34 height 18
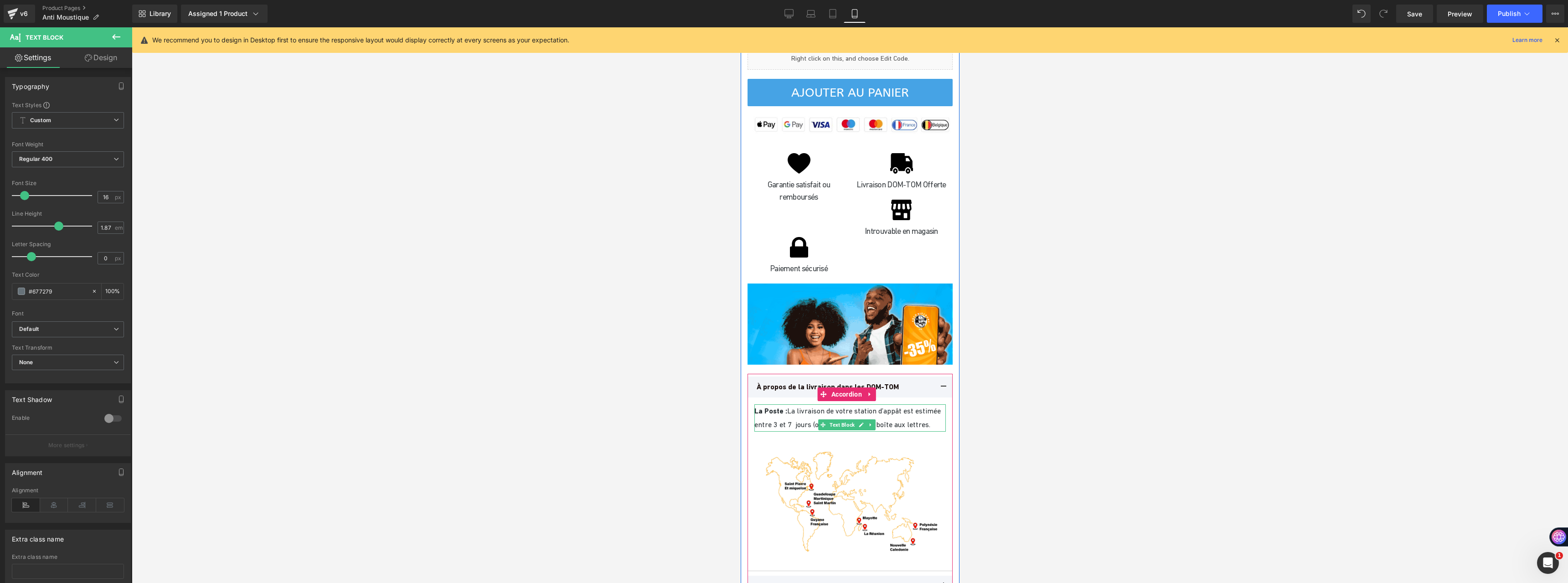
click at [861, 406] on span "La Poste : La livraison de votre station d’appât est estimée entre 3 et 7 jours…" at bounding box center [847, 417] width 187 height 22
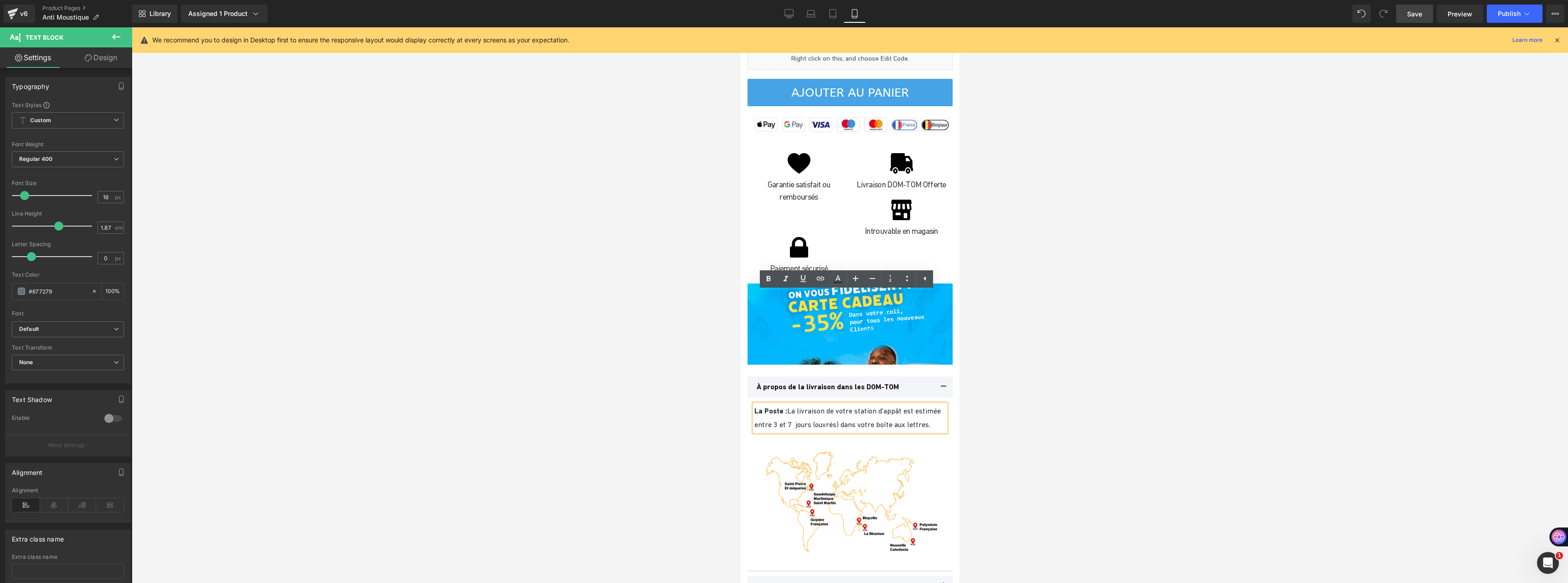
click at [1415, 17] on span "Save" at bounding box center [1414, 14] width 15 height 10
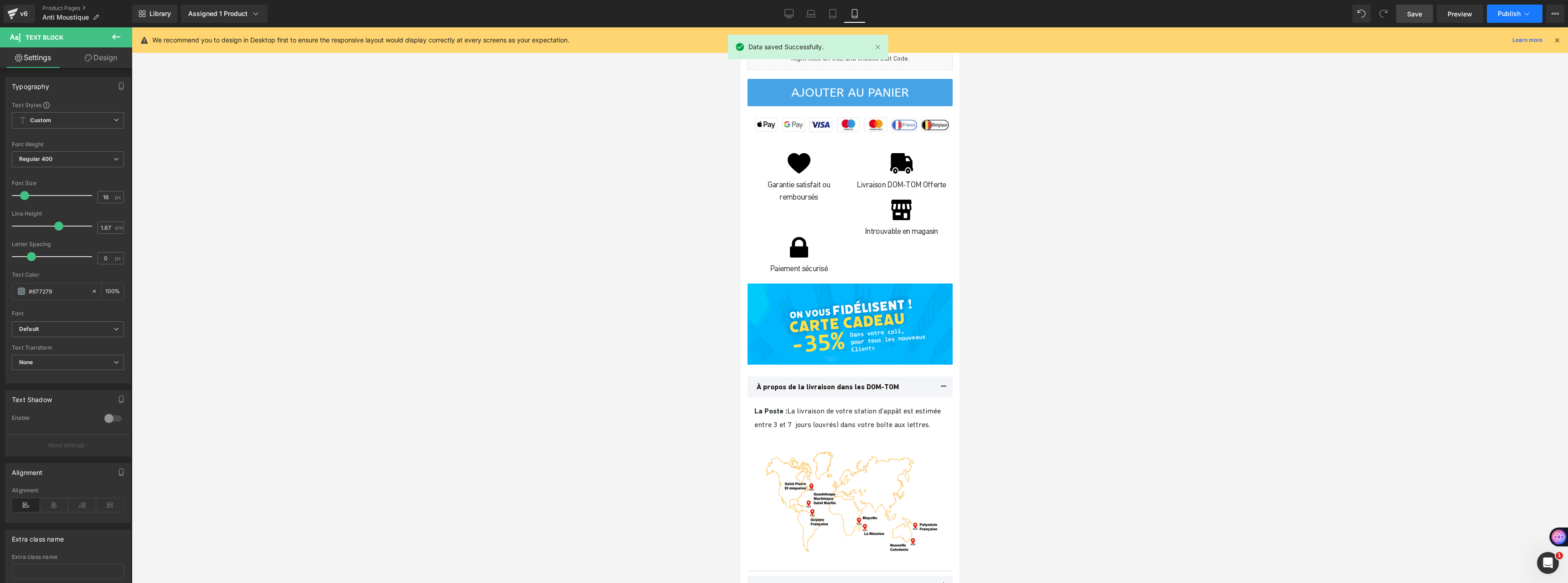
click at [1501, 22] on button "Publish" at bounding box center [1515, 14] width 55 height 18
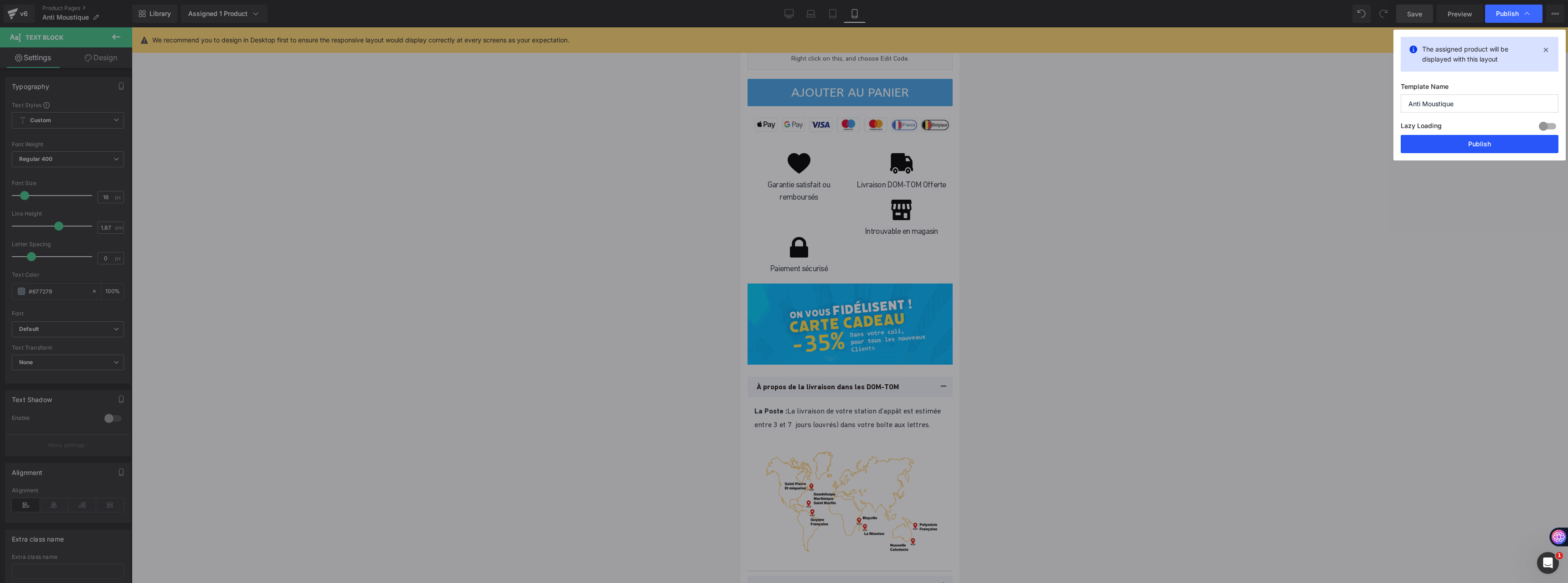
click at [1435, 142] on button "Publish" at bounding box center [1479, 144] width 158 height 18
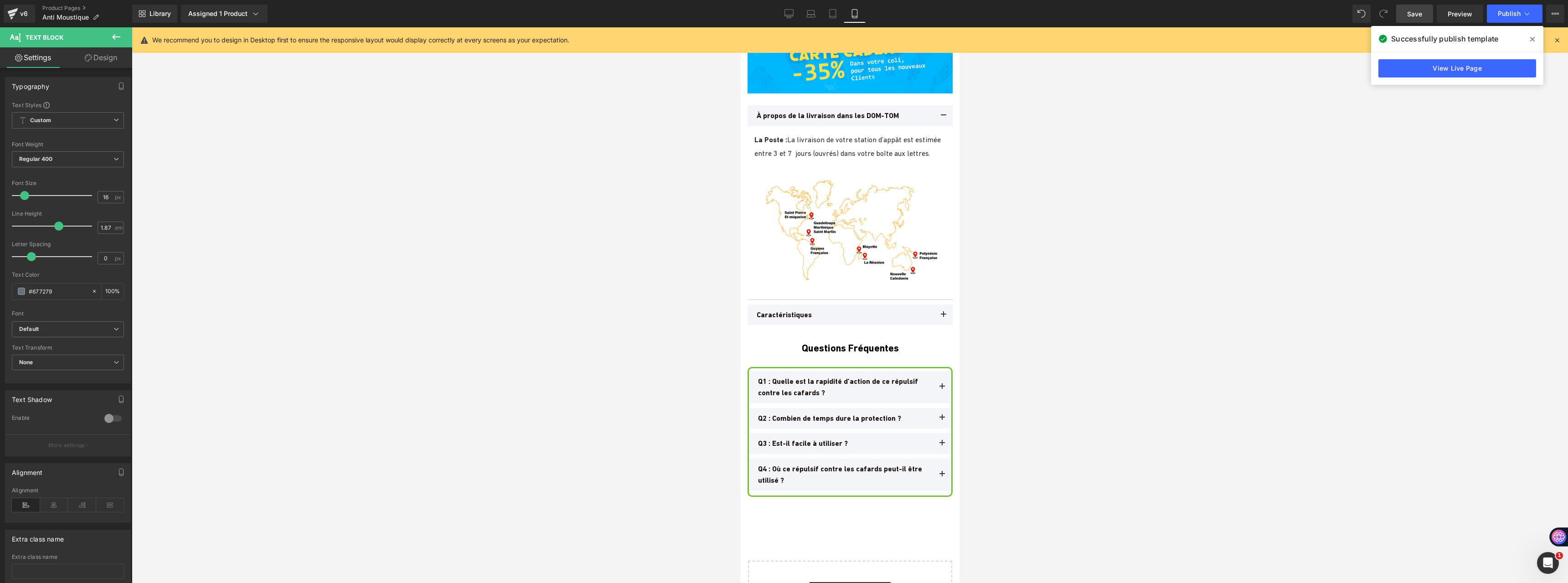
scroll to position [5743, 0]
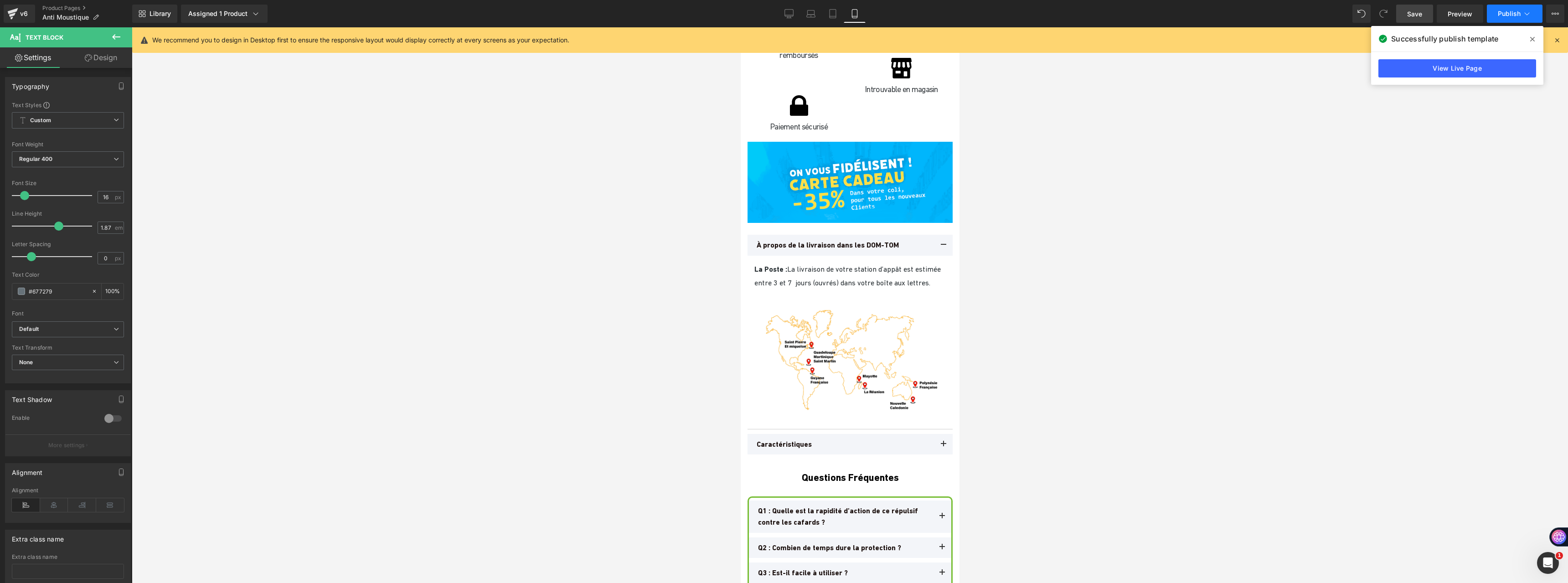
click at [1496, 14] on button "Publish" at bounding box center [1515, 14] width 55 height 18
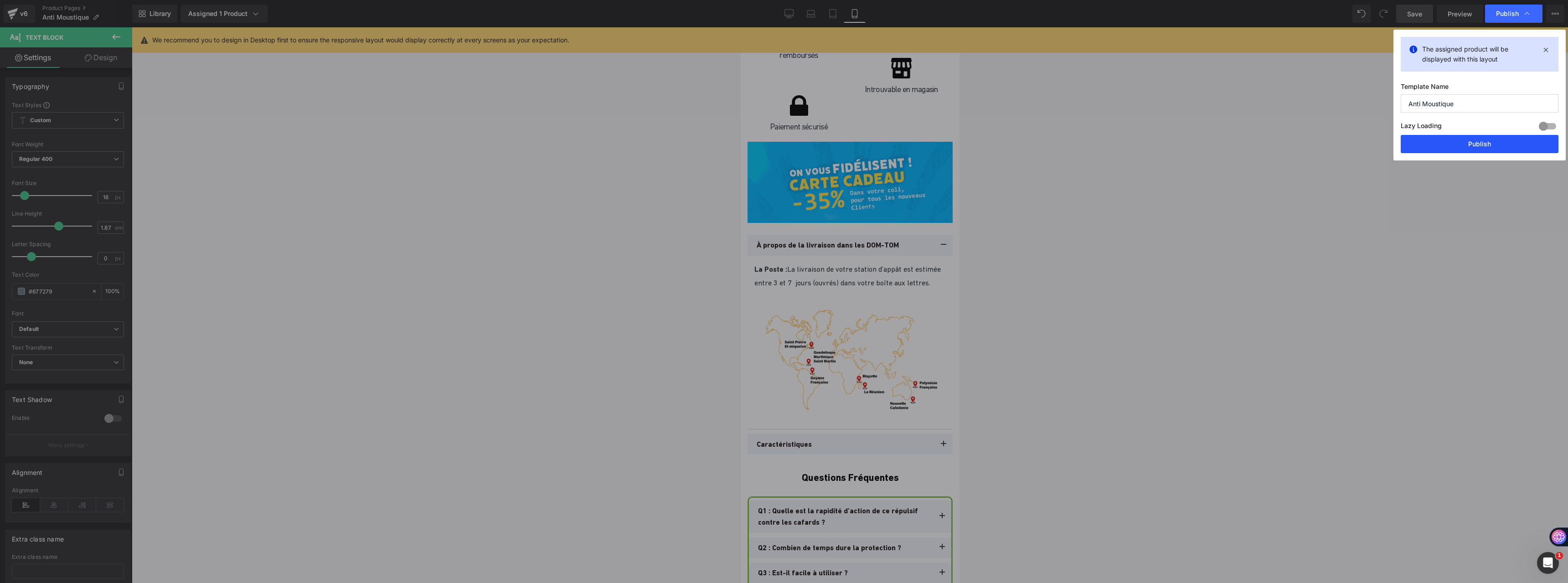
click at [1453, 148] on button "Publish" at bounding box center [1479, 144] width 158 height 18
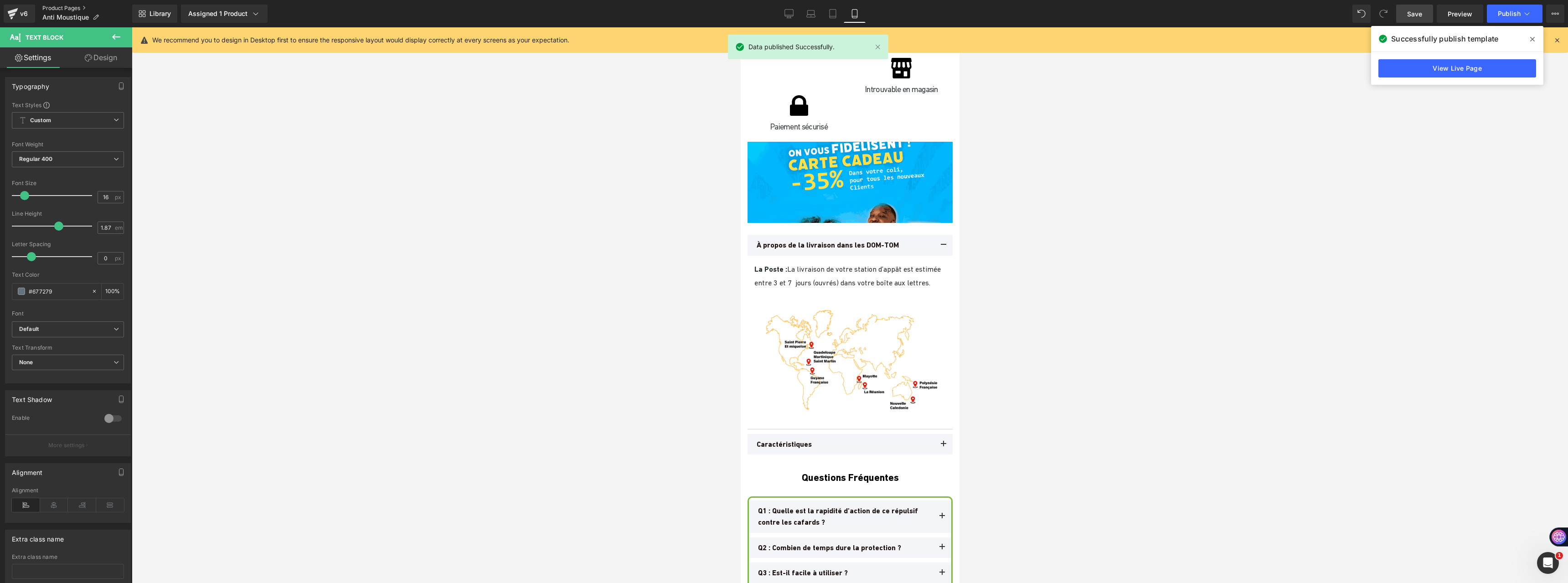
click at [47, 8] on link "Product Pages" at bounding box center [87, 8] width 90 height 7
